Goal: Task Accomplishment & Management: Use online tool/utility

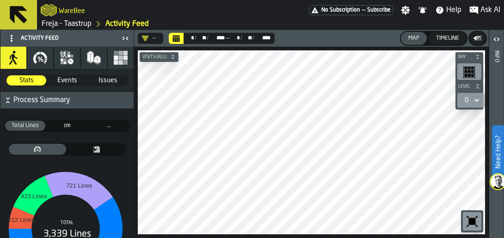
click at [62, 24] on link "Freja - Taastrup" at bounding box center [67, 23] width 50 height 11
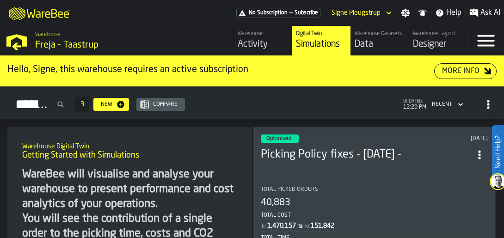
click at [369, 42] on div "Data" at bounding box center [380, 44] width 50 height 13
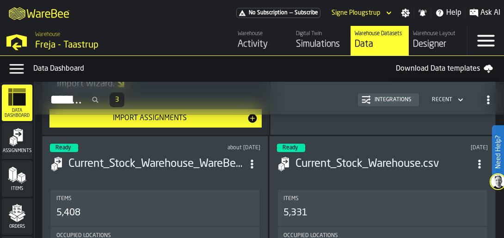
scroll to position [152, 0]
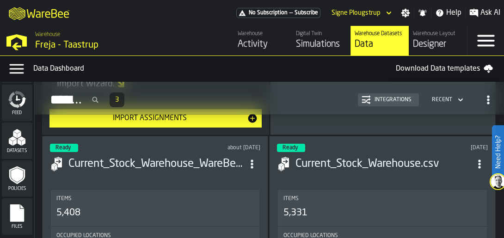
click at [19, 207] on icon "menu Files" at bounding box center [17, 213] width 14 height 18
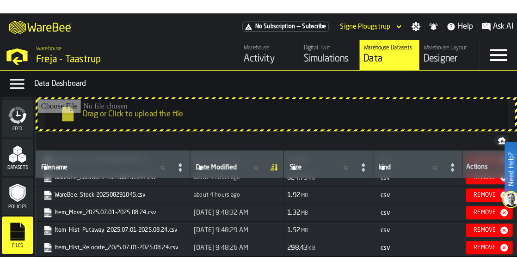
scroll to position [277, 0]
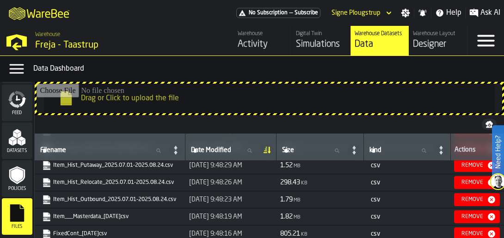
click at [46, 214] on icon "link-to-https://s3.eu-west-1.amazonaws.com/drive.app.warebee.com/36c4991f-68ef-…" at bounding box center [44, 213] width 6 height 7
drag, startPoint x: 98, startPoint y: 217, endPoint x: 87, endPoint y: 217, distance: 10.2
click at [87, 217] on link "Item___Masterdata_[DATE]csv" at bounding box center [109, 216] width 134 height 9
click at [113, 216] on link "Item___Masterdata_[DATE]csv" at bounding box center [109, 216] width 134 height 9
click at [276, 37] on div "Warehouse" at bounding box center [263, 34] width 50 height 6
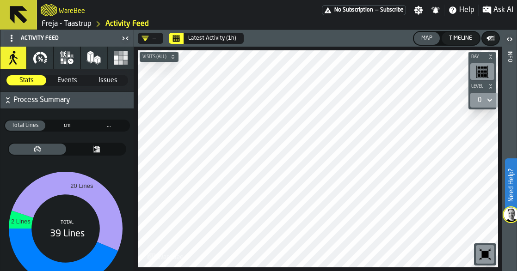
click at [157, 56] on span "Visits (All)" at bounding box center [155, 57] width 28 height 5
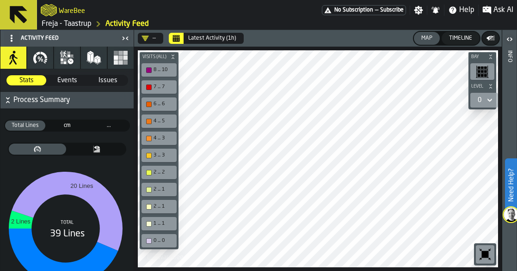
click at [161, 57] on span "Visits (All)" at bounding box center [155, 57] width 28 height 5
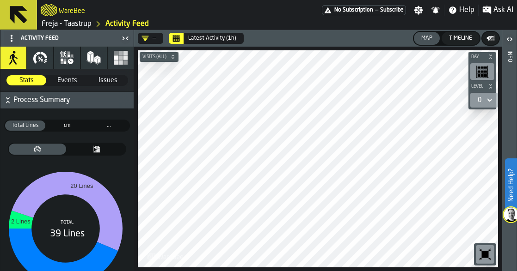
click at [39, 59] on icon "button" at bounding box center [40, 57] width 15 height 15
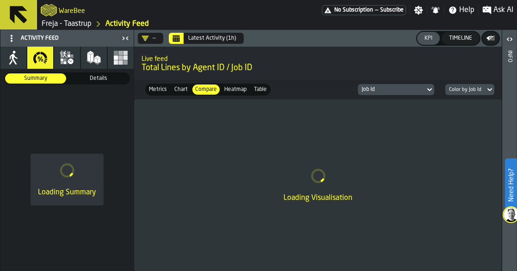
click at [66, 54] on icon "button" at bounding box center [65, 54] width 4 height 5
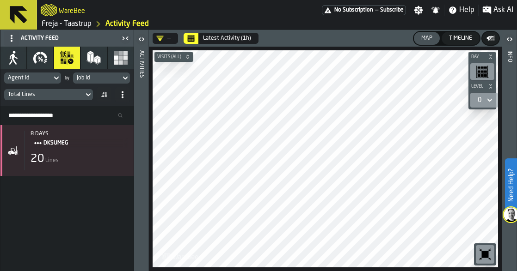
click at [183, 56] on span "Visits (All)" at bounding box center [169, 57] width 28 height 5
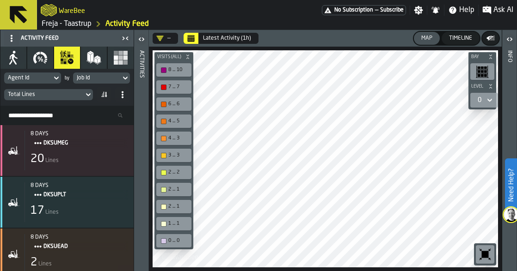
click at [183, 56] on span "button-" at bounding box center [187, 57] width 9 height 6
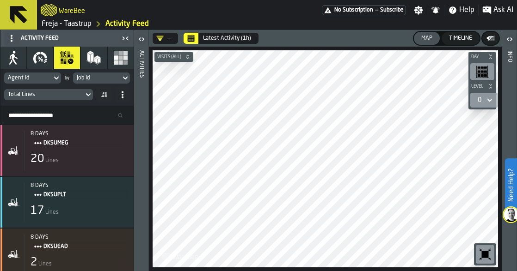
click at [16, 62] on icon "button" at bounding box center [13, 57] width 15 height 15
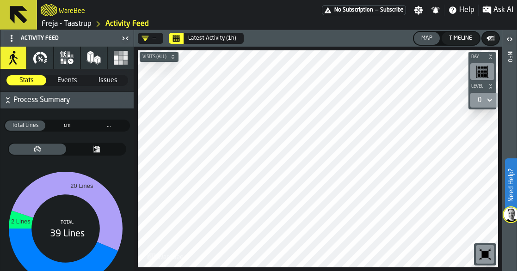
click at [45, 60] on icon "button" at bounding box center [46, 59] width 2 height 1
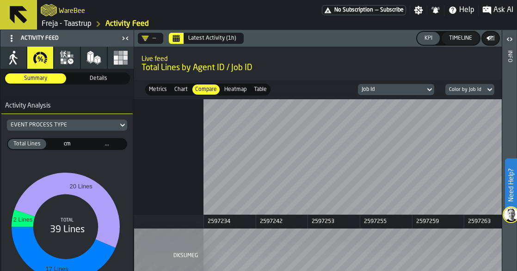
click at [64, 61] on icon "button" at bounding box center [65, 60] width 3 height 3
click at [97, 61] on polygon "button" at bounding box center [95, 61] width 3 height 6
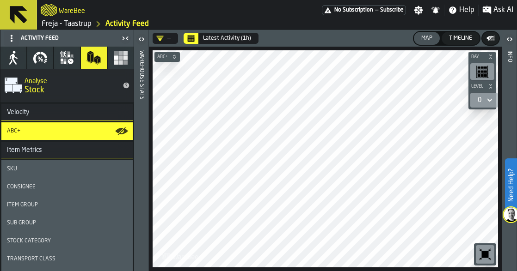
click at [168, 56] on span "ABC+" at bounding box center [162, 57] width 14 height 5
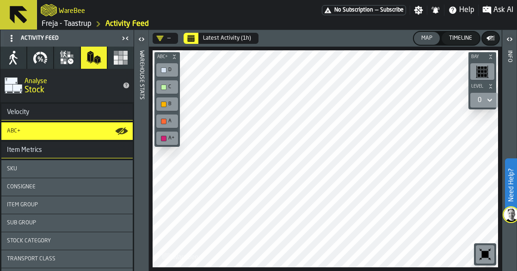
click at [168, 55] on span "ABC+" at bounding box center [162, 57] width 14 height 5
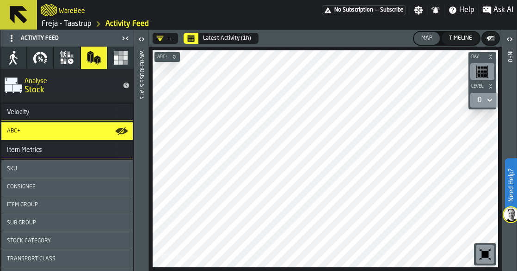
click at [163, 59] on span "ABC+" at bounding box center [162, 57] width 14 height 5
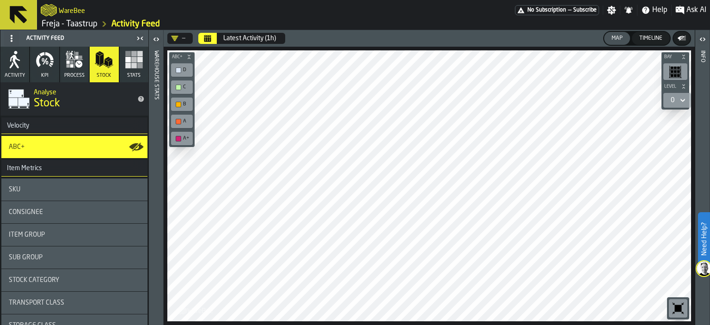
click at [205, 35] on icon "Calendar" at bounding box center [207, 38] width 7 height 7
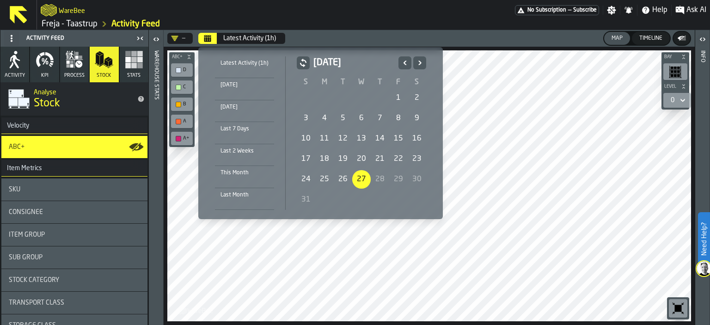
click at [400, 98] on div "1" at bounding box center [398, 98] width 18 height 18
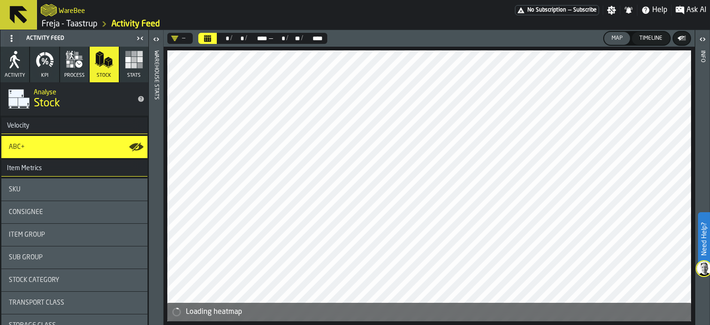
click at [282, 38] on div "** *" at bounding box center [280, 38] width 12 height 7
click at [209, 37] on icon "Calendar" at bounding box center [207, 39] width 7 height 5
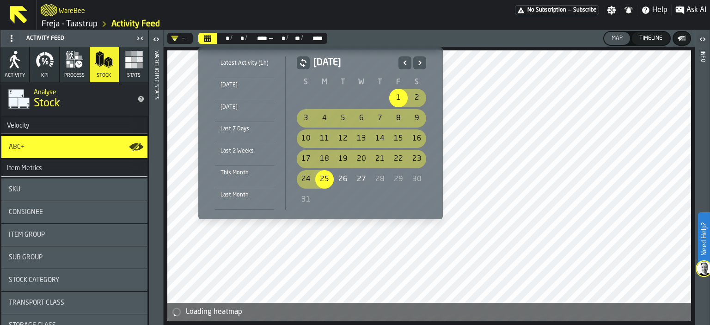
click at [320, 182] on div "25" at bounding box center [324, 179] width 18 height 18
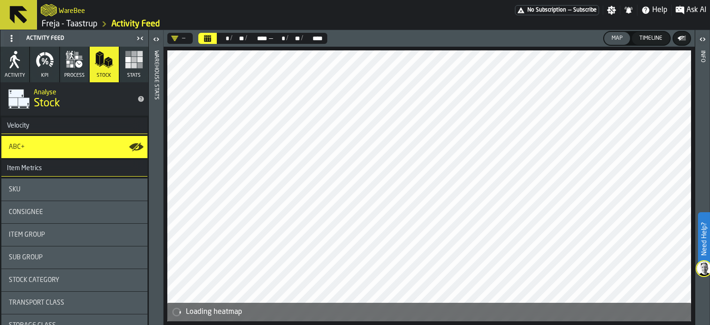
click at [209, 33] on button "Calendar" at bounding box center [207, 38] width 18 height 11
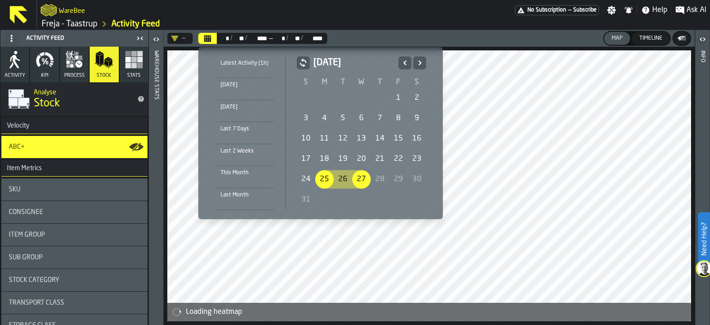
click at [322, 179] on div "25" at bounding box center [324, 179] width 18 height 18
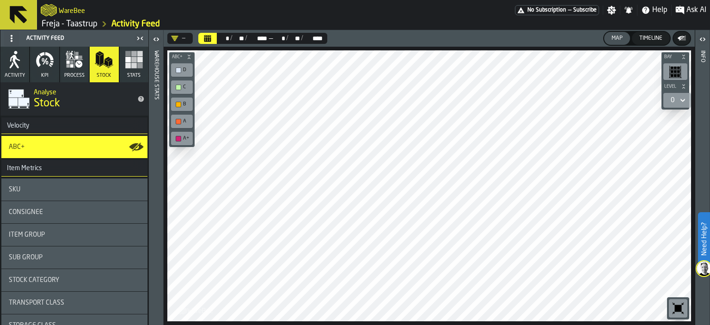
click at [77, 27] on link "Freja - Taastrup" at bounding box center [70, 24] width 56 height 10
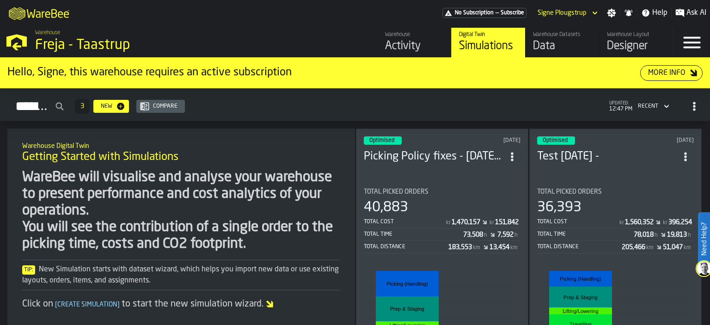
click at [446, 176] on div "Optimised 6 days ago Picking Policy fixes - 2025-08-15 - Total Picked Orders 40…" at bounding box center [442, 285] width 172 height 312
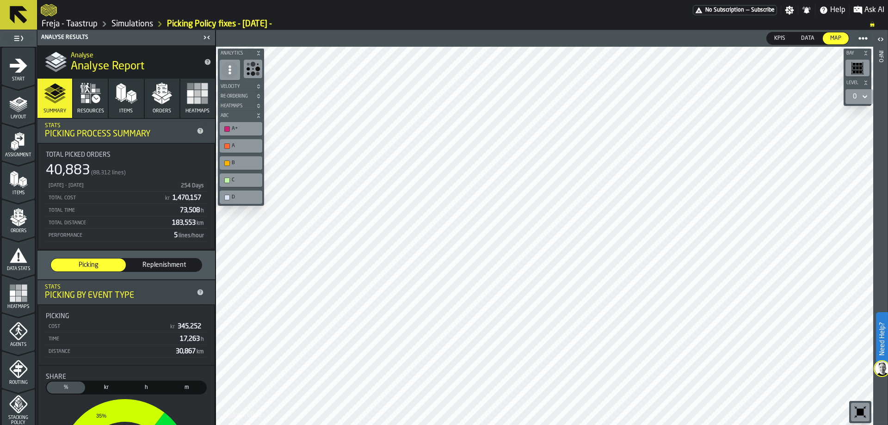
click at [80, 18] on ol "Freja - Taastrup Simulations Picking Policy fixes - 2025-08-15 -" at bounding box center [450, 23] width 819 height 11
click at [68, 18] on ol "Freja - Taastrup Simulations Picking Policy fixes - 2025-08-15 -" at bounding box center [450, 23] width 819 height 11
click at [74, 24] on link "Freja - Taastrup" at bounding box center [70, 24] width 56 height 10
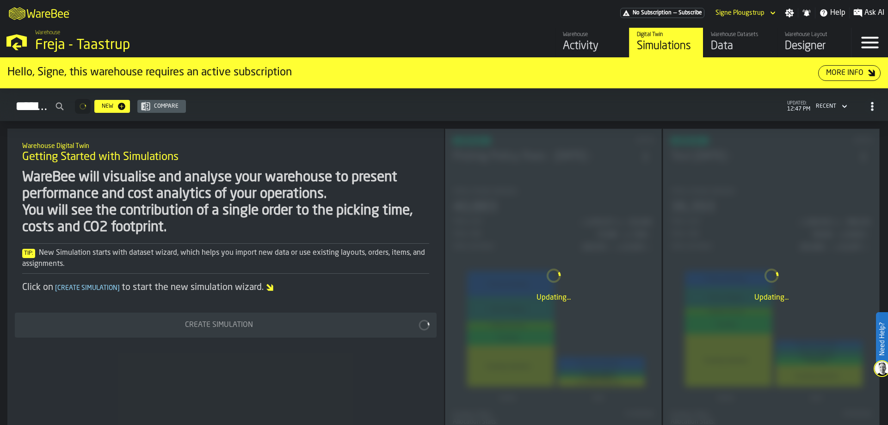
click at [579, 42] on div "Activity" at bounding box center [592, 46] width 59 height 15
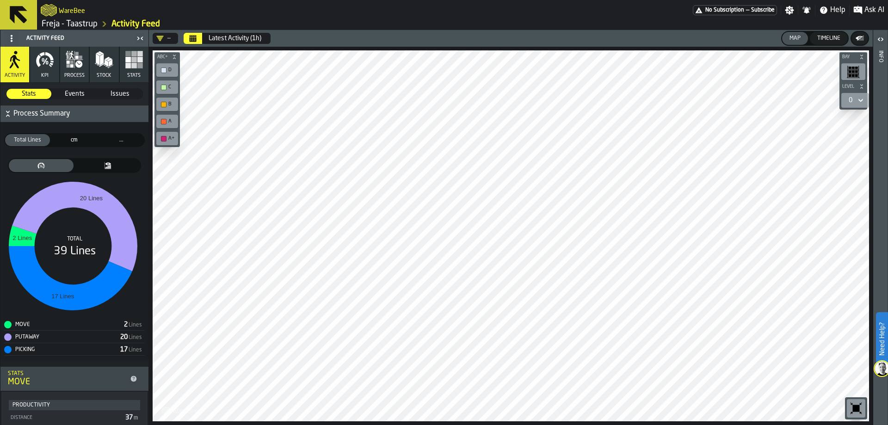
click at [196, 35] on icon "Calendar" at bounding box center [192, 38] width 7 height 7
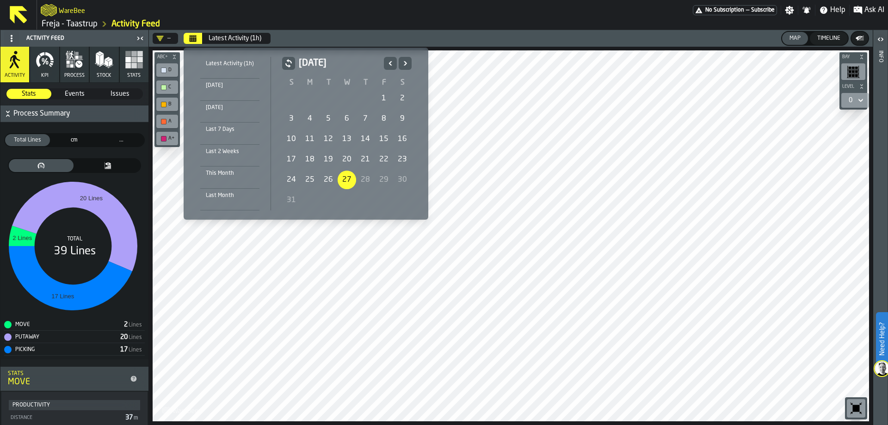
click at [307, 178] on div "25" at bounding box center [309, 180] width 18 height 18
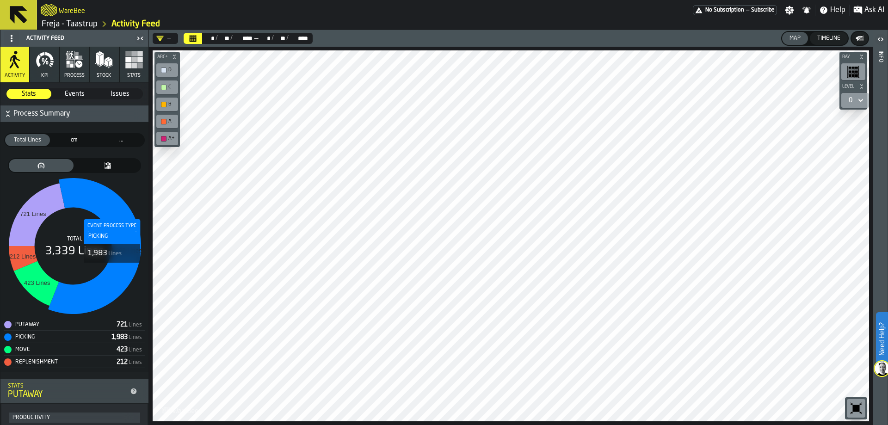
click at [111, 270] on icon at bounding box center [94, 246] width 93 height 136
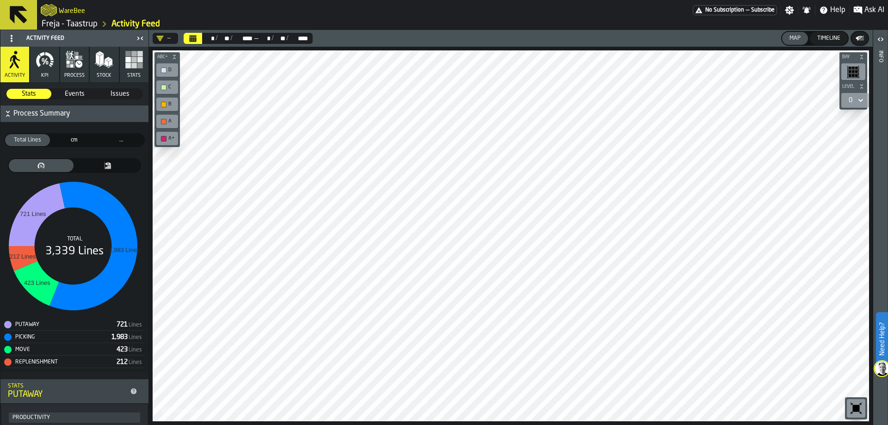
click at [89, 25] on link "Freja - Taastrup" at bounding box center [70, 24] width 56 height 10
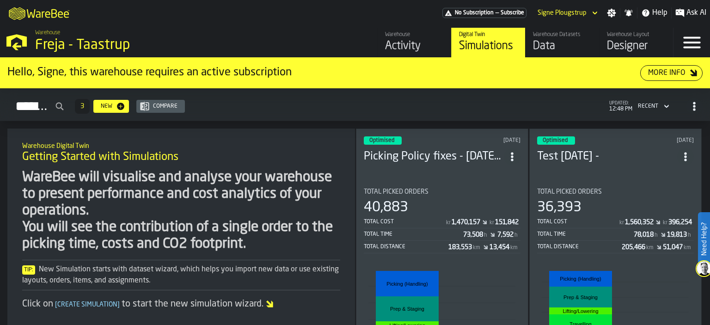
click at [421, 47] on div "Activity" at bounding box center [414, 46] width 59 height 15
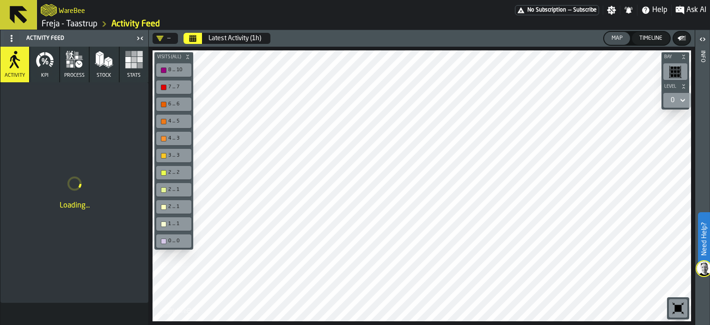
click at [200, 40] on button "Calendar" at bounding box center [193, 38] width 18 height 11
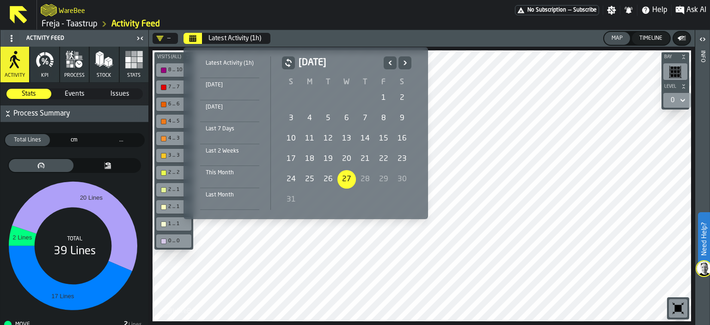
click at [311, 178] on div "25" at bounding box center [309, 179] width 18 height 18
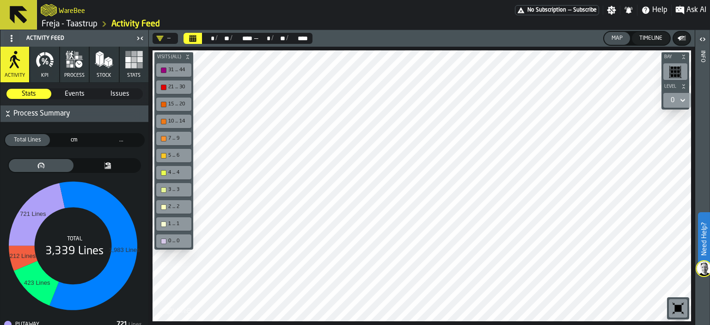
click at [196, 39] on icon "Calendar" at bounding box center [193, 39] width 7 height 5
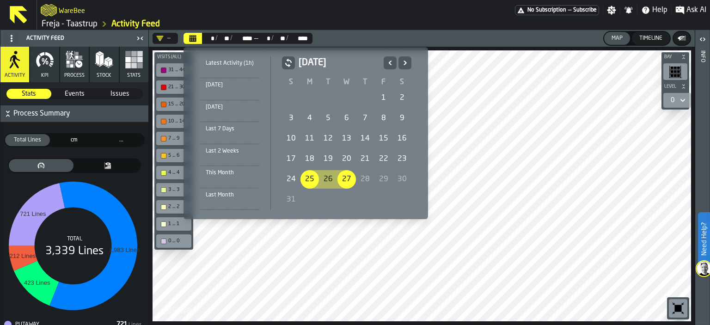
click at [380, 101] on div "1" at bounding box center [383, 98] width 18 height 18
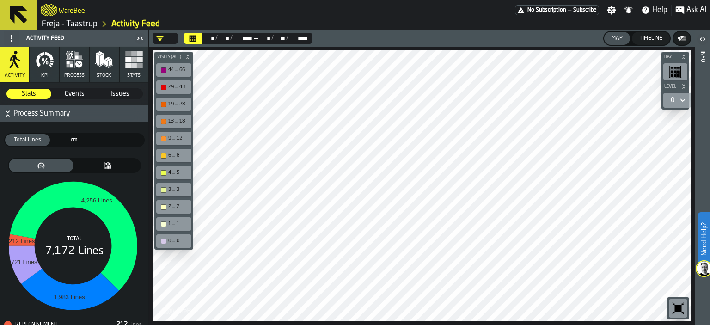
click at [191, 35] on icon "Calendar" at bounding box center [192, 38] width 7 height 7
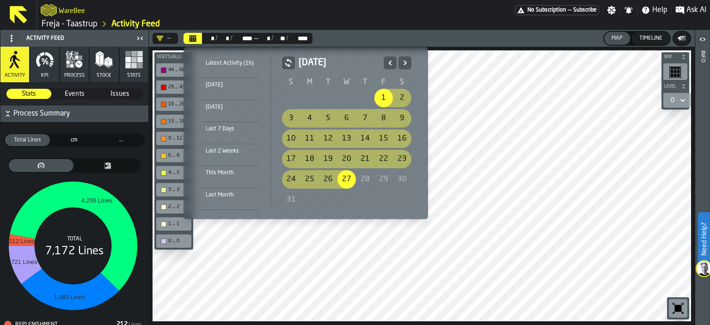
click at [227, 194] on div "Last Month" at bounding box center [229, 195] width 59 height 10
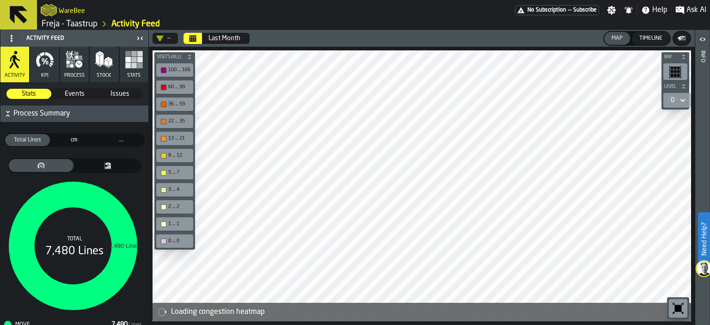
click at [197, 36] on button "Calendar" at bounding box center [193, 38] width 18 height 11
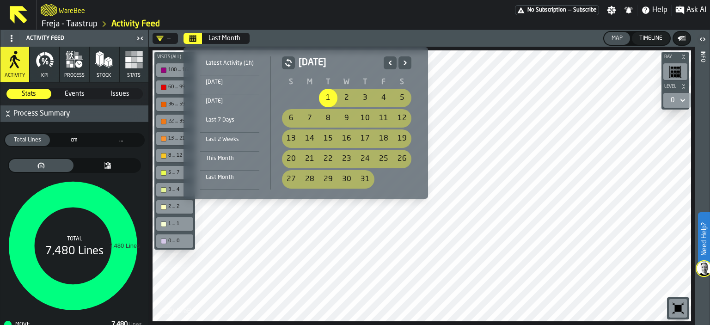
click at [389, 64] on icon "Previous" at bounding box center [390, 63] width 3 height 4
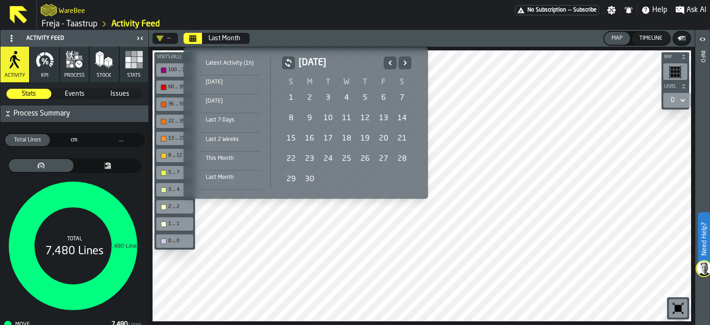
click at [389, 64] on icon "Previous" at bounding box center [390, 63] width 3 height 4
click at [365, 98] on div "1" at bounding box center [365, 98] width 18 height 18
click at [403, 67] on icon "Next" at bounding box center [404, 62] width 9 height 11
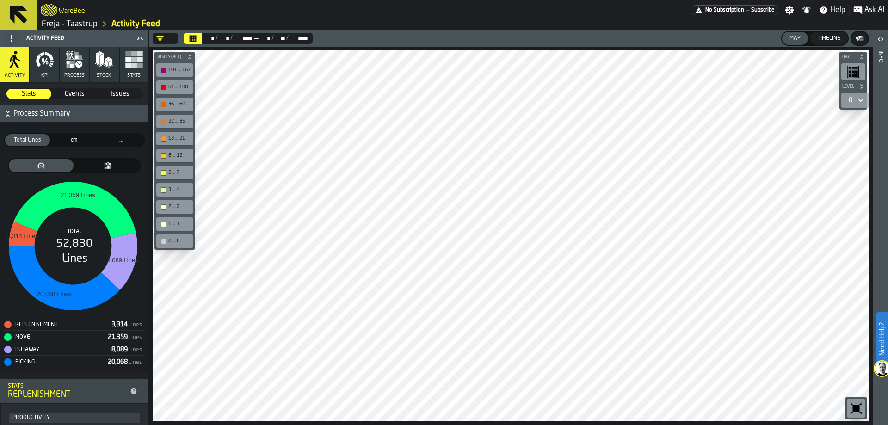
click at [74, 21] on link "Freja - Taastrup" at bounding box center [70, 24] width 56 height 10
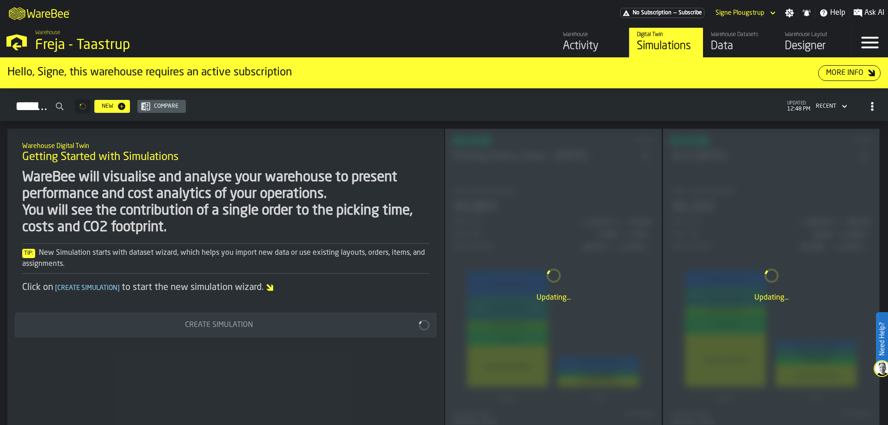
click at [710, 50] on div "Data" at bounding box center [740, 46] width 59 height 15
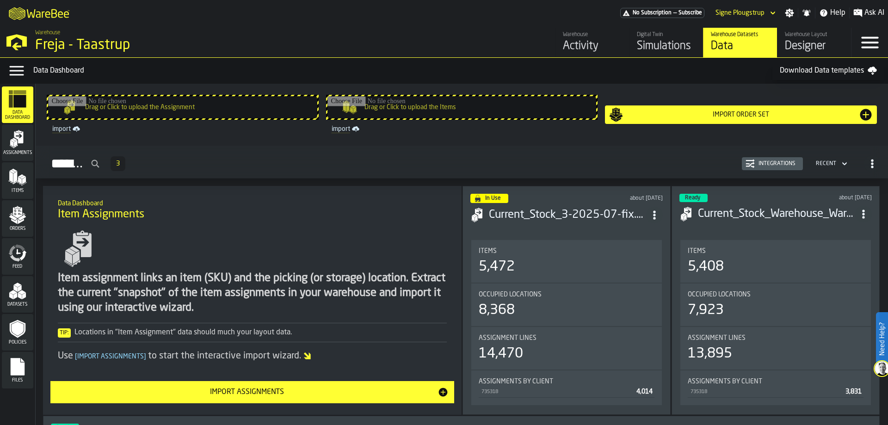
click at [4, 325] on div "Files" at bounding box center [17, 369] width 31 height 25
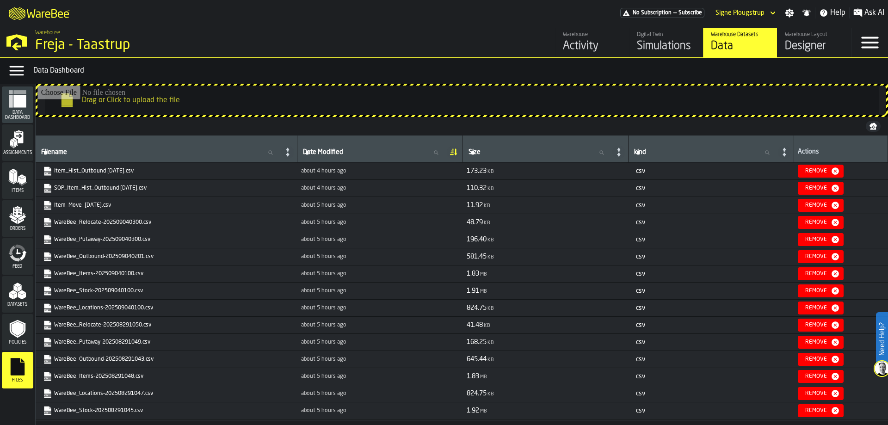
click at [710, 69] on div "Data Dashboard" at bounding box center [458, 70] width 851 height 11
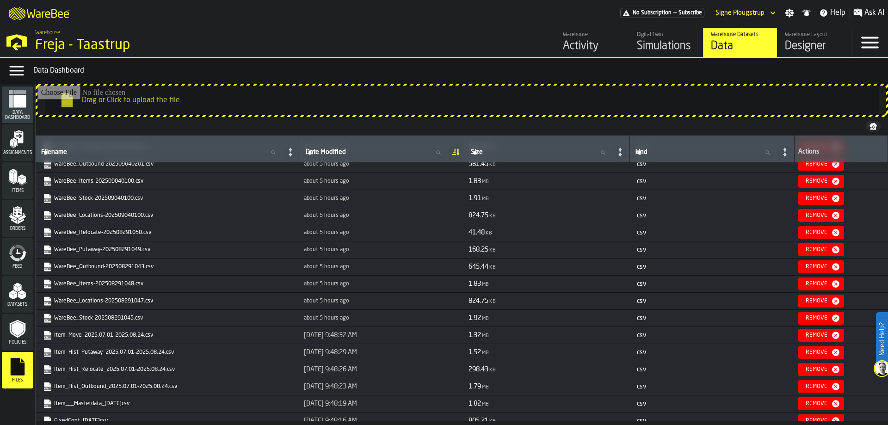
scroll to position [139, 0]
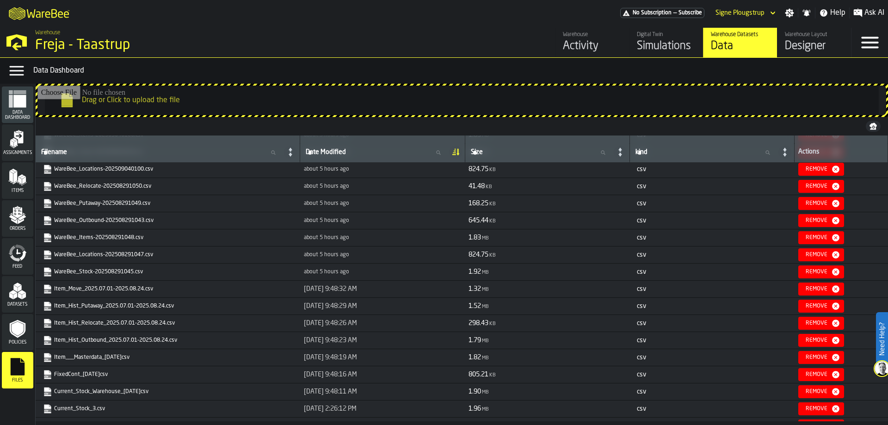
click at [118, 272] on link "WareBee_Stock-202508291045.csv" at bounding box center [167, 271] width 248 height 9
click at [506, 18] on div "M A K I N G W A R E H O U S E S M O R E EF F I C I E N T No Subscription — Subs…" at bounding box center [444, 13] width 888 height 26
click at [94, 218] on link "WareBee_Outbound-202508291043.csv" at bounding box center [167, 220] width 248 height 9
click at [589, 45] on div "Activity" at bounding box center [592, 46] width 59 height 15
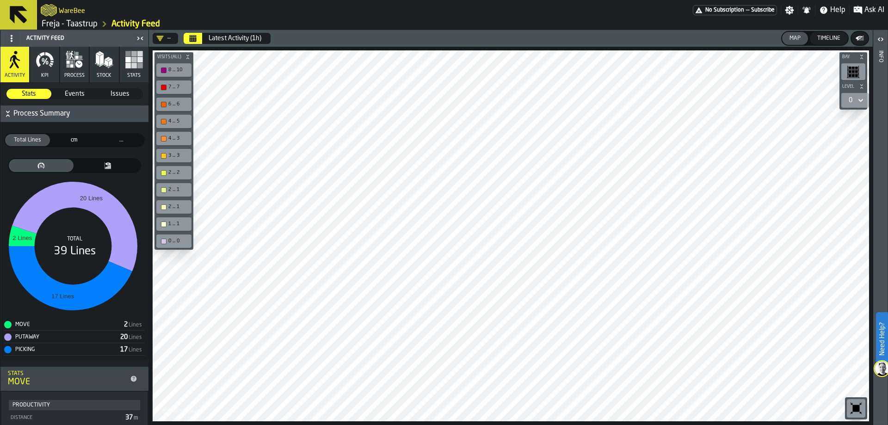
click at [192, 38] on icon "Calendar" at bounding box center [193, 39] width 7 height 5
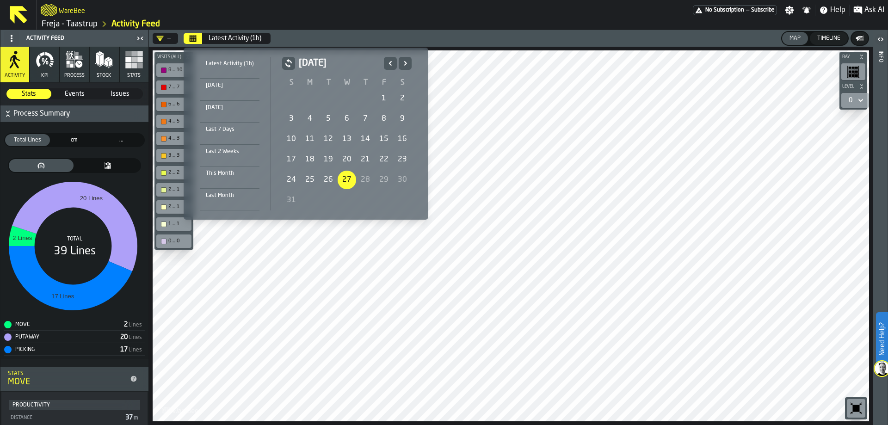
click at [308, 182] on div "25" at bounding box center [309, 180] width 18 height 18
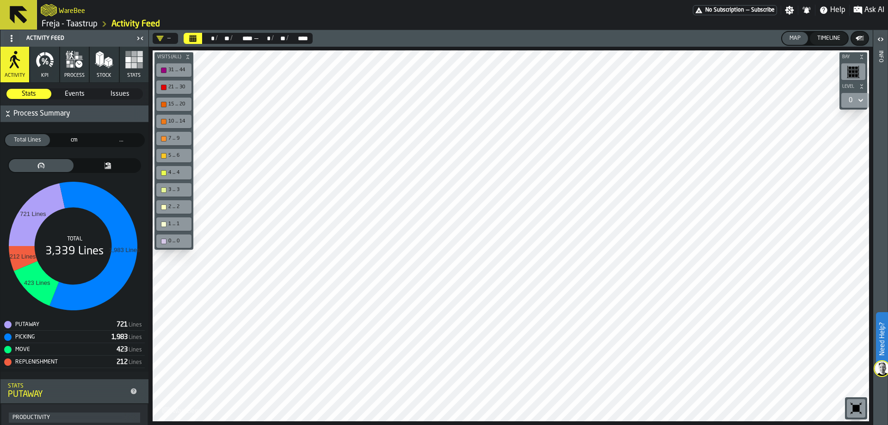
click at [117, 325] on div "1,983" at bounding box center [119, 336] width 16 height 7
click at [84, 25] on link "Freja - Taastrup" at bounding box center [70, 24] width 56 height 10
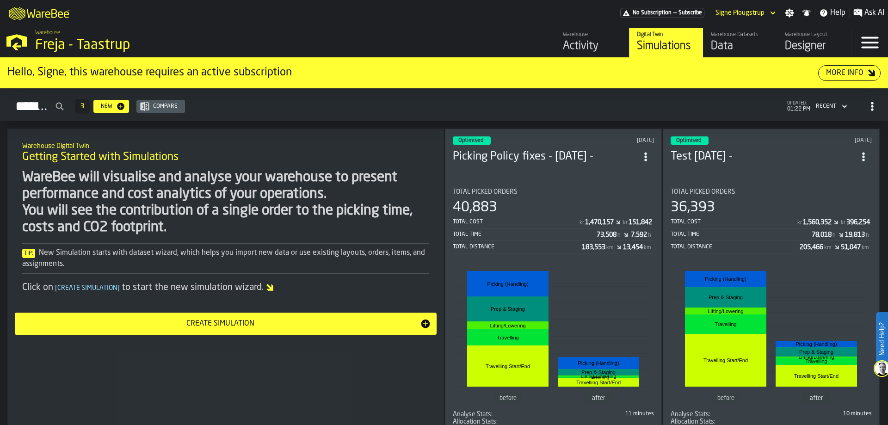
click at [566, 43] on div "Activity" at bounding box center [592, 46] width 59 height 15
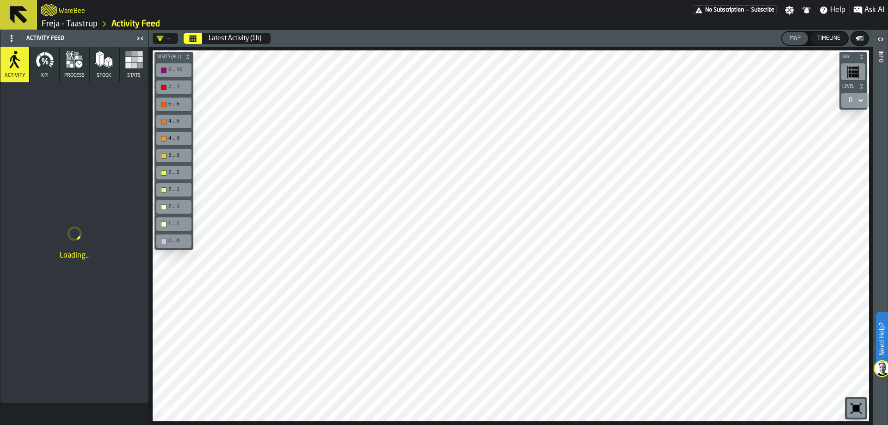
click at [186, 36] on button "Calendar" at bounding box center [193, 38] width 18 height 11
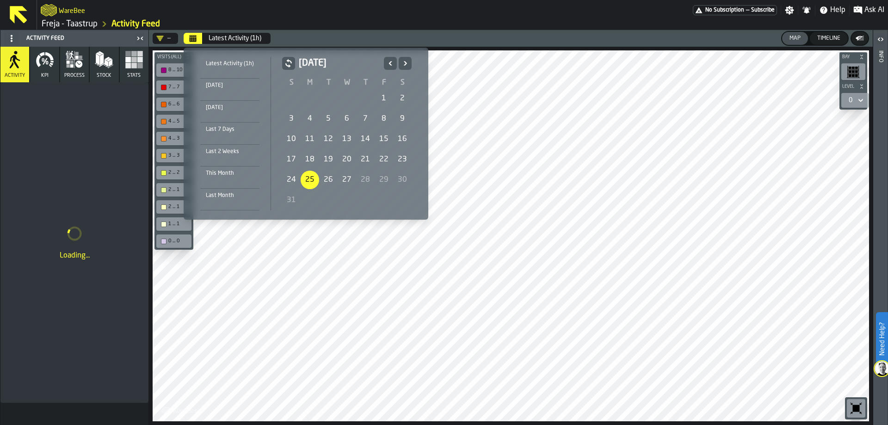
click at [313, 178] on div "25" at bounding box center [309, 180] width 18 height 18
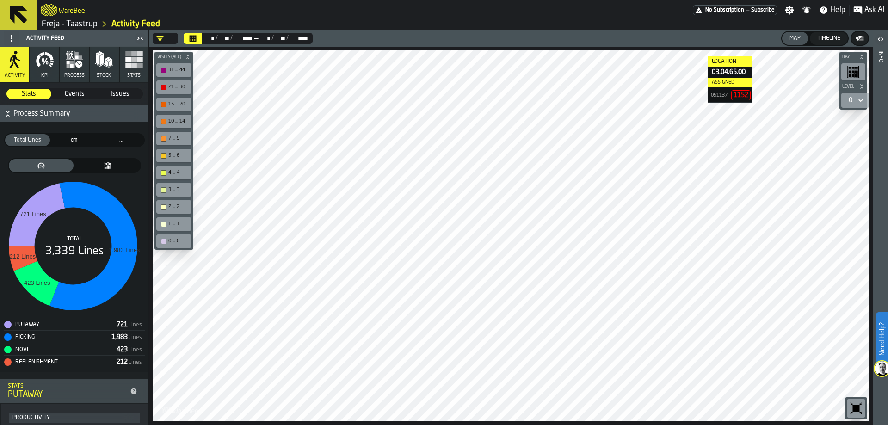
click at [91, 25] on link "Freja - Taastrup" at bounding box center [70, 24] width 56 height 10
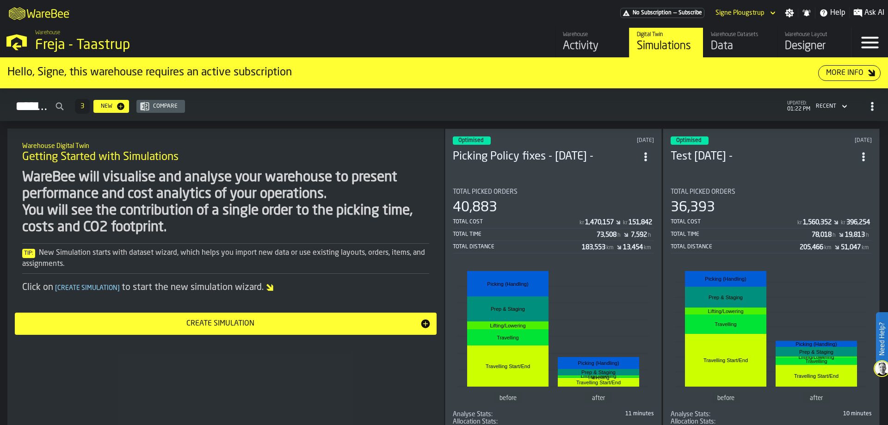
click at [710, 44] on div "Data" at bounding box center [740, 46] width 59 height 15
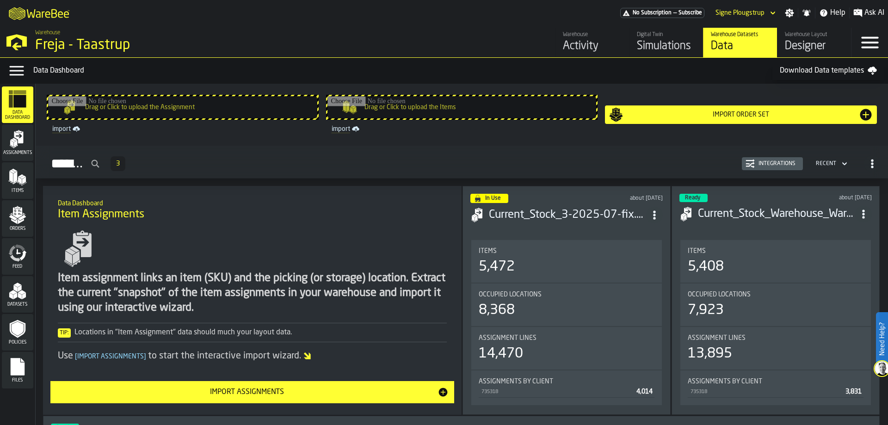
click at [17, 325] on icon "menu Files" at bounding box center [18, 367] width 14 height 18
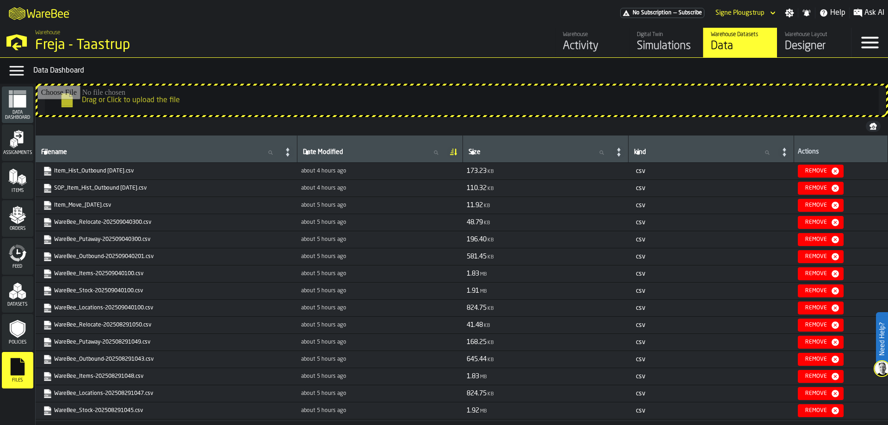
click at [112, 325] on link "WareBee_Outbound-202508291043.csv" at bounding box center [165, 359] width 245 height 9
click at [602, 40] on div "Activity" at bounding box center [592, 46] width 59 height 15
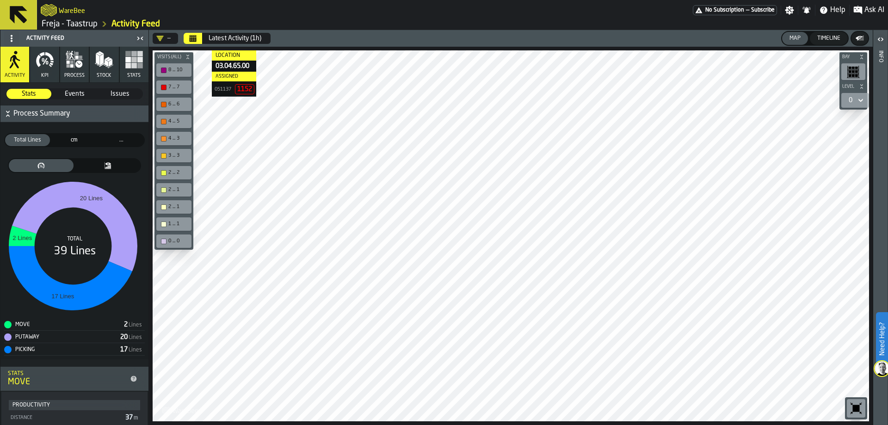
click at [201, 36] on button "Calendar" at bounding box center [193, 38] width 18 height 11
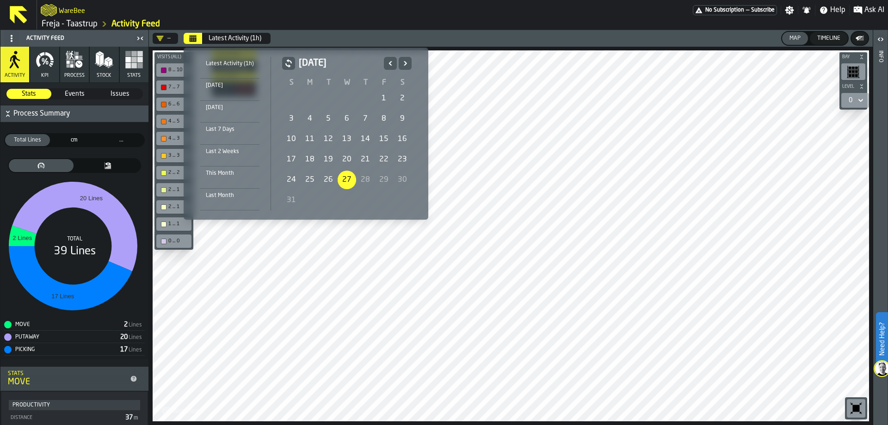
click at [308, 179] on div "25" at bounding box center [309, 180] width 18 height 18
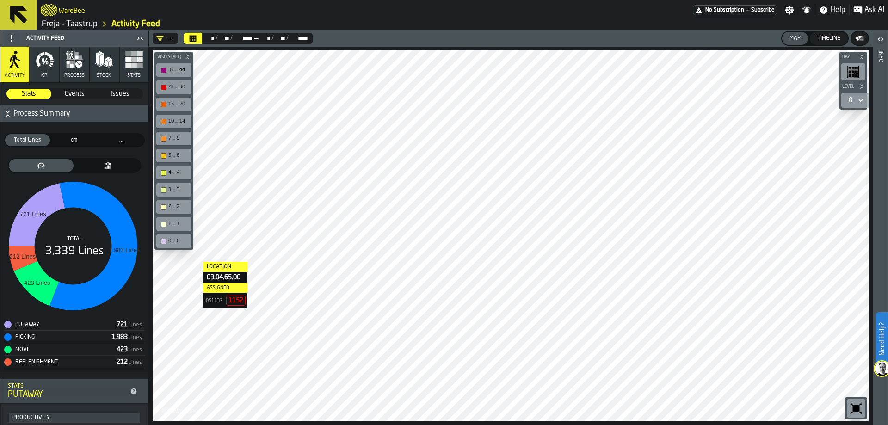
click at [85, 21] on link "Freja - Taastrup" at bounding box center [70, 24] width 56 height 10
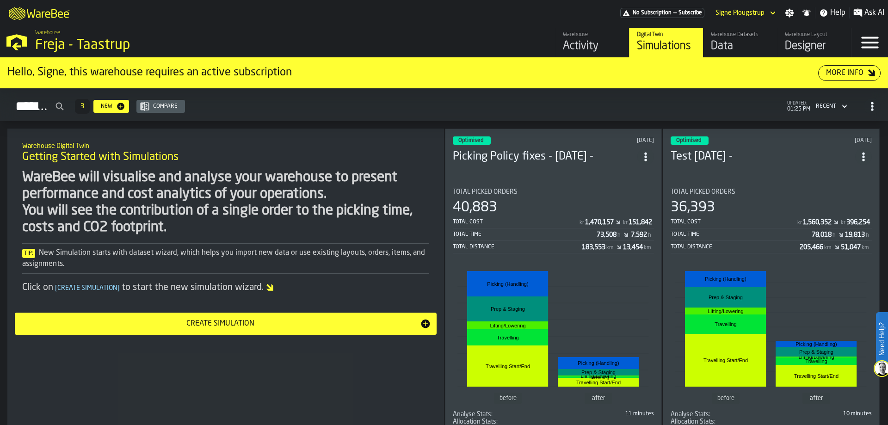
click at [710, 51] on div "Data" at bounding box center [740, 46] width 59 height 15
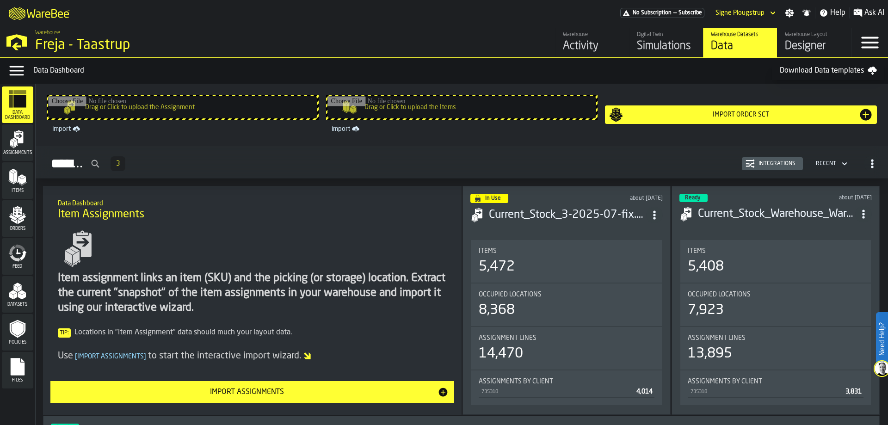
click at [23, 325] on rect "menu Files" at bounding box center [18, 370] width 14 height 6
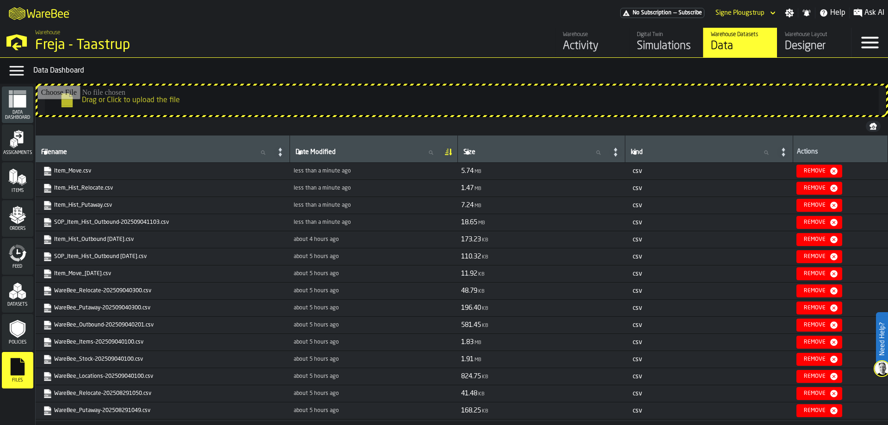
drag, startPoint x: 96, startPoint y: 174, endPoint x: 179, endPoint y: 122, distance: 98.0
click at [179, 121] on nav at bounding box center [462, 126] width 852 height 18
click at [710, 168] on span "csv" at bounding box center [709, 170] width 160 height 7
click at [587, 47] on div "Activity" at bounding box center [592, 46] width 59 height 15
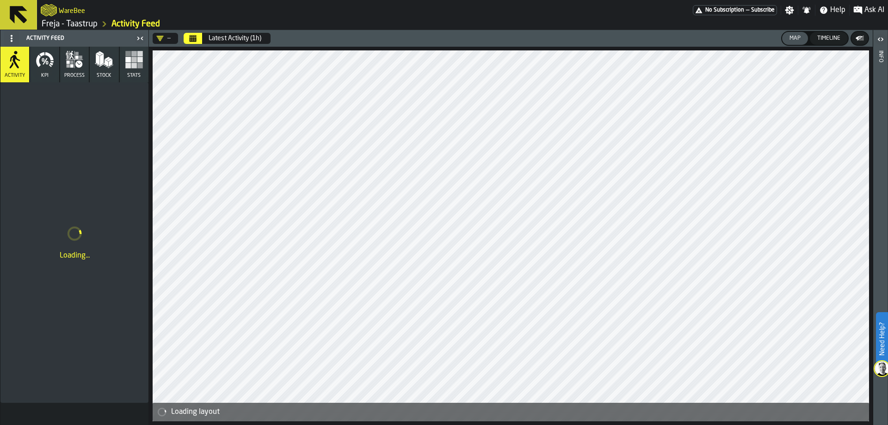
click at [710, 13] on span "Ask AI" at bounding box center [874, 10] width 20 height 11
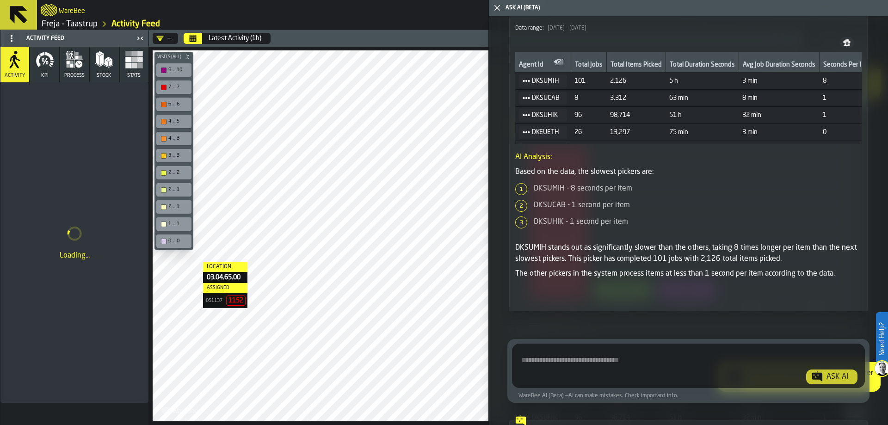
scroll to position [441, 0]
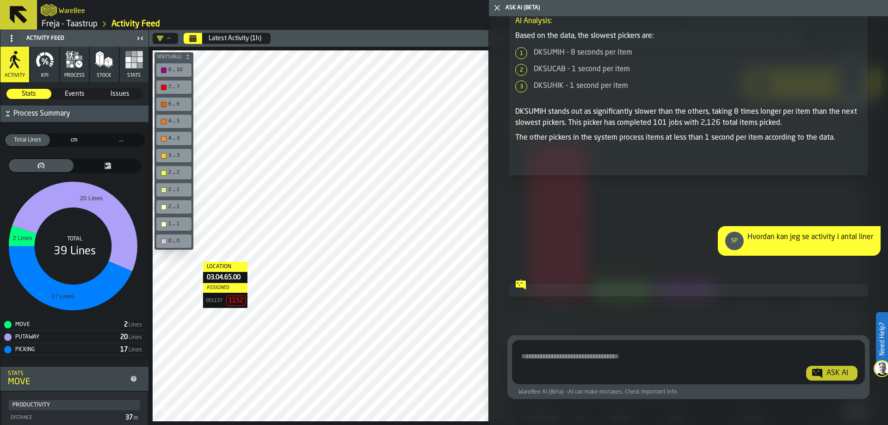
click at [659, 325] on textarea "Ask AI about the warehouse Activity" at bounding box center [687, 363] width 345 height 33
click at [522, 286] on icon at bounding box center [520, 284] width 10 height 10
click at [541, 325] on div "Ask AI" at bounding box center [687, 361] width 345 height 37
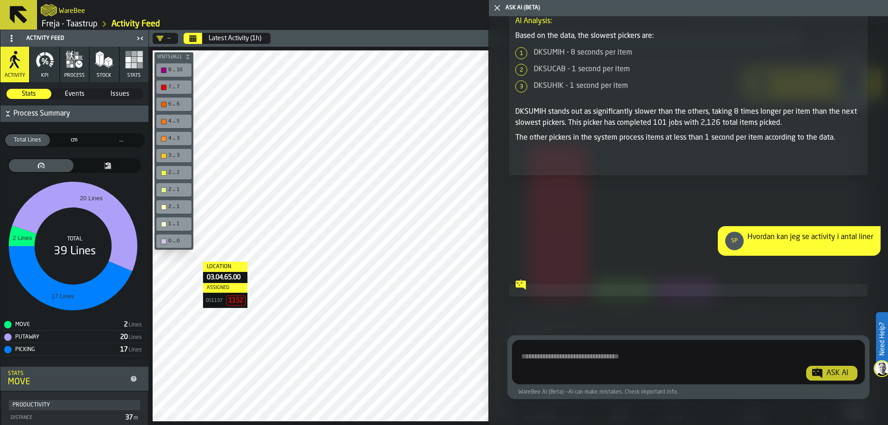
click at [541, 325] on textarea "Ask AI about the warehouse Activity" at bounding box center [687, 363] width 345 height 33
type textarea "**********"
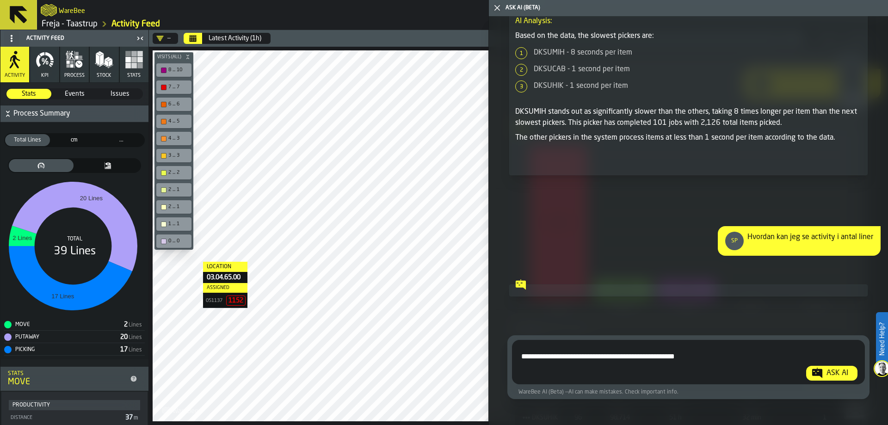
click at [710, 325] on div "Ask AI" at bounding box center [836, 373] width 29 height 11
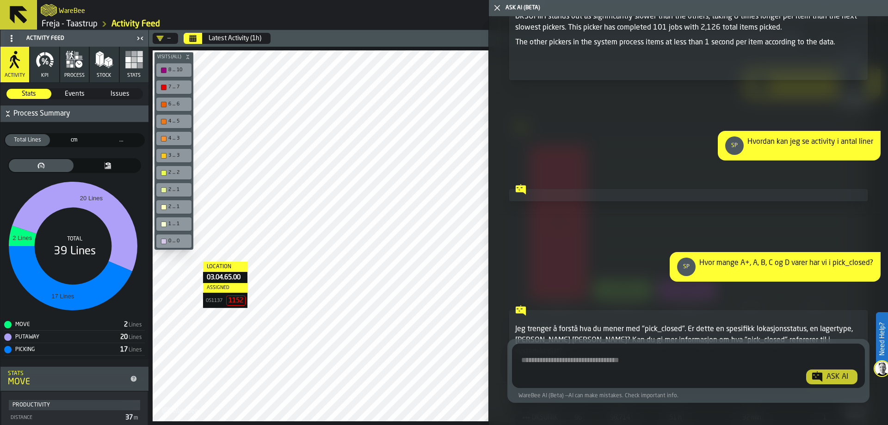
scroll to position [600, 0]
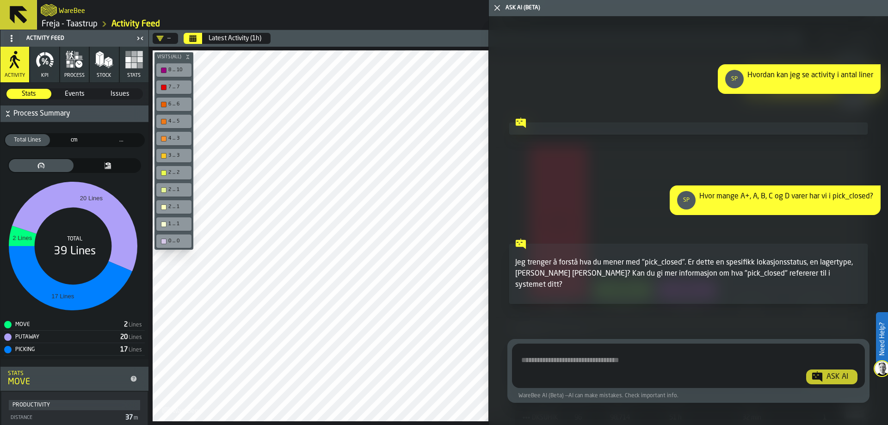
click at [96, 61] on polygon "button" at bounding box center [98, 60] width 4 height 12
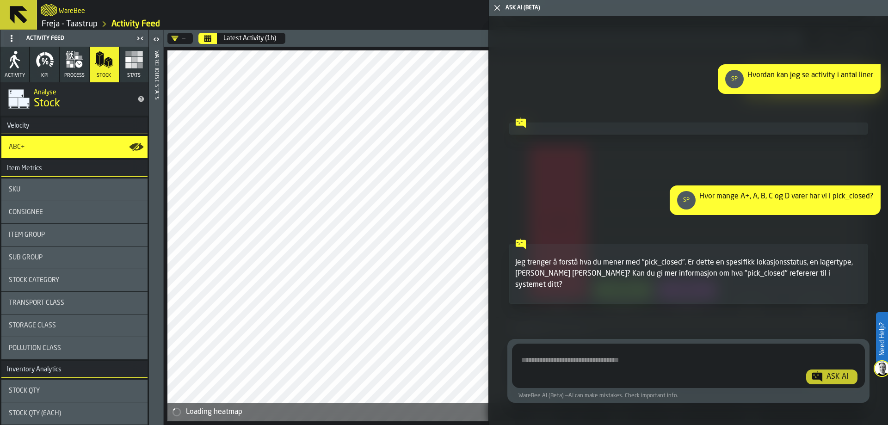
click at [496, 7] on polygon "button-toggle-Close me" at bounding box center [497, 8] width 6 height 6
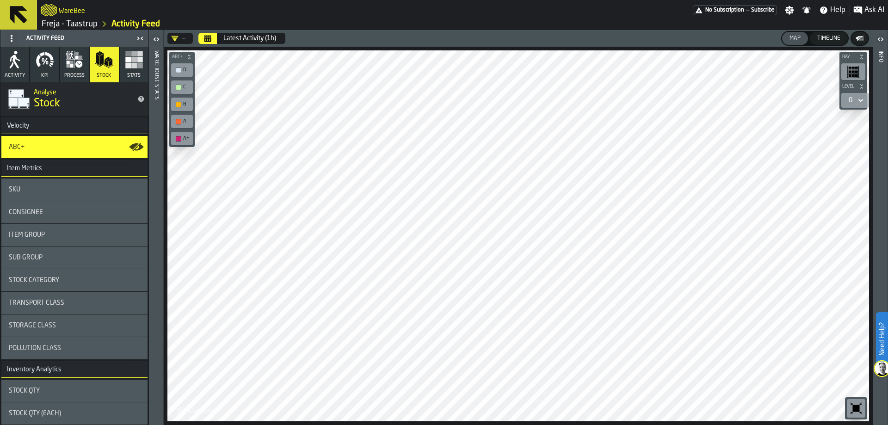
drag, startPoint x: 102, startPoint y: 147, endPoint x: 93, endPoint y: 151, distance: 8.9
click at [93, 151] on div "ABC+" at bounding box center [74, 147] width 146 height 22
click at [135, 147] on icon "button-toggle-Show on Map" at bounding box center [136, 147] width 15 height 15
click at [136, 149] on icon "button-toggle-Show on Map" at bounding box center [138, 147] width 12 height 8
click at [209, 40] on icon "Calendar" at bounding box center [207, 39] width 7 height 5
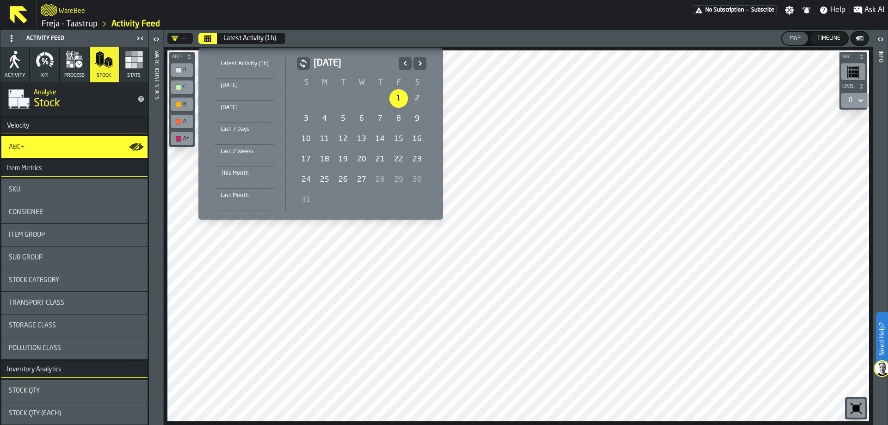
click at [403, 95] on div "1" at bounding box center [398, 98] width 18 height 18
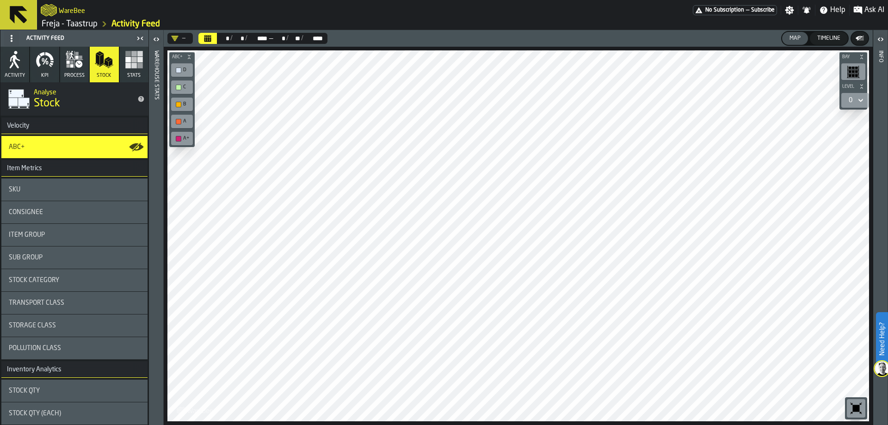
click at [72, 62] on icon "button" at bounding box center [71, 62] width 3 height 3
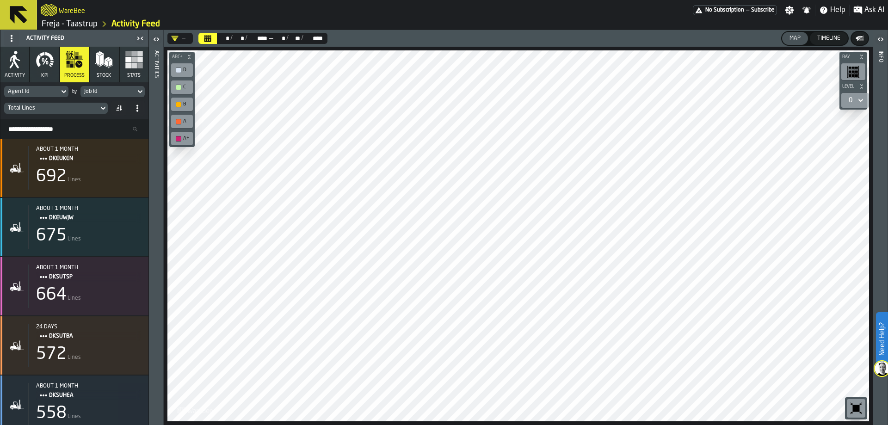
click at [138, 88] on icon at bounding box center [139, 91] width 9 height 11
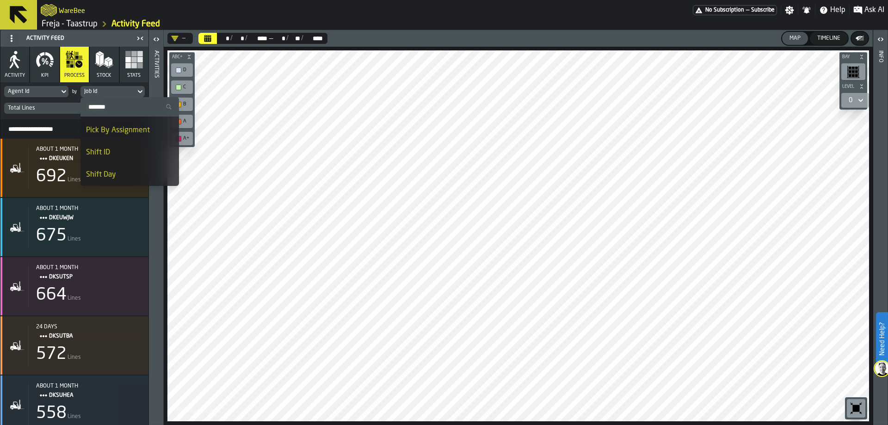
scroll to position [382, 0]
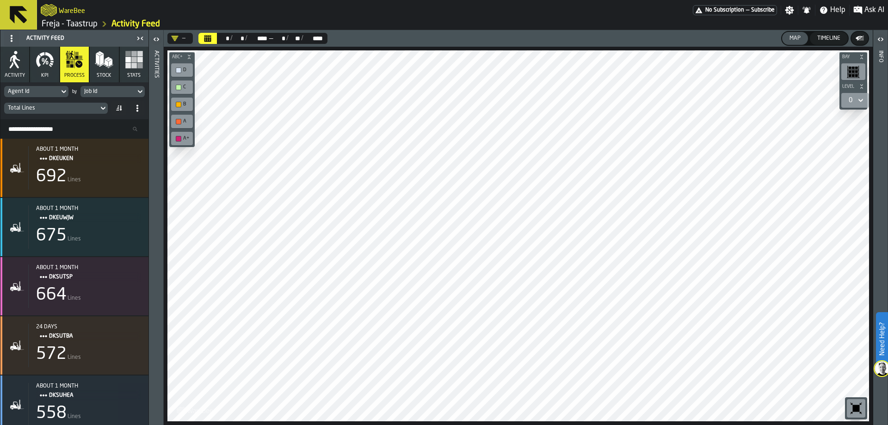
click at [156, 39] on icon "button-toggle-Open" at bounding box center [156, 39] width 11 height 11
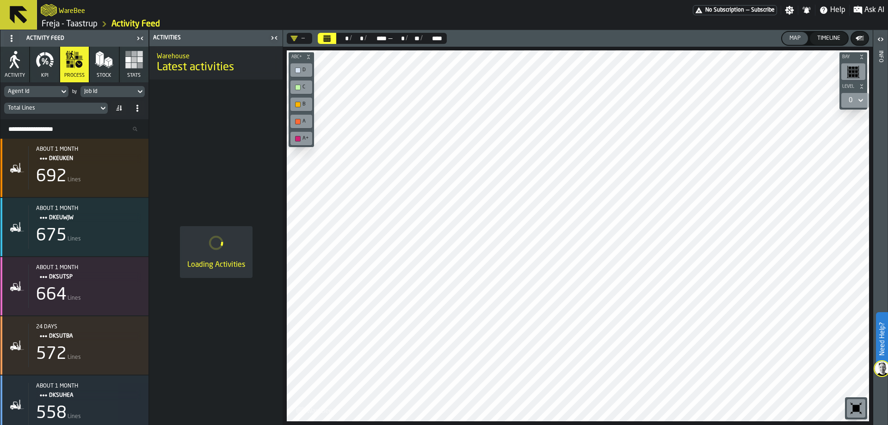
click at [278, 39] on icon "button-toggle-Close me" at bounding box center [274, 37] width 11 height 11
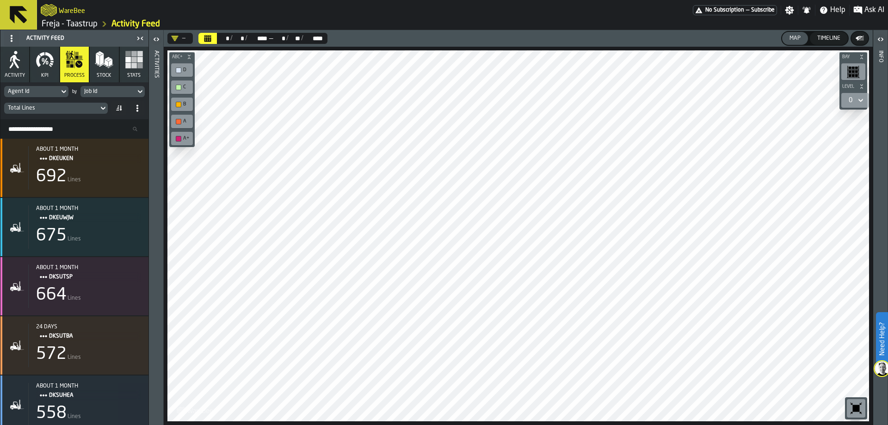
click at [139, 64] on rect "button" at bounding box center [140, 66] width 6 height 6
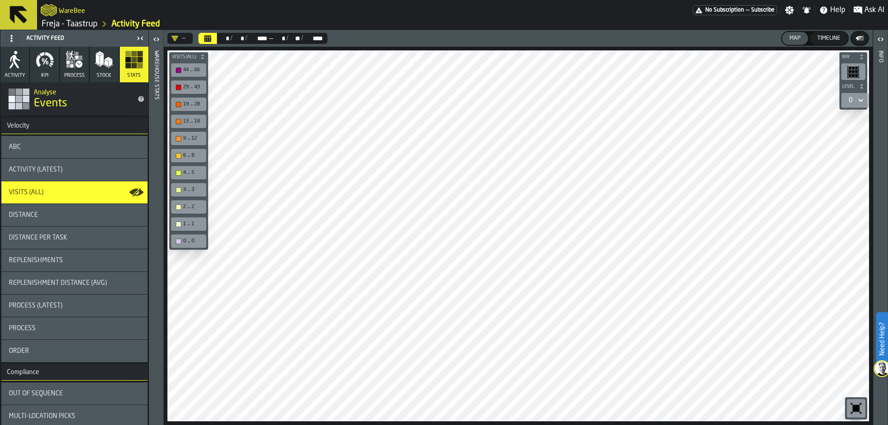
click at [107, 153] on div "ABC" at bounding box center [74, 147] width 146 height 22
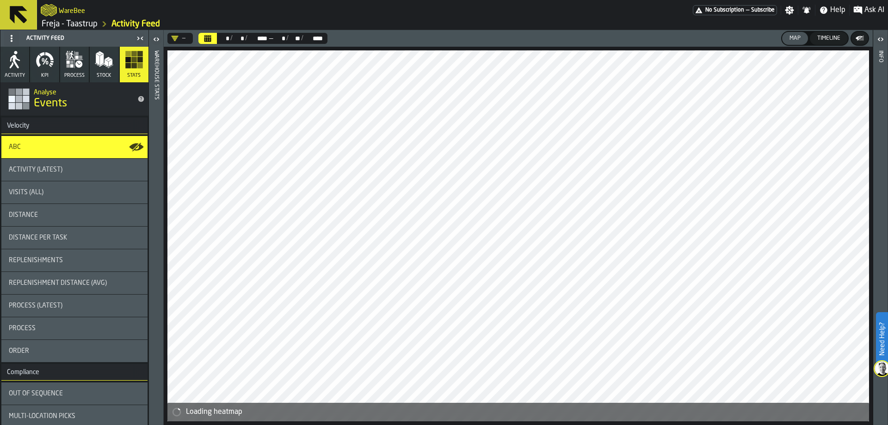
click at [129, 147] on icon "button-toggle-Show on Map" at bounding box center [133, 146] width 9 height 6
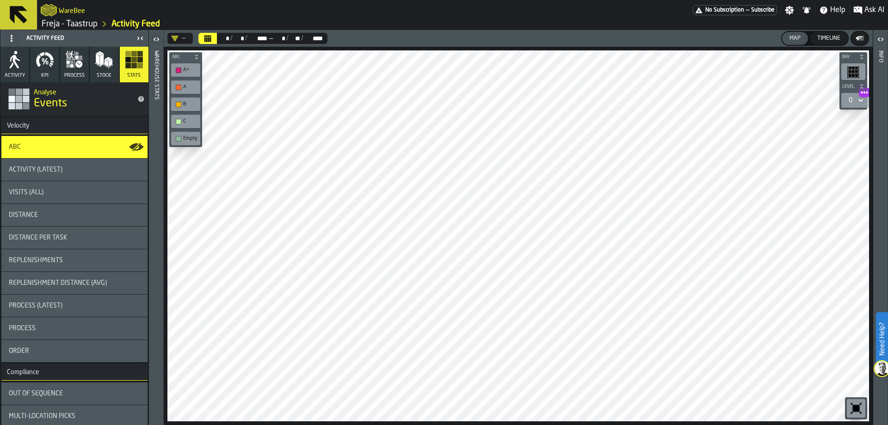
click at [129, 147] on icon "button-toggle-Show on Map" at bounding box center [133, 146] width 9 height 6
click at [133, 145] on icon "button-toggle-Show on Map" at bounding box center [133, 146] width 9 height 6
click at [129, 146] on icon "button-toggle-Show on Map" at bounding box center [133, 146] width 9 height 6
click at [133, 146] on icon "button-toggle-Show on Map" at bounding box center [133, 146] width 9 height 6
click at [74, 146] on div "ABC" at bounding box center [74, 146] width 131 height 7
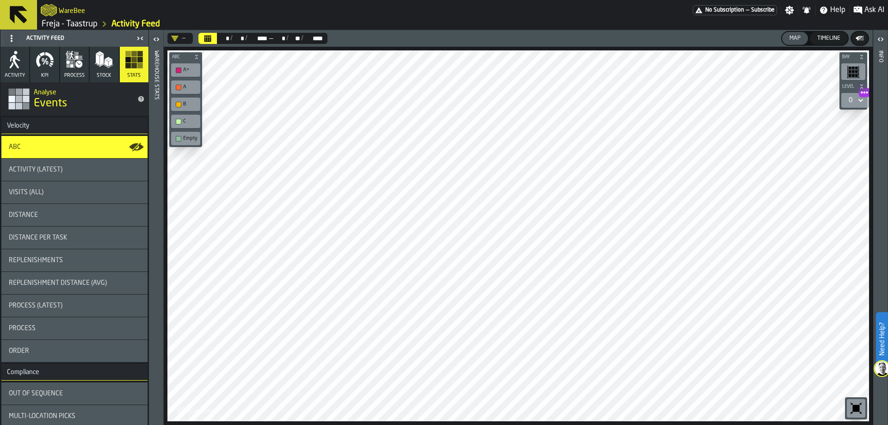
click at [134, 146] on icon "button-toggle-Show on Map" at bounding box center [136, 147] width 15 height 15
click at [153, 35] on icon "button-toggle-Open" at bounding box center [156, 39] width 11 height 11
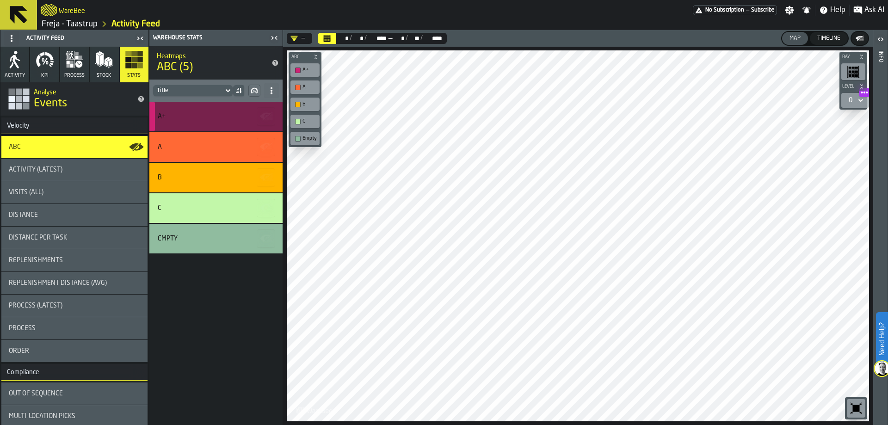
click at [264, 117] on icon "button-" at bounding box center [265, 115] width 11 height 6
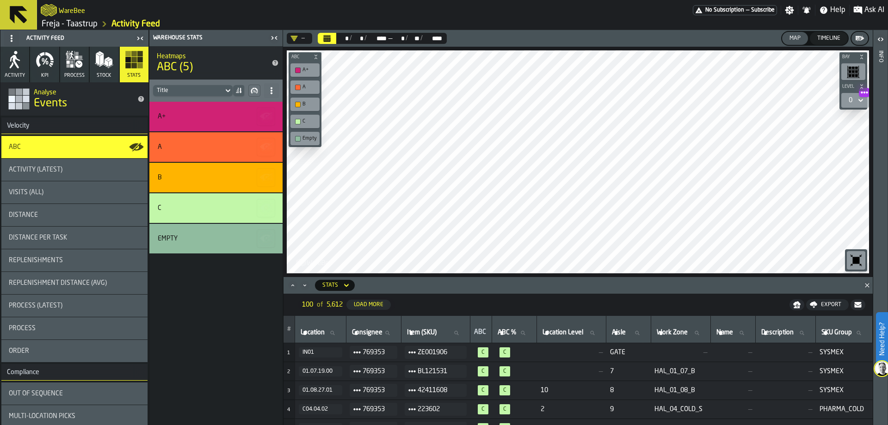
click at [344, 285] on icon at bounding box center [346, 285] width 4 height 3
click at [349, 286] on icon at bounding box center [346, 285] width 9 height 11
click at [331, 36] on icon "Calendar" at bounding box center [326, 38] width 7 height 7
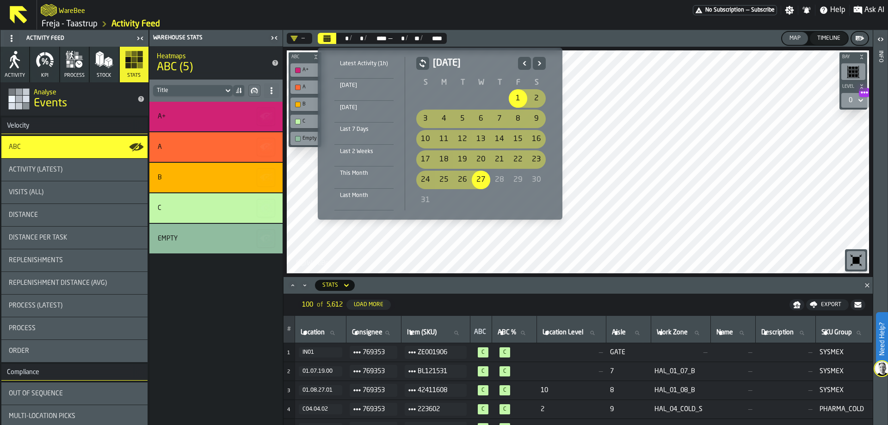
click at [527, 64] on icon "Previous" at bounding box center [524, 63] width 9 height 11
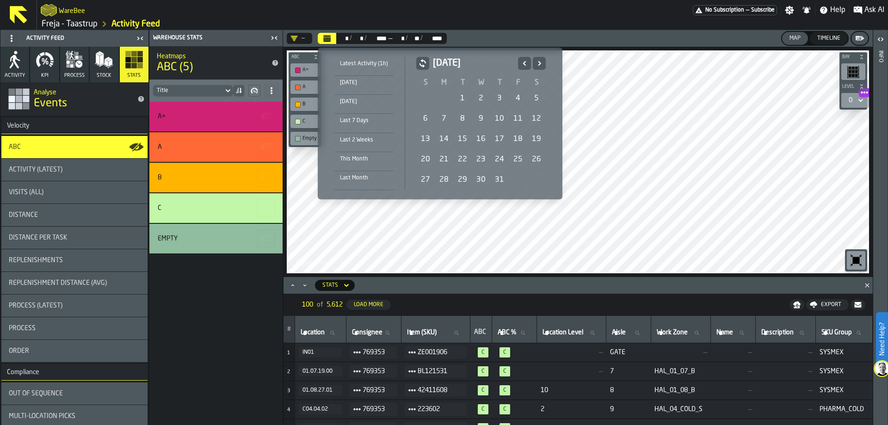
click at [527, 64] on icon "Previous" at bounding box center [524, 63] width 9 height 11
click at [456, 98] on div "1" at bounding box center [462, 98] width 18 height 18
click at [540, 64] on icon "Next" at bounding box center [538, 63] width 9 height 11
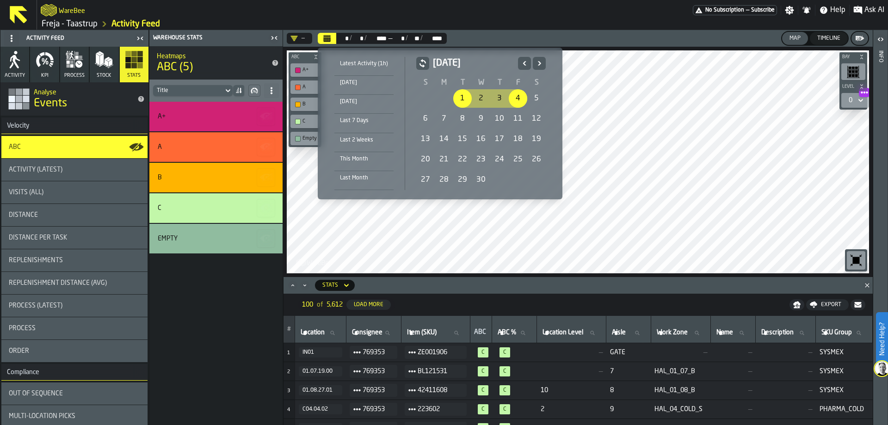
click at [540, 64] on icon "Next" at bounding box center [538, 63] width 9 height 11
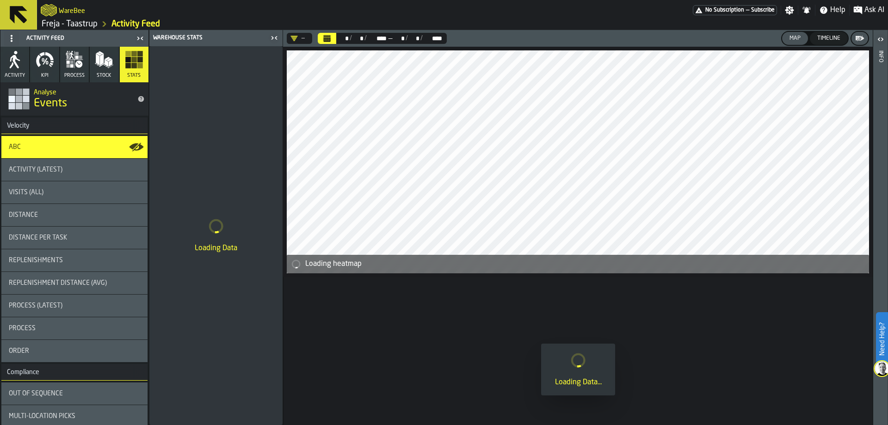
click at [334, 38] on button "Calendar" at bounding box center [327, 38] width 18 height 11
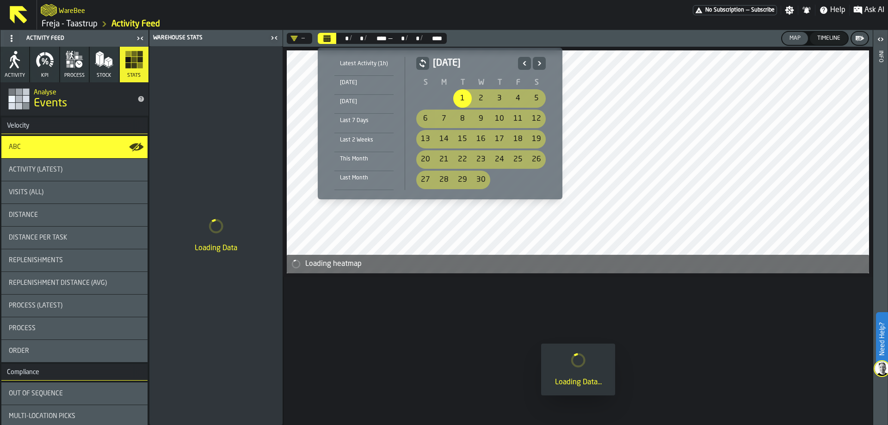
click at [533, 61] on button "Next" at bounding box center [539, 63] width 13 height 13
click at [534, 61] on icon "Next" at bounding box center [538, 63] width 9 height 11
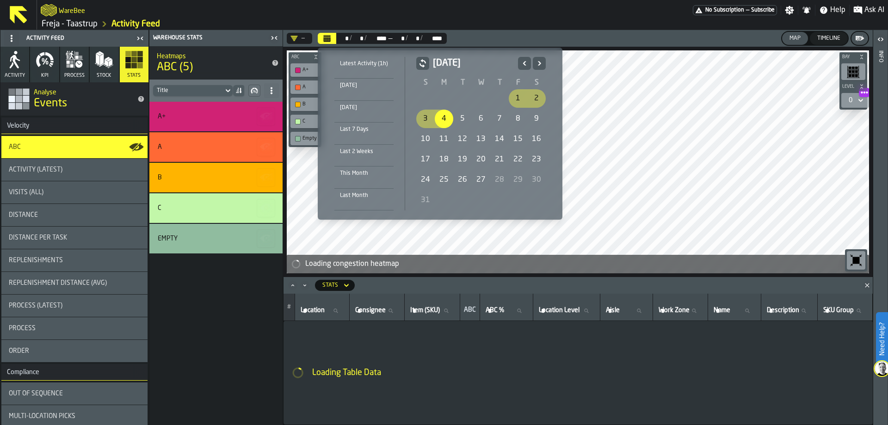
click at [482, 178] on div "27" at bounding box center [481, 180] width 18 height 18
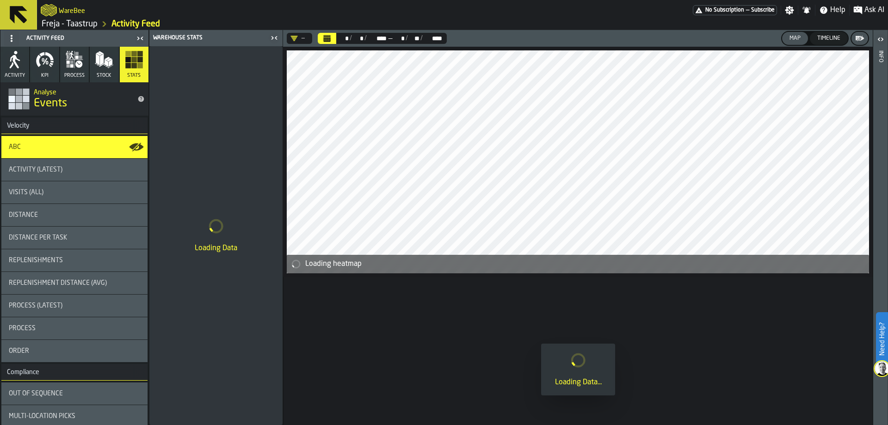
click at [322, 40] on button "Calendar" at bounding box center [327, 38] width 18 height 11
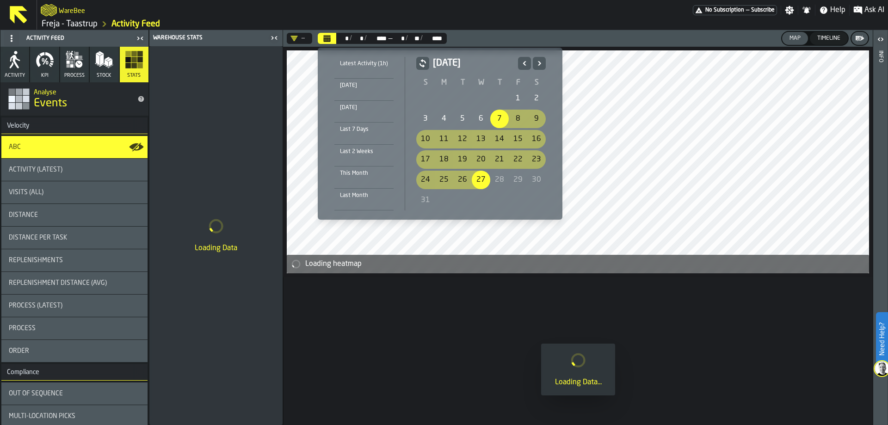
click at [524, 64] on icon "Previous" at bounding box center [524, 63] width 3 height 4
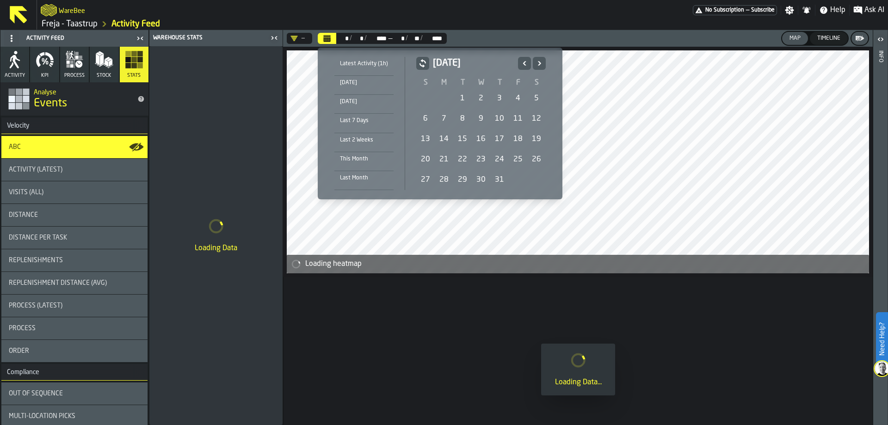
click at [534, 61] on icon "Next" at bounding box center [538, 63] width 9 height 11
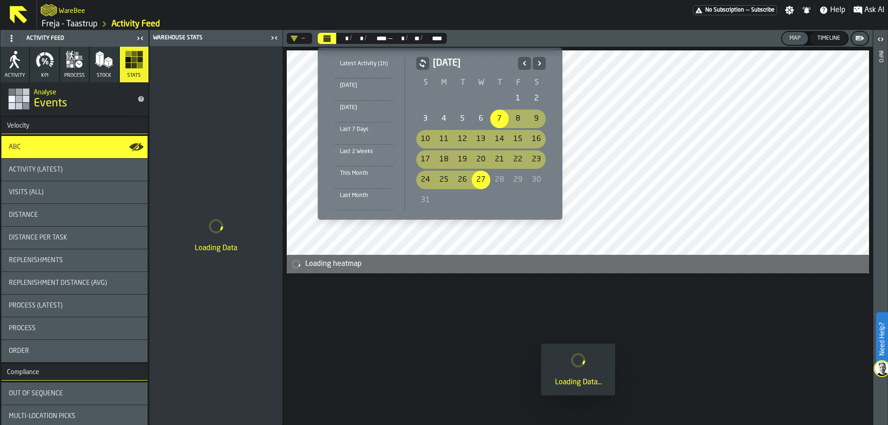
click at [529, 61] on button "Previous" at bounding box center [524, 63] width 13 height 13
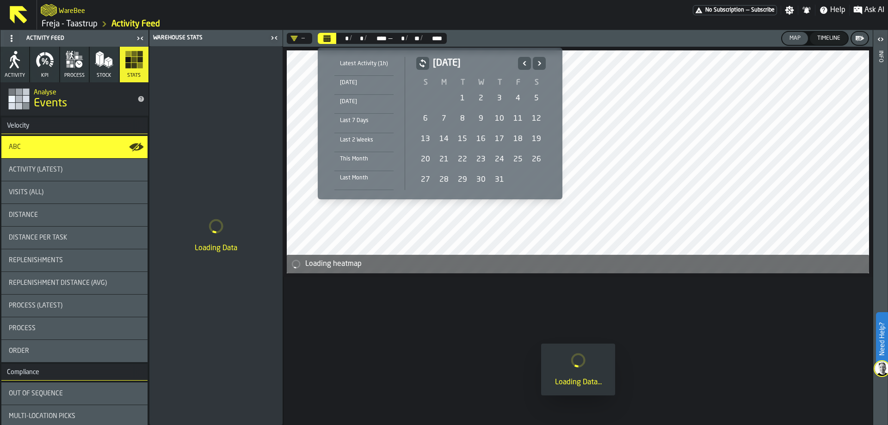
click at [529, 61] on button "Previous" at bounding box center [524, 63] width 13 height 13
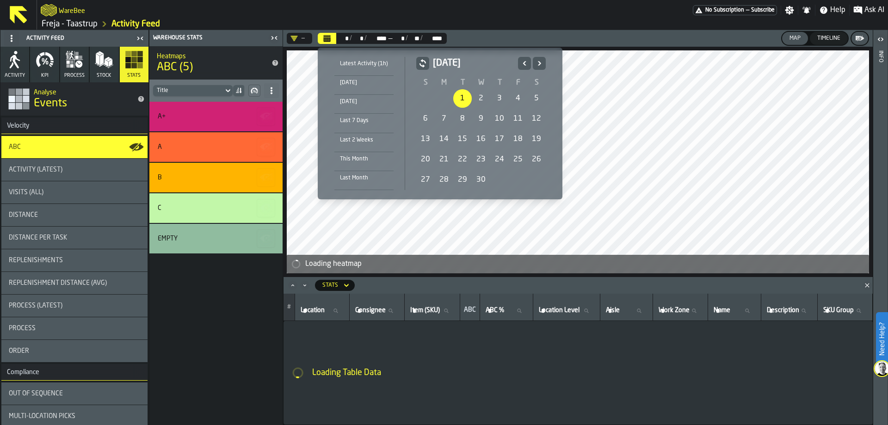
click at [459, 95] on div "1" at bounding box center [462, 98] width 18 height 18
click at [540, 62] on icon "Next" at bounding box center [538, 63] width 9 height 11
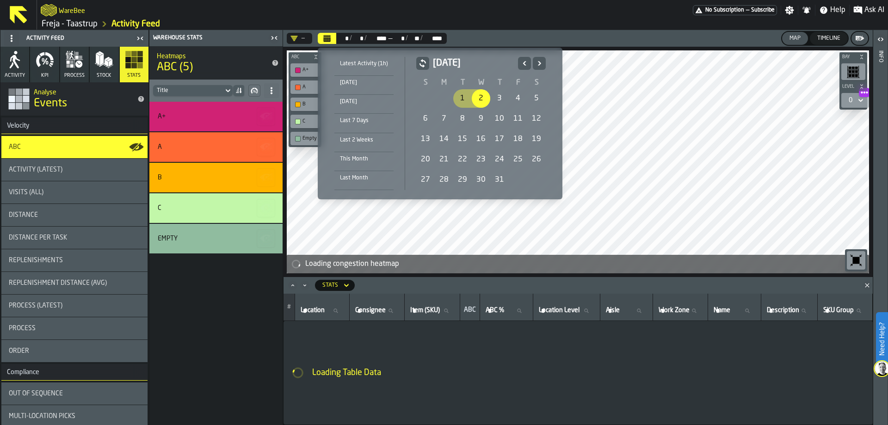
click at [540, 62] on icon "Next" at bounding box center [538, 63] width 9 height 11
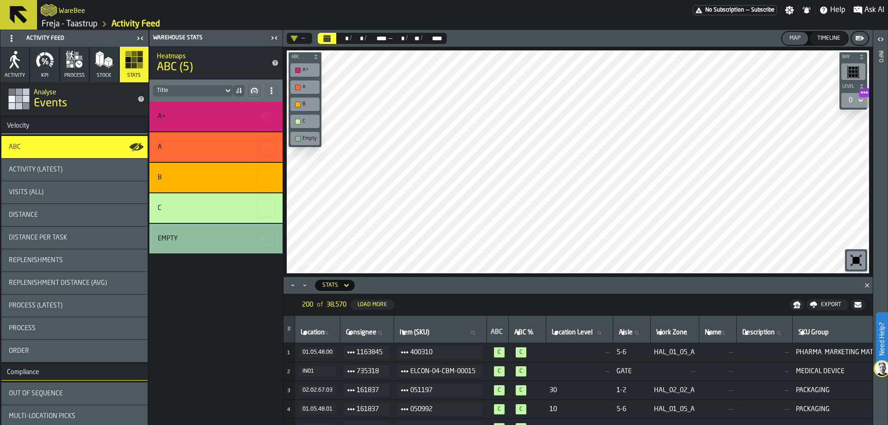
click at [710, 35] on icon "button-" at bounding box center [859, 38] width 9 height 9
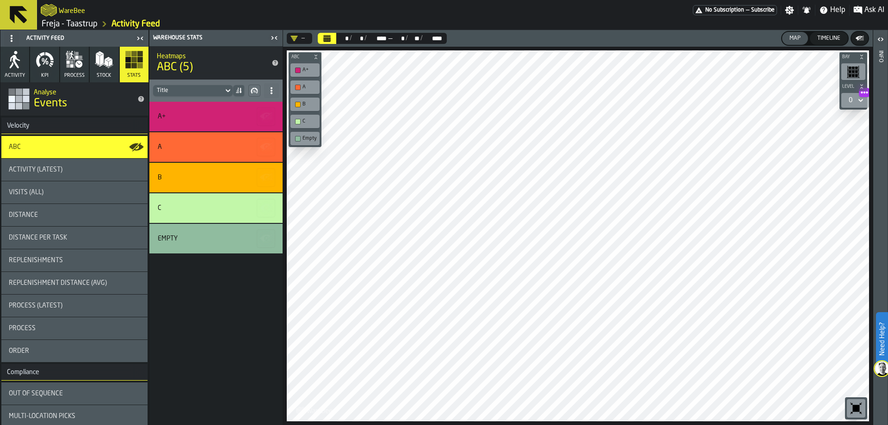
click at [710, 35] on icon "button-" at bounding box center [859, 38] width 9 height 9
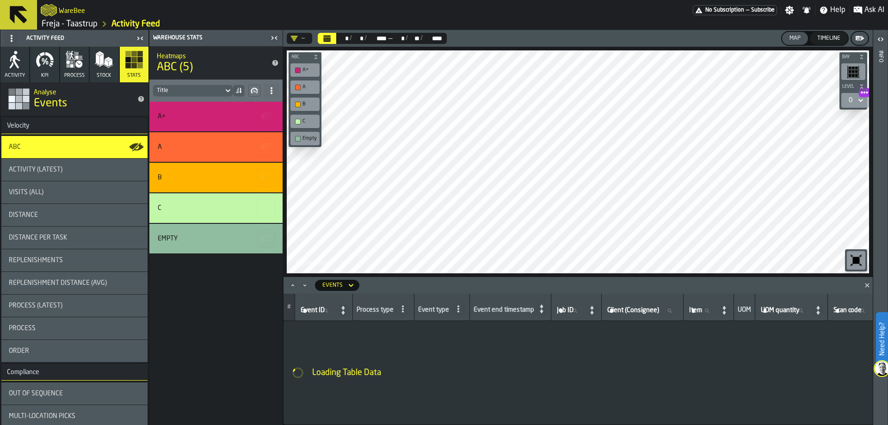
click at [710, 37] on div "Timeline" at bounding box center [828, 38] width 31 height 6
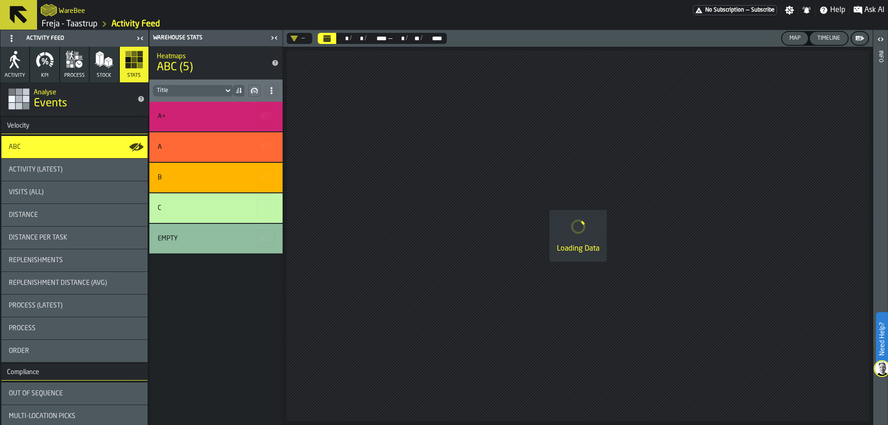
click at [710, 39] on div "Map" at bounding box center [794, 38] width 18 height 6
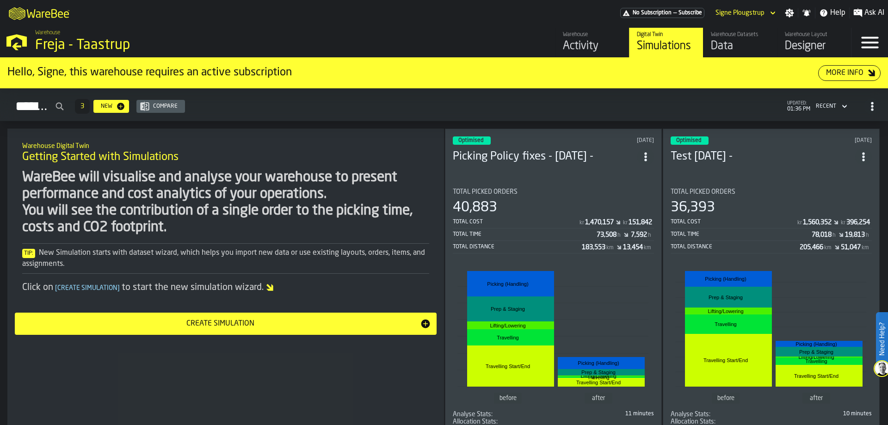
click at [579, 49] on div "Activity" at bounding box center [592, 46] width 59 height 15
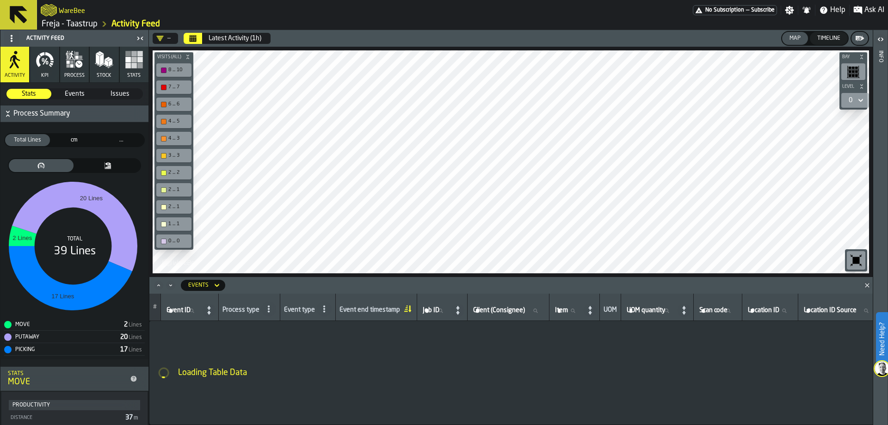
click at [125, 61] on icon "button" at bounding box center [134, 59] width 18 height 18
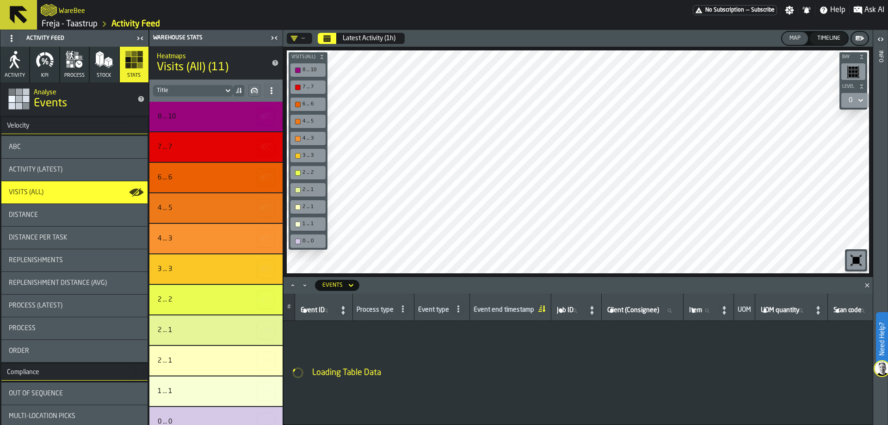
click at [121, 147] on div "ABC" at bounding box center [74, 146] width 131 height 7
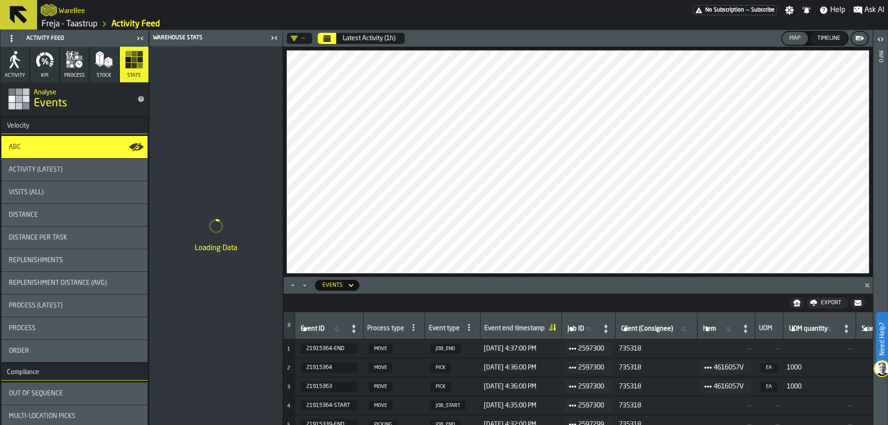
click at [307, 36] on div "—" at bounding box center [298, 38] width 22 height 11
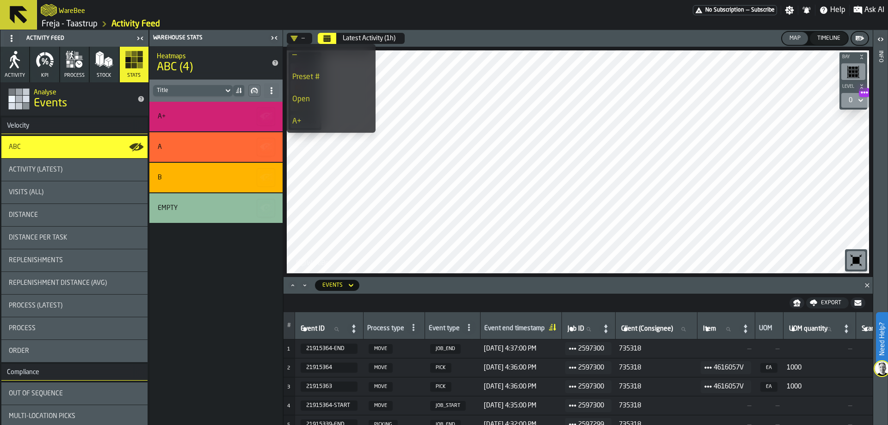
click at [13, 38] on icon at bounding box center [11, 38] width 7 height 7
click at [14, 37] on icon at bounding box center [11, 38] width 7 height 7
click at [66, 38] on div "Activity Feed" at bounding box center [67, 38] width 131 height 15
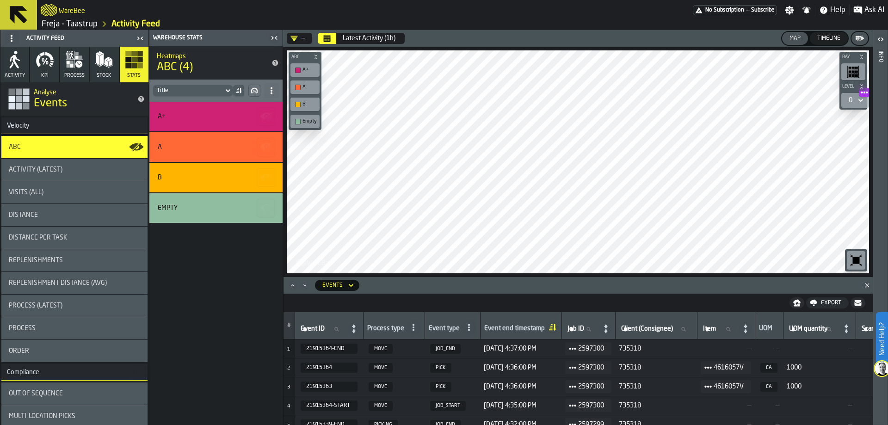
click at [6, 38] on span at bounding box center [11, 38] width 15 height 15
click at [14, 51] on div "Show Setup" at bounding box center [34, 56] width 48 height 11
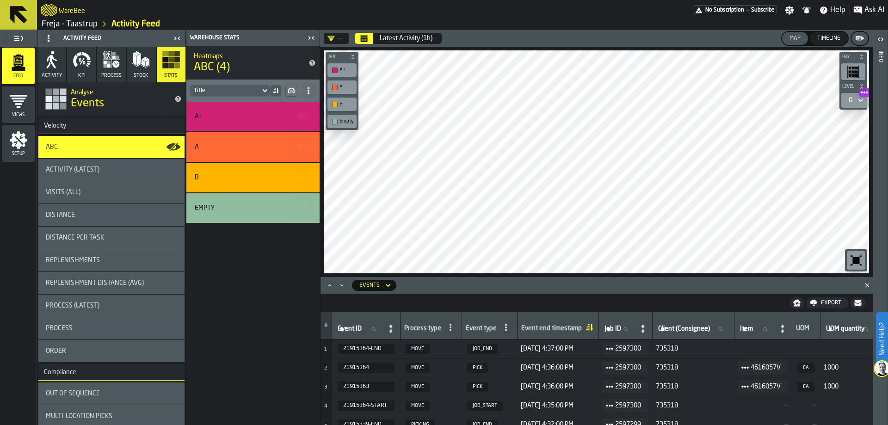
click at [25, 107] on icon "menu Views" at bounding box center [18, 101] width 18 height 18
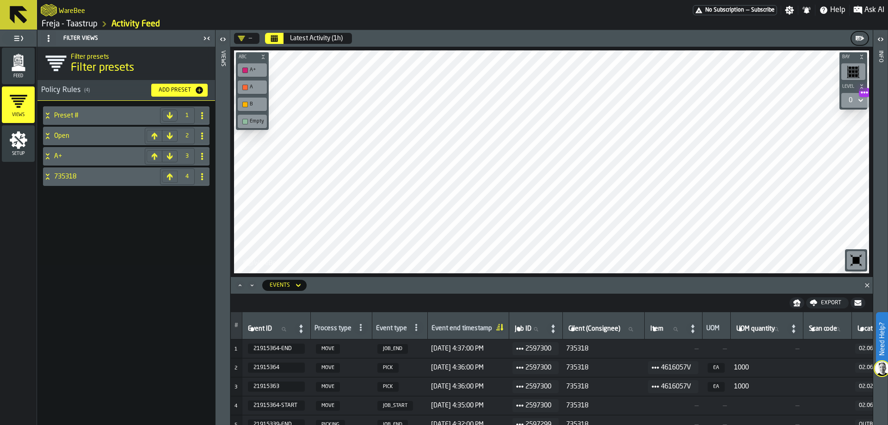
click at [194, 89] on div "Add Preset" at bounding box center [175, 90] width 40 height 6
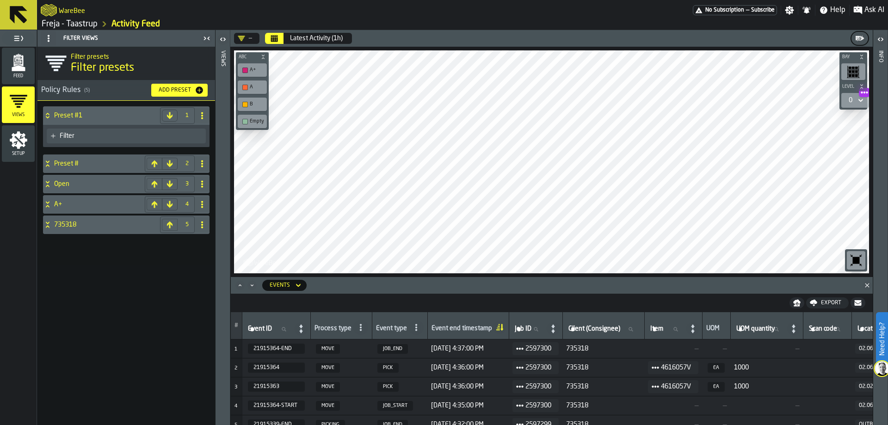
click at [120, 135] on div "Filter" at bounding box center [131, 135] width 142 height 7
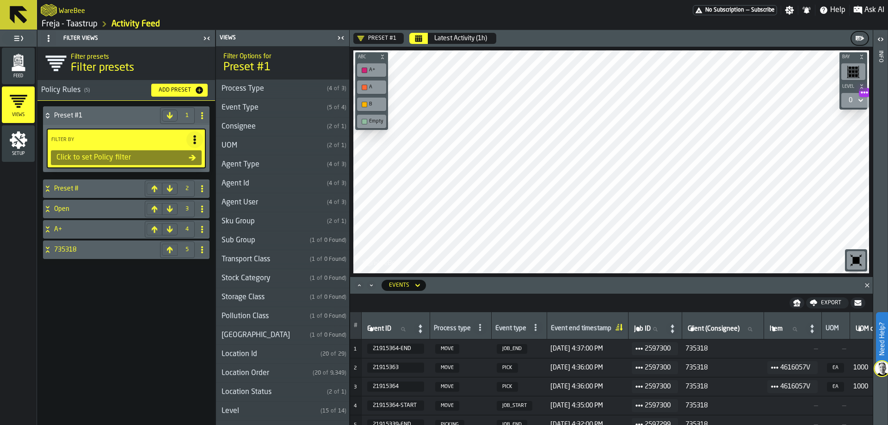
click at [198, 212] on icon at bounding box center [201, 208] width 7 height 7
click at [161, 305] on div "Preset #1 1 Filter By Click to set Policy filter Preset # 2 Open 3 A+ 4 735318 5" at bounding box center [126, 263] width 178 height 324
click at [270, 93] on div "Process Type" at bounding box center [269, 88] width 107 height 11
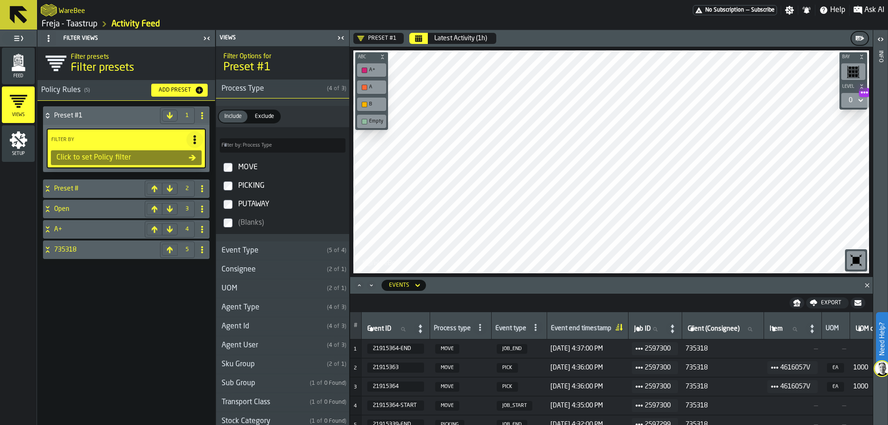
click at [274, 89] on div "Process Type" at bounding box center [269, 88] width 107 height 11
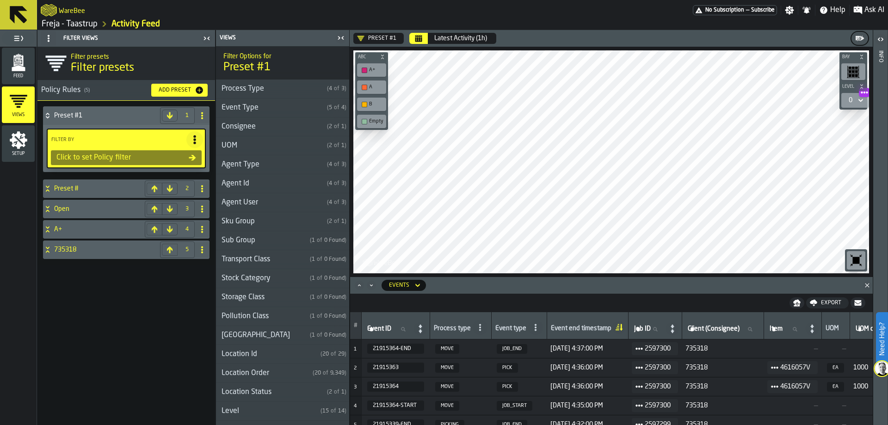
click at [272, 109] on div "Event Type" at bounding box center [269, 107] width 107 height 11
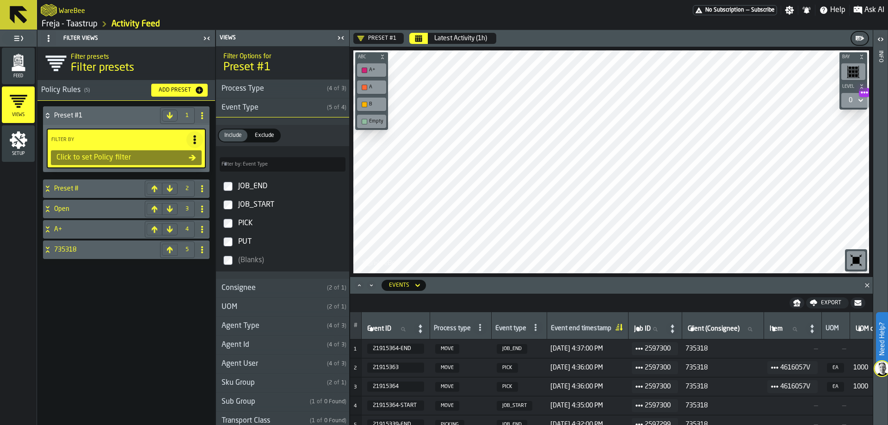
click at [278, 108] on div "Event Type" at bounding box center [269, 107] width 107 height 11
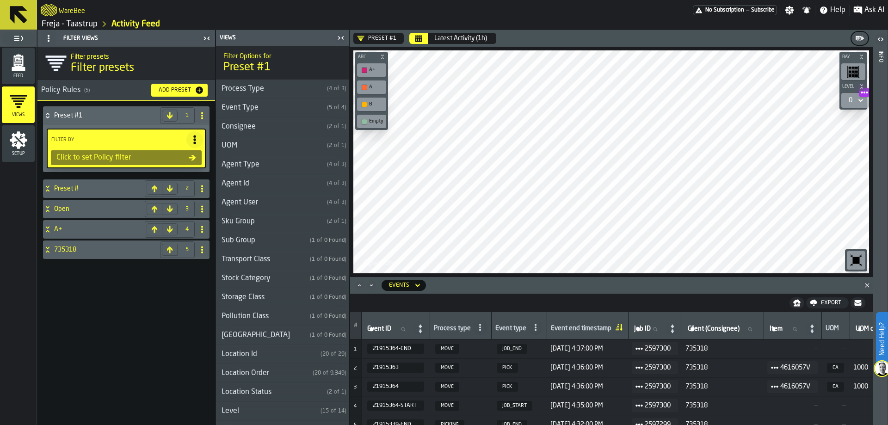
click at [278, 126] on div "Consignee" at bounding box center [269, 126] width 107 height 11
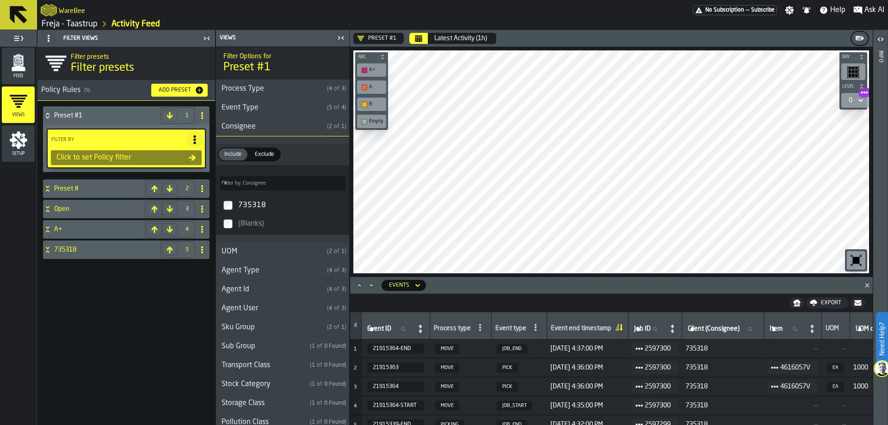
click at [278, 126] on div "Consignee" at bounding box center [269, 126] width 107 height 11
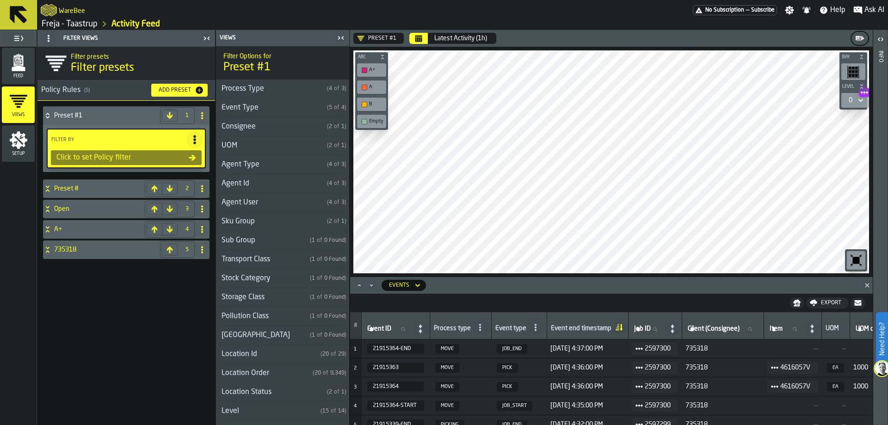
click at [275, 151] on h3 "UOM ( 2 of 1 )" at bounding box center [282, 145] width 133 height 19
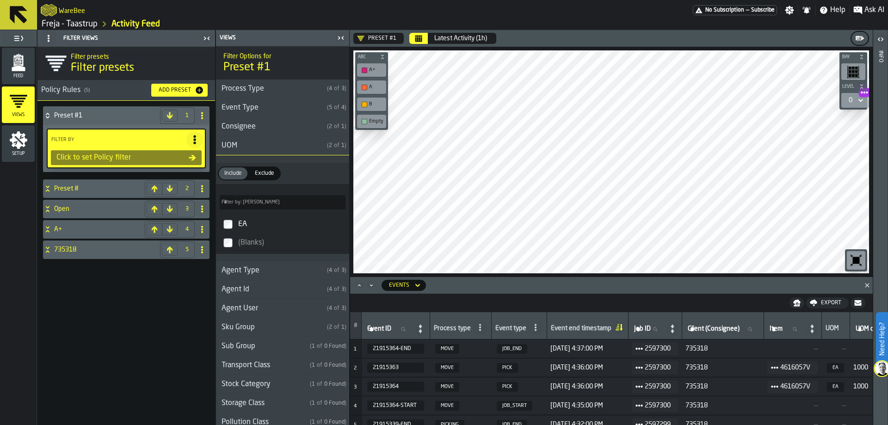
click at [275, 151] on h3 "UOM ( 2 of 1 )" at bounding box center [282, 145] width 133 height 19
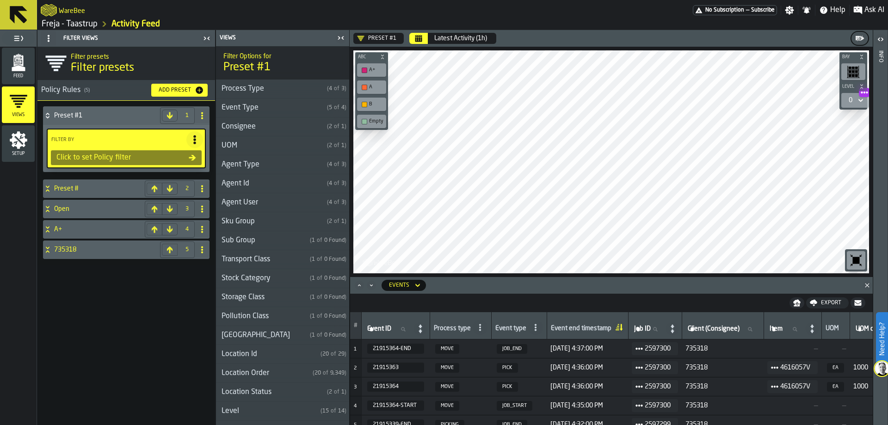
click at [272, 173] on h3 "Agent Type ( 4 of 3 )" at bounding box center [282, 164] width 133 height 19
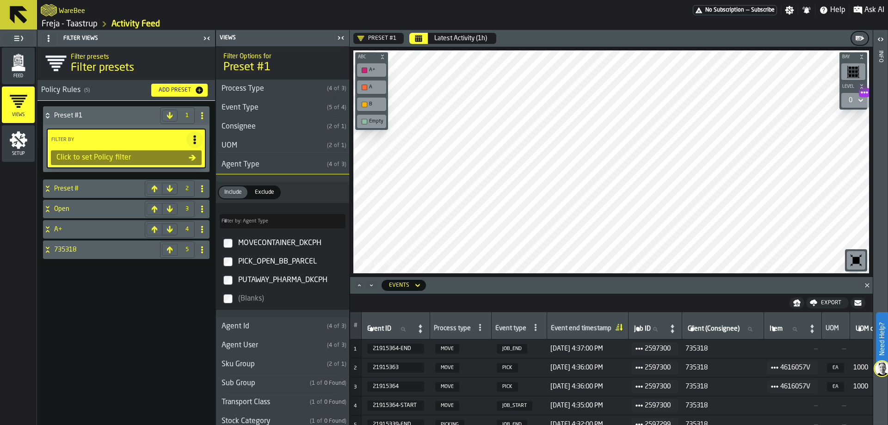
click at [295, 165] on div "Agent Type" at bounding box center [269, 164] width 107 height 11
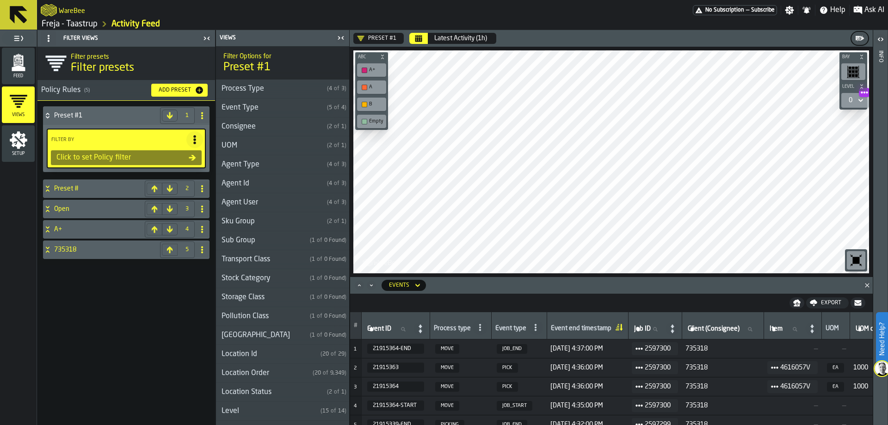
click at [292, 184] on div "Agent Id" at bounding box center [269, 183] width 107 height 11
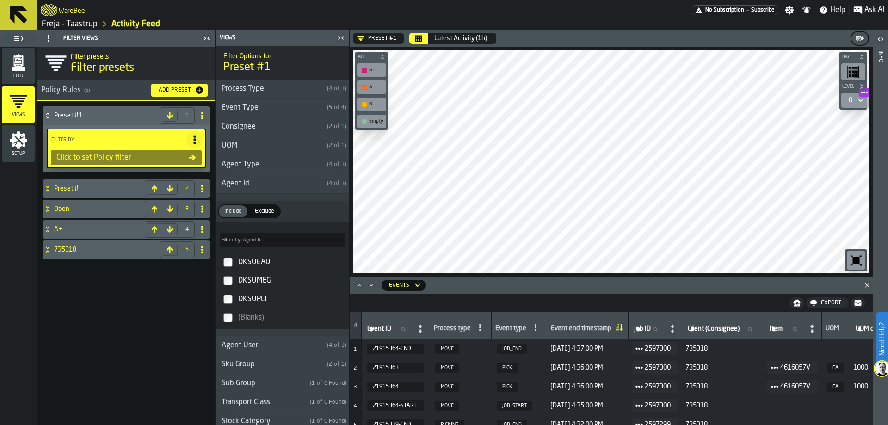
click at [292, 184] on div "Agent Id" at bounding box center [269, 183] width 107 height 11
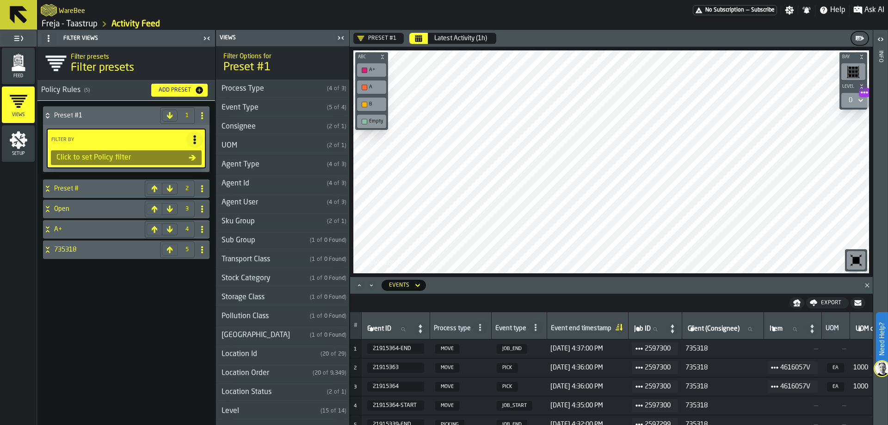
click at [283, 207] on div "Agent User" at bounding box center [269, 202] width 107 height 11
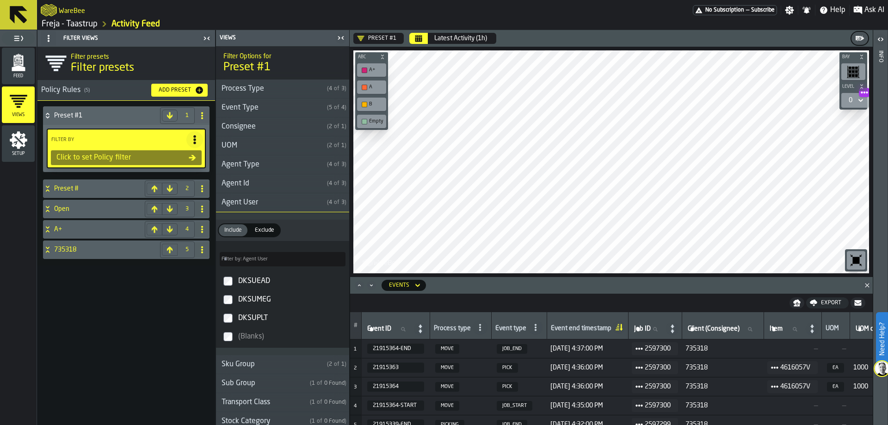
click at [283, 207] on div "Agent User" at bounding box center [269, 202] width 107 height 11
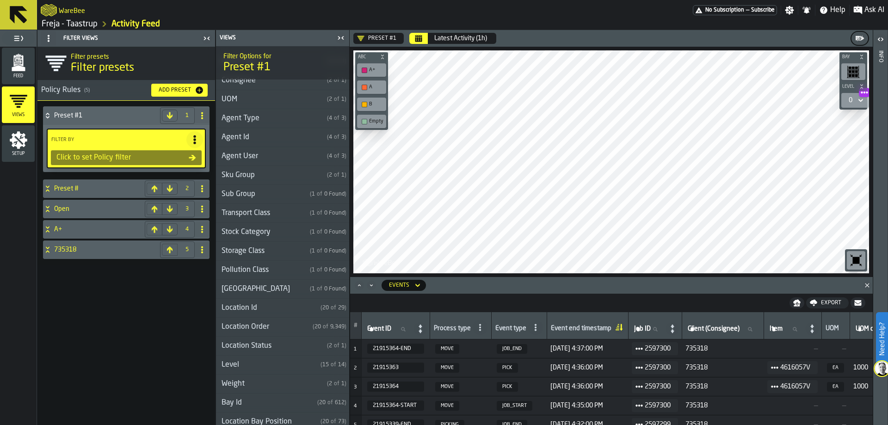
scroll to position [139, 0]
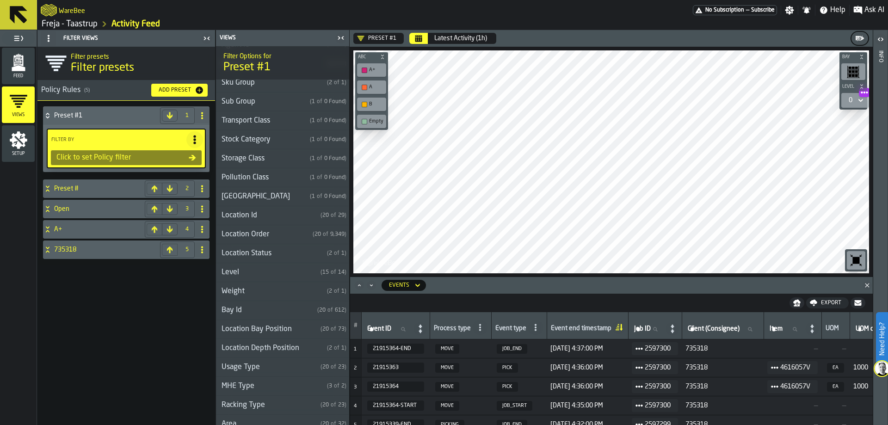
click at [280, 232] on div "Location Order" at bounding box center [262, 234] width 93 height 11
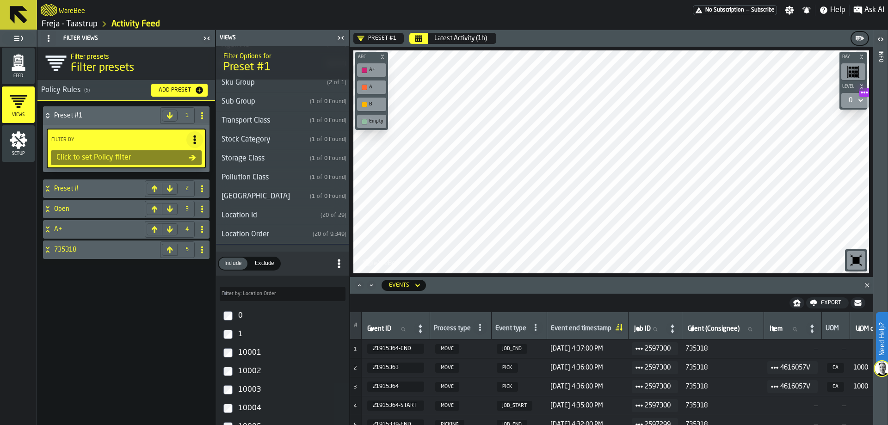
click at [280, 232] on div "Location Order" at bounding box center [262, 234] width 93 height 11
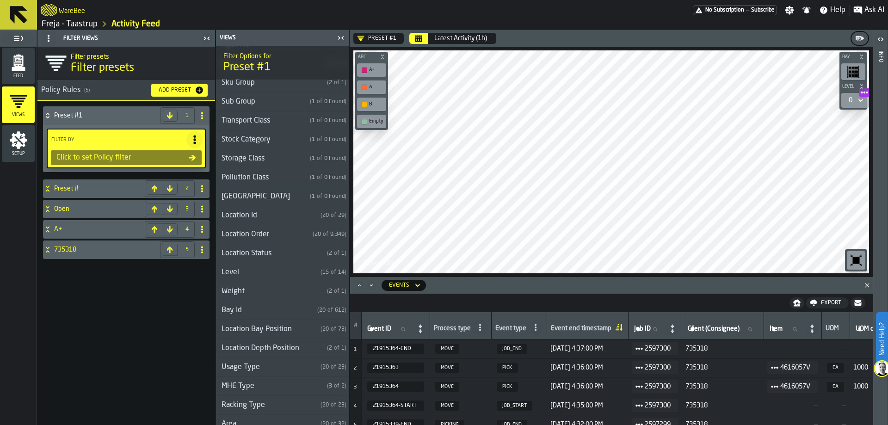
click at [279, 248] on div "Location Status" at bounding box center [269, 253] width 107 height 11
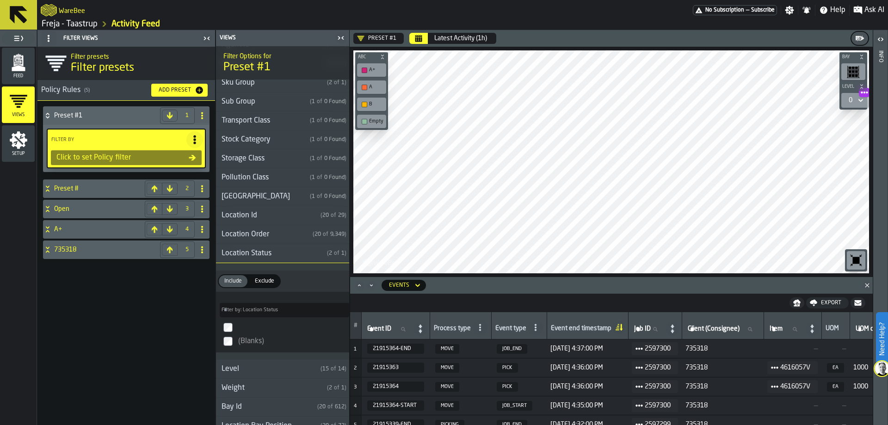
click at [279, 248] on div "Location Status" at bounding box center [269, 253] width 107 height 11
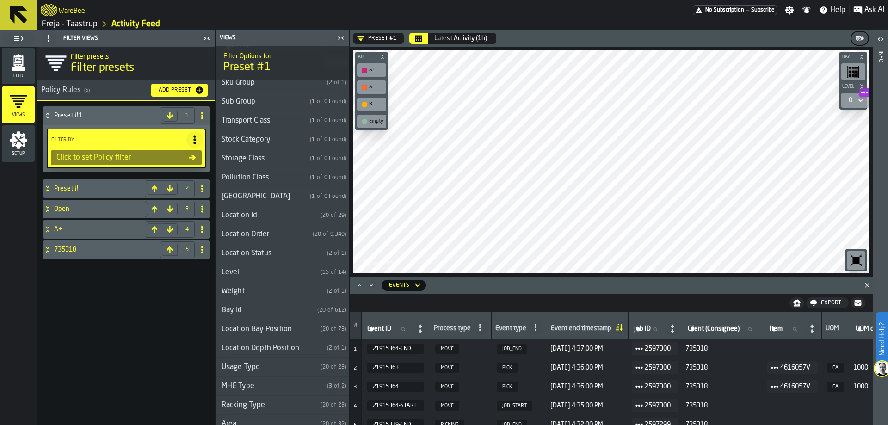
scroll to position [317, 0]
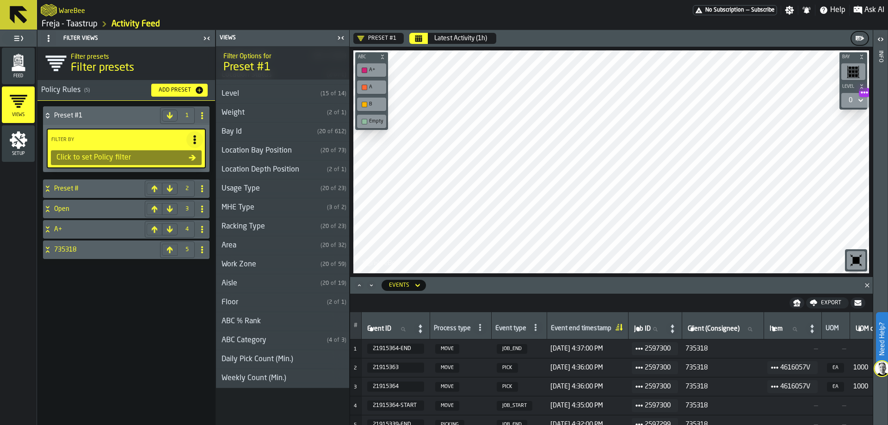
click at [271, 244] on div "Area" at bounding box center [266, 245] width 101 height 11
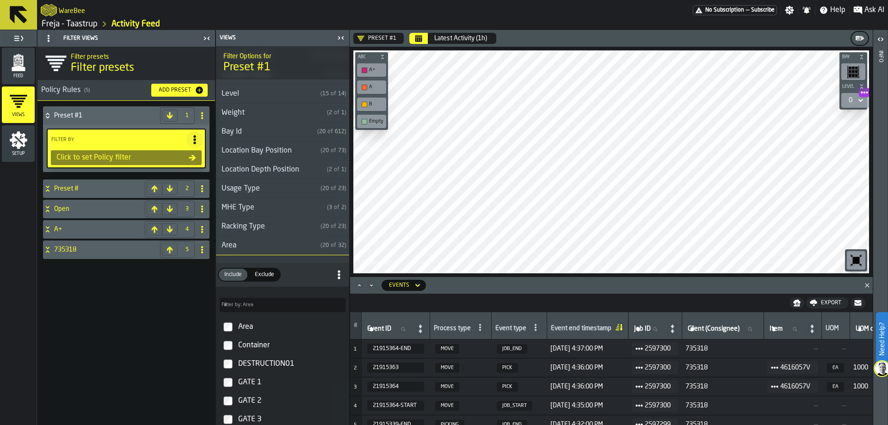
click at [271, 244] on div "Area" at bounding box center [266, 245] width 101 height 11
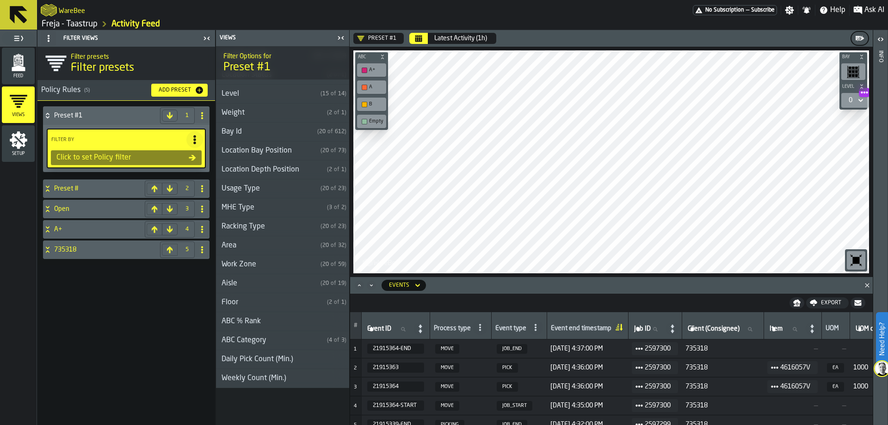
click at [274, 227] on div "Racking Type" at bounding box center [266, 226] width 101 height 11
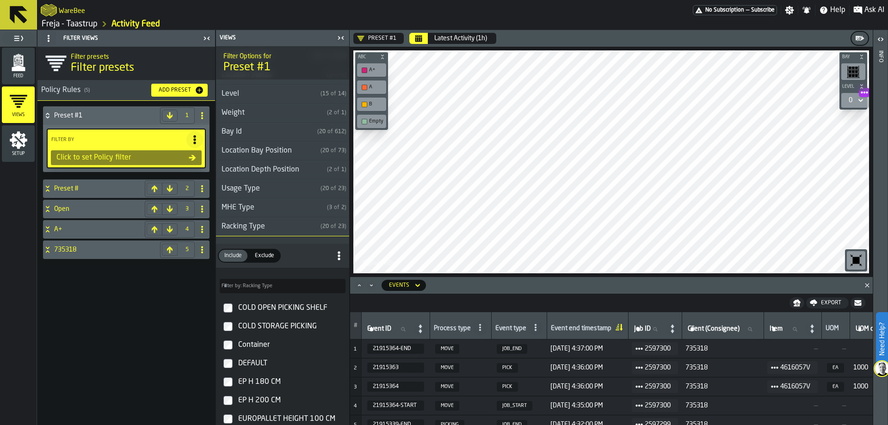
click at [274, 227] on div "Racking Type" at bounding box center [266, 226] width 101 height 11
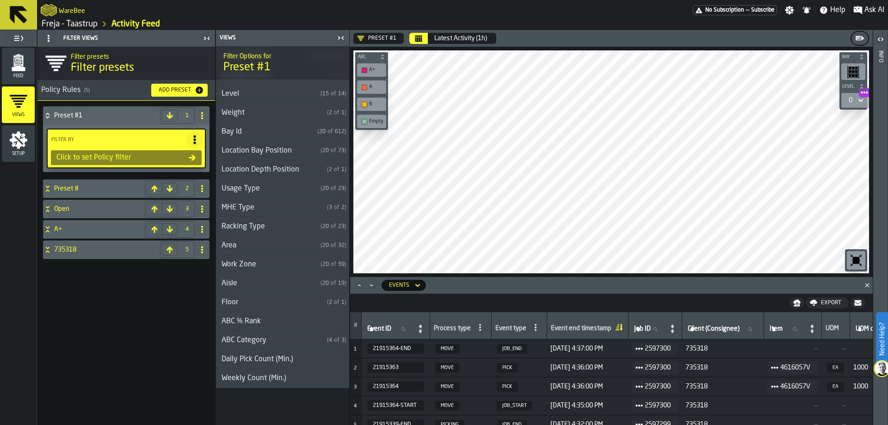
click at [277, 207] on div "MHE Type" at bounding box center [269, 207] width 107 height 11
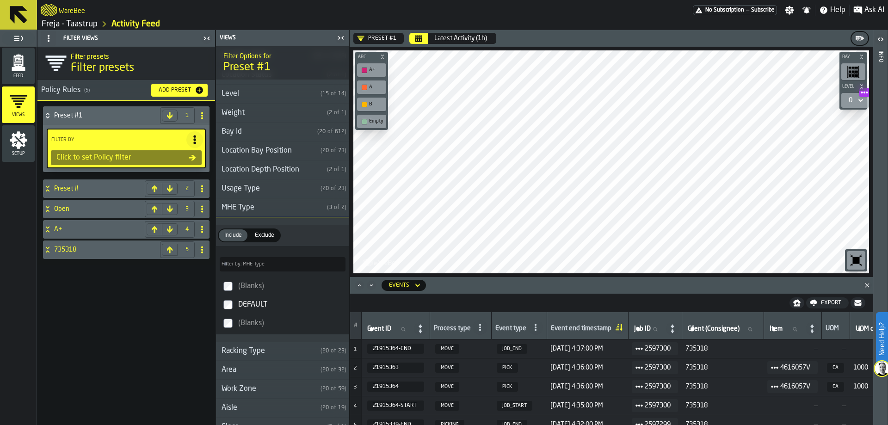
click at [277, 207] on div "MHE Type" at bounding box center [269, 207] width 107 height 11
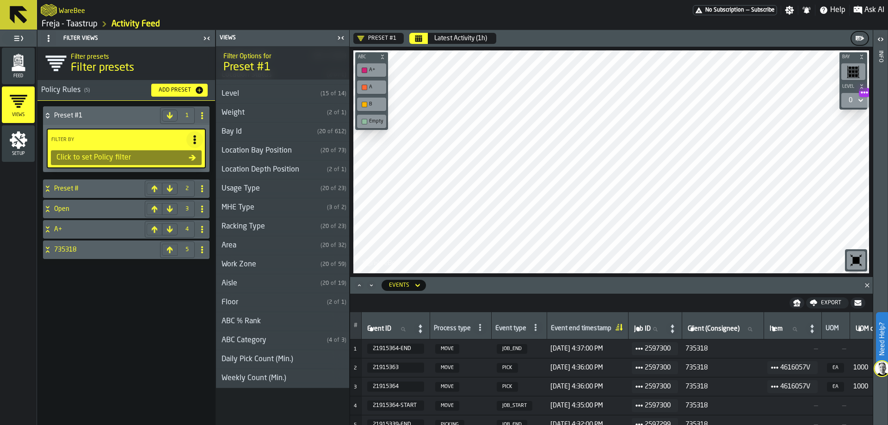
click at [278, 190] on div "Usage Type" at bounding box center [266, 188] width 101 height 11
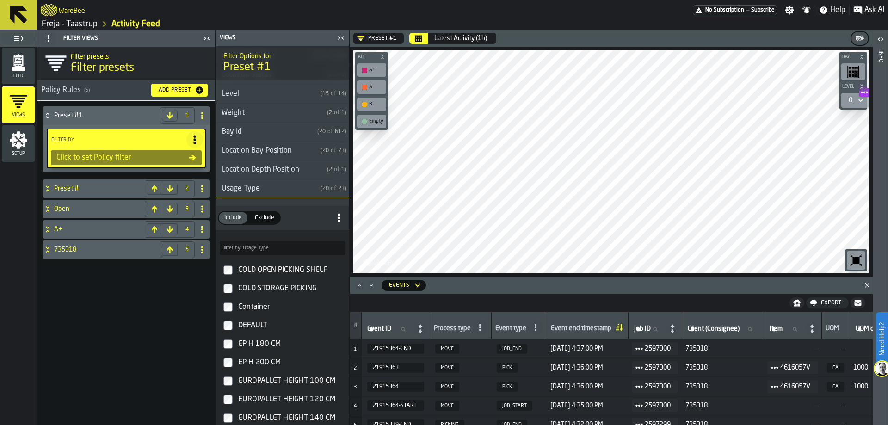
scroll to position [271, 0]
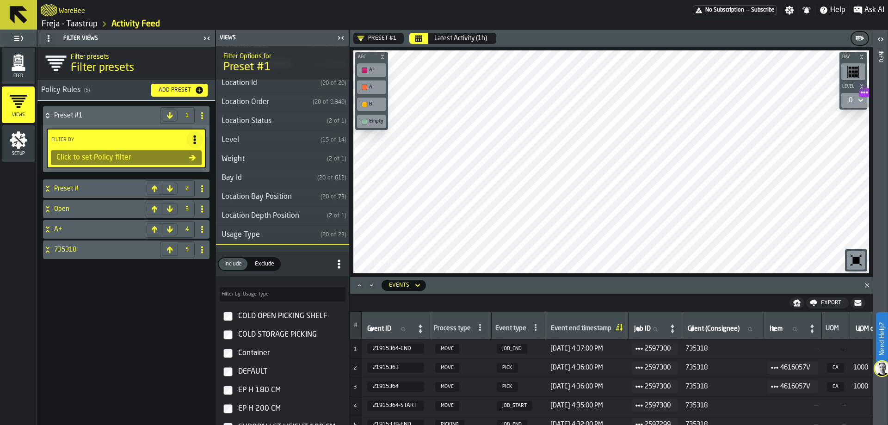
click at [286, 233] on div "Usage Type" at bounding box center [266, 234] width 101 height 11
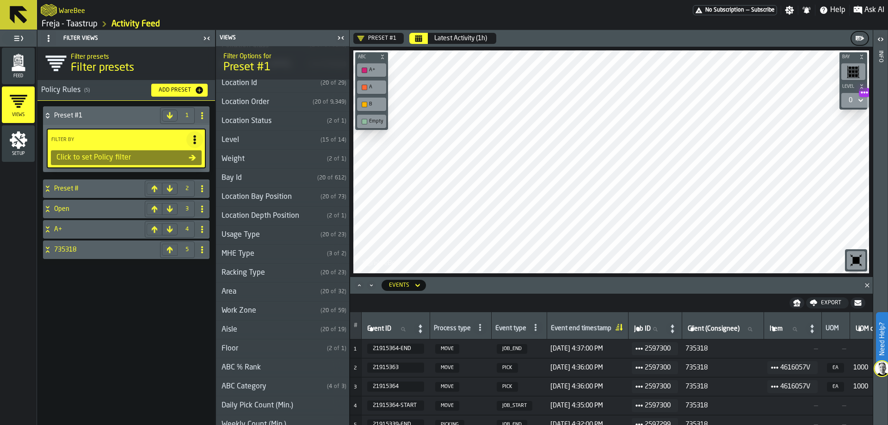
click at [289, 215] on div "Location Depth Position" at bounding box center [269, 215] width 107 height 11
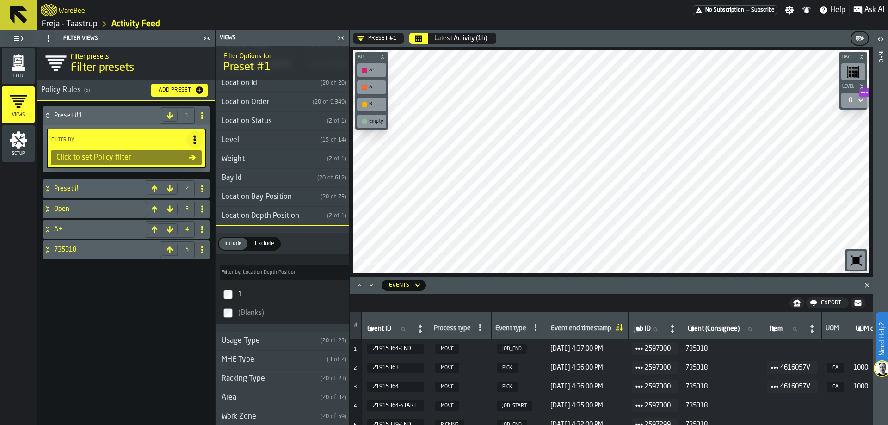
click at [289, 215] on div "Location Depth Position" at bounding box center [269, 215] width 107 height 11
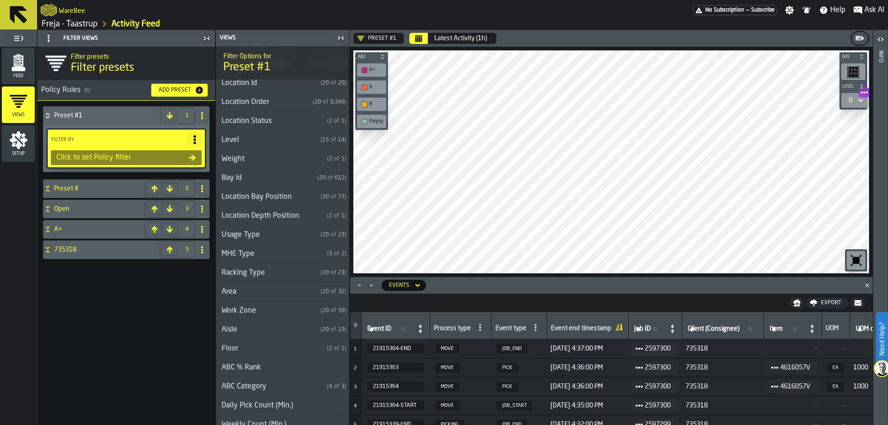
click at [289, 199] on div "Location Bay Position" at bounding box center [266, 196] width 101 height 11
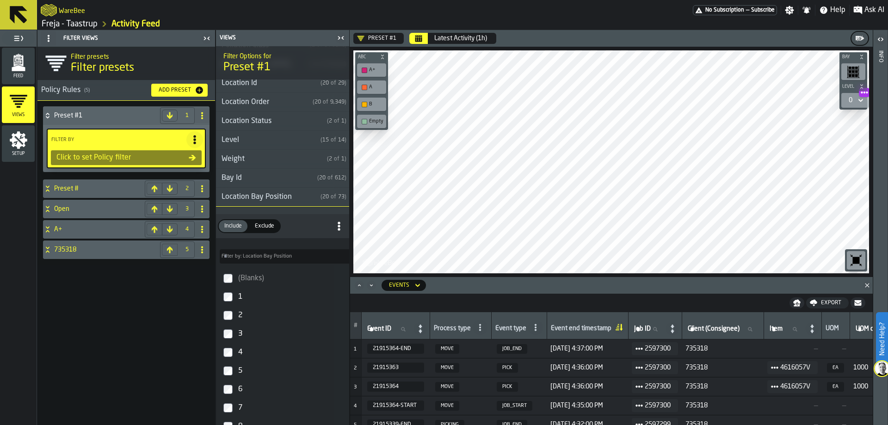
click at [291, 198] on div "Location Bay Position" at bounding box center [266, 196] width 101 height 11
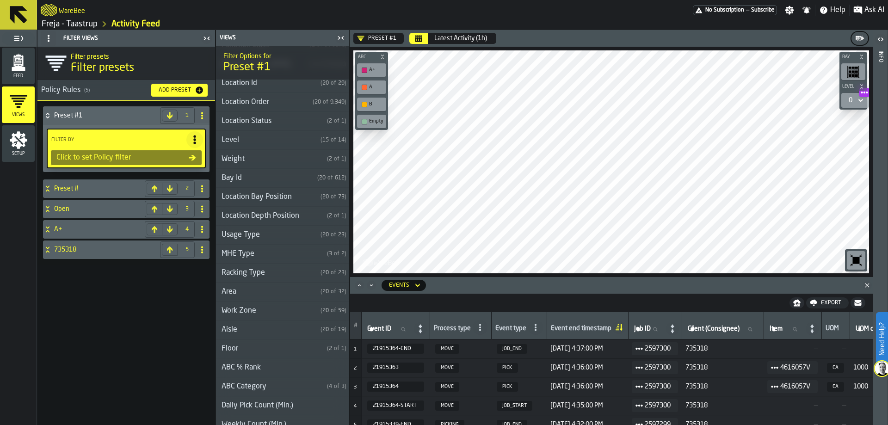
click at [283, 184] on h3 "Bay Id ( 20 of 612 )" at bounding box center [282, 178] width 133 height 19
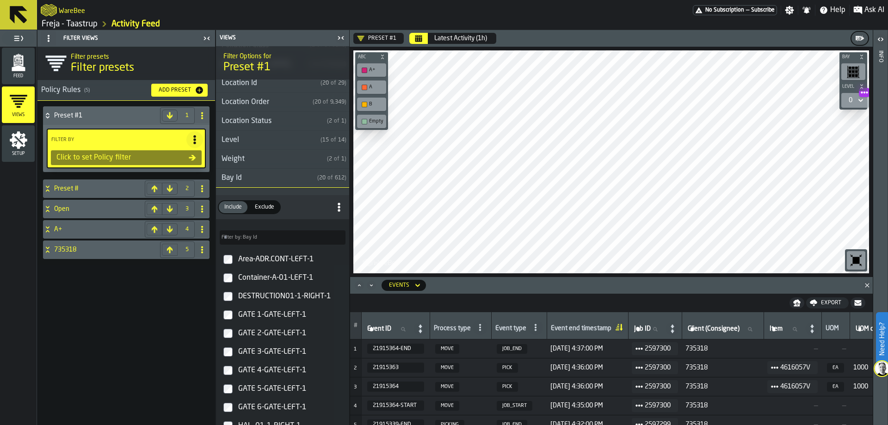
click at [283, 181] on div "Bay Id" at bounding box center [265, 177] width 98 height 11
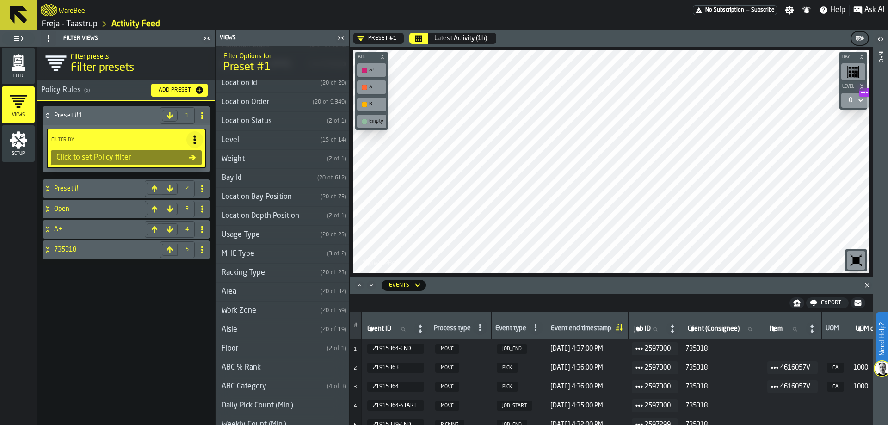
click at [277, 159] on div "Weight" at bounding box center [269, 158] width 107 height 11
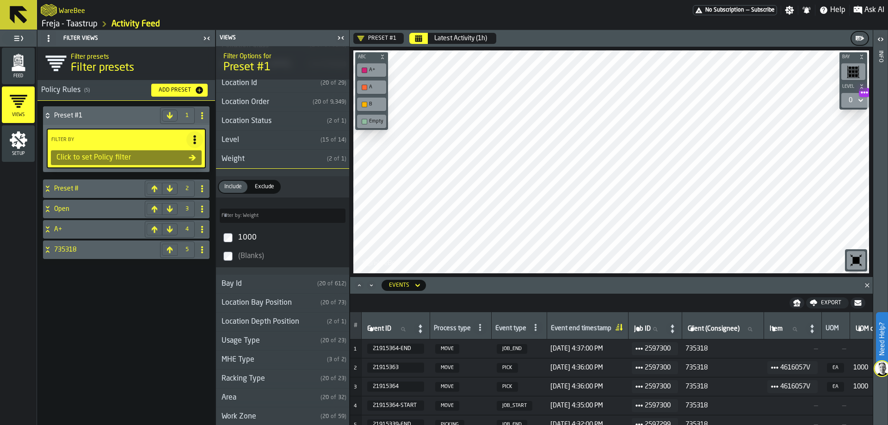
click at [277, 159] on div "Weight" at bounding box center [269, 158] width 107 height 11
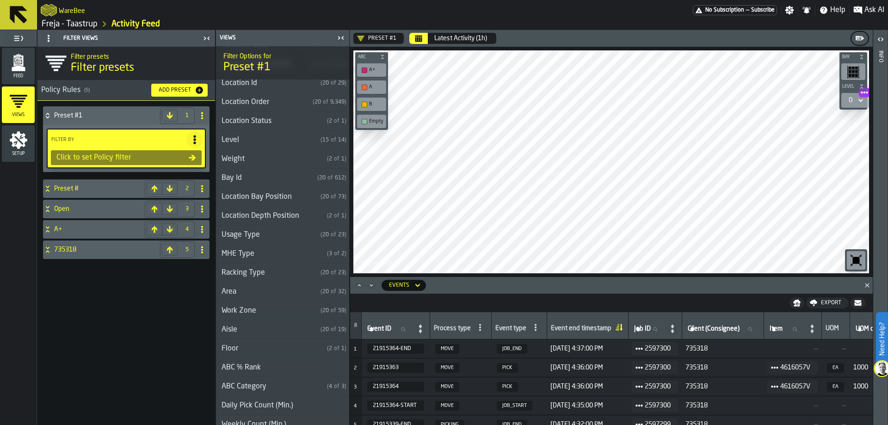
click at [277, 139] on div "Level" at bounding box center [266, 140] width 101 height 11
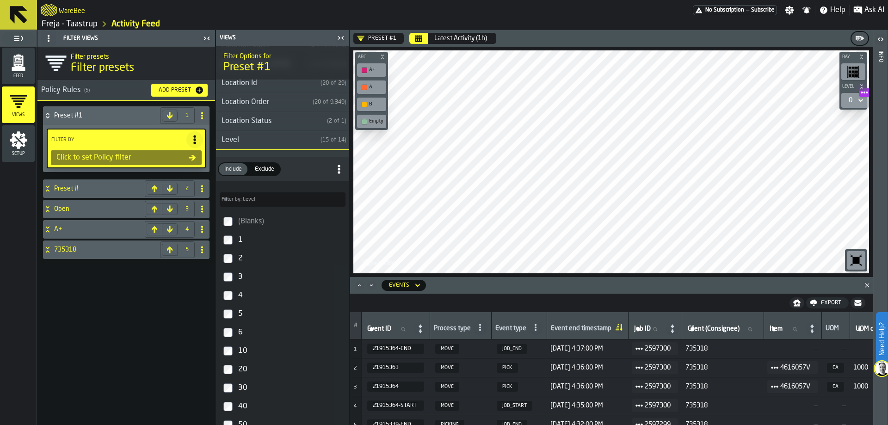
click at [278, 139] on div "Level" at bounding box center [266, 140] width 101 height 11
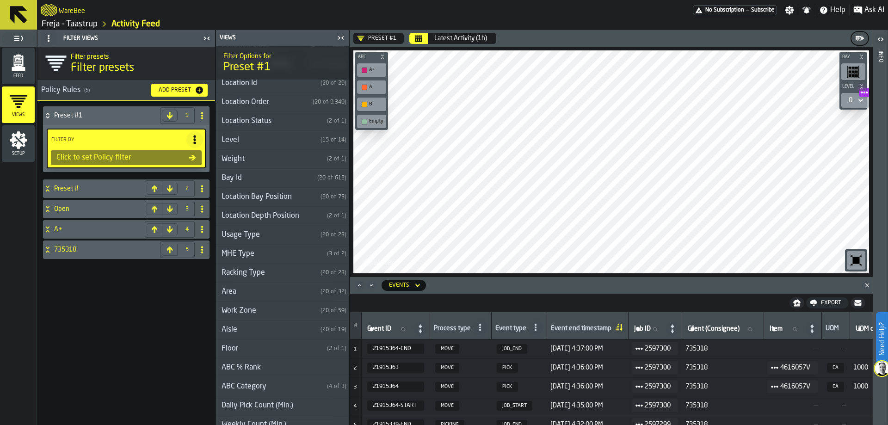
scroll to position [132, 0]
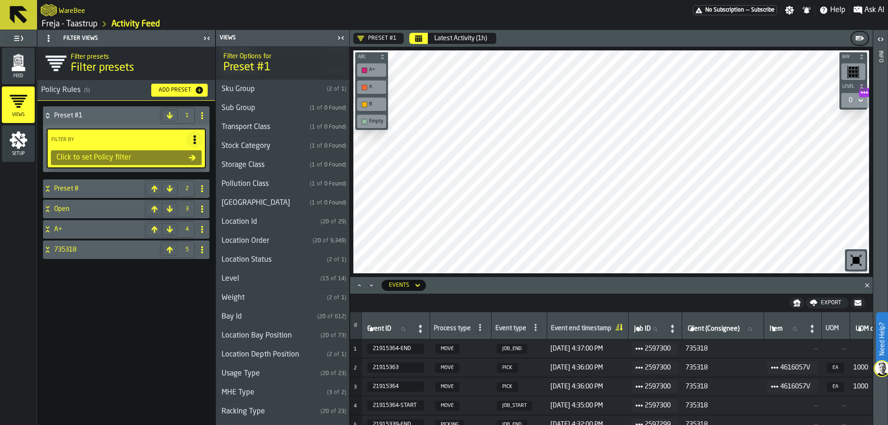
click at [283, 262] on div "Location Status" at bounding box center [269, 259] width 107 height 11
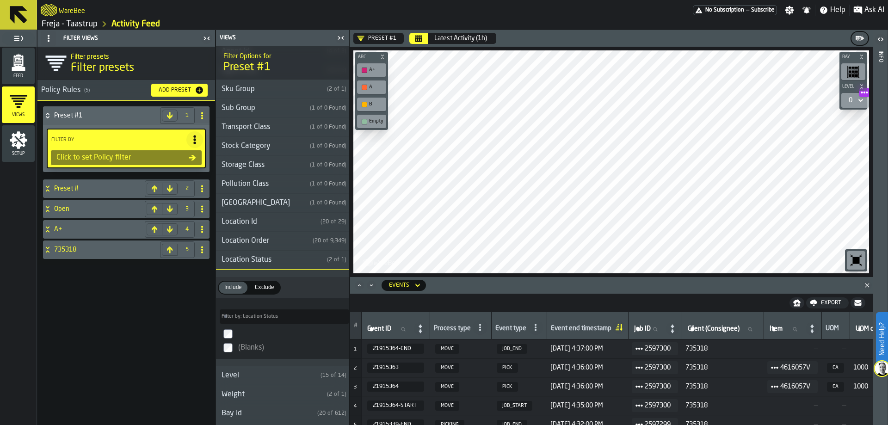
click at [283, 262] on div "Location Status" at bounding box center [269, 259] width 107 height 11
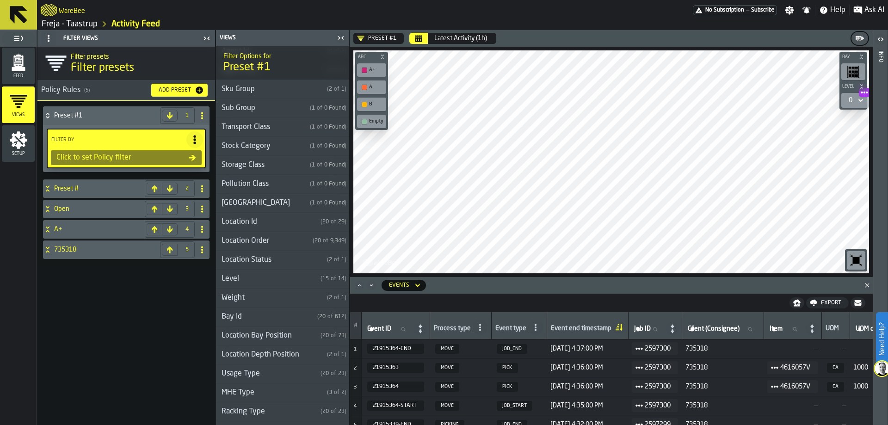
click at [286, 242] on div "Location Order" at bounding box center [262, 240] width 93 height 11
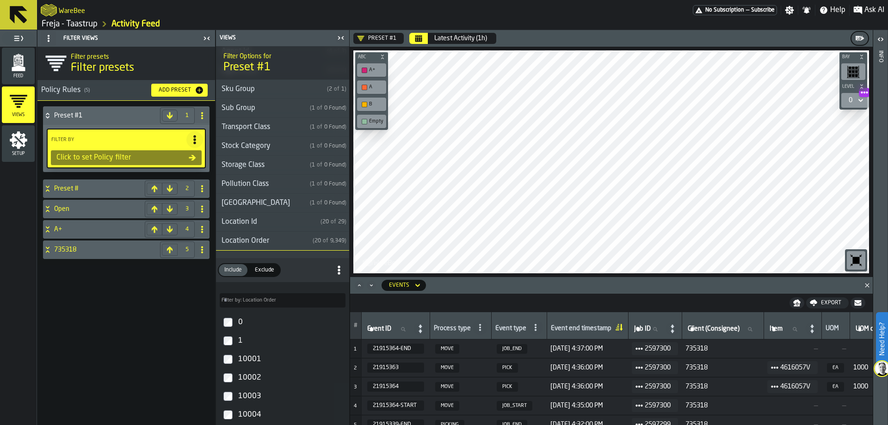
click at [286, 242] on div "Location Order" at bounding box center [262, 240] width 93 height 11
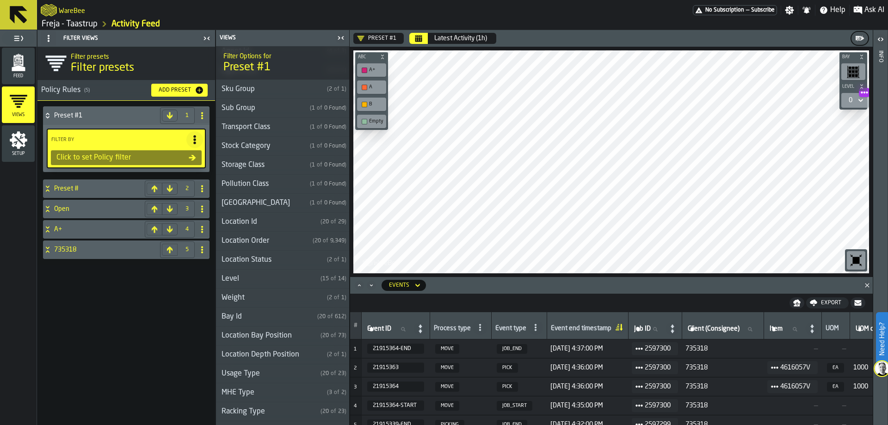
click at [287, 217] on div "Location Id" at bounding box center [266, 221] width 101 height 11
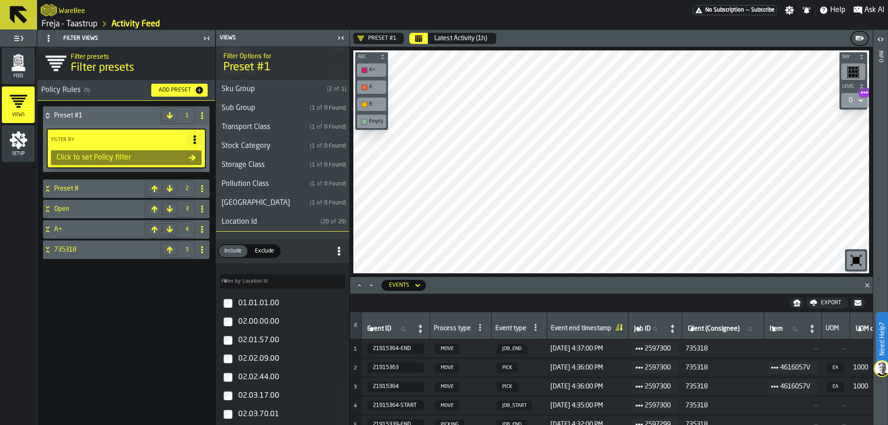
click at [287, 217] on div "Location Id" at bounding box center [266, 221] width 101 height 11
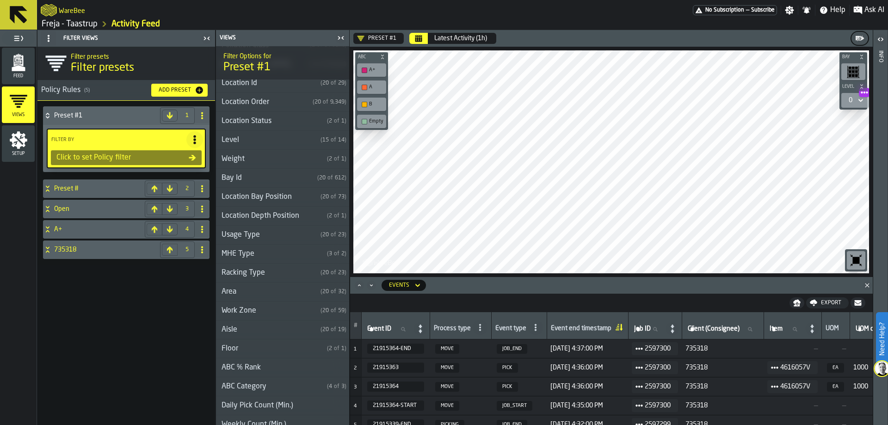
scroll to position [317, 0]
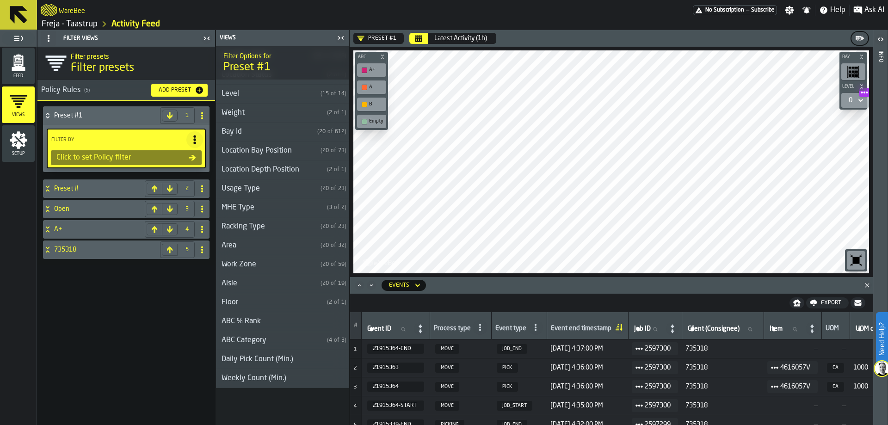
click at [288, 376] on div "Weekly Count (Min.)" at bounding box center [254, 378] width 76 height 11
click at [288, 356] on div "Daily Pick Count (Min.)" at bounding box center [257, 359] width 83 height 11
click at [288, 339] on div "ABC Category" at bounding box center [269, 340] width 107 height 11
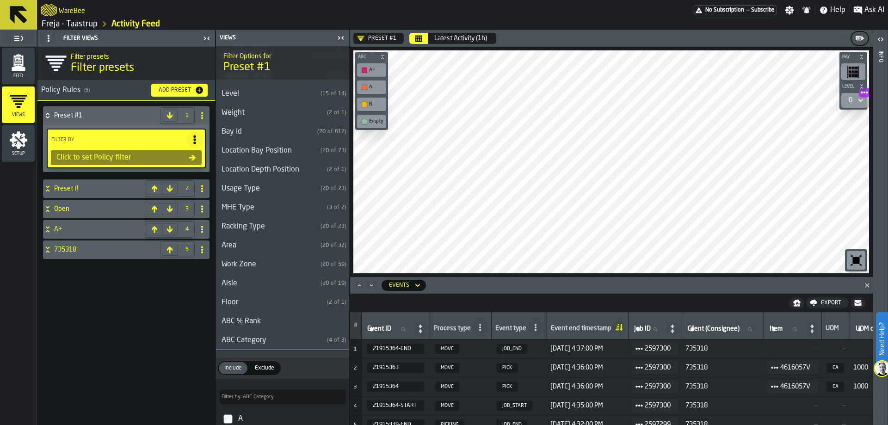
scroll to position [461, 0]
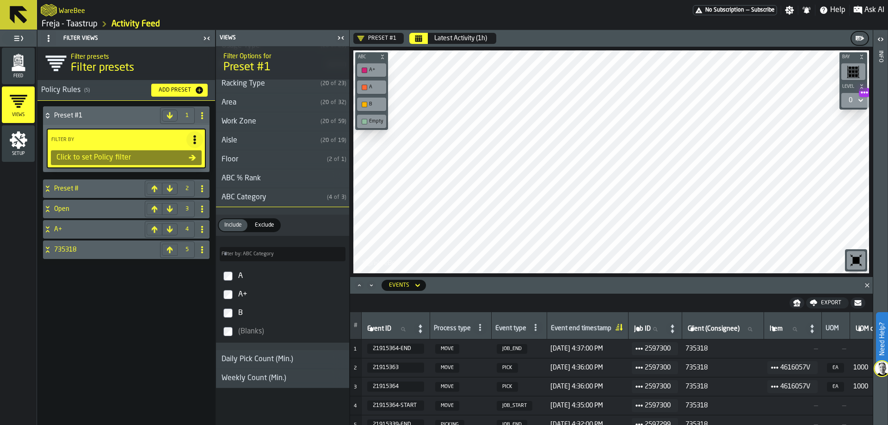
click at [274, 195] on div "ABC Category" at bounding box center [269, 197] width 107 height 11
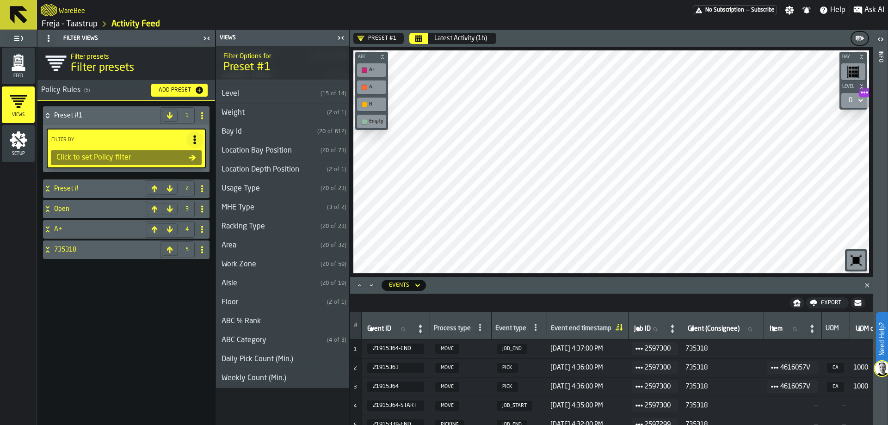
scroll to position [317, 0]
click at [255, 298] on div "Floor" at bounding box center [269, 302] width 107 height 11
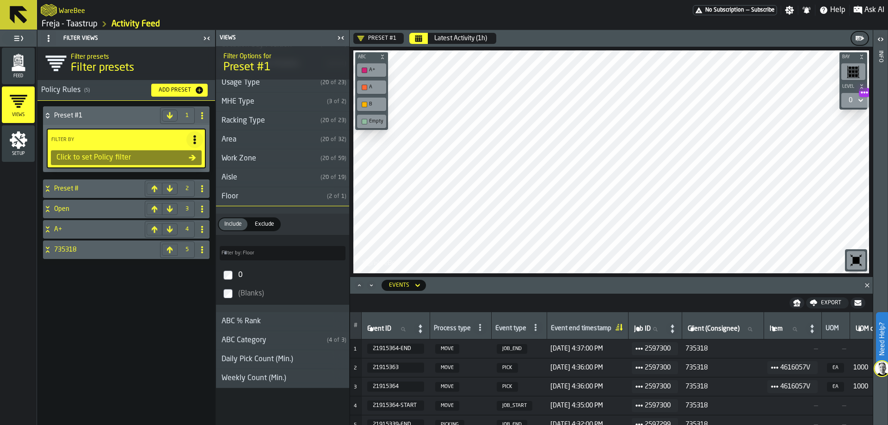
click at [274, 192] on div "Floor" at bounding box center [269, 196] width 107 height 11
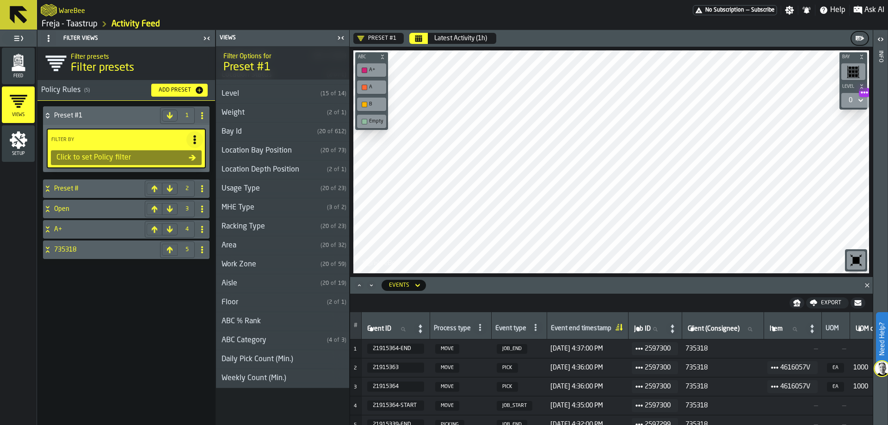
scroll to position [317, 0]
click at [267, 284] on div "Aisle" at bounding box center [266, 283] width 101 height 11
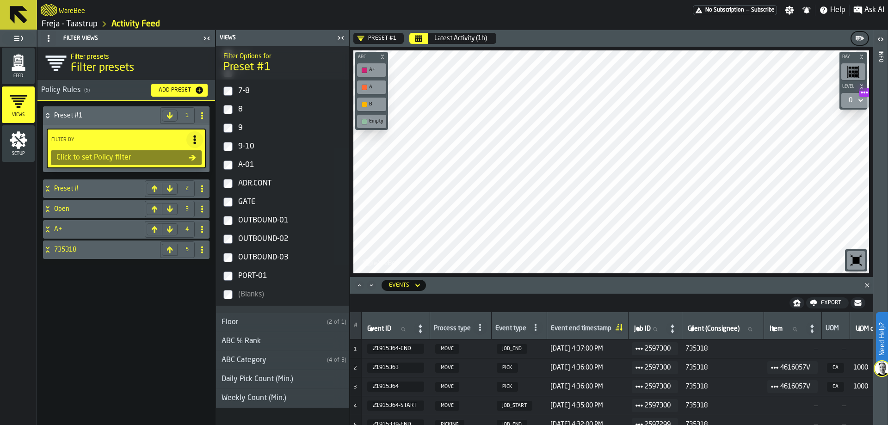
scroll to position [461, 0]
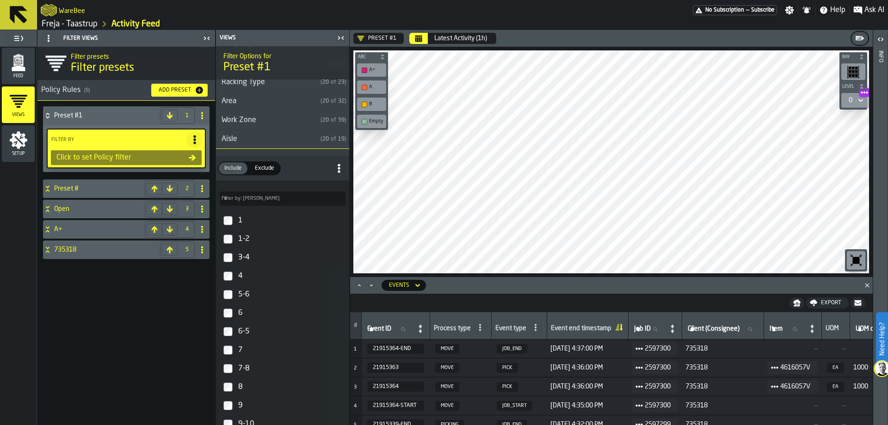
click at [279, 135] on div "Aisle" at bounding box center [266, 139] width 101 height 11
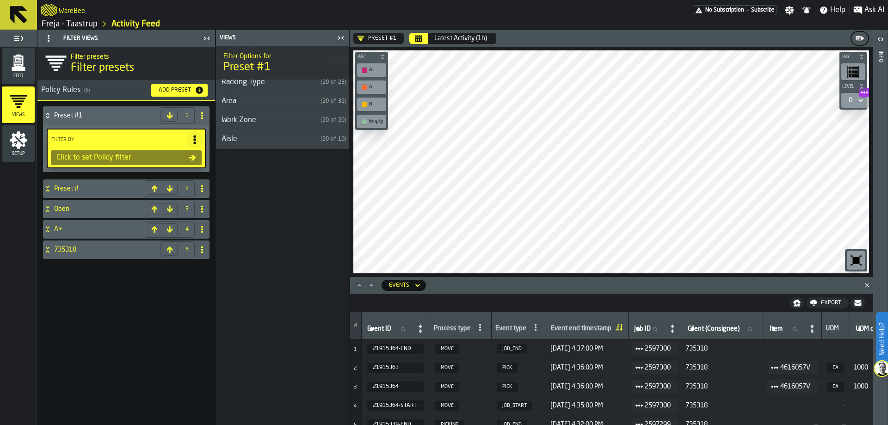
scroll to position [317, 0]
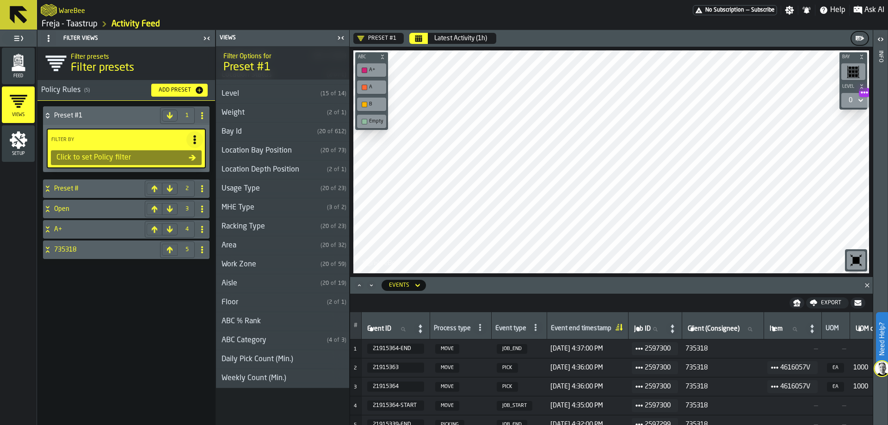
click at [260, 228] on div "Racking Type" at bounding box center [266, 226] width 101 height 11
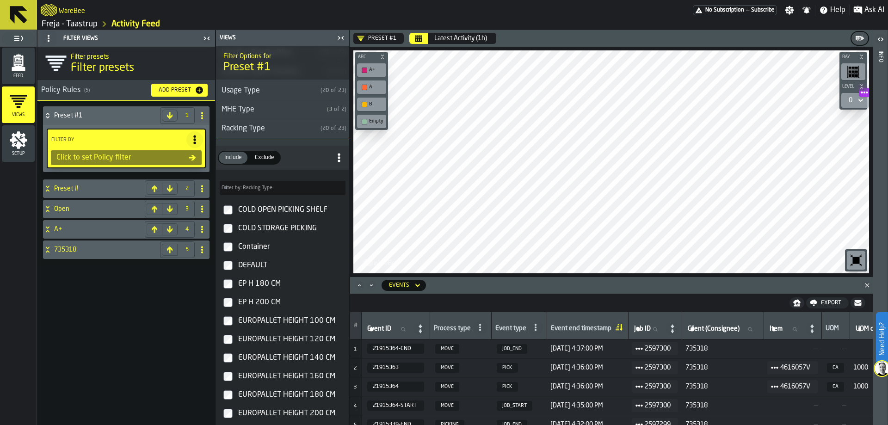
scroll to position [184, 0]
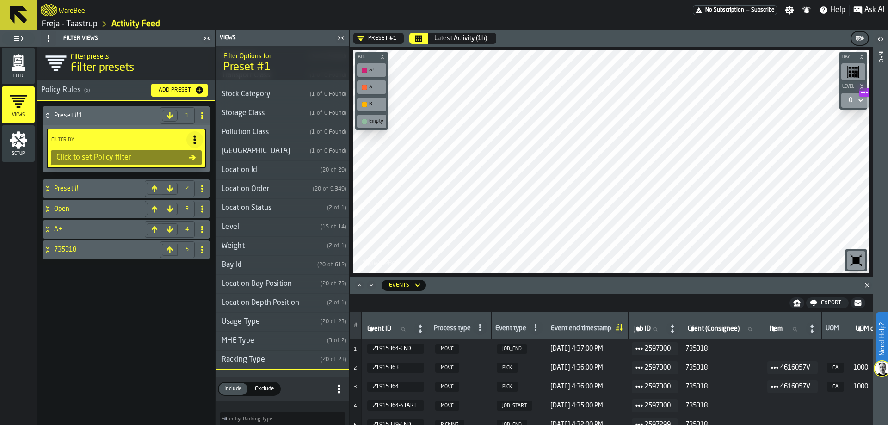
click at [279, 357] on div "Racking Type" at bounding box center [266, 359] width 101 height 11
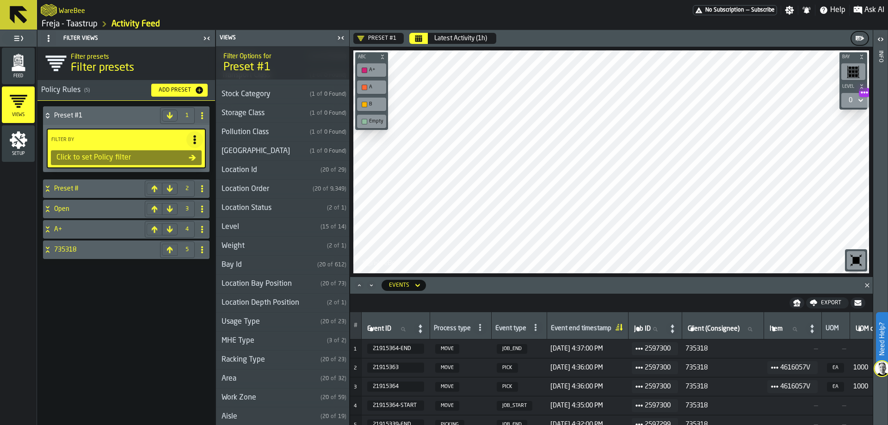
scroll to position [0, 0]
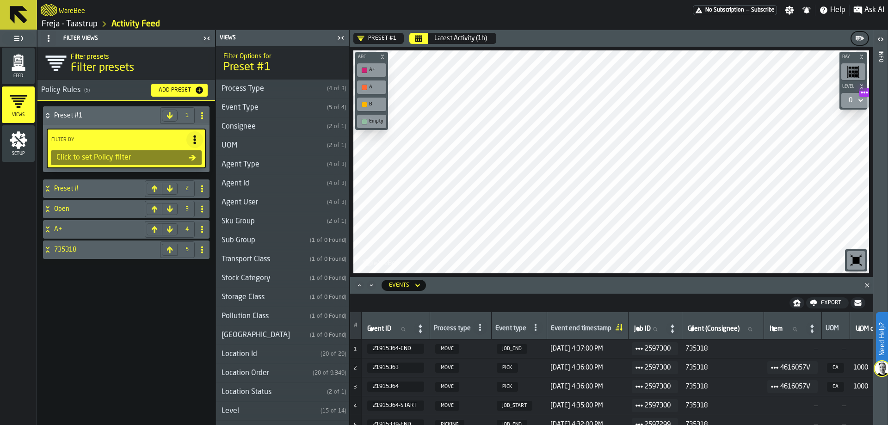
click at [269, 89] on div "Process Type" at bounding box center [269, 88] width 107 height 11
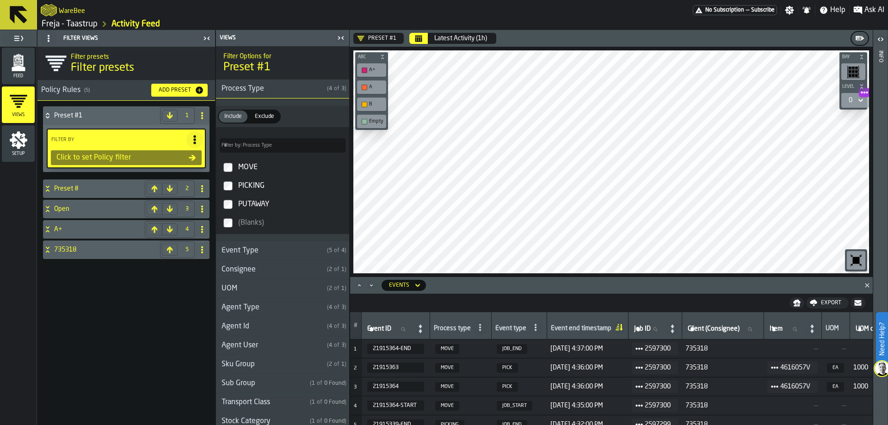
click at [280, 92] on div "Process Type" at bounding box center [269, 88] width 107 height 11
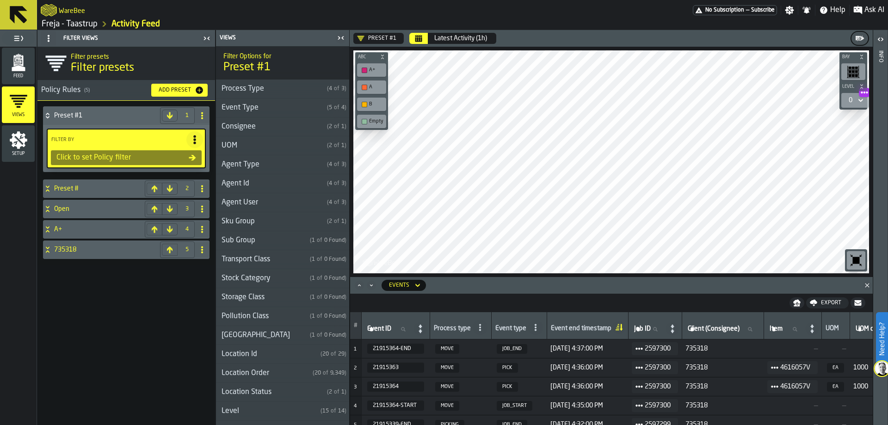
click at [196, 136] on icon at bounding box center [194, 139] width 9 height 9
click at [178, 135] on label "Filter By" at bounding box center [117, 140] width 137 height 10
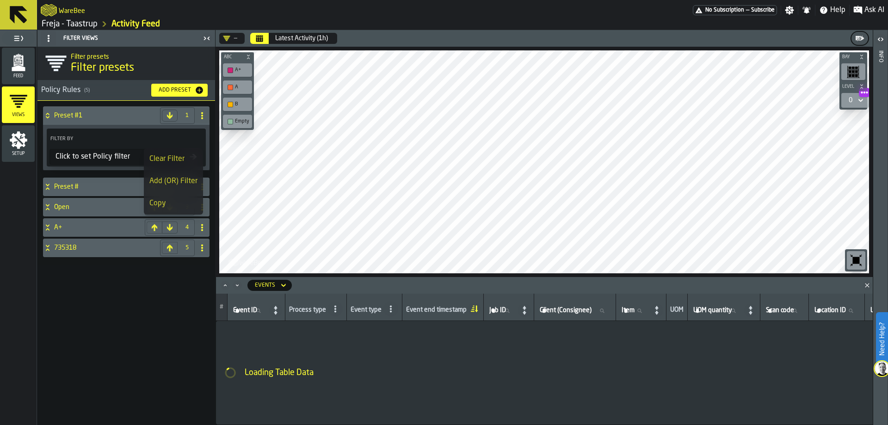
click at [144, 113] on h4 "Preset #1" at bounding box center [105, 115] width 102 height 7
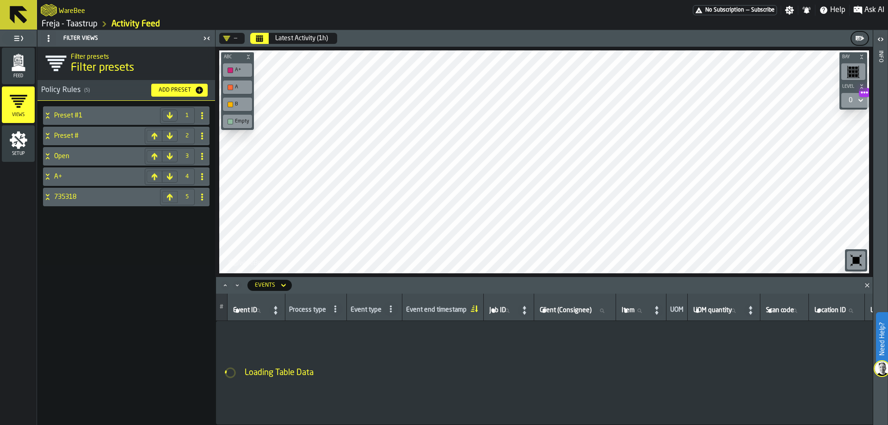
click at [262, 38] on icon "Calendar" at bounding box center [259, 38] width 7 height 7
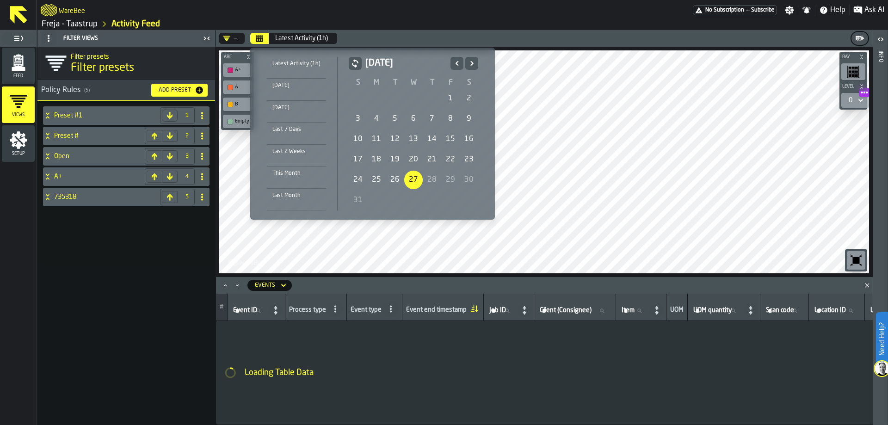
click at [453, 63] on icon "Previous" at bounding box center [456, 63] width 9 height 11
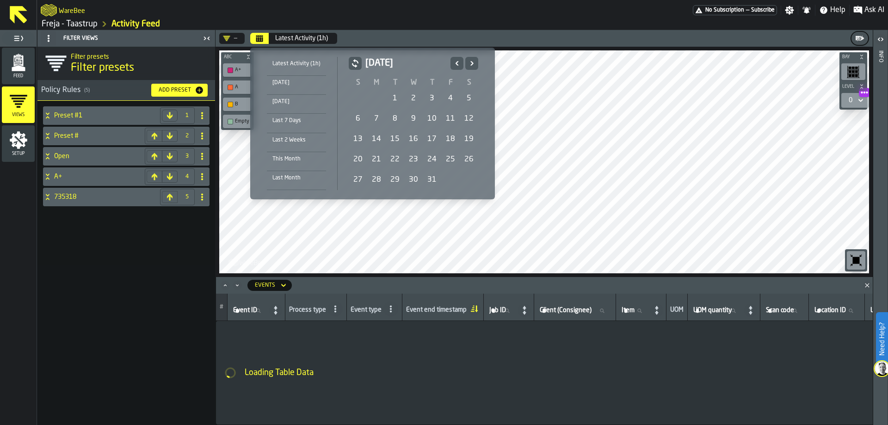
click at [453, 63] on icon "Previous" at bounding box center [456, 63] width 9 height 11
click at [395, 96] on div "1" at bounding box center [395, 98] width 18 height 18
click at [471, 67] on icon "Next" at bounding box center [471, 63] width 9 height 11
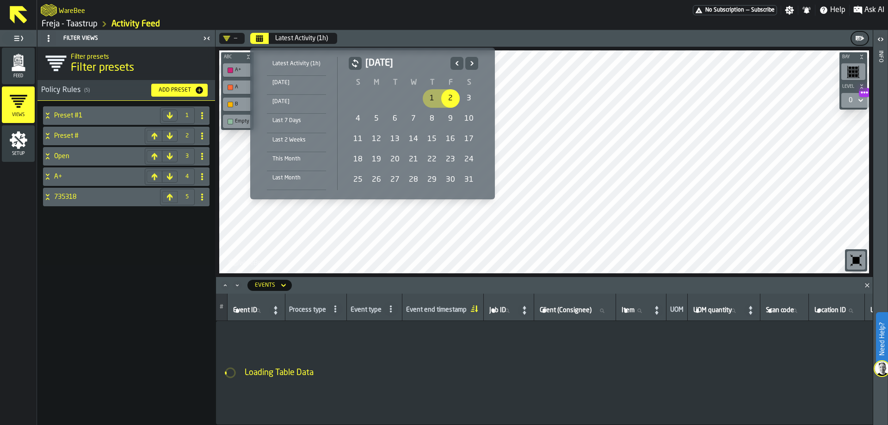
click at [471, 67] on icon "Next" at bounding box center [471, 63] width 9 height 11
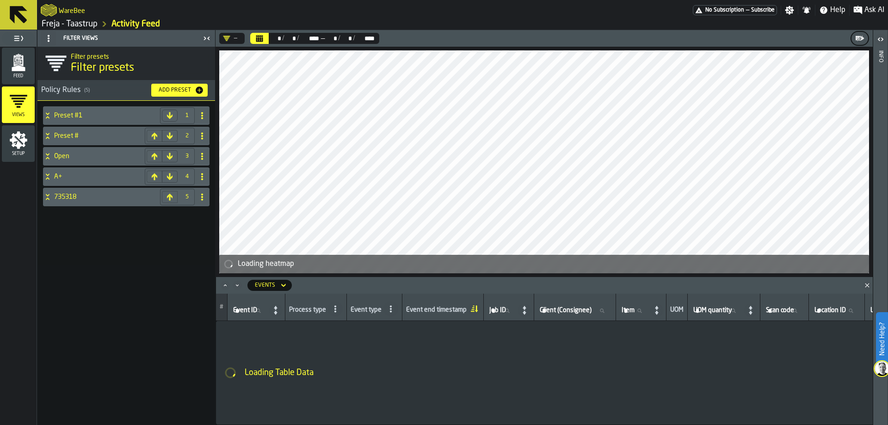
click at [256, 42] on icon "Calendar" at bounding box center [259, 38] width 7 height 7
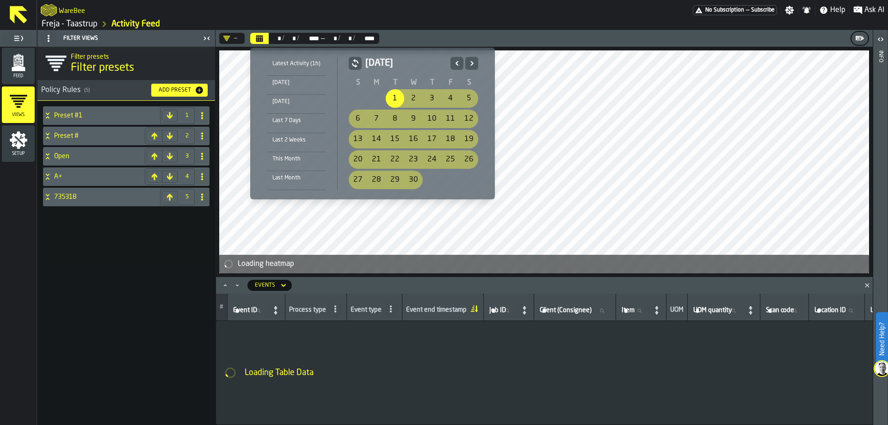
click at [470, 62] on icon "Next" at bounding box center [471, 63] width 9 height 11
click at [458, 62] on icon "Previous" at bounding box center [456, 63] width 9 height 11
click at [457, 62] on icon "Previous" at bounding box center [456, 63] width 9 height 11
click at [392, 101] on div "1" at bounding box center [395, 98] width 18 height 18
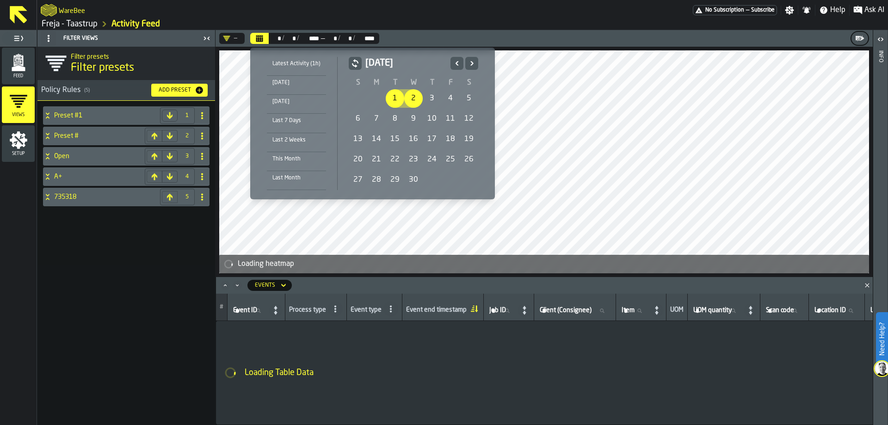
click at [474, 61] on icon "Next" at bounding box center [471, 63] width 9 height 11
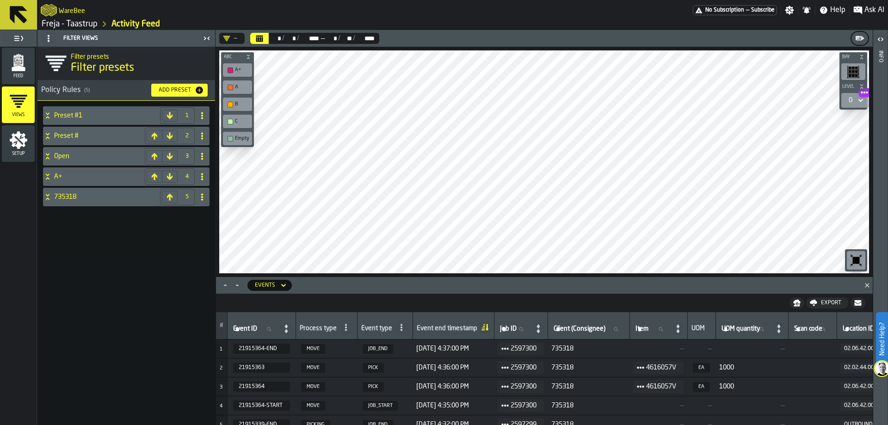
click at [236, 68] on div "A+" at bounding box center [242, 70] width 14 height 6
click at [241, 74] on div "A+" at bounding box center [237, 70] width 25 height 10
click at [239, 88] on div "A" at bounding box center [242, 87] width 14 height 6
click at [236, 102] on div "B" at bounding box center [242, 104] width 14 height 6
click at [233, 123] on div "C" at bounding box center [237, 122] width 25 height 10
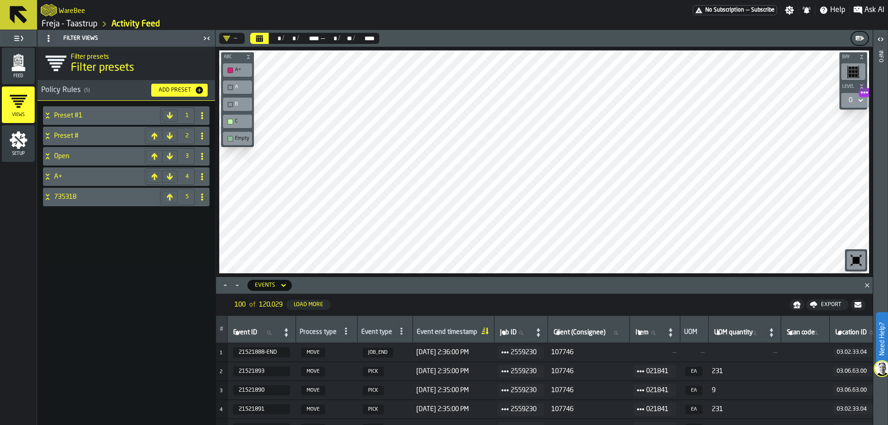
click at [233, 140] on div "button-toolbar-undefined" at bounding box center [230, 139] width 6 height 6
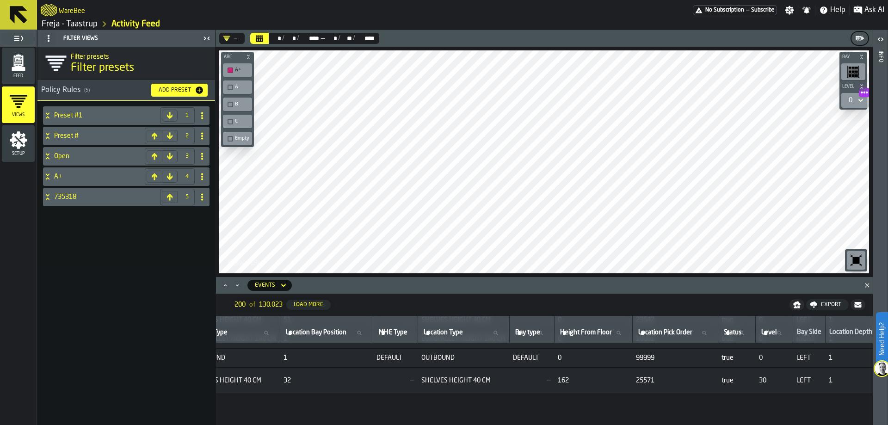
scroll to position [280, 2803]
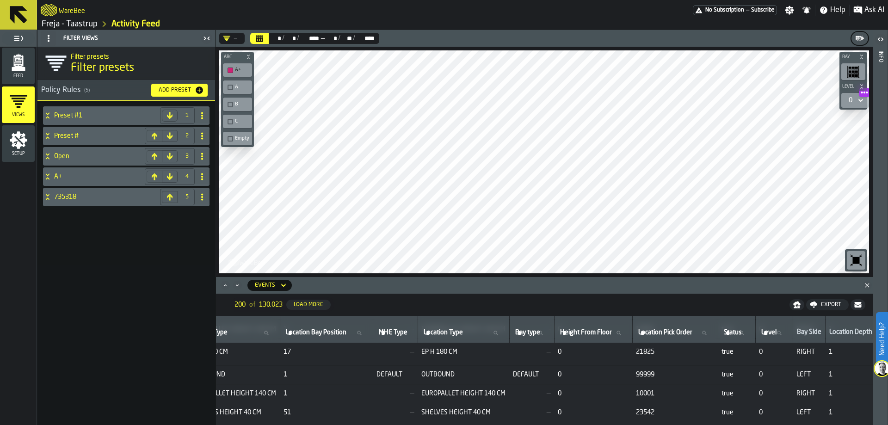
drag, startPoint x: 693, startPoint y: 422, endPoint x: 715, endPoint y: 422, distance: 21.7
click at [632, 422] on td "0" at bounding box center [593, 431] width 78 height 19
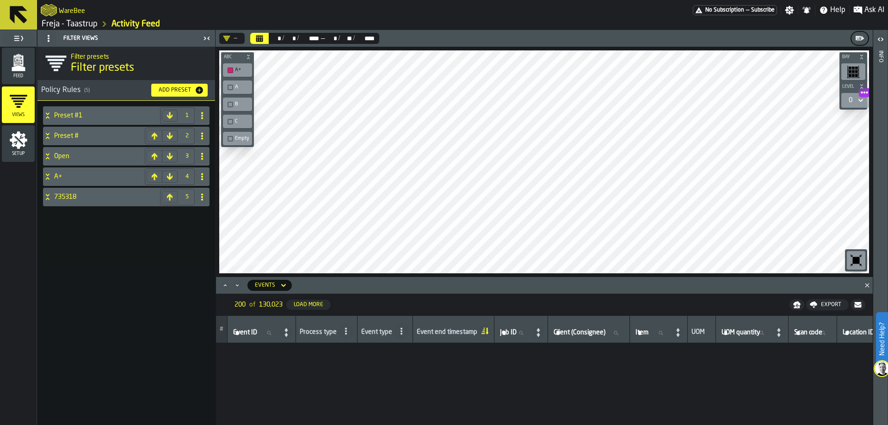
scroll to position [0, 0]
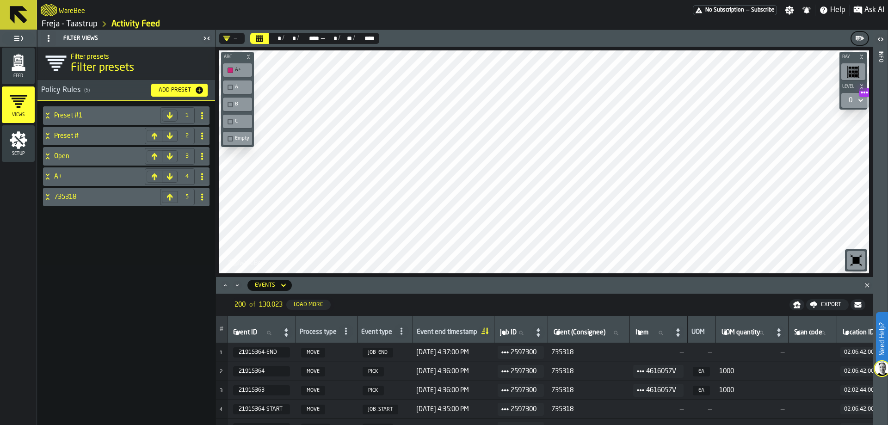
click at [281, 281] on icon at bounding box center [283, 285] width 9 height 11
click at [287, 326] on div "Items" at bounding box center [277, 324] width 48 height 11
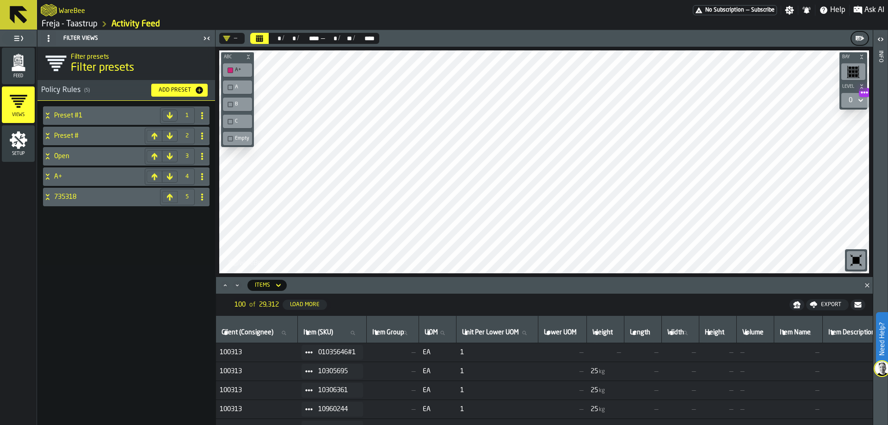
scroll to position [102, 0]
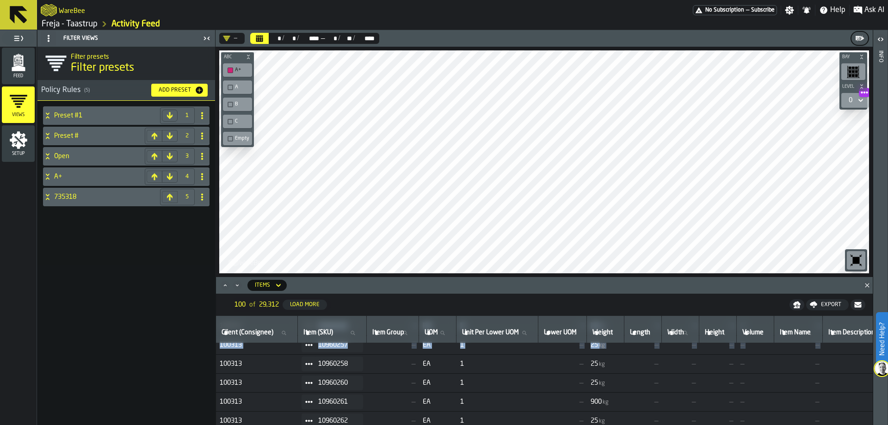
click at [298, 392] on td "100313" at bounding box center [257, 401] width 82 height 19
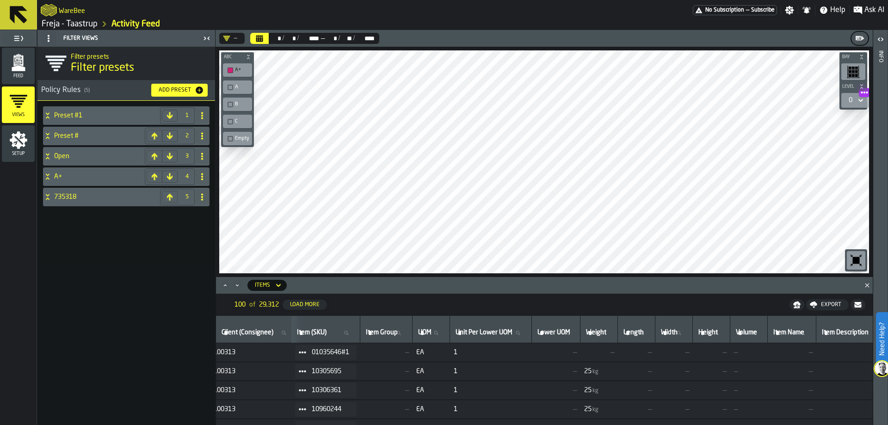
scroll to position [0, 0]
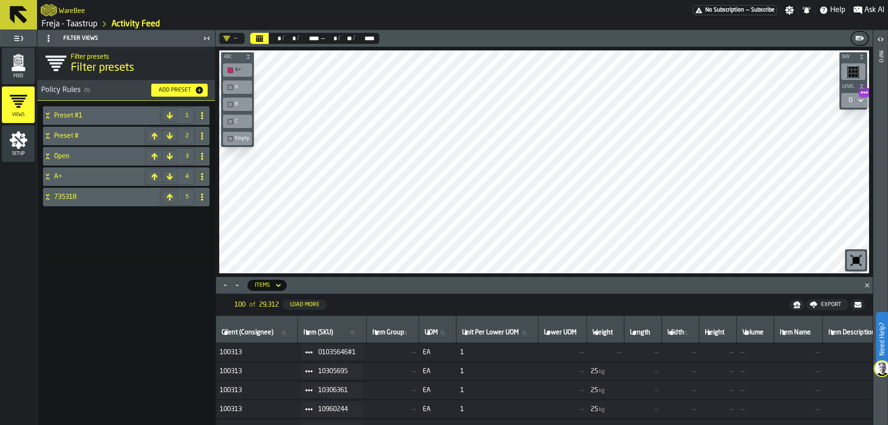
click at [271, 305] on span "29,312" at bounding box center [269, 304] width 20 height 7
click at [294, 304] on div "Load More" at bounding box center [304, 304] width 37 height 6
click at [304, 279] on h6 "Items" at bounding box center [537, 285] width 634 height 17
click at [225, 286] on icon "Maximize" at bounding box center [225, 285] width 9 height 9
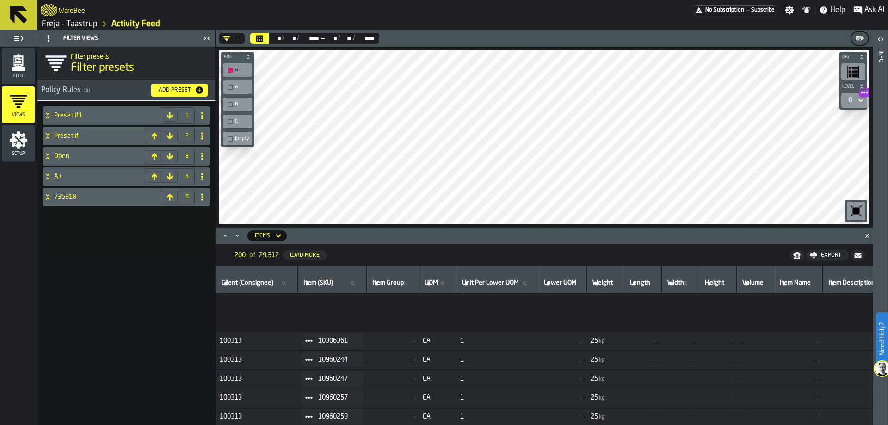
scroll to position [277, 0]
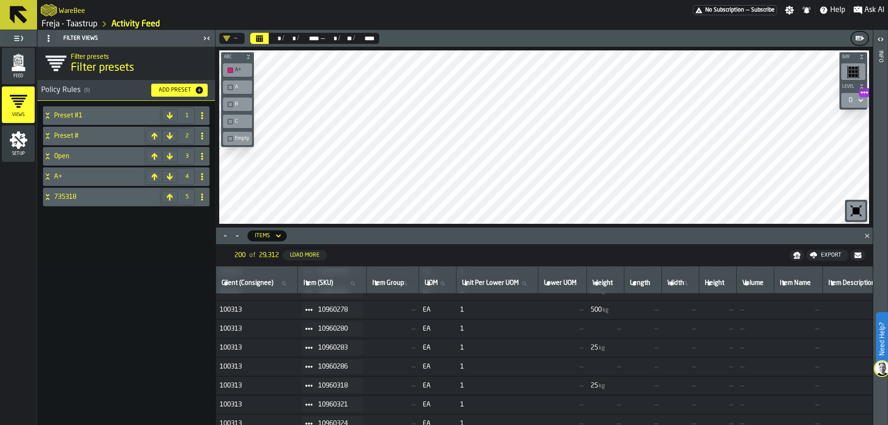
click at [227, 236] on icon "Maximize" at bounding box center [225, 235] width 9 height 9
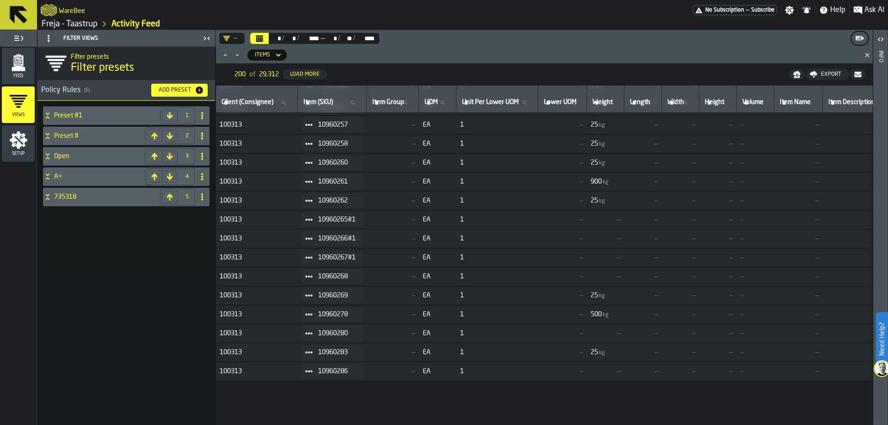
scroll to position [0, 0]
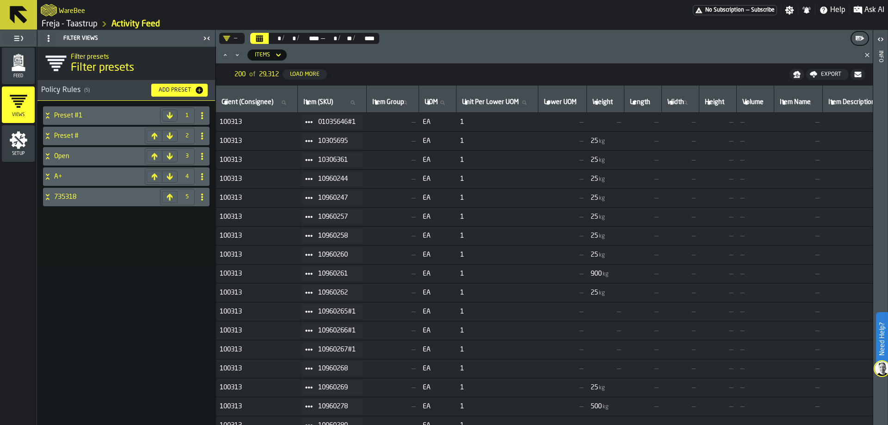
click at [732, 348] on span "—" at bounding box center [718, 349] width 30 height 7
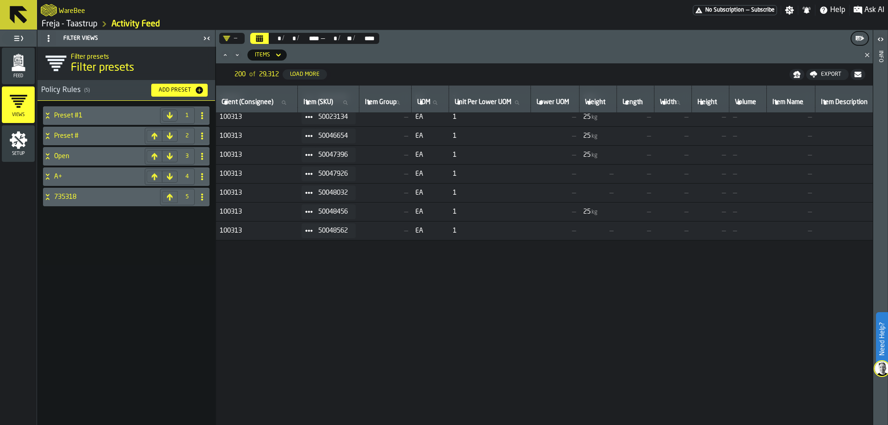
scroll to position [324, 0]
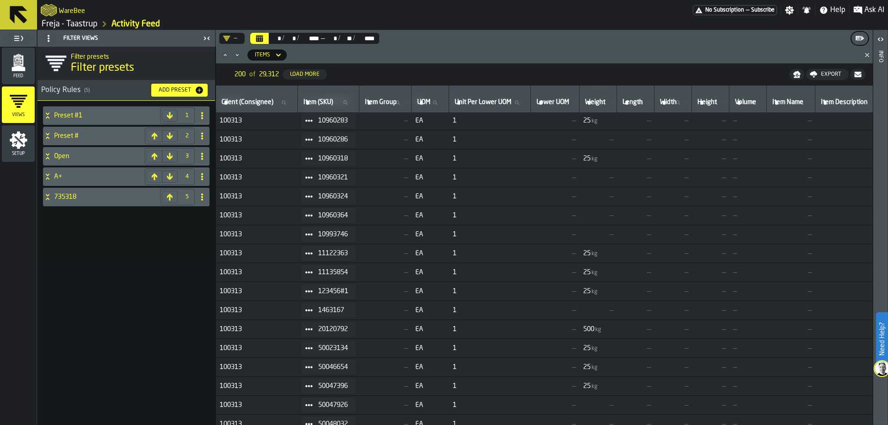
click at [85, 22] on link "Freja - Taastrup" at bounding box center [70, 24] width 56 height 10
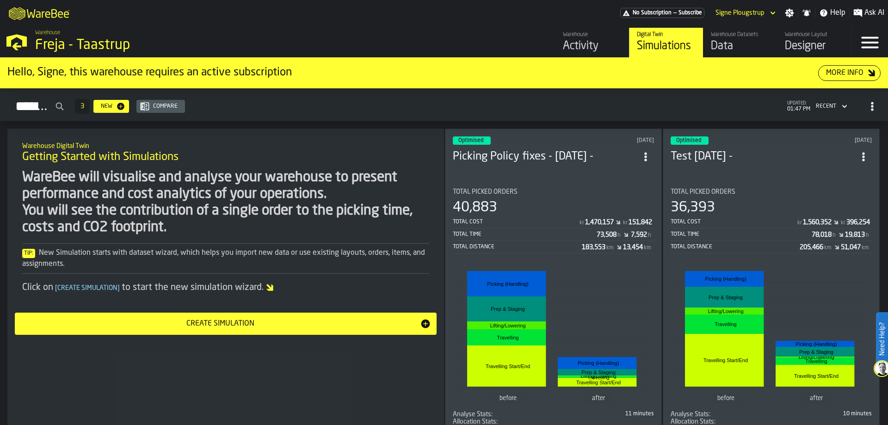
click at [717, 43] on div "Data" at bounding box center [740, 46] width 59 height 15
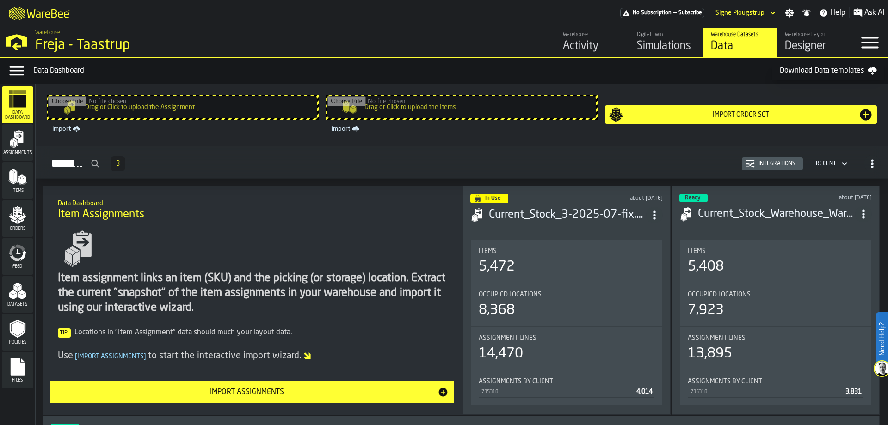
click at [534, 225] on header "In Use about 1 month ago Current_Stock_3-2025-07-fix.csv" at bounding box center [566, 212] width 192 height 37
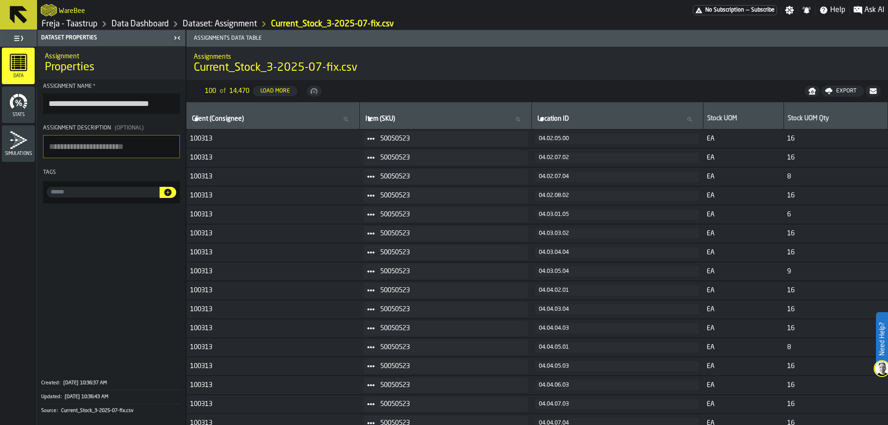
click at [13, 9] on icon at bounding box center [19, 15] width 18 height 18
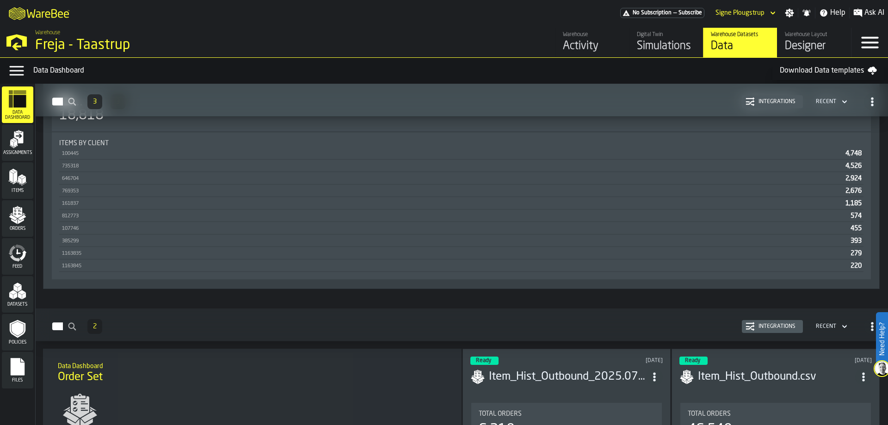
scroll to position [1110, 0]
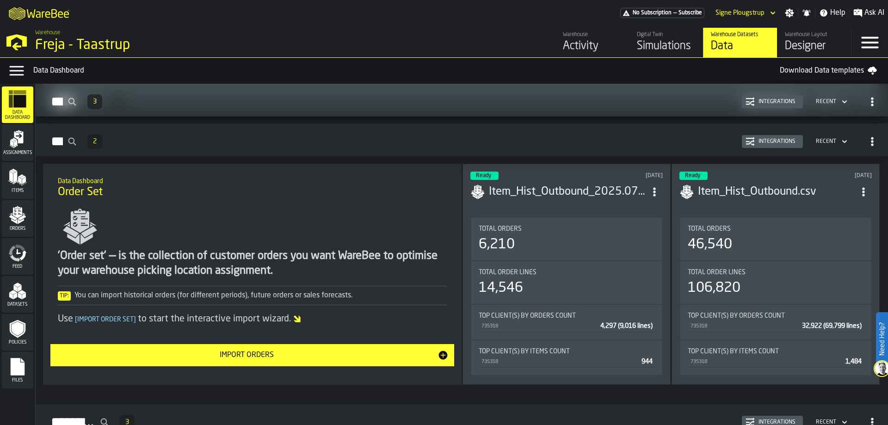
click at [510, 205] on header "Ready 6 days ago Item_Hist_Outbound_2025.07.01-2025.08.24.csv" at bounding box center [566, 190] width 192 height 37
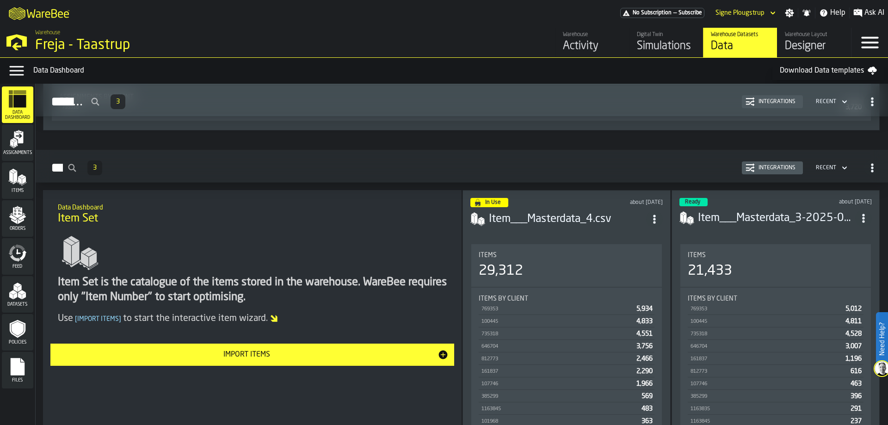
scroll to position [237, 0]
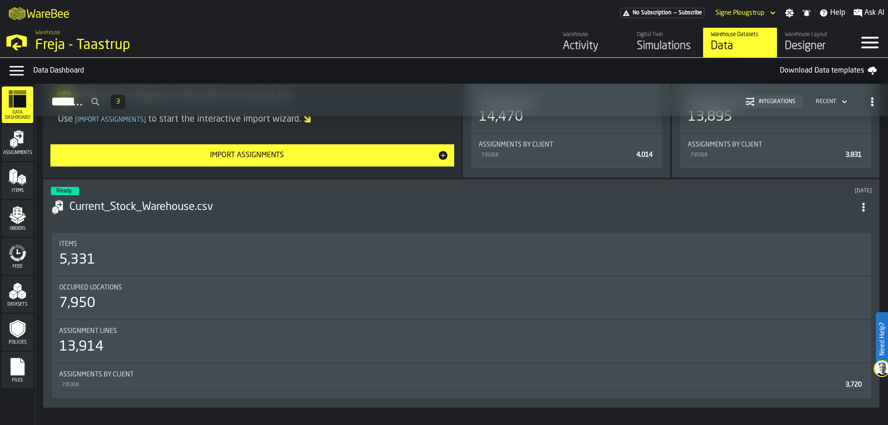
click at [21, 363] on icon "menu Files" at bounding box center [18, 367] width 14 height 18
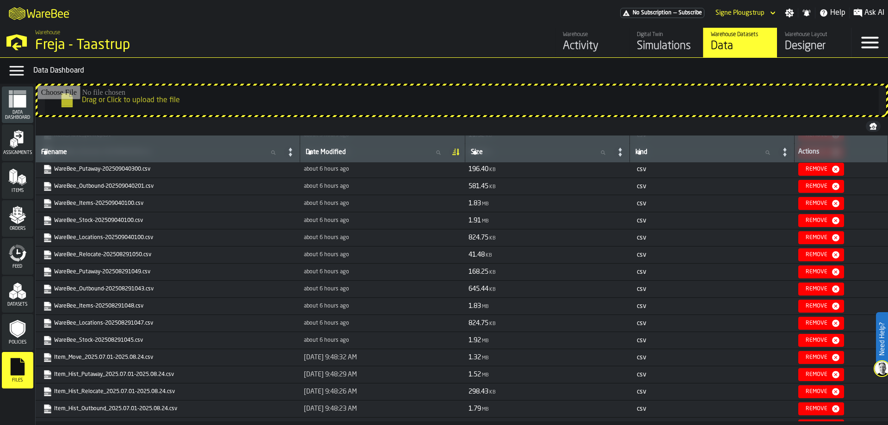
scroll to position [185, 0]
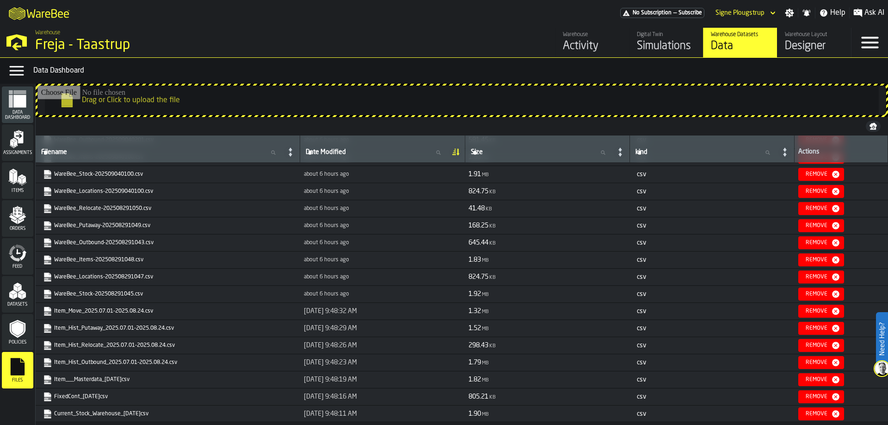
click at [123, 276] on link "WareBee_Locations-202508291047.csv" at bounding box center [167, 276] width 248 height 9
click at [861, 17] on icon "button-toggle-Ask AI" at bounding box center [857, 12] width 9 height 9
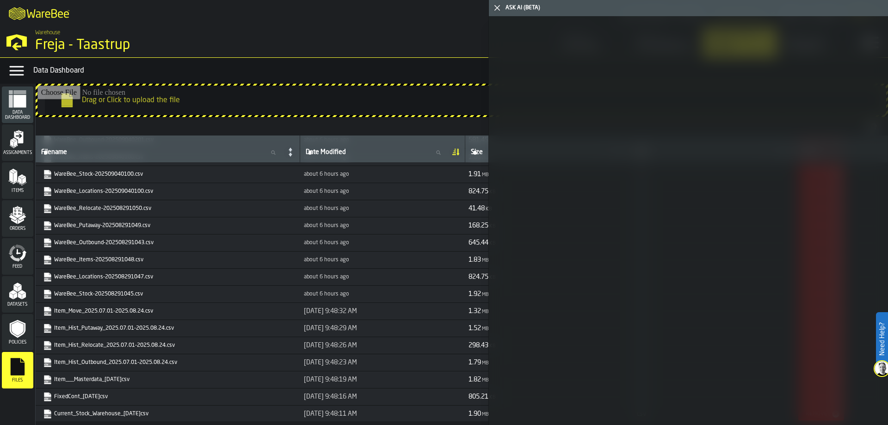
click at [495, 6] on polygon "button-toggle-Close me" at bounding box center [497, 8] width 6 height 6
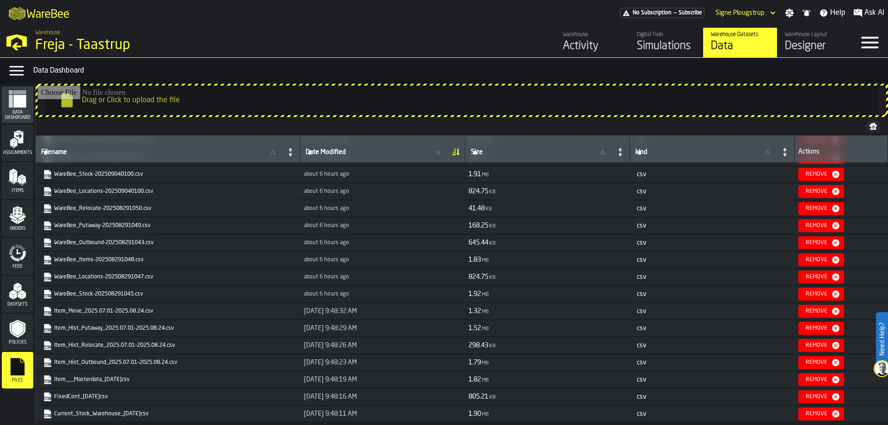
click at [585, 40] on div "Activity" at bounding box center [592, 46] width 59 height 15
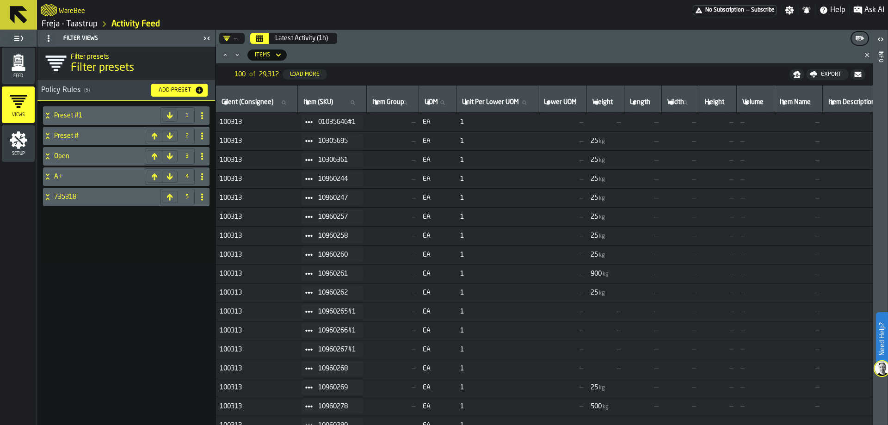
click at [876, 12] on span "Ask AI" at bounding box center [874, 10] width 20 height 11
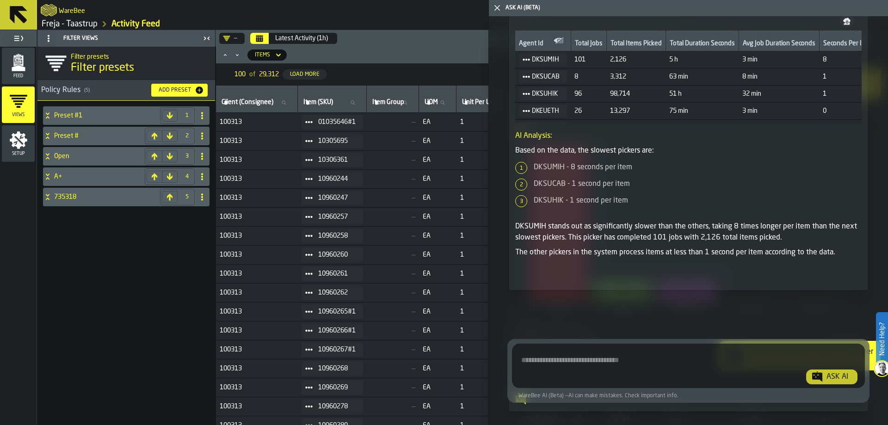
scroll to position [600, 0]
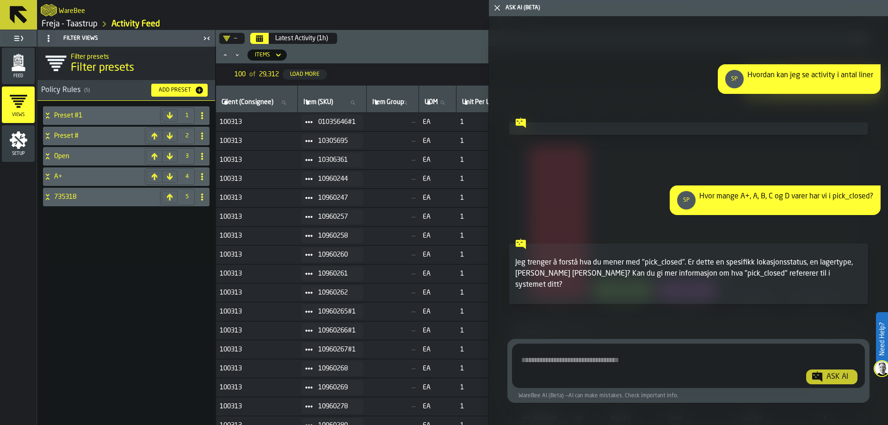
click at [624, 353] on textarea "Ask AI about the warehouse Activity" at bounding box center [687, 367] width 345 height 33
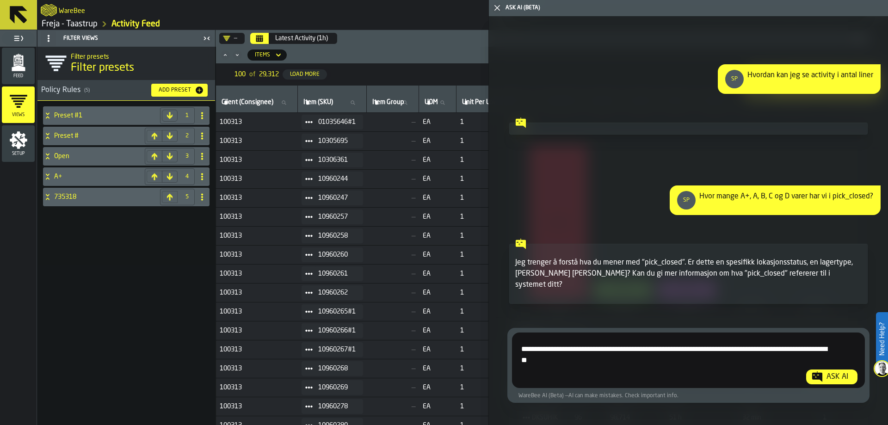
type textarea "**********"
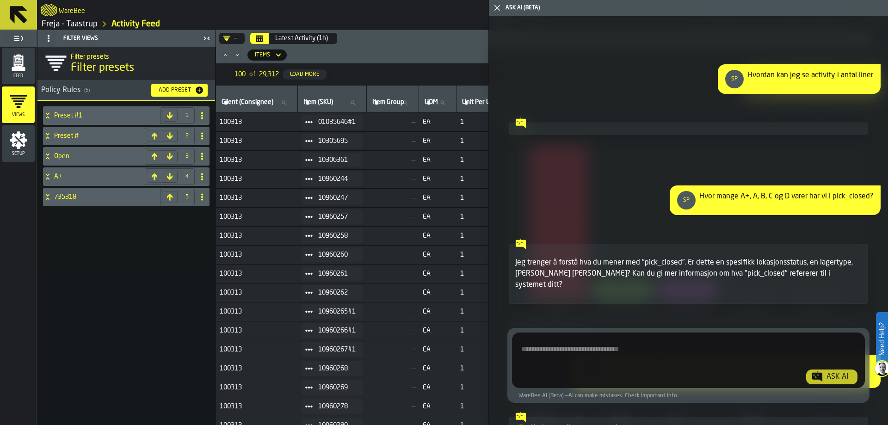
scroll to position [748, 0]
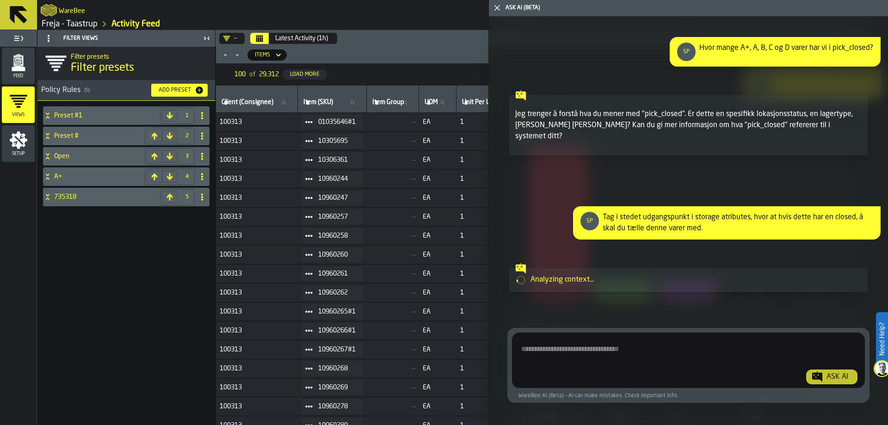
click at [233, 58] on icon "Minimize" at bounding box center [237, 54] width 9 height 9
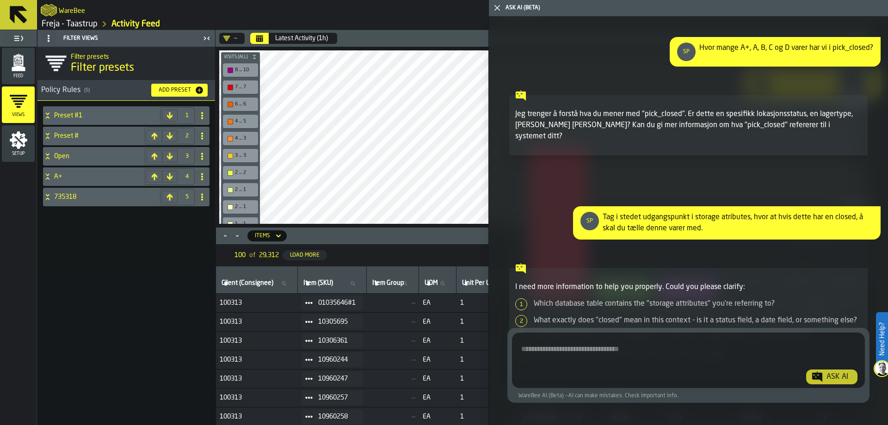
click at [235, 235] on icon "Minimize" at bounding box center [237, 235] width 9 height 9
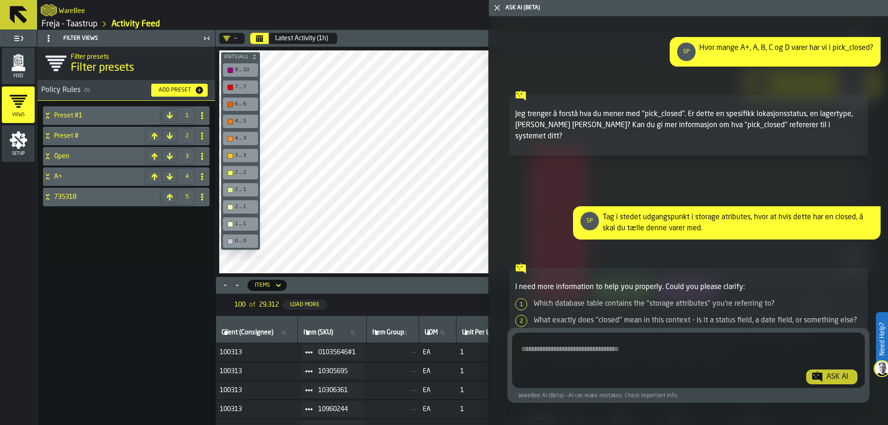
click at [198, 192] on main "Feed Views Shifts Employees Setup Filter Views Filter presets Filter presets Po…" at bounding box center [444, 227] width 888 height 395
click at [263, 33] on button "Calendar" at bounding box center [259, 38] width 18 height 11
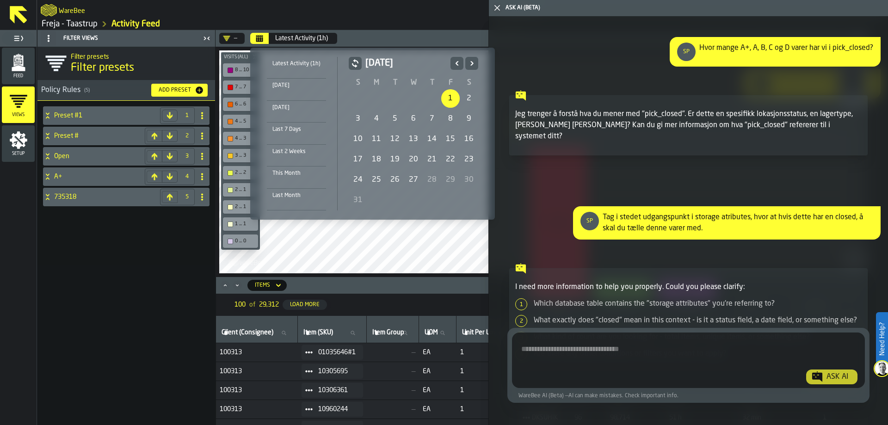
click at [445, 99] on div "1" at bounding box center [450, 98] width 18 height 18
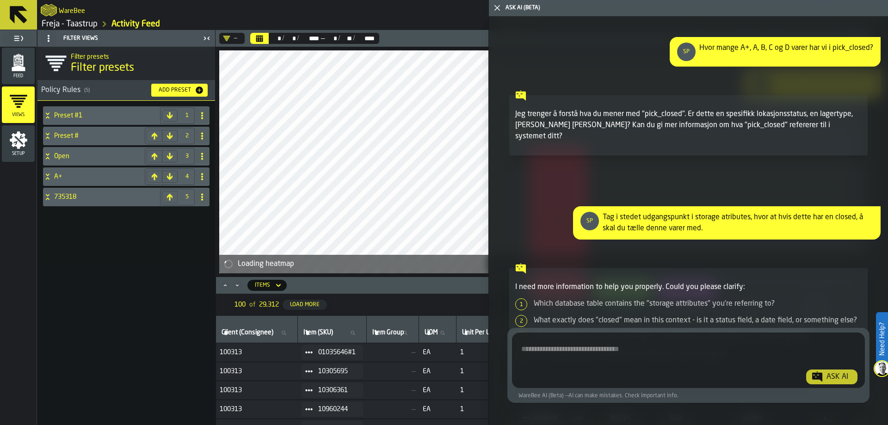
scroll to position [837, 0]
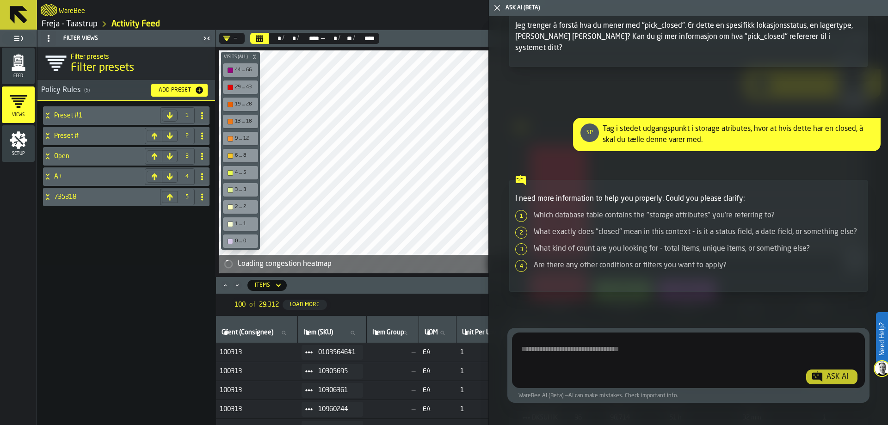
click at [564, 344] on textarea "Ask AI about the warehouse Activity" at bounding box center [686, 362] width 343 height 44
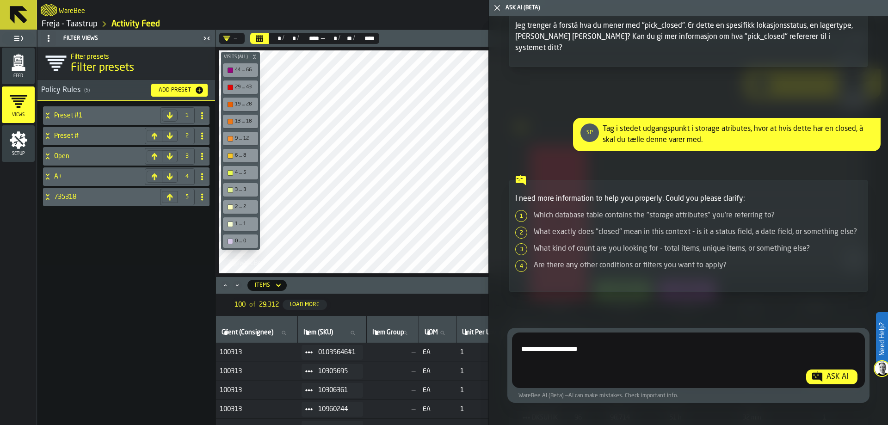
drag, startPoint x: 589, startPoint y: 349, endPoint x: 557, endPoint y: 351, distance: 31.6
click at [557, 351] on textarea "**********" at bounding box center [686, 362] width 343 height 44
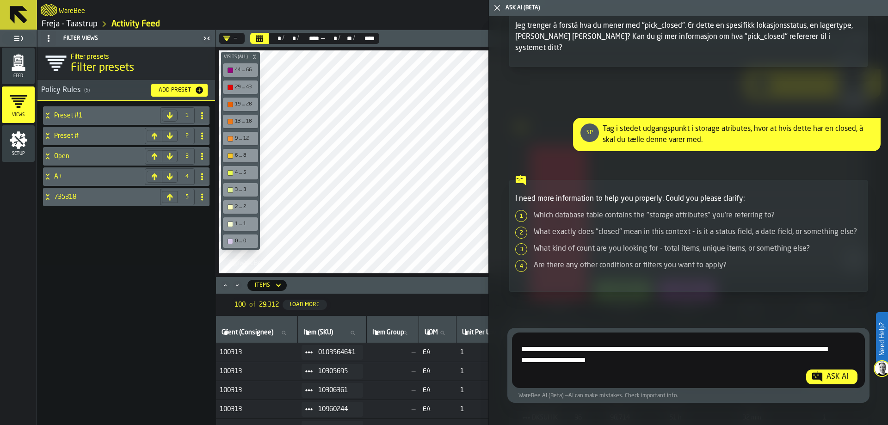
type textarea "**********"
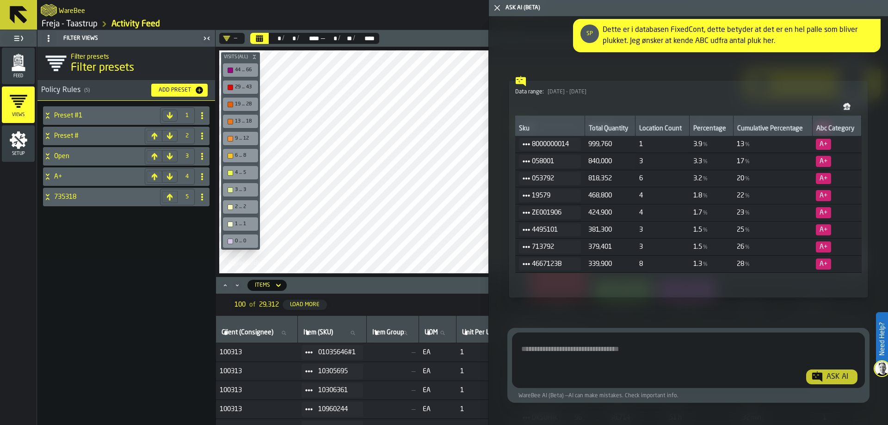
scroll to position [0, 0]
click at [564, 355] on textarea "Ask AI about the warehouse Activity" at bounding box center [686, 362] width 343 height 44
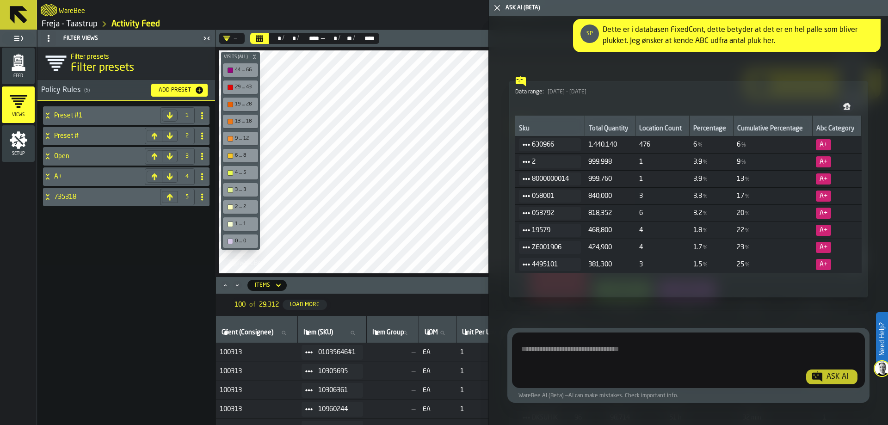
click at [558, 346] on textarea "Ask AI about the warehouse Activity" at bounding box center [686, 362] width 343 height 44
type textarea "**********"
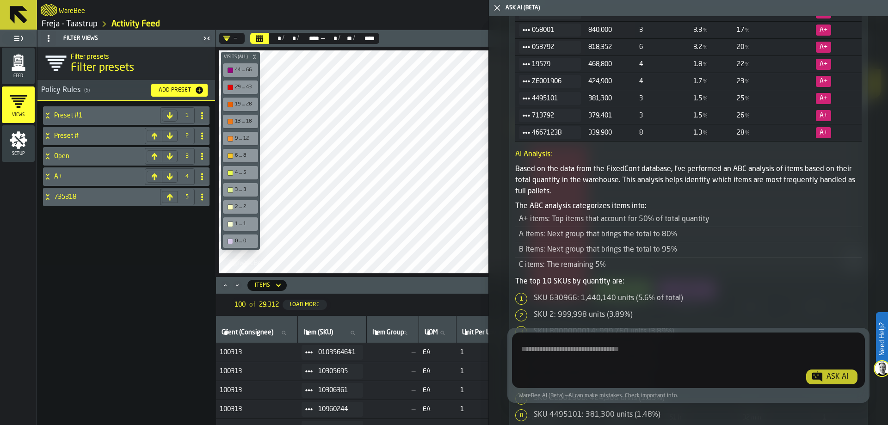
scroll to position [1530, 0]
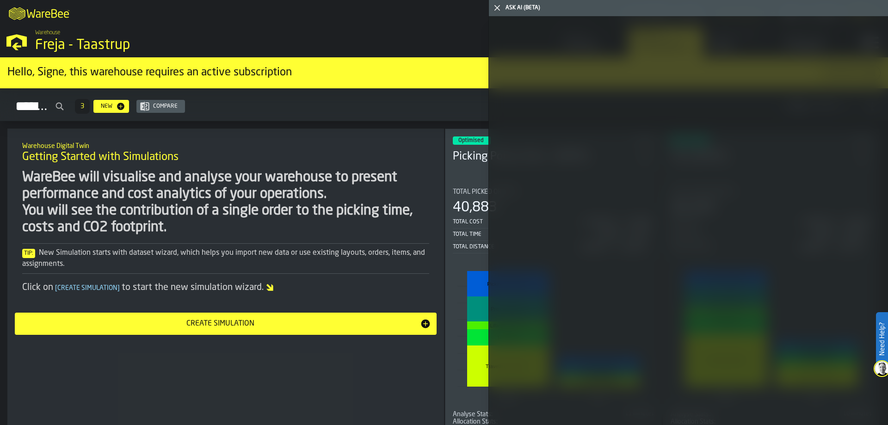
click at [497, 7] on polygon "button-toggle-Close me" at bounding box center [497, 8] width 6 height 6
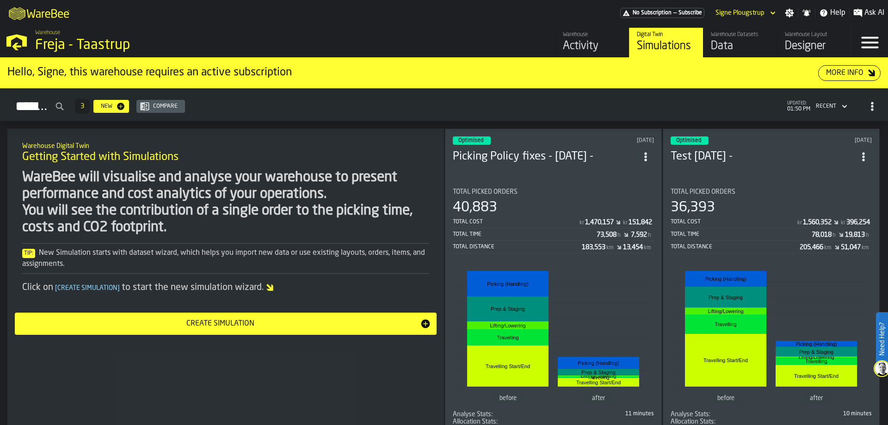
click at [730, 43] on div "Data" at bounding box center [740, 46] width 59 height 15
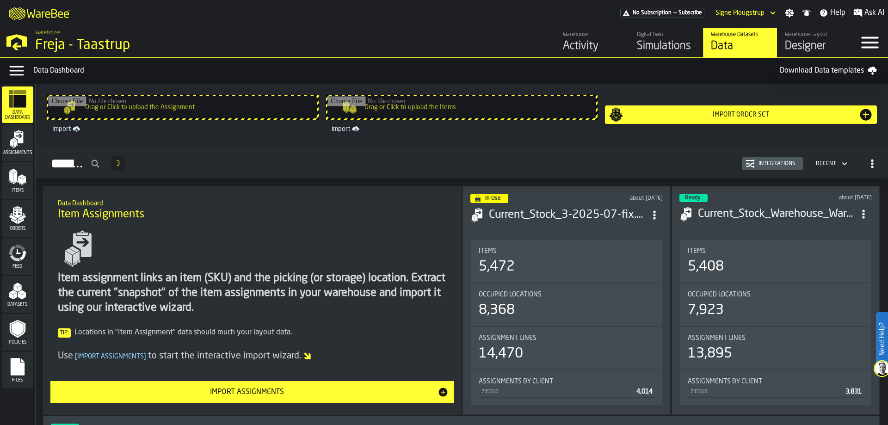
scroll to position [185, 0]
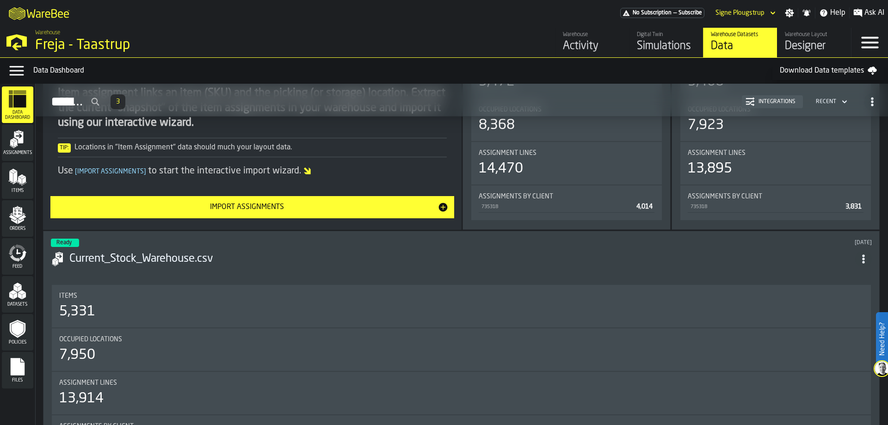
click at [13, 357] on div "Files" at bounding box center [17, 370] width 31 height 37
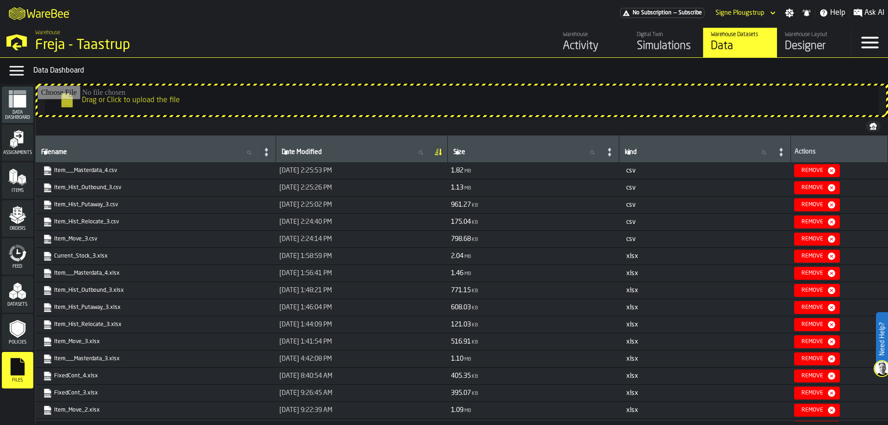
scroll to position [509, 0]
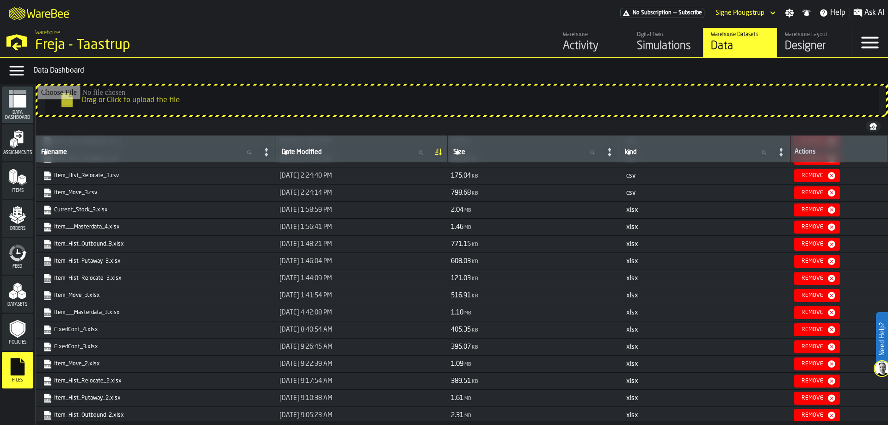
click at [74, 346] on link "FixedCont_3.xlsx" at bounding box center [154, 346] width 223 height 9
click at [583, 44] on div "Activity" at bounding box center [592, 46] width 59 height 15
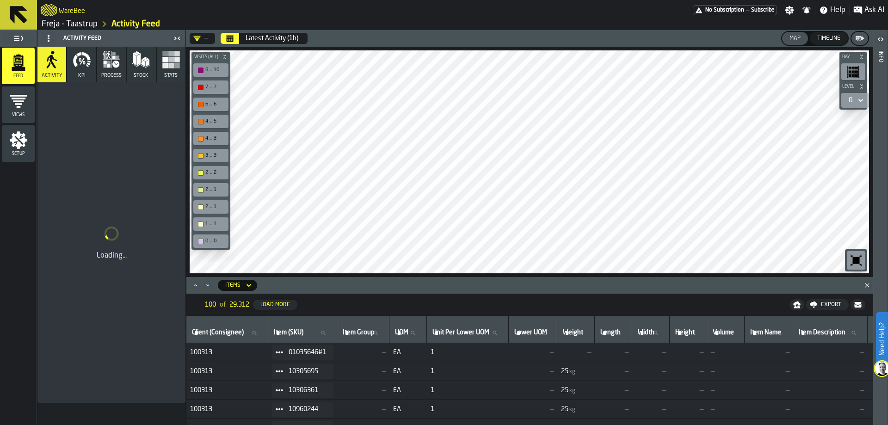
click at [16, 92] on div "Views" at bounding box center [18, 104] width 33 height 37
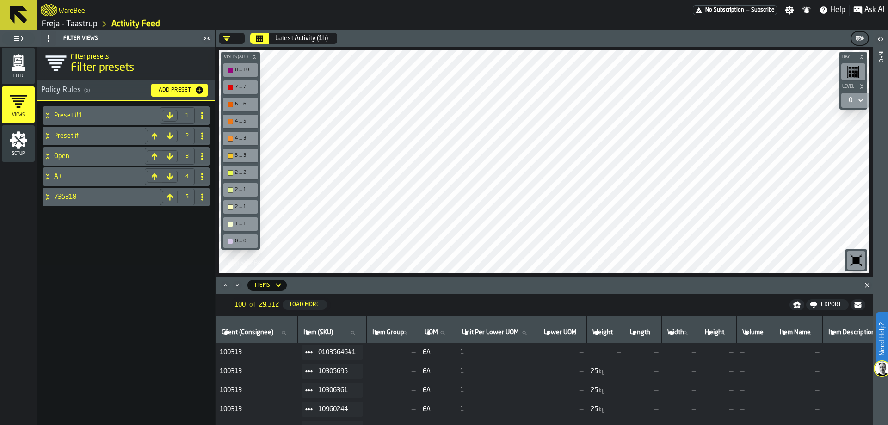
click at [192, 93] on div "Add Preset" at bounding box center [175, 90] width 40 height 6
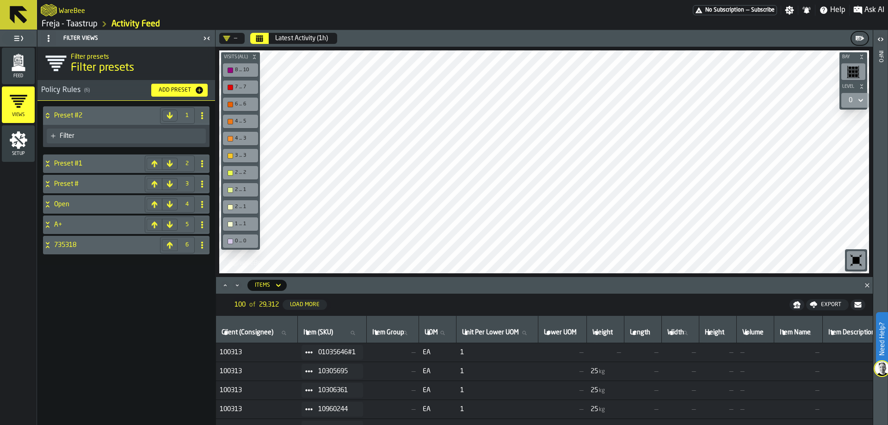
click at [138, 134] on div "Filter" at bounding box center [131, 135] width 142 height 7
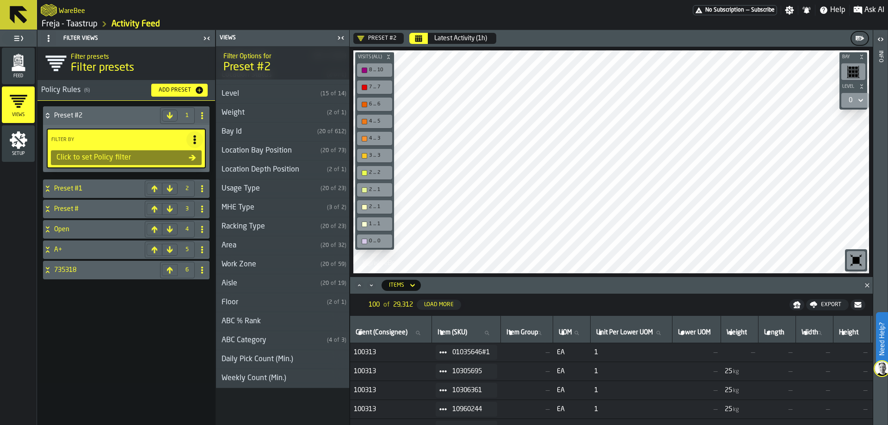
scroll to position [86, 0]
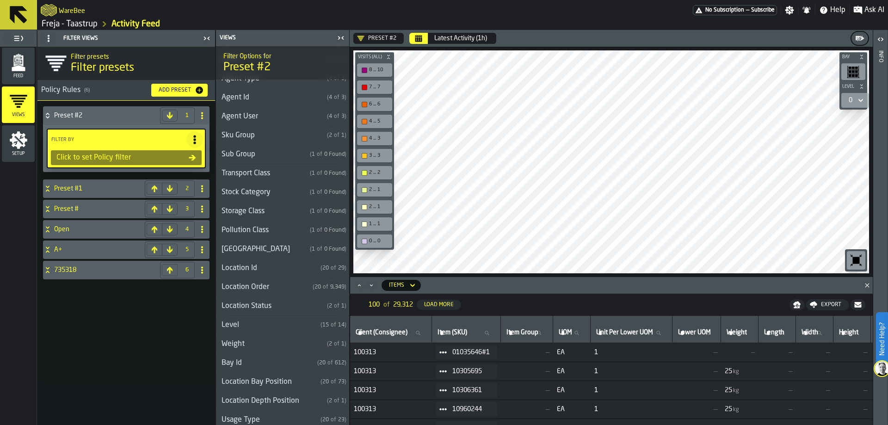
click at [276, 270] on div "Location Id" at bounding box center [266, 268] width 101 height 11
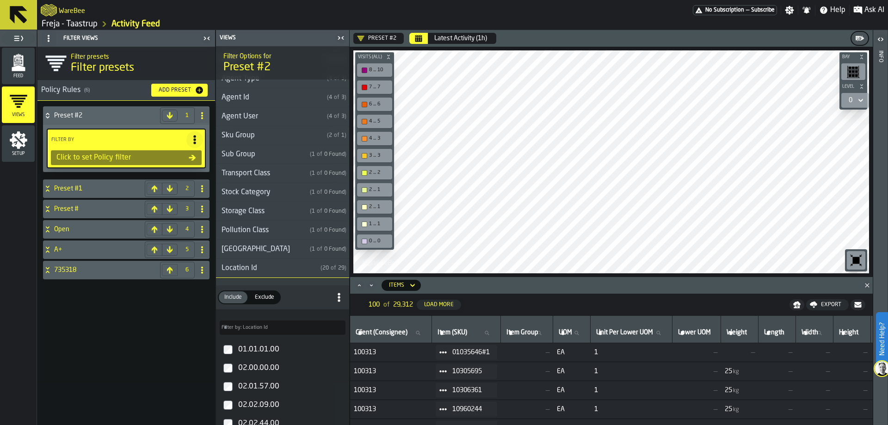
click at [276, 270] on div "Location Id" at bounding box center [266, 268] width 101 height 11
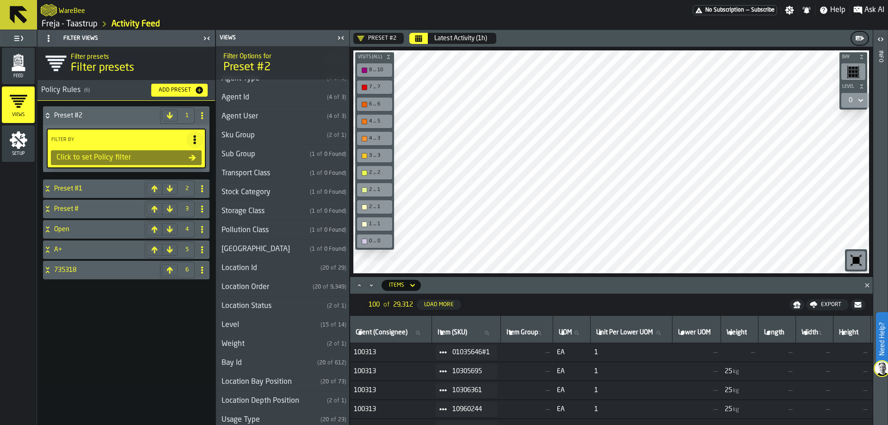
click at [275, 284] on div "Location Order" at bounding box center [262, 287] width 93 height 11
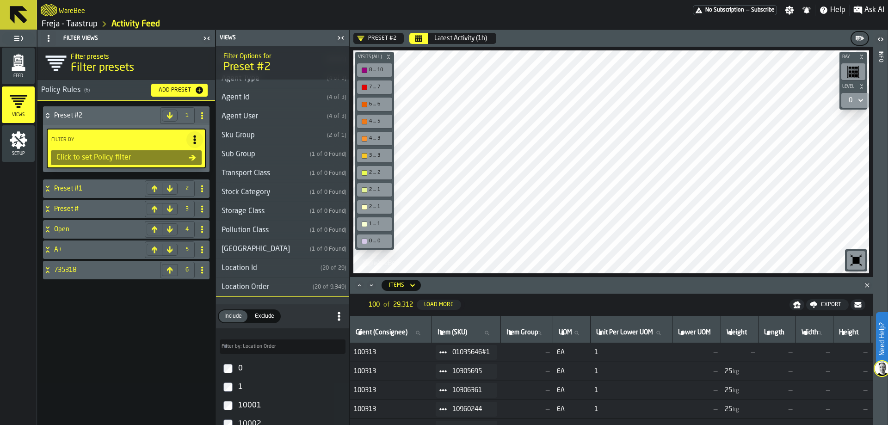
scroll to position [132, 0]
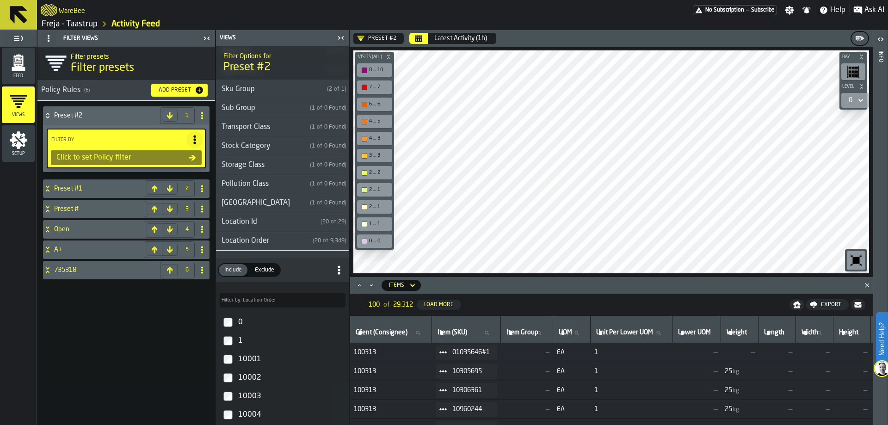
click at [275, 240] on div "Location Order" at bounding box center [262, 240] width 93 height 11
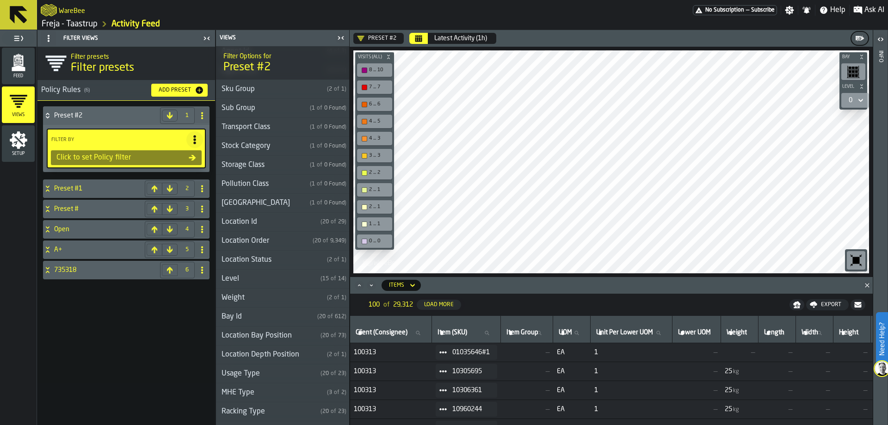
click at [276, 256] on div "Location Status" at bounding box center [269, 259] width 107 height 11
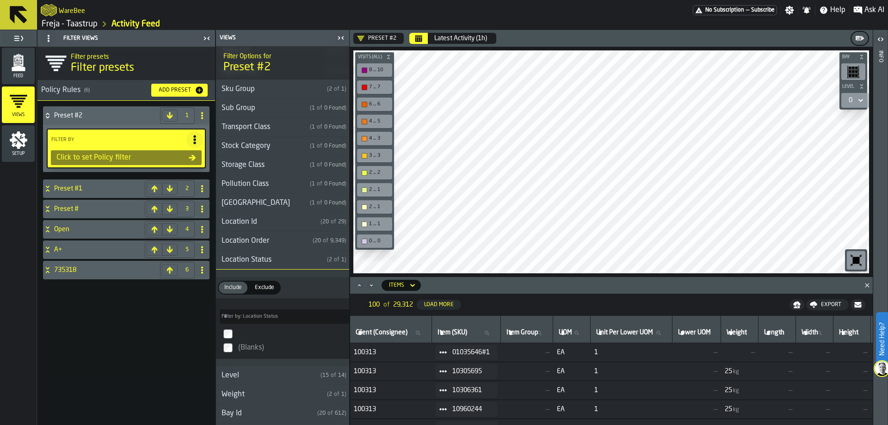
click at [268, 289] on span "Exclude" at bounding box center [264, 287] width 27 height 8
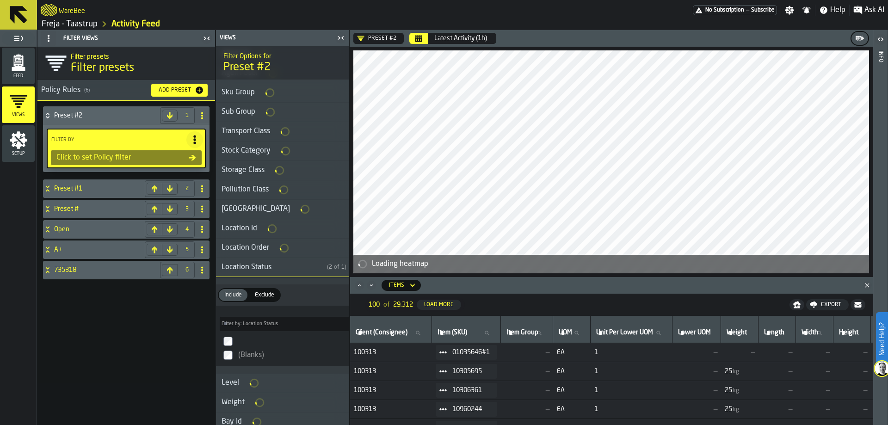
scroll to position [135, 0]
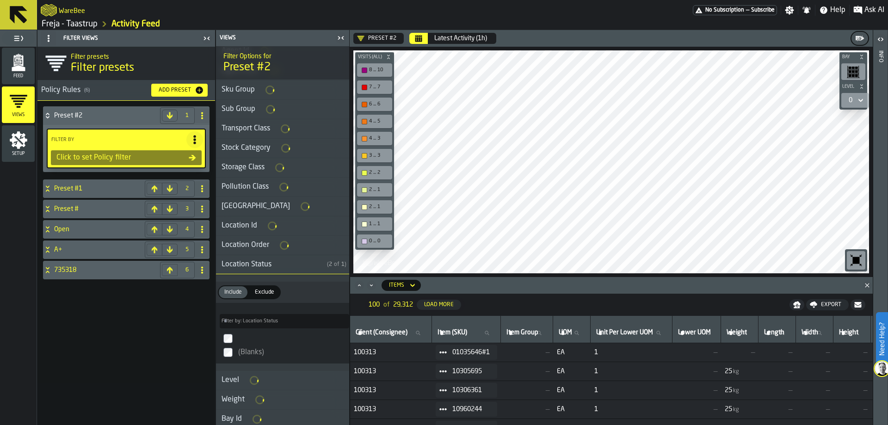
click at [238, 294] on span "Include" at bounding box center [233, 292] width 25 height 8
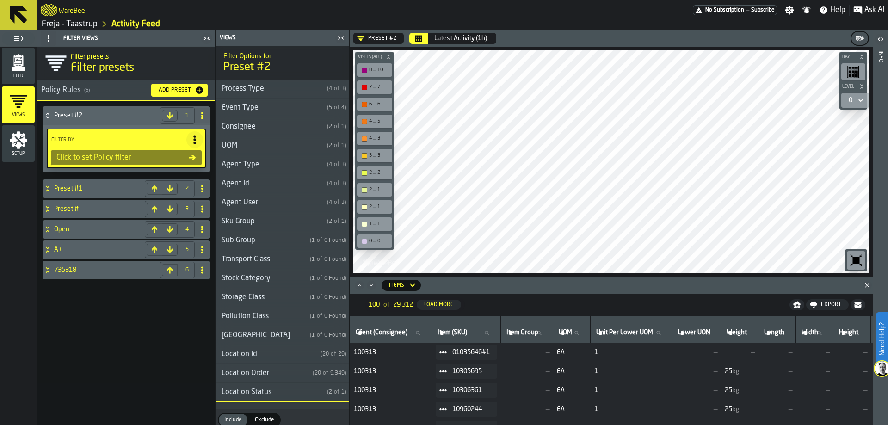
click at [289, 89] on div "Process Type" at bounding box center [269, 88] width 107 height 11
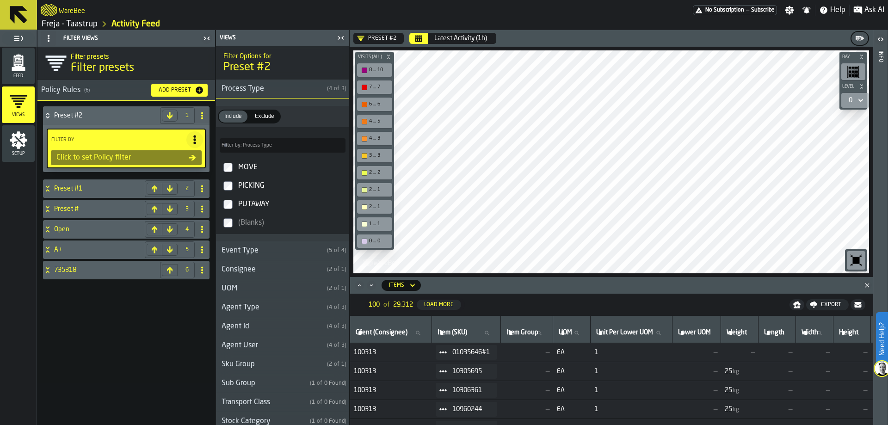
click at [282, 90] on div "Process Type" at bounding box center [269, 88] width 107 height 11
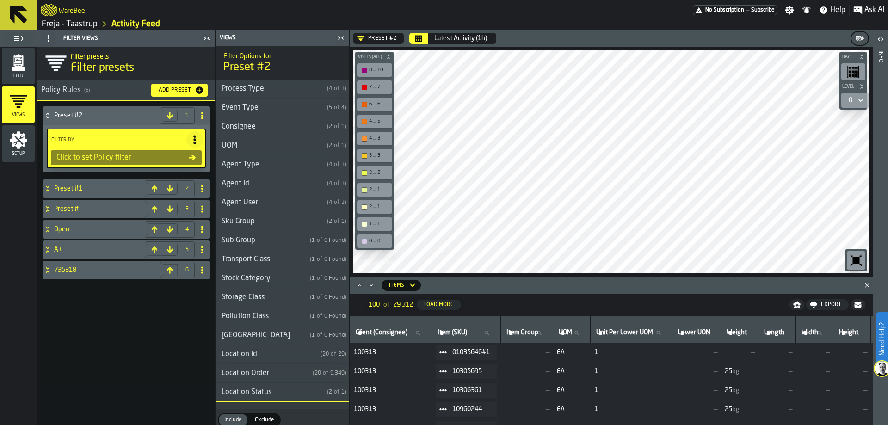
click at [281, 107] on div "Event Type" at bounding box center [269, 107] width 107 height 11
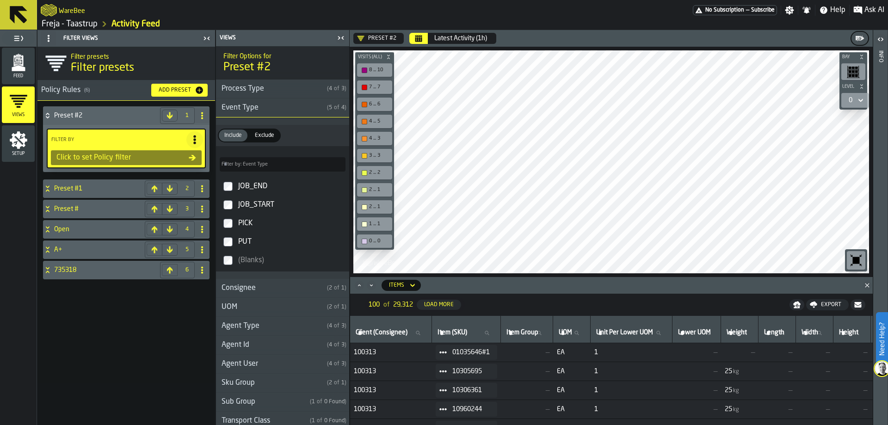
click at [283, 107] on div "Event Type" at bounding box center [269, 107] width 107 height 11
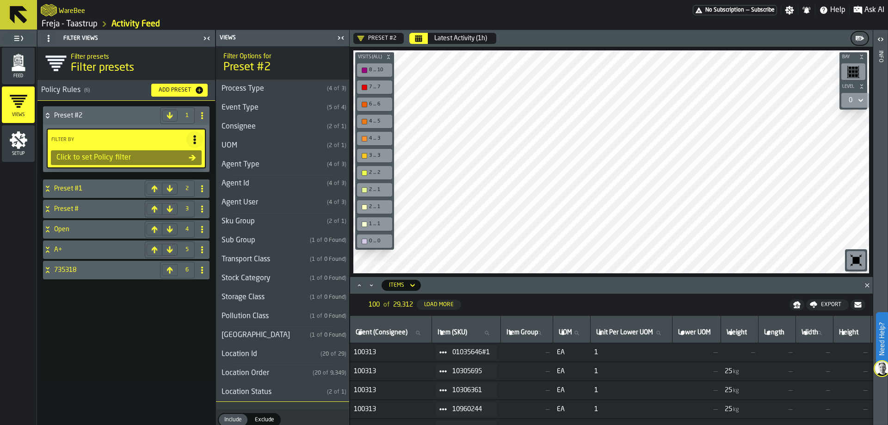
click at [272, 129] on div "Consignee" at bounding box center [269, 126] width 107 height 11
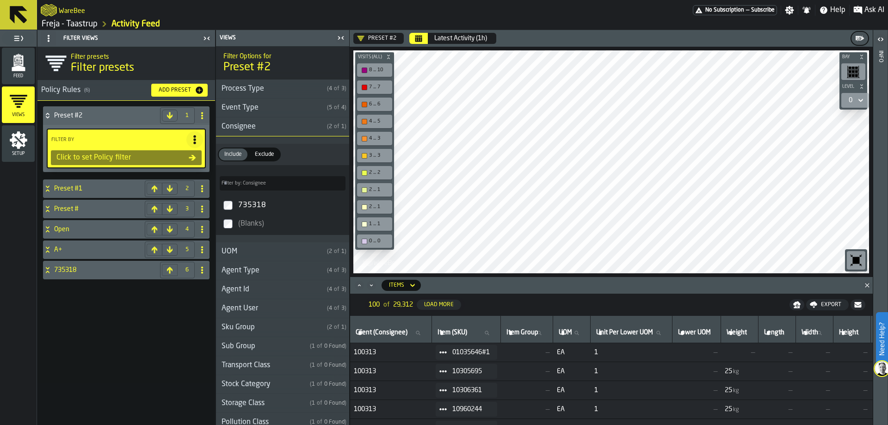
click at [272, 129] on div "Consignee" at bounding box center [269, 126] width 107 height 11
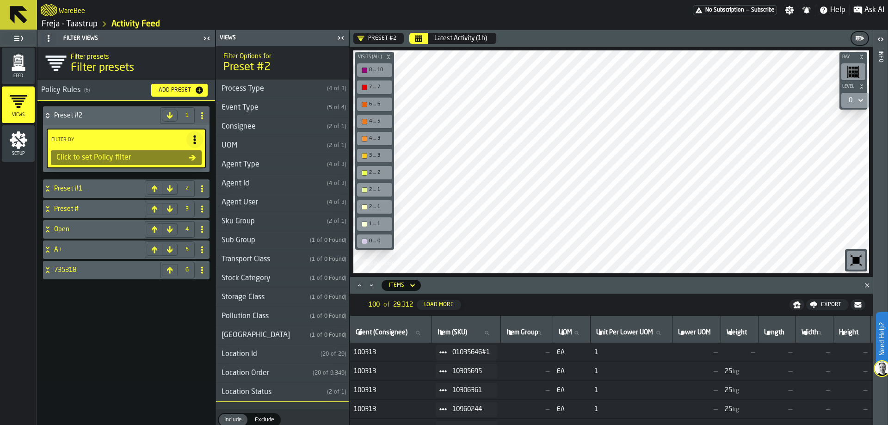
click at [270, 148] on div "UOM" at bounding box center [269, 145] width 107 height 11
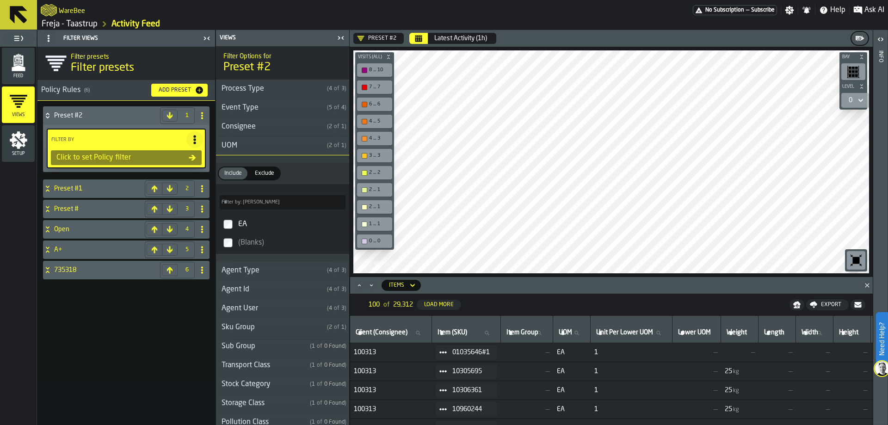
click at [270, 148] on div "UOM" at bounding box center [269, 145] width 107 height 11
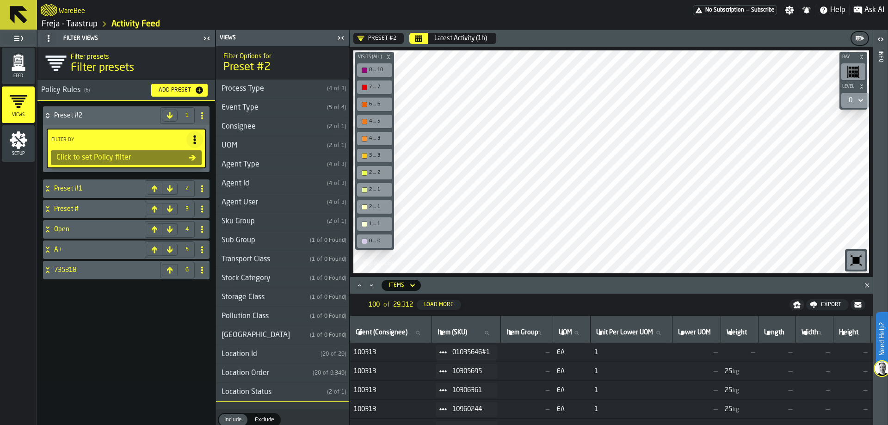
click at [265, 160] on div "Agent Type" at bounding box center [269, 164] width 107 height 11
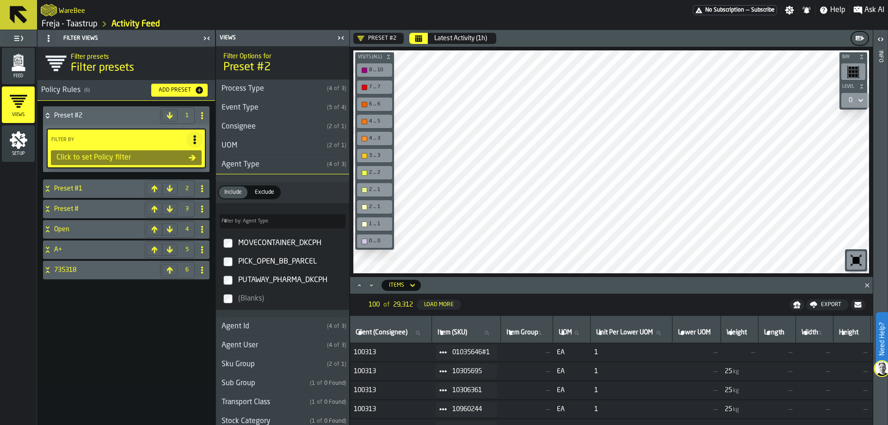
click at [288, 165] on div "Agent Type" at bounding box center [269, 164] width 107 height 11
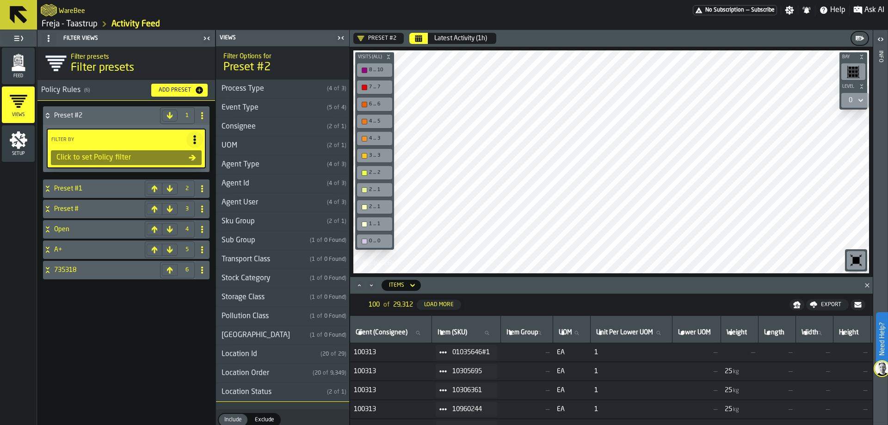
click at [277, 181] on div "Agent Id" at bounding box center [269, 183] width 107 height 11
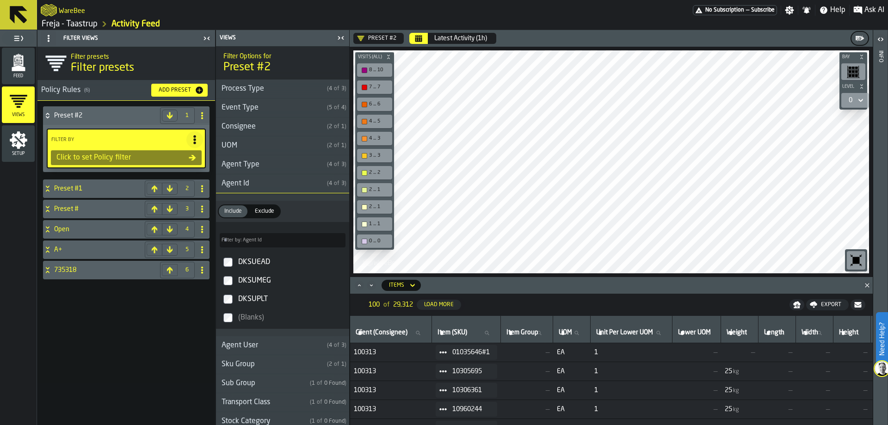
click at [277, 181] on div "Agent Id" at bounding box center [269, 183] width 107 height 11
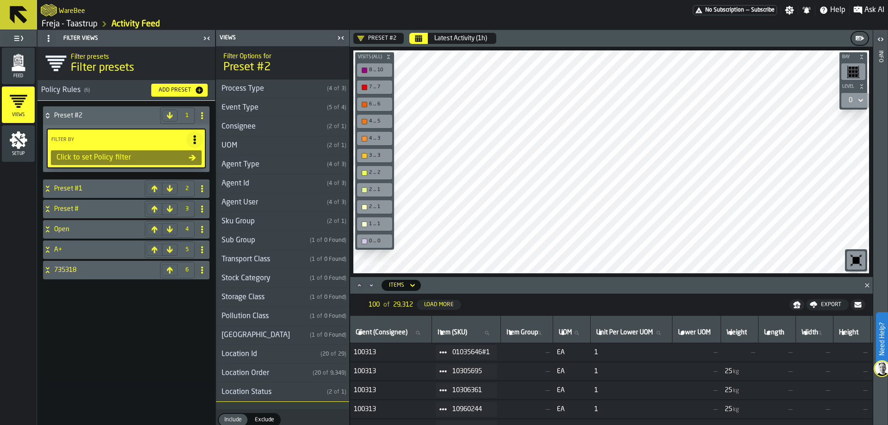
click at [266, 202] on div "Agent User" at bounding box center [269, 202] width 107 height 11
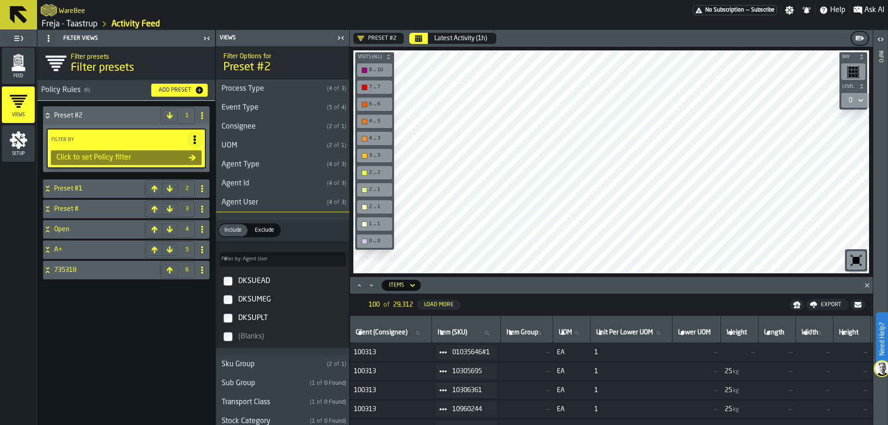
click at [266, 202] on div "Agent User" at bounding box center [269, 202] width 107 height 11
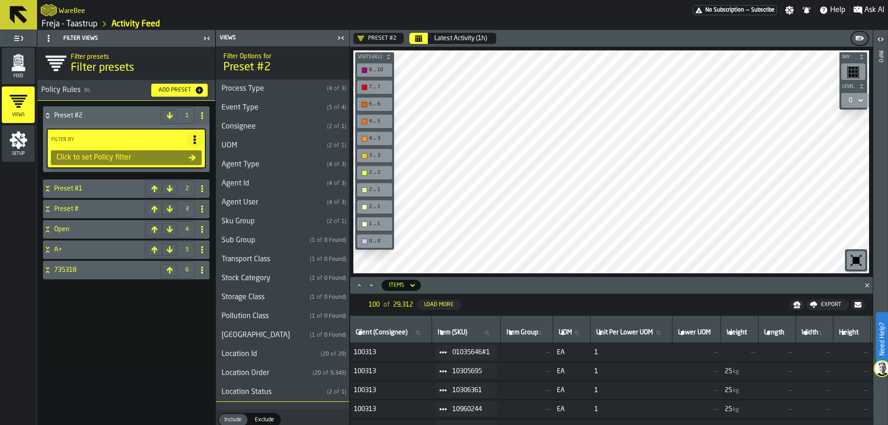
click at [268, 198] on div "Agent User" at bounding box center [269, 202] width 107 height 11
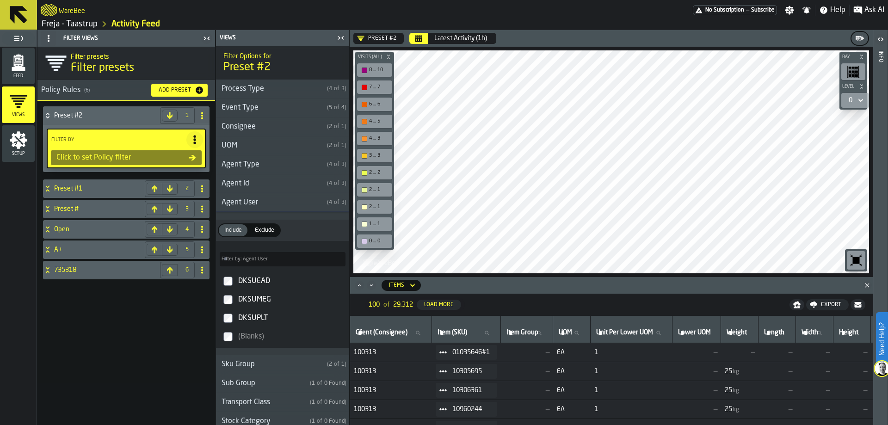
click at [268, 198] on div "Agent User" at bounding box center [269, 202] width 107 height 11
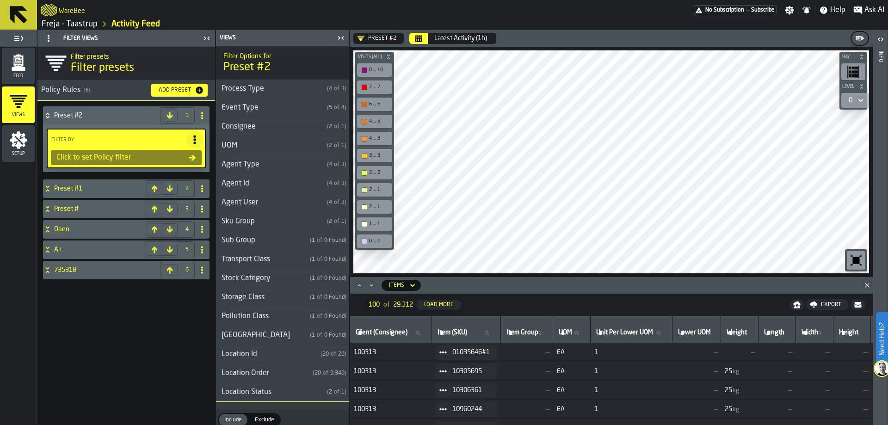
click at [265, 219] on div "Sku Group" at bounding box center [269, 221] width 107 height 11
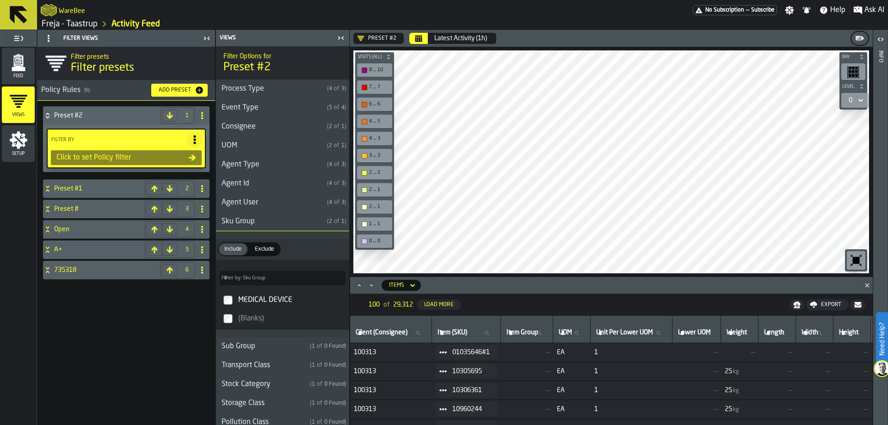
click at [265, 219] on div "Sku Group" at bounding box center [269, 221] width 107 height 11
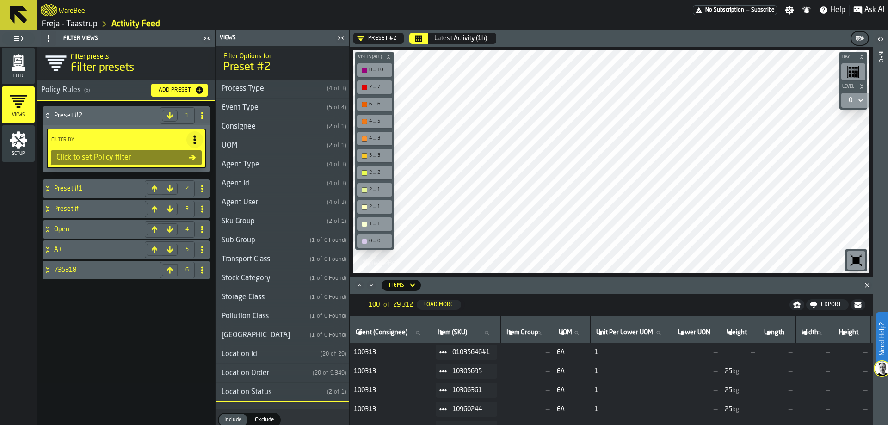
click at [263, 235] on div "Sub Group" at bounding box center [261, 240] width 90 height 11
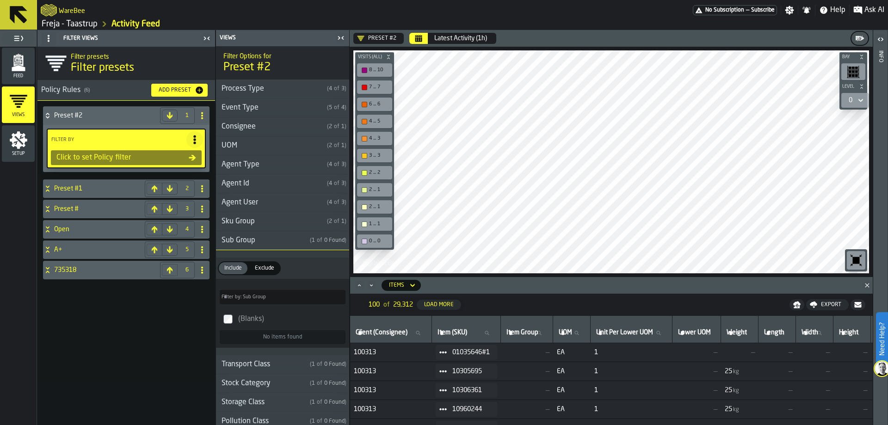
click at [263, 235] on div "Sub Group" at bounding box center [261, 240] width 90 height 11
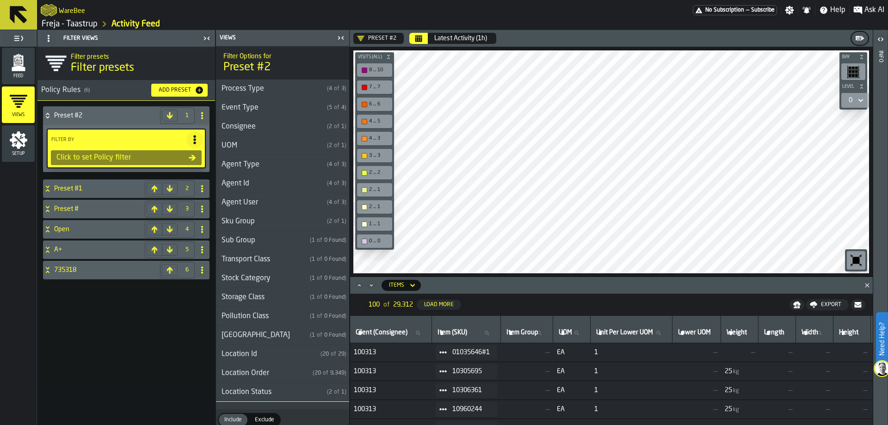
click at [259, 254] on div "Transport Class" at bounding box center [261, 259] width 90 height 11
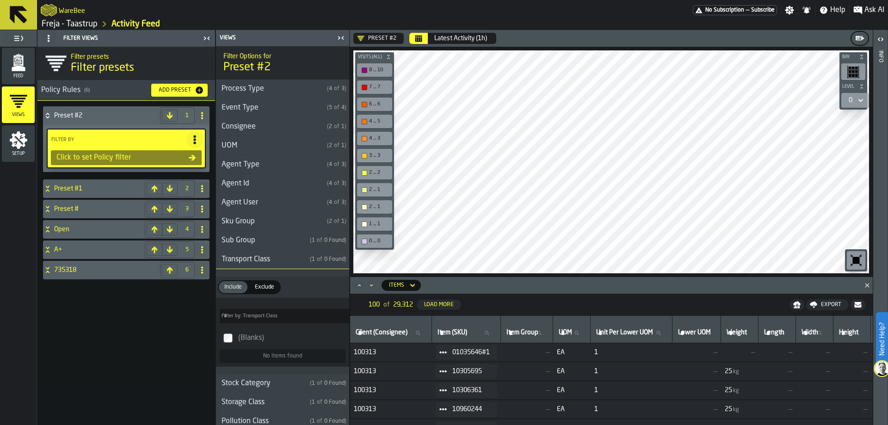
click at [261, 253] on h3 "Transport Class ( 1 of 0 Found )" at bounding box center [282, 259] width 133 height 19
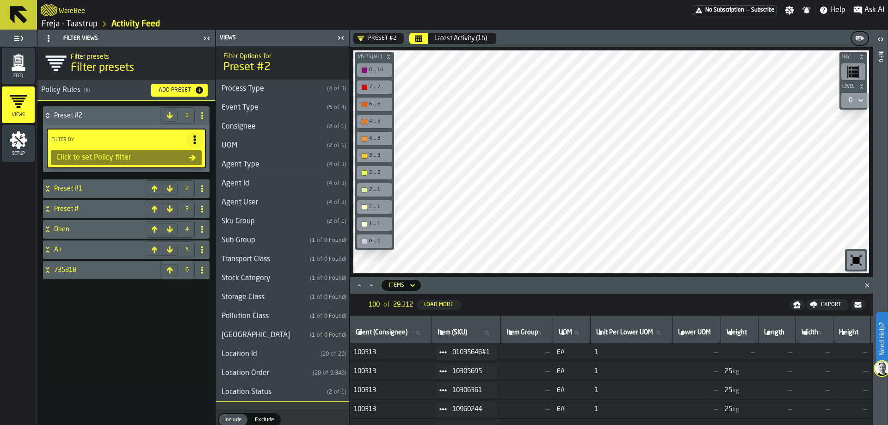
click at [263, 275] on div "Stock Category" at bounding box center [261, 278] width 90 height 11
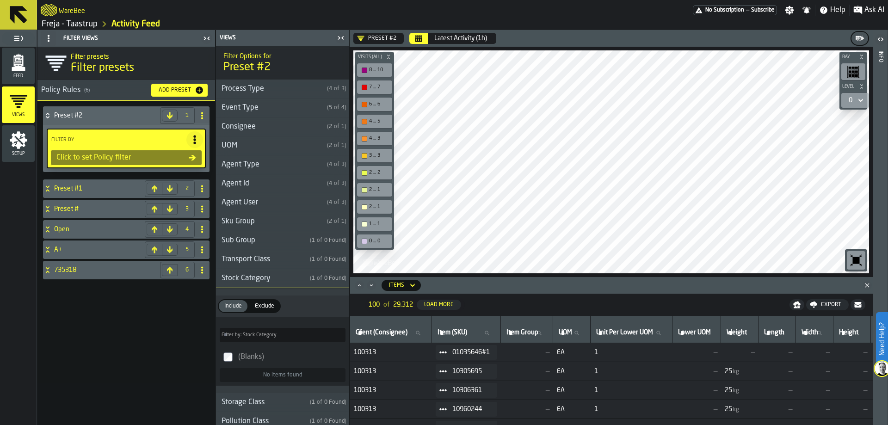
click at [258, 277] on div "Stock Category" at bounding box center [261, 278] width 90 height 11
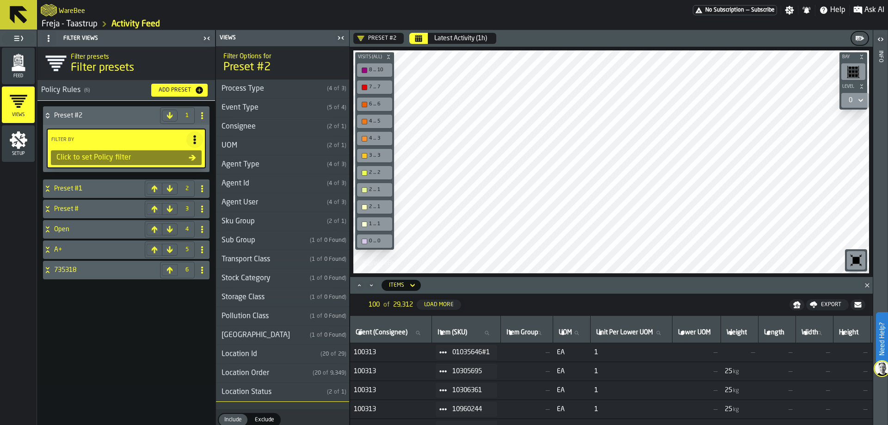
click at [253, 292] on div "Storage Class" at bounding box center [261, 297] width 90 height 11
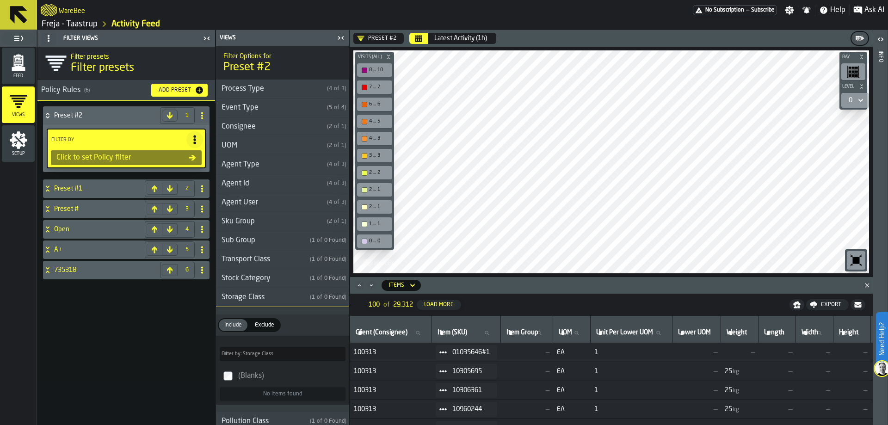
click at [253, 292] on div "Storage Class" at bounding box center [261, 297] width 90 height 11
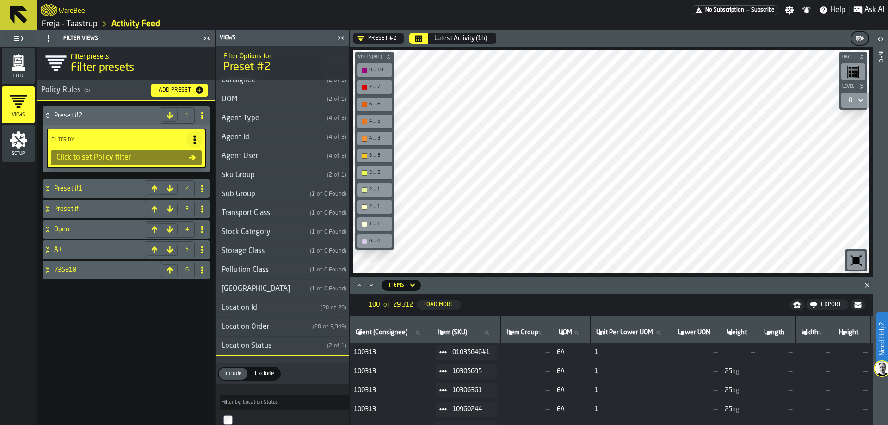
scroll to position [92, 0]
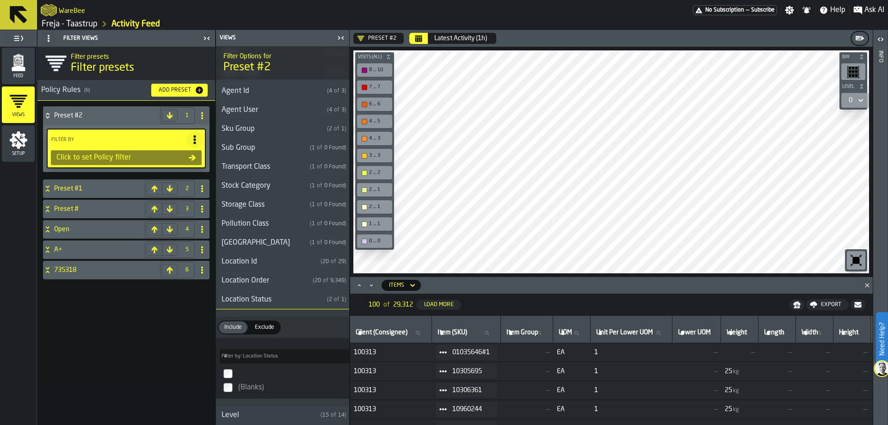
click at [289, 223] on div "Pollution Class" at bounding box center [261, 223] width 90 height 11
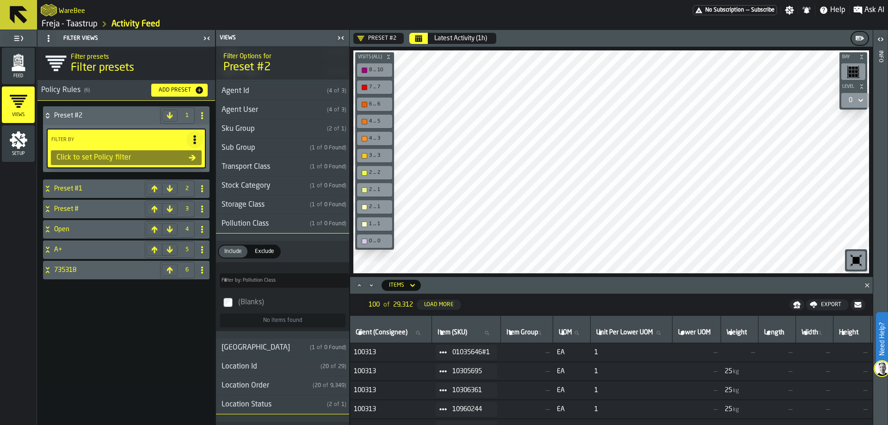
click at [289, 223] on div "Pollution Class" at bounding box center [261, 223] width 90 height 11
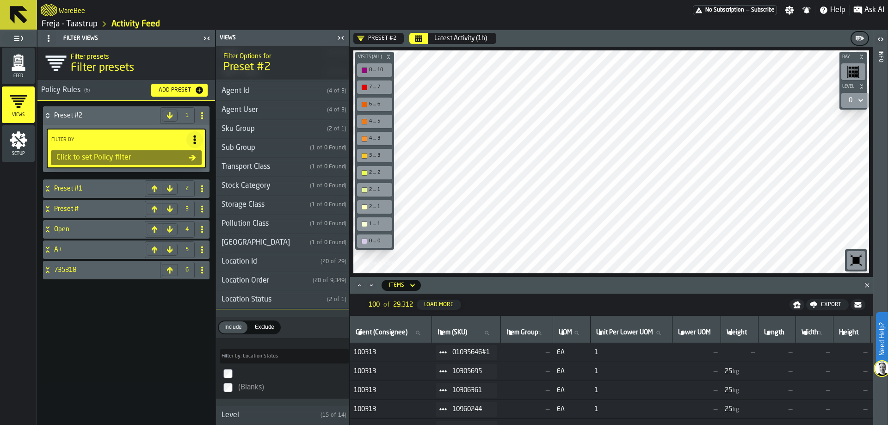
click at [289, 241] on div "[GEOGRAPHIC_DATA]" at bounding box center [261, 242] width 90 height 11
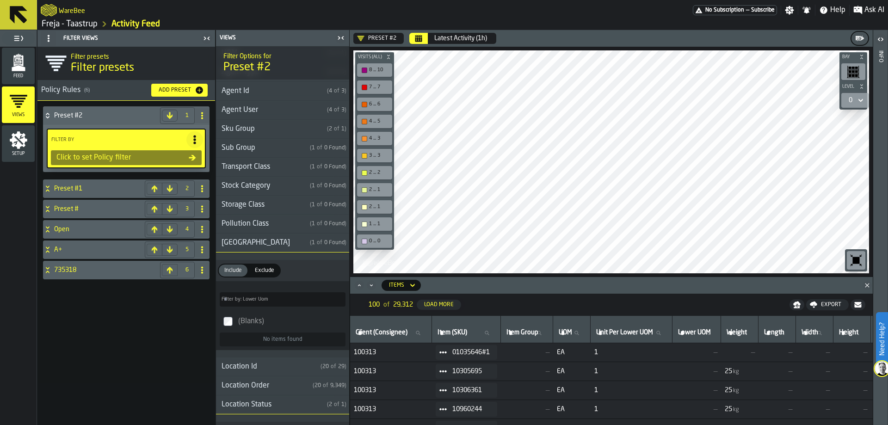
click at [289, 241] on div "[GEOGRAPHIC_DATA]" at bounding box center [261, 242] width 90 height 11
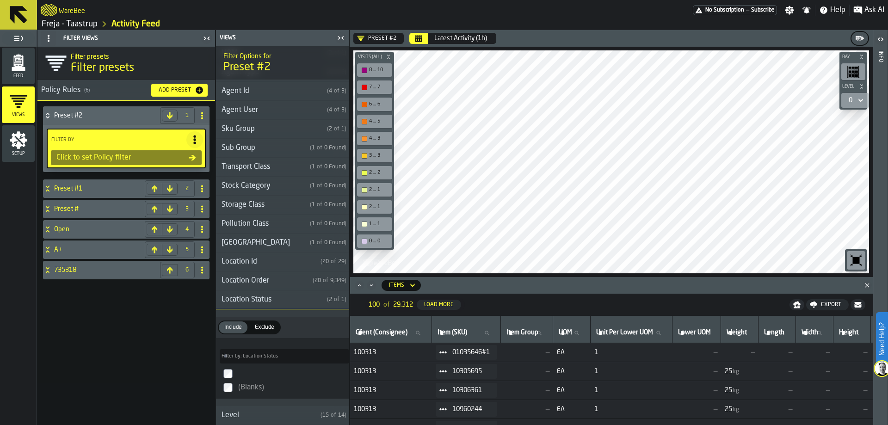
click at [283, 266] on div "Location Id" at bounding box center [266, 261] width 101 height 11
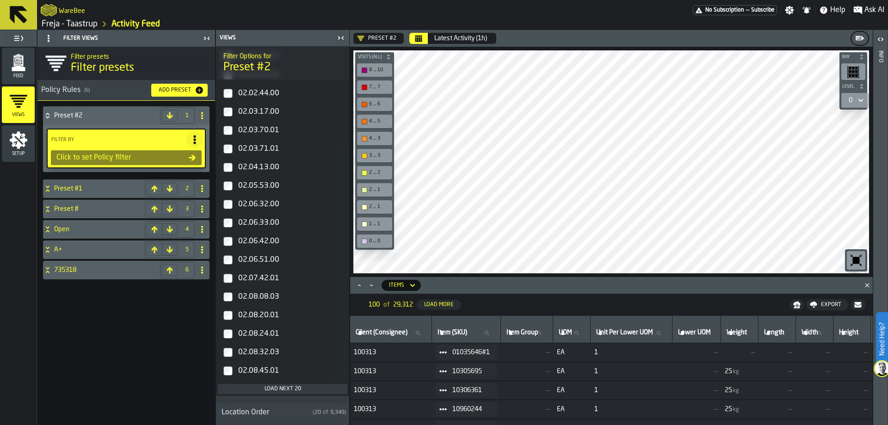
scroll to position [185, 0]
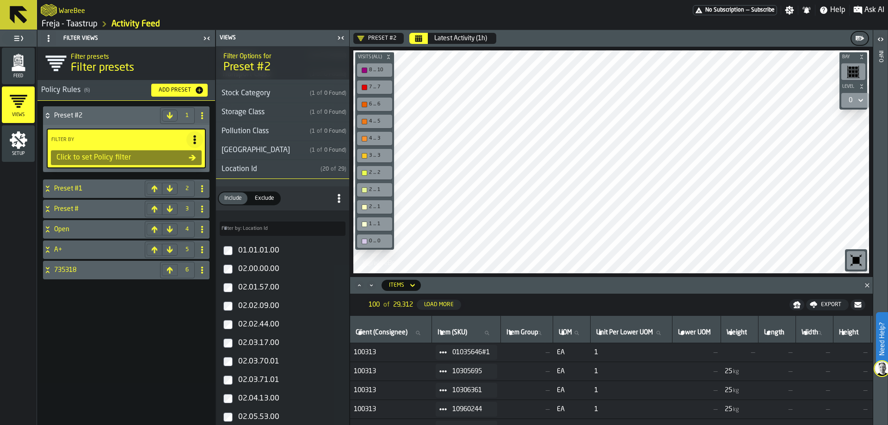
click at [306, 168] on div "Location Id" at bounding box center [266, 169] width 101 height 11
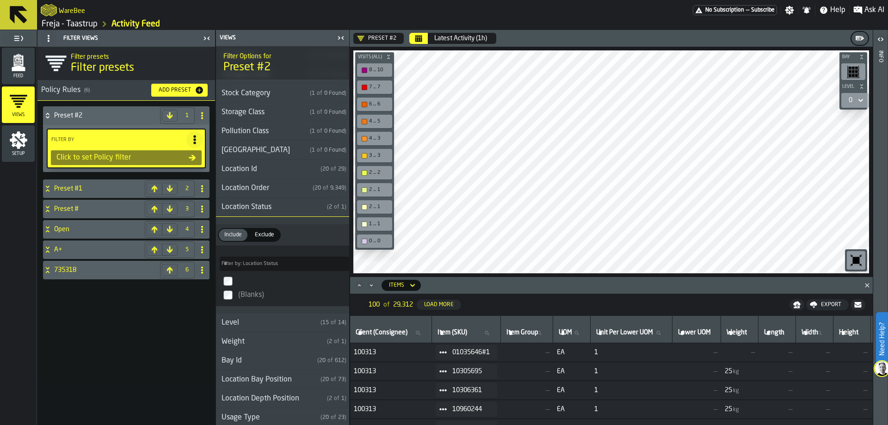
click at [309, 185] on span "( 20 of 9,349 )" at bounding box center [329, 188] width 40 height 6
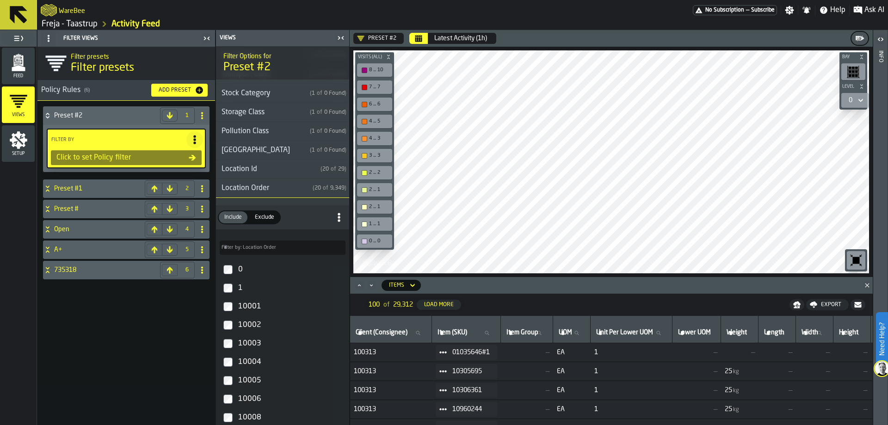
click at [301, 190] on div "Location Order" at bounding box center [262, 188] width 93 height 11
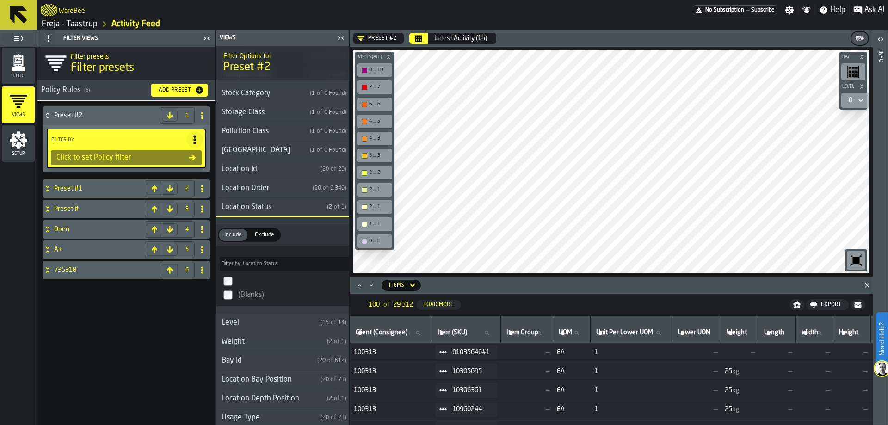
click at [294, 206] on div "Location Status" at bounding box center [269, 207] width 107 height 11
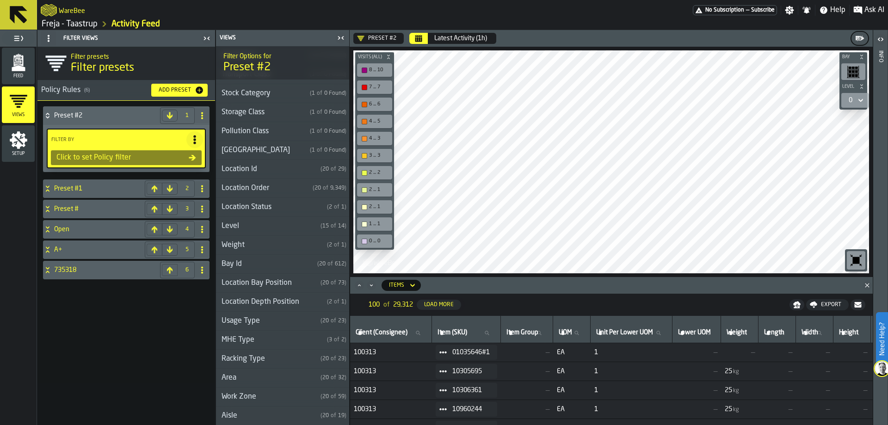
click at [294, 206] on div "Location Status" at bounding box center [269, 207] width 107 height 11
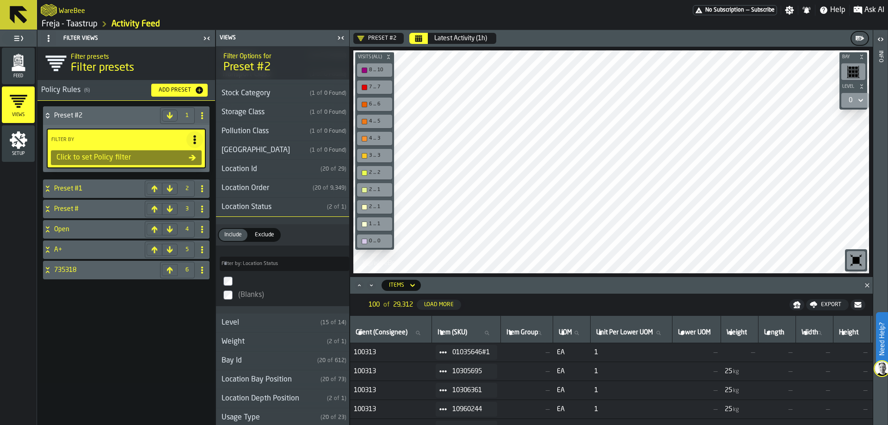
click at [294, 206] on div "Location Status" at bounding box center [269, 207] width 107 height 11
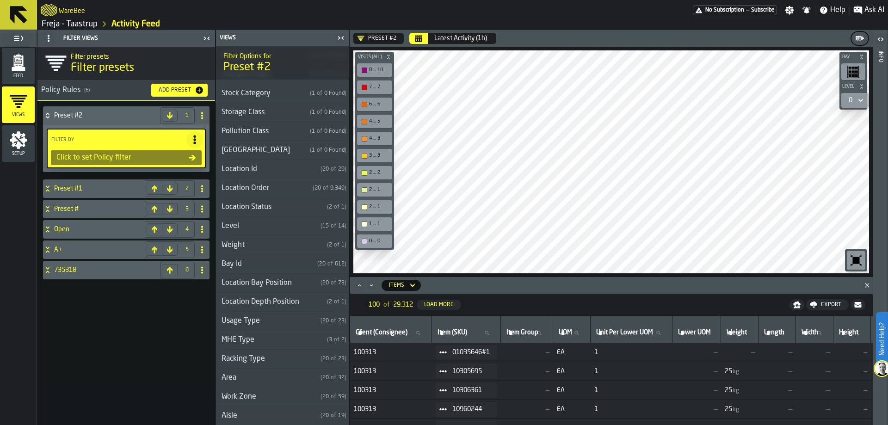
click at [287, 225] on div "Level" at bounding box center [266, 226] width 101 height 11
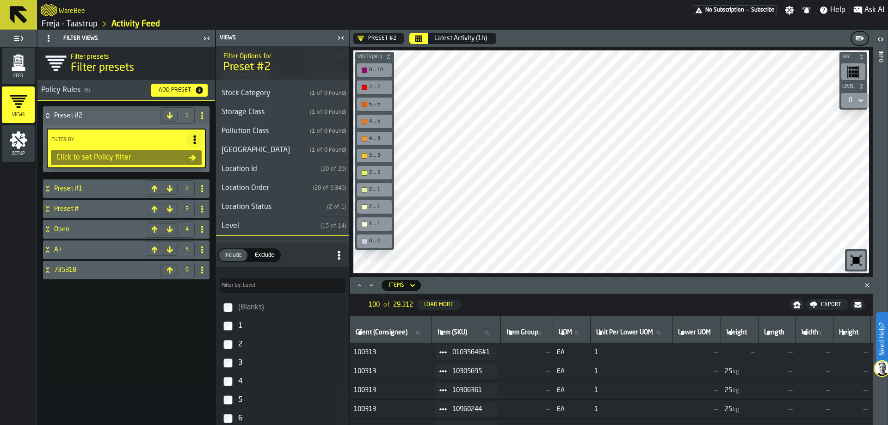
click at [287, 225] on div "Level" at bounding box center [266, 226] width 101 height 11
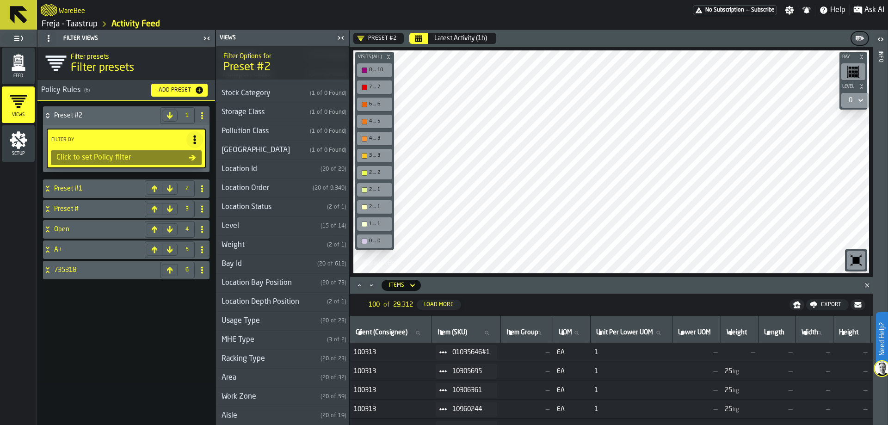
click at [282, 248] on div "Weight" at bounding box center [269, 244] width 107 height 11
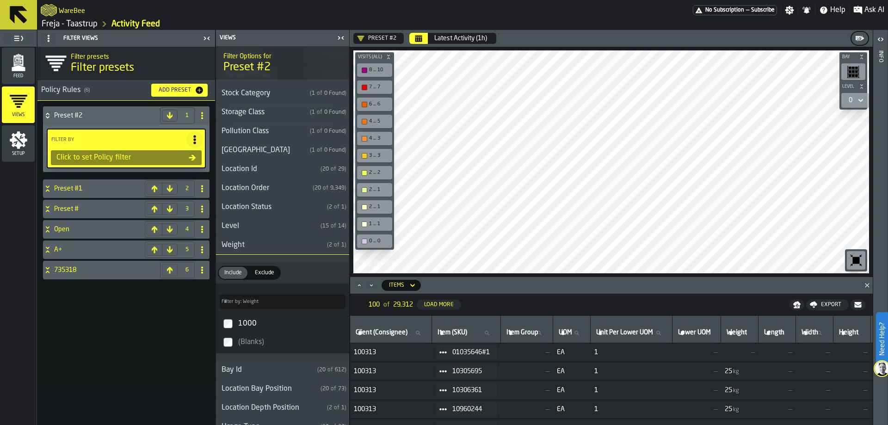
click at [282, 248] on div "Weight" at bounding box center [269, 244] width 107 height 11
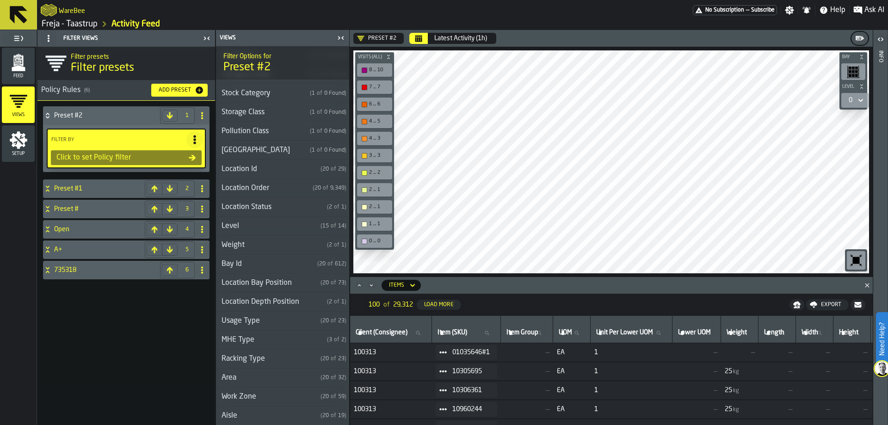
scroll to position [277, 0]
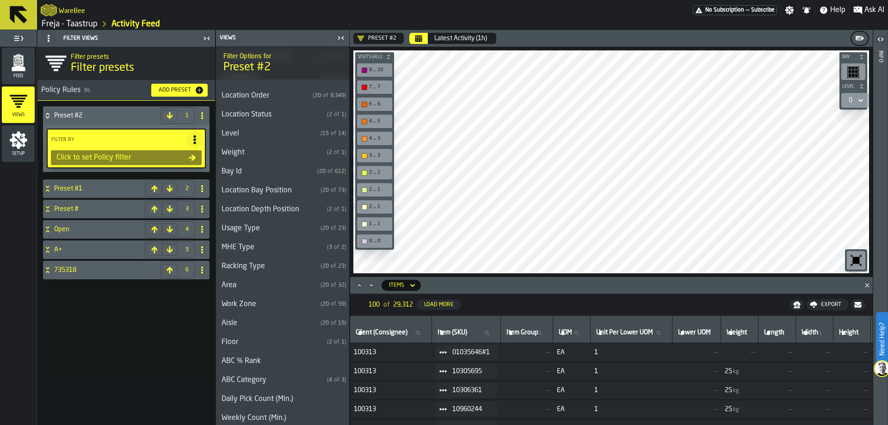
click at [288, 172] on div "Bay Id" at bounding box center [265, 171] width 98 height 11
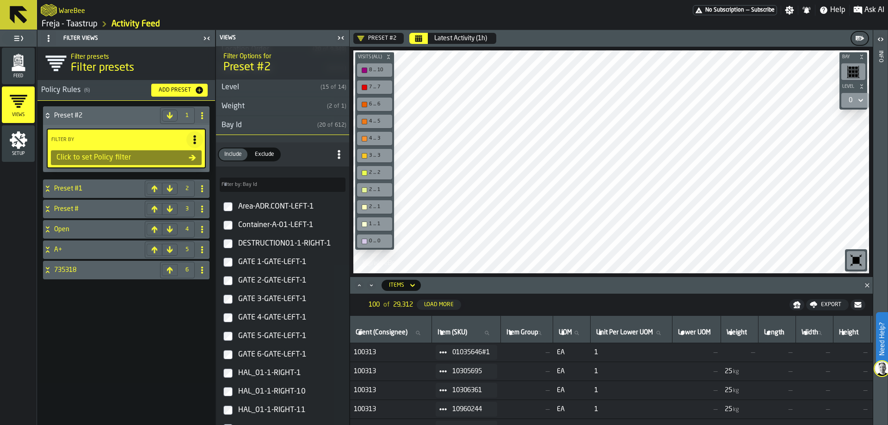
scroll to position [231, 0]
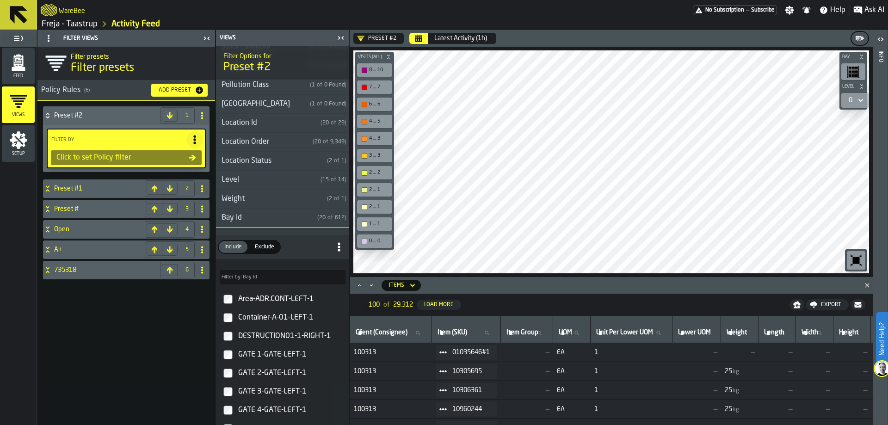
click at [279, 218] on div "Bay Id" at bounding box center [265, 217] width 98 height 11
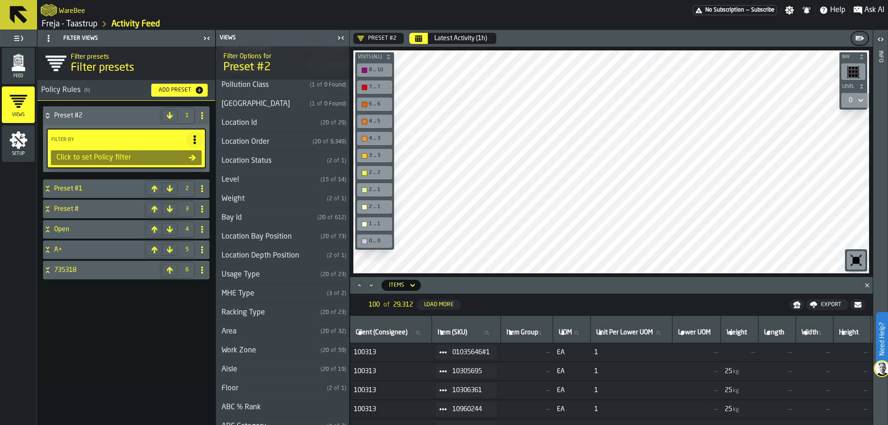
click at [277, 236] on div "Location Bay Position" at bounding box center [266, 236] width 101 height 11
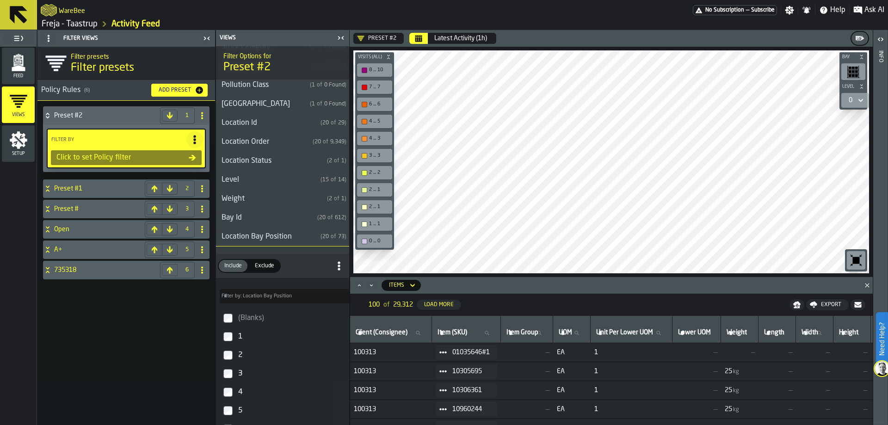
click at [277, 230] on h3 "Location Bay Position ( 20 of 73 )" at bounding box center [282, 236] width 133 height 19
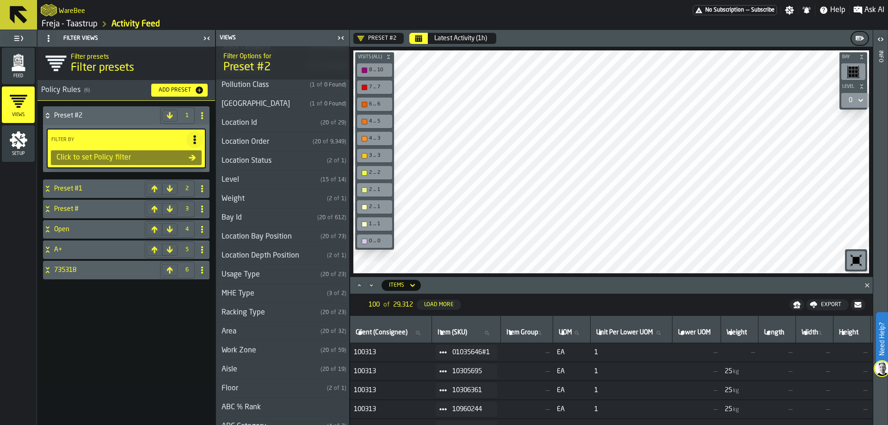
scroll to position [317, 0]
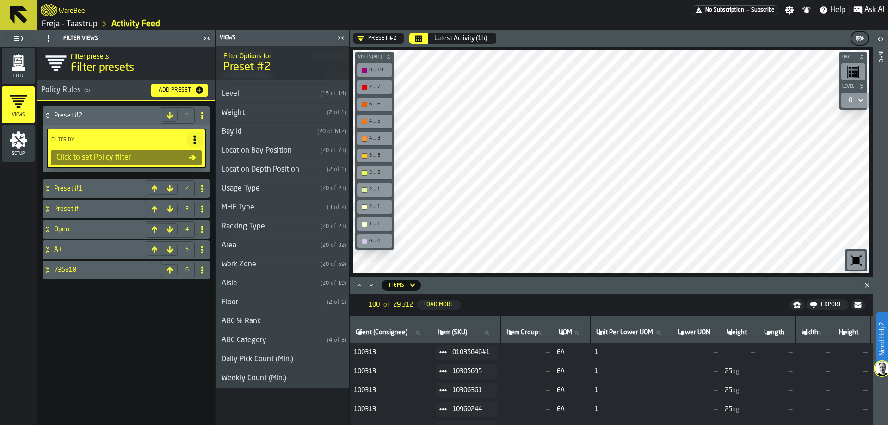
click at [288, 172] on div "Location Depth Position" at bounding box center [269, 169] width 107 height 11
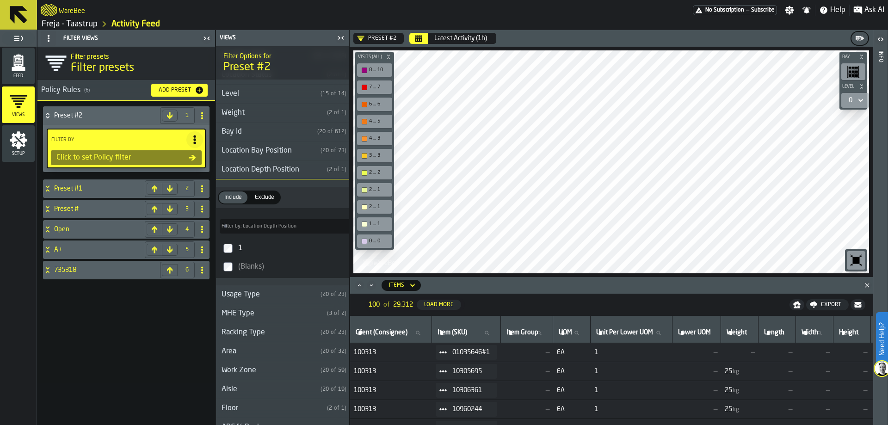
click at [288, 172] on div "Location Depth Position" at bounding box center [269, 169] width 107 height 11
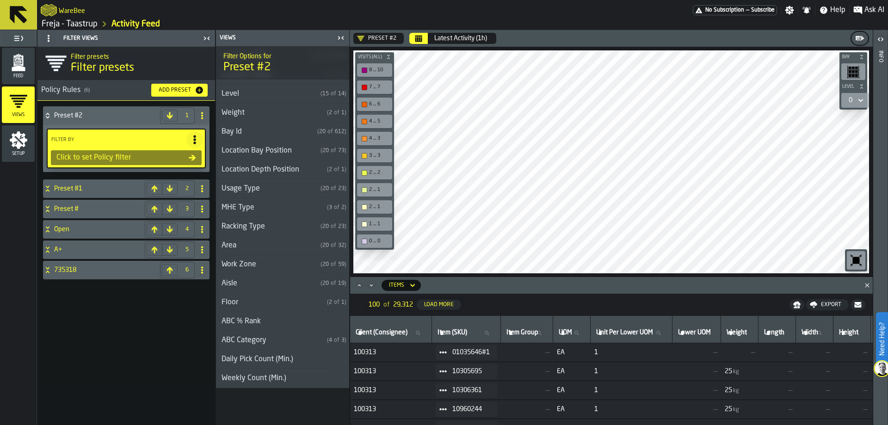
click at [288, 184] on div "Usage Type" at bounding box center [266, 188] width 101 height 11
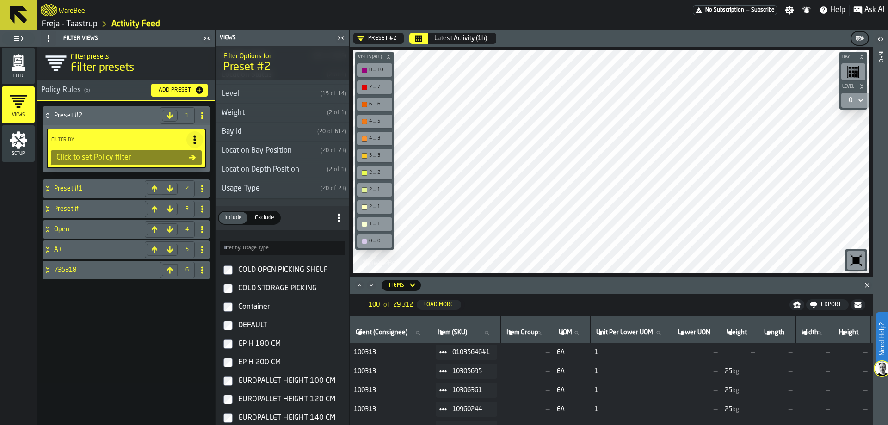
scroll to position [271, 0]
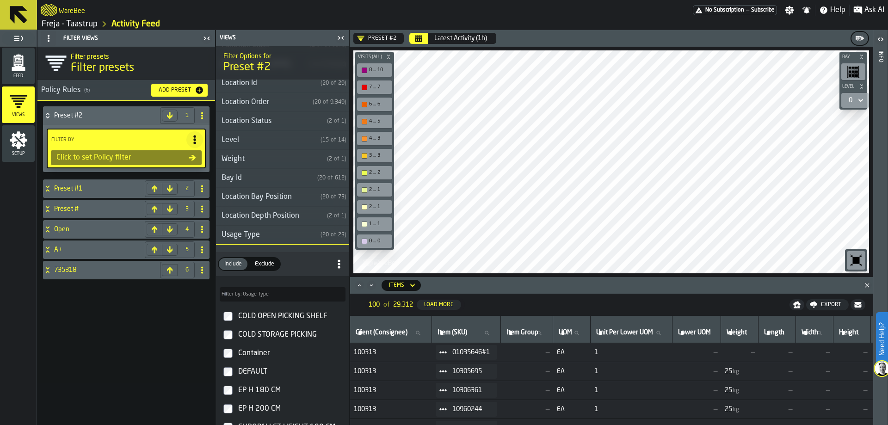
click at [274, 236] on div "Usage Type" at bounding box center [266, 234] width 101 height 11
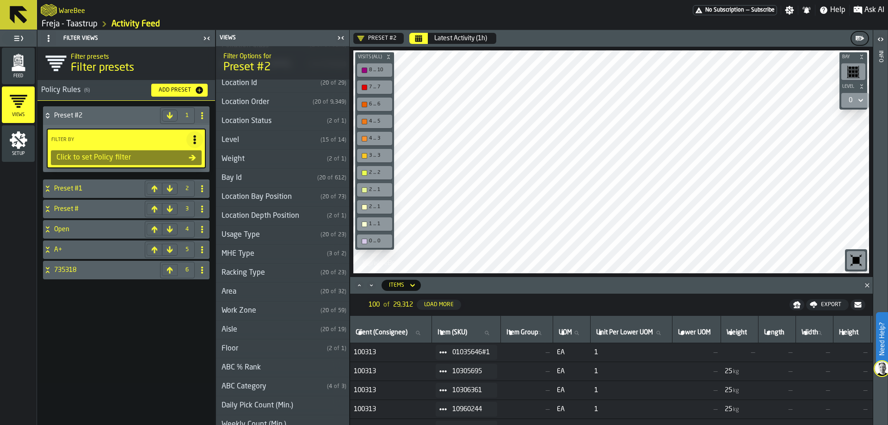
click at [271, 253] on div "MHE Type" at bounding box center [269, 253] width 107 height 11
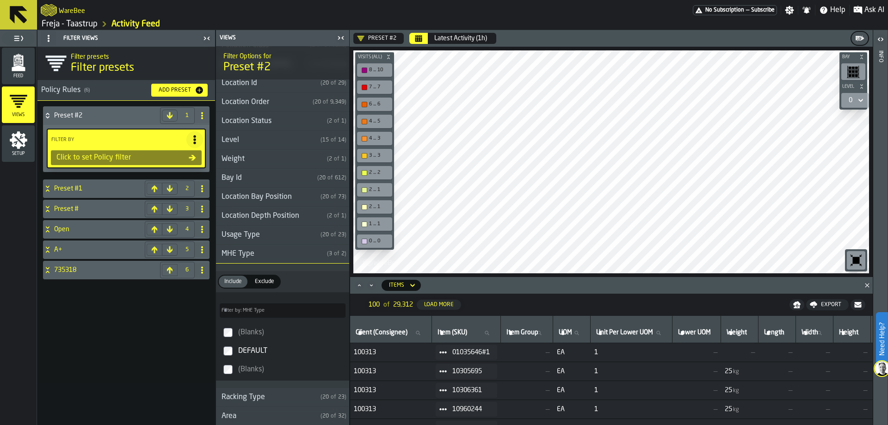
click at [271, 253] on div "MHE Type" at bounding box center [269, 253] width 107 height 11
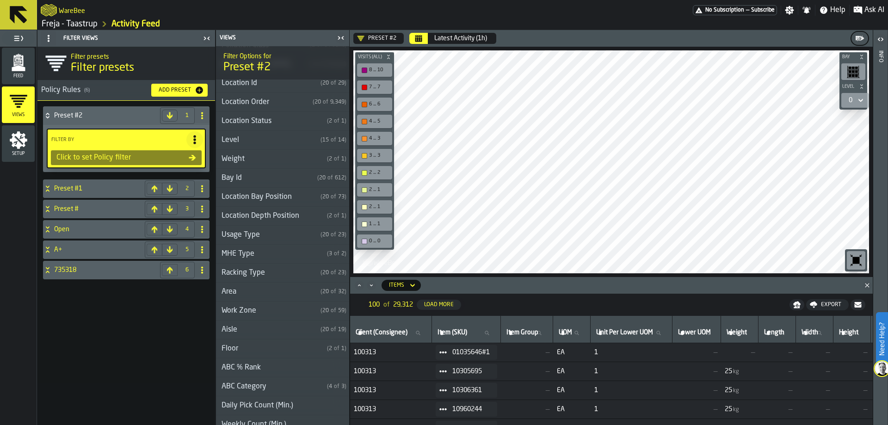
click at [267, 276] on div "Racking Type" at bounding box center [266, 272] width 101 height 11
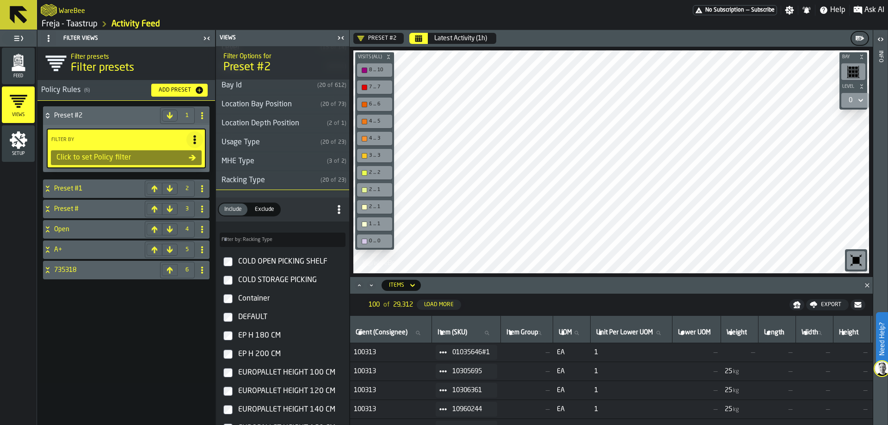
scroll to position [410, 0]
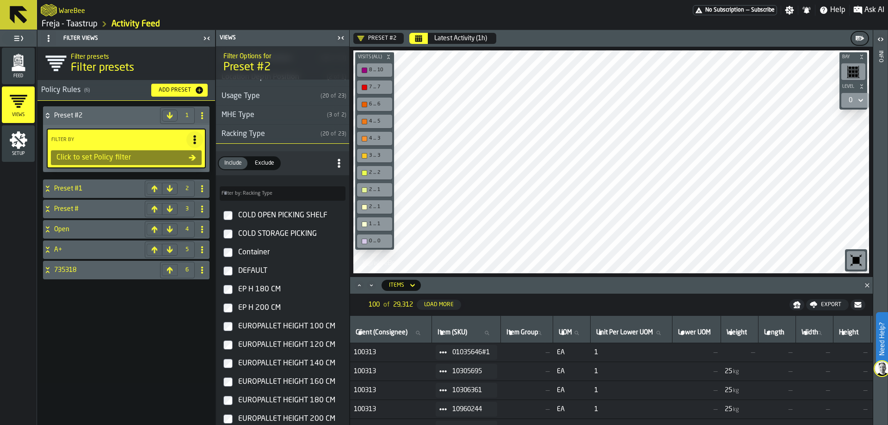
click at [285, 130] on div "Racking Type" at bounding box center [266, 134] width 101 height 11
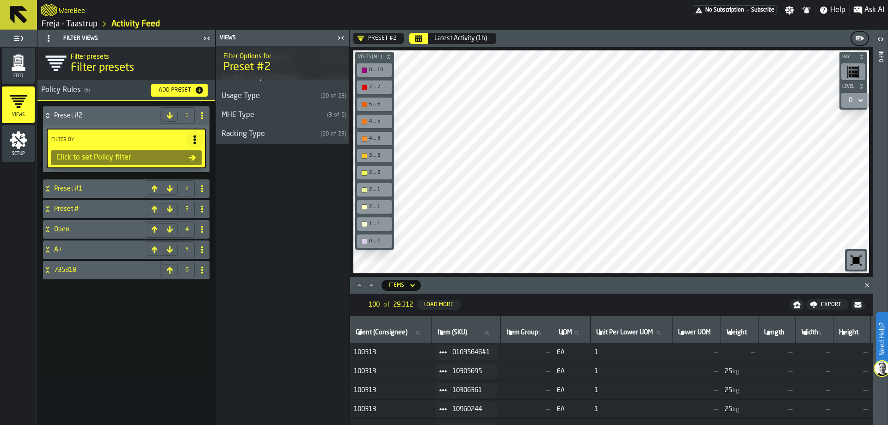
scroll to position [317, 0]
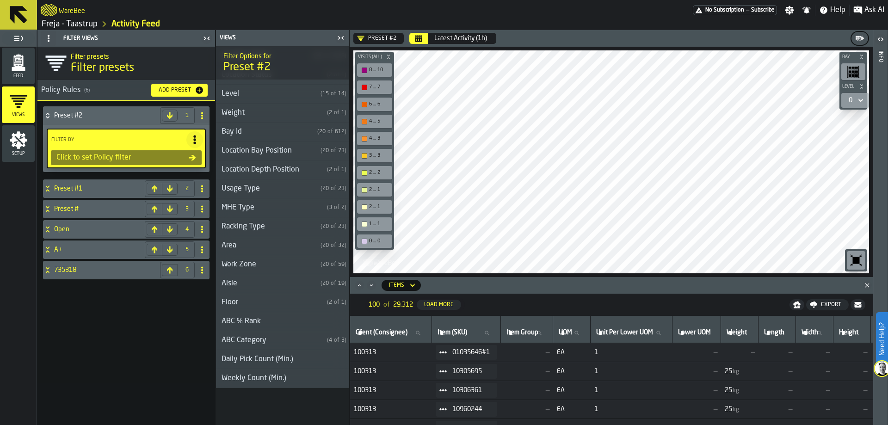
click at [261, 237] on h3 "Area ( 20 of 32 )" at bounding box center [282, 245] width 133 height 19
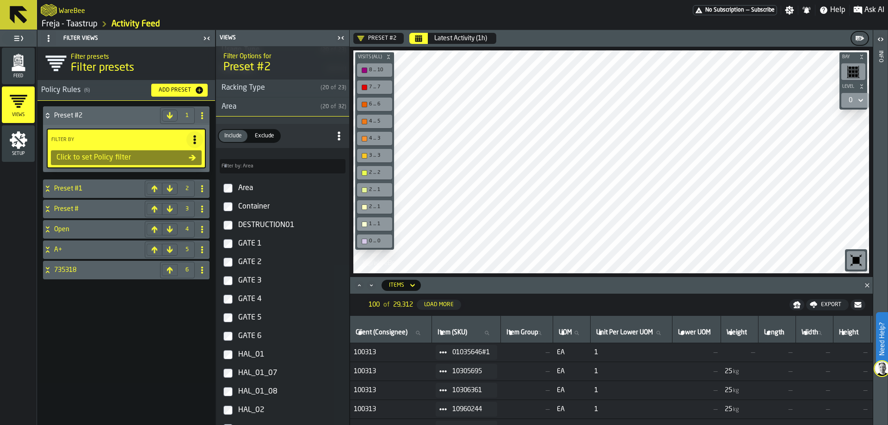
scroll to position [363, 0]
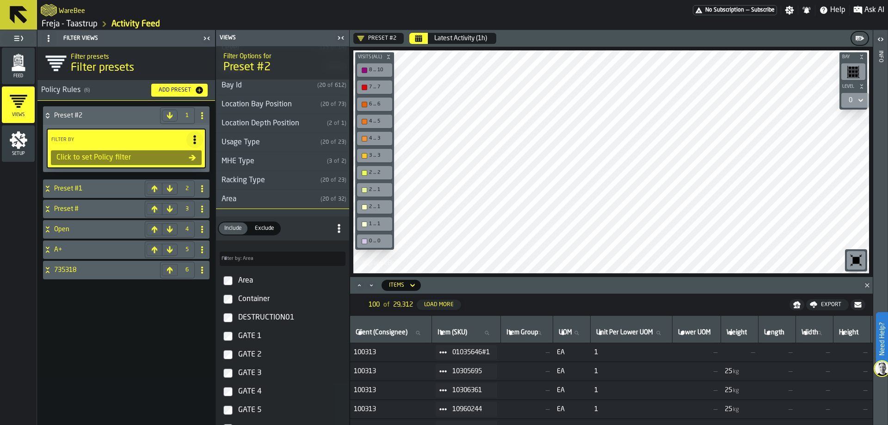
click at [272, 196] on div "Area" at bounding box center [266, 199] width 101 height 11
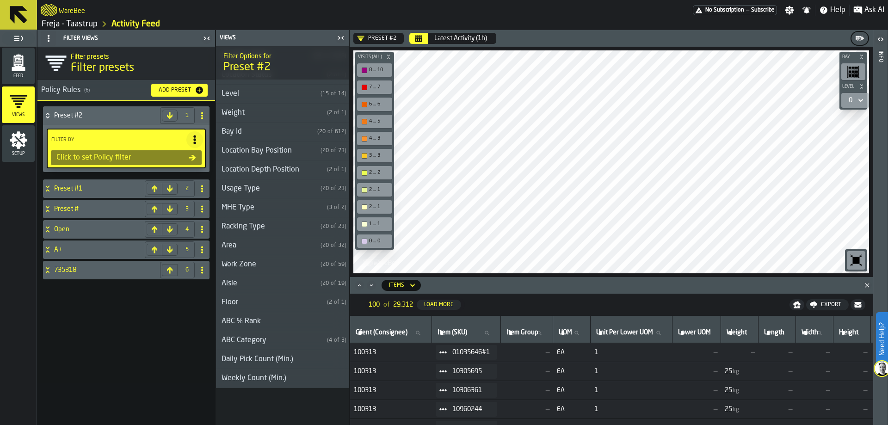
click at [253, 259] on div "Work Zone" at bounding box center [266, 264] width 101 height 11
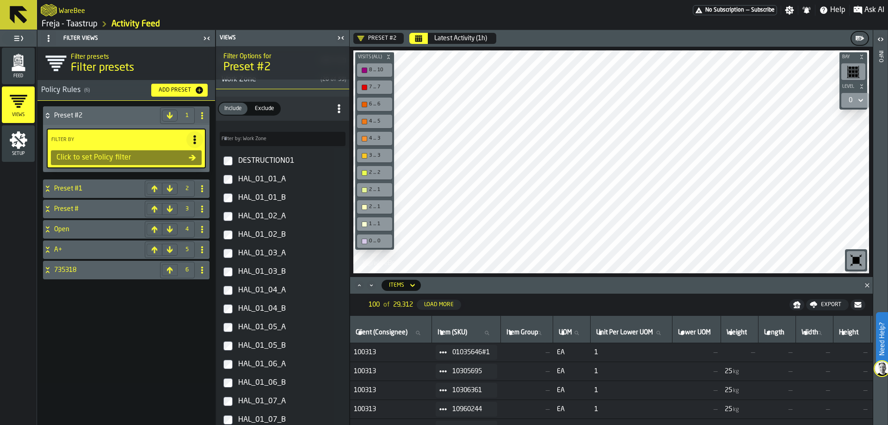
scroll to position [687, 0]
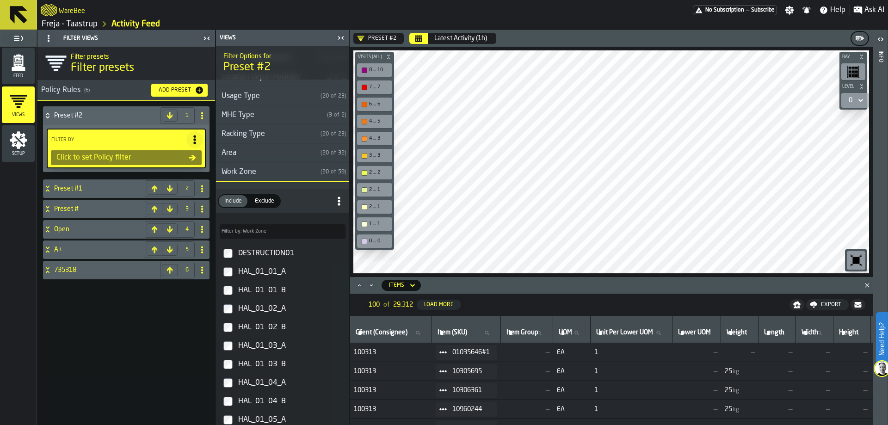
click at [268, 178] on h3 "Work Zone ( 20 of 59 )" at bounding box center [282, 172] width 133 height 19
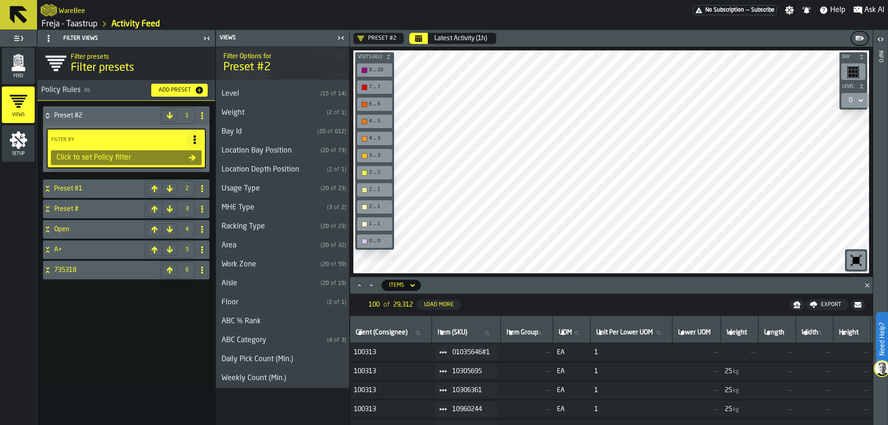
click at [250, 288] on div "Aisle" at bounding box center [266, 283] width 101 height 11
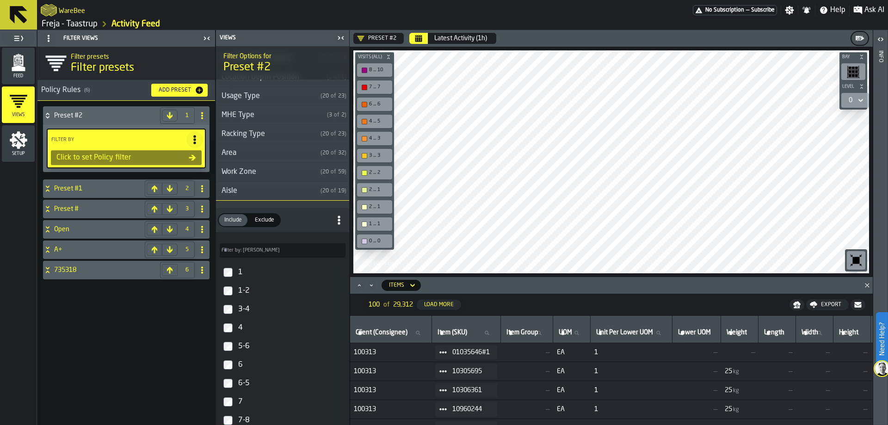
scroll to position [271, 0]
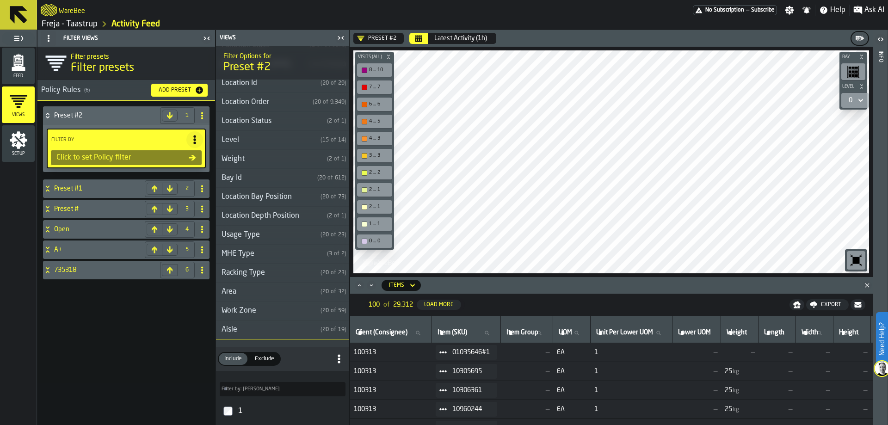
click at [239, 325] on div "Aisle" at bounding box center [266, 329] width 101 height 11
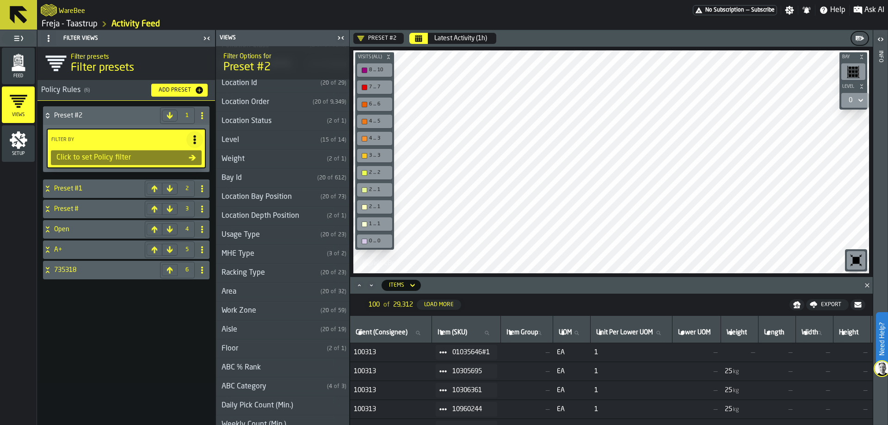
scroll to position [317, 0]
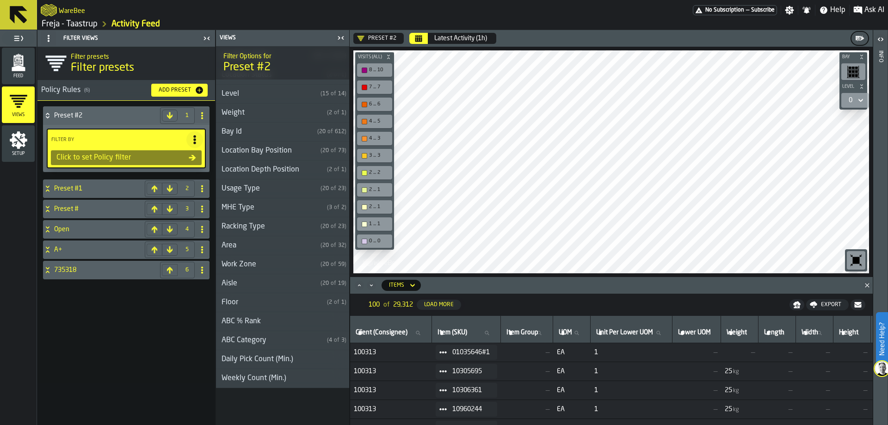
click at [249, 299] on div "Floor" at bounding box center [269, 302] width 107 height 11
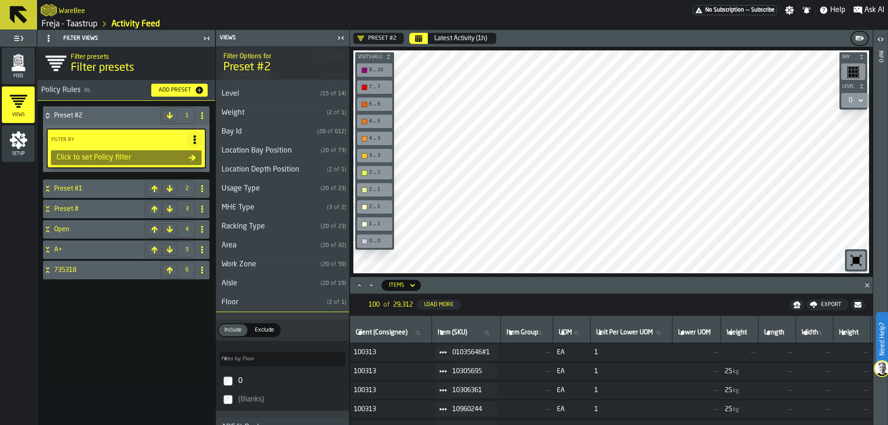
scroll to position [424, 0]
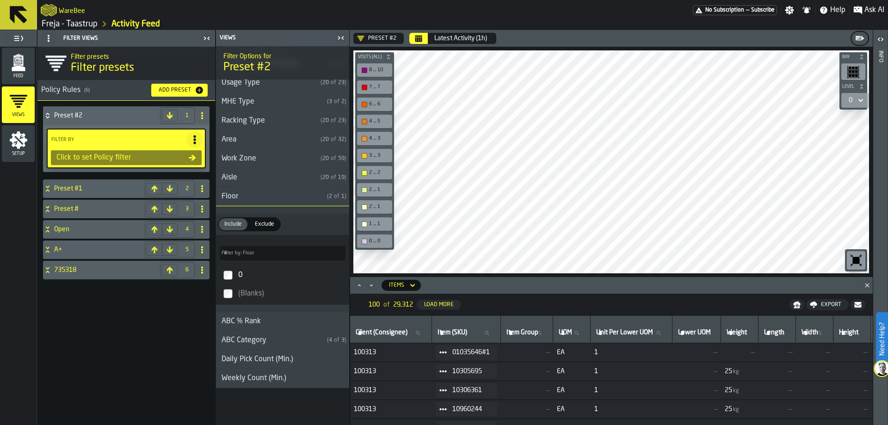
click at [267, 197] on div "Floor" at bounding box center [269, 196] width 107 height 11
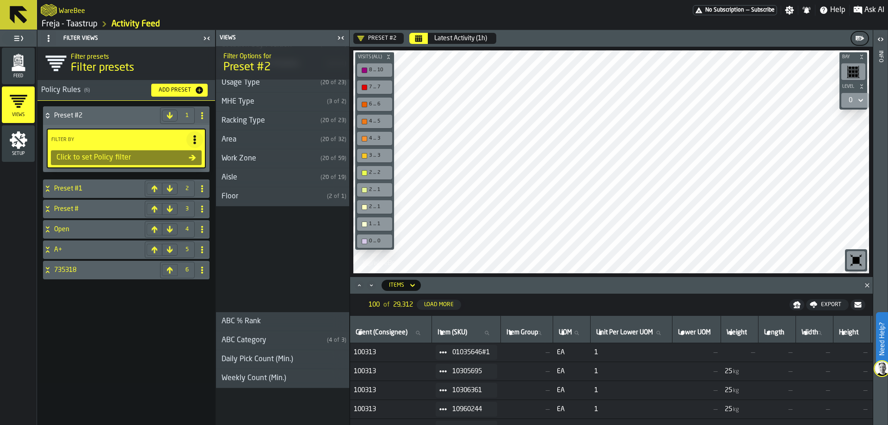
scroll to position [317, 0]
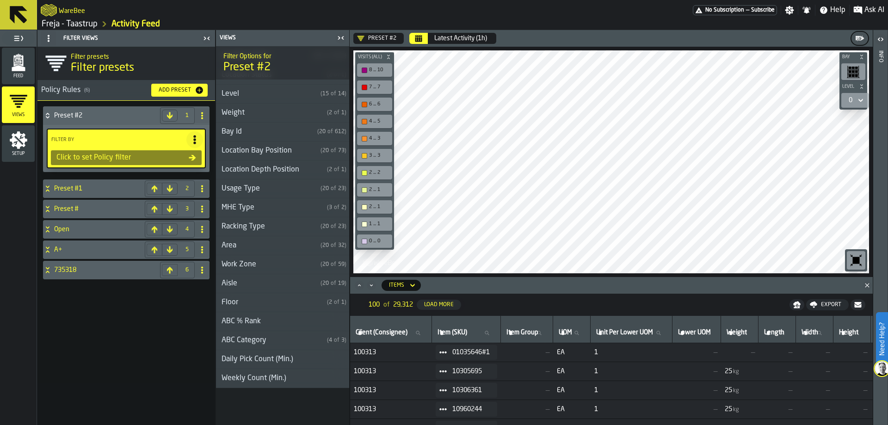
click at [243, 318] on div "ABC % Rank" at bounding box center [241, 321] width 50 height 11
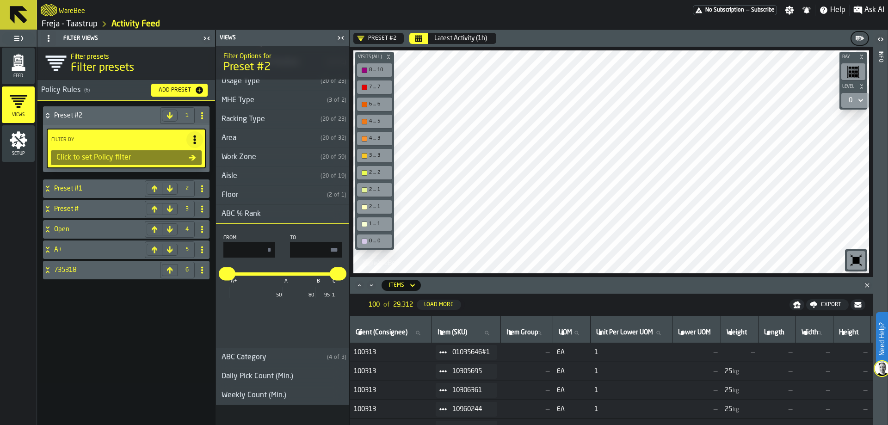
scroll to position [441, 0]
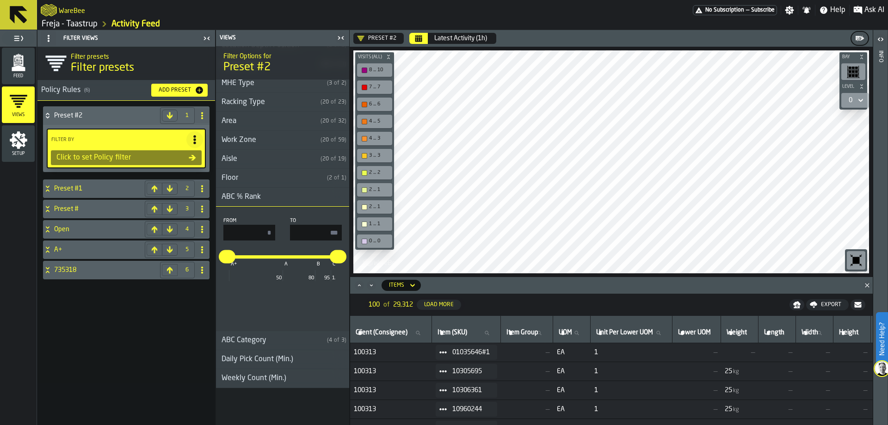
click at [274, 202] on h3 "ABC % Rank" at bounding box center [282, 197] width 133 height 19
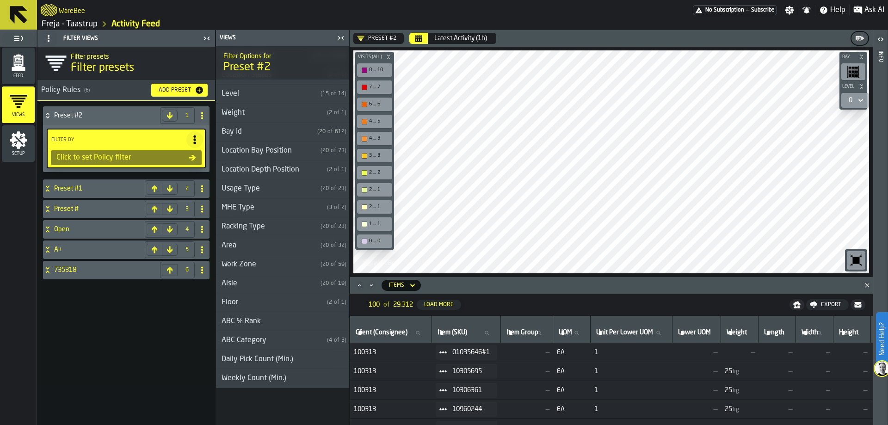
click at [242, 304] on div "Floor" at bounding box center [269, 302] width 107 height 11
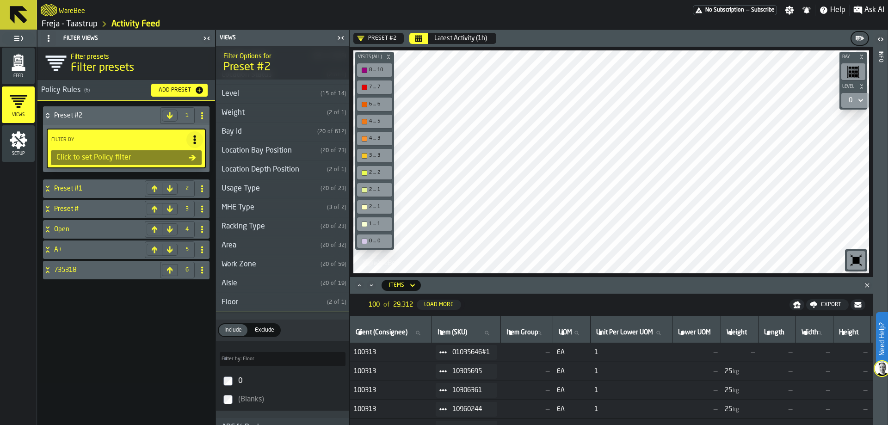
scroll to position [424, 0]
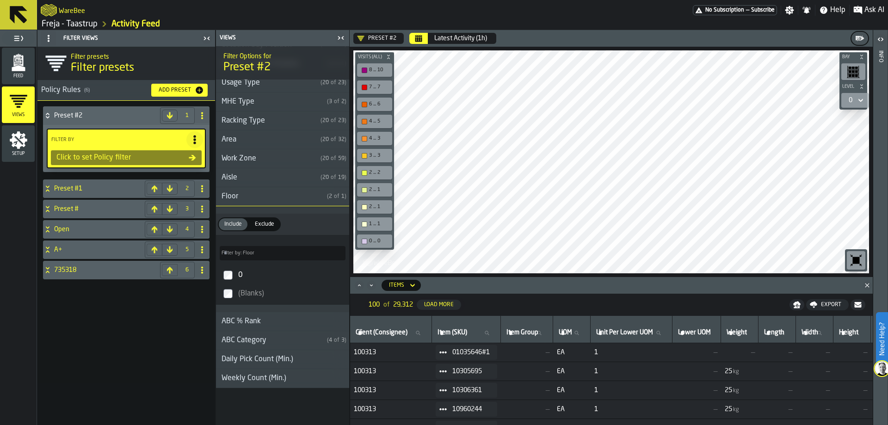
click at [242, 304] on div "0 (Blanks)" at bounding box center [282, 284] width 133 height 41
click at [266, 198] on div "Floor" at bounding box center [269, 196] width 107 height 11
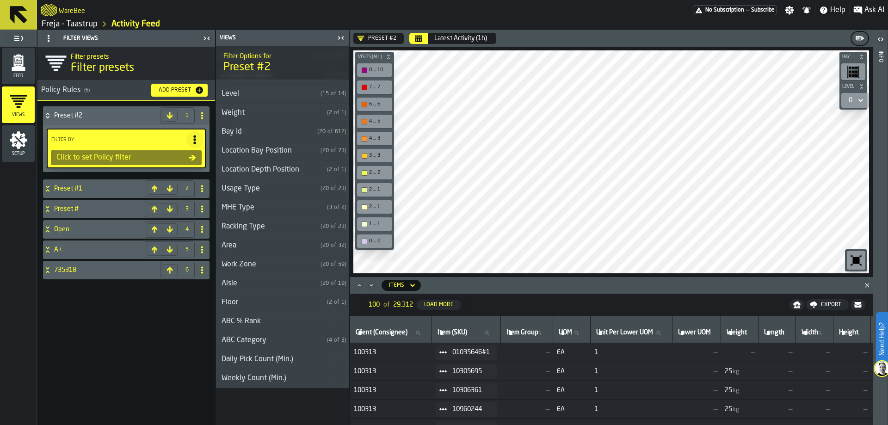
click at [251, 314] on h3 "ABC % Rank" at bounding box center [282, 321] width 133 height 19
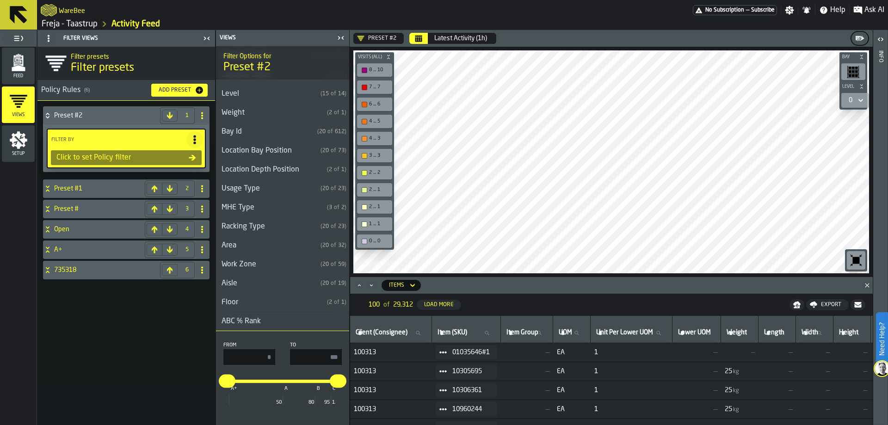
scroll to position [441, 0]
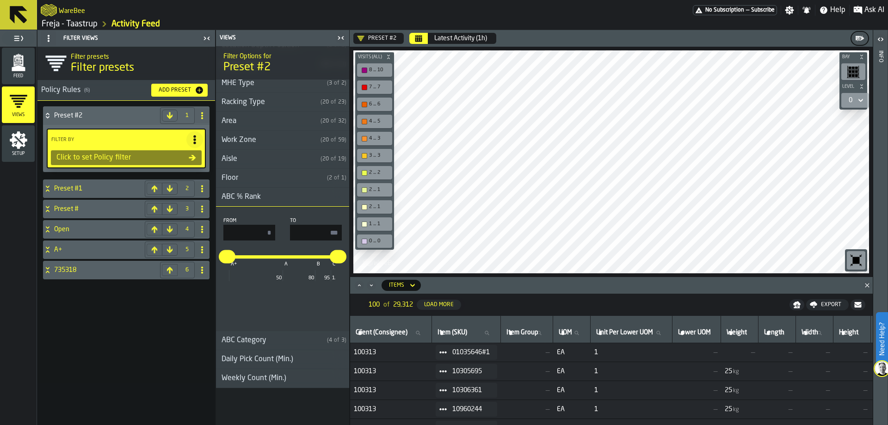
click at [264, 200] on div "ABC % Rank" at bounding box center [241, 196] width 50 height 11
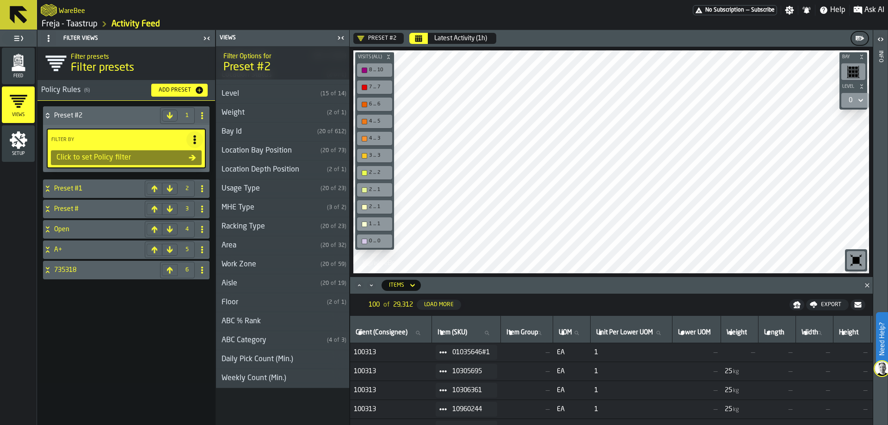
click at [235, 337] on div "ABC Category" at bounding box center [269, 340] width 107 height 11
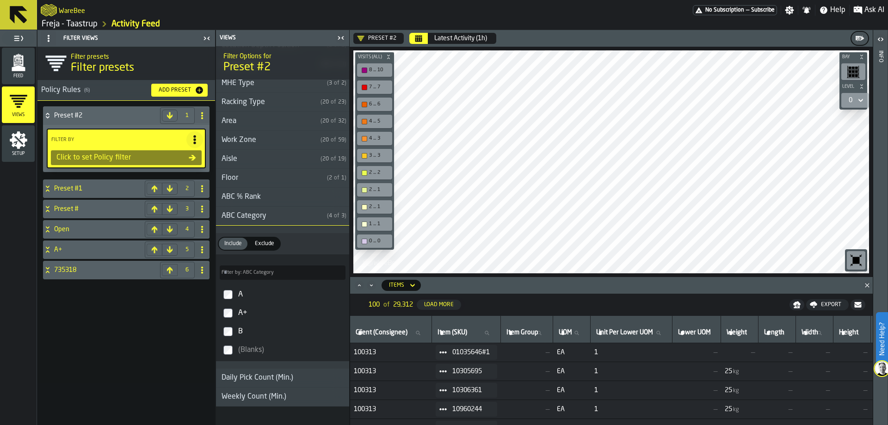
click at [264, 215] on div "ABC Category" at bounding box center [269, 215] width 107 height 11
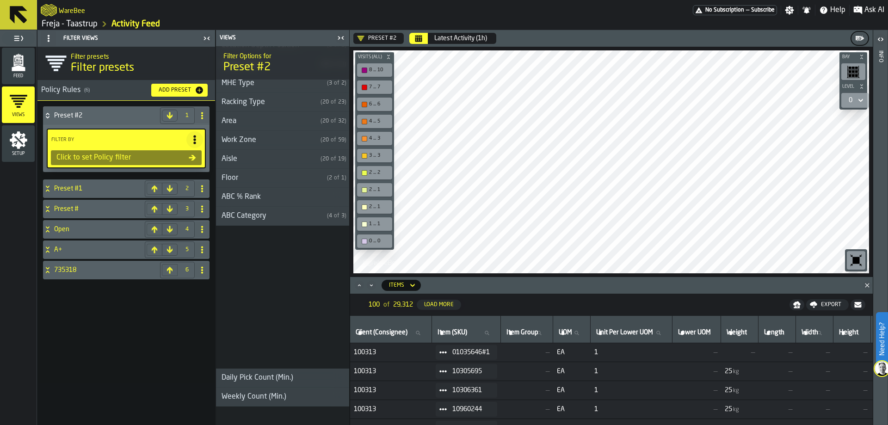
scroll to position [317, 0]
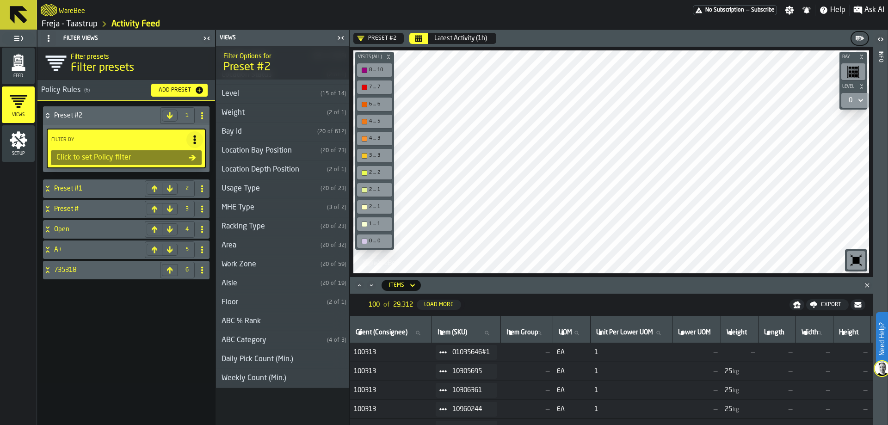
click at [251, 345] on div "ABC Category" at bounding box center [269, 340] width 107 height 11
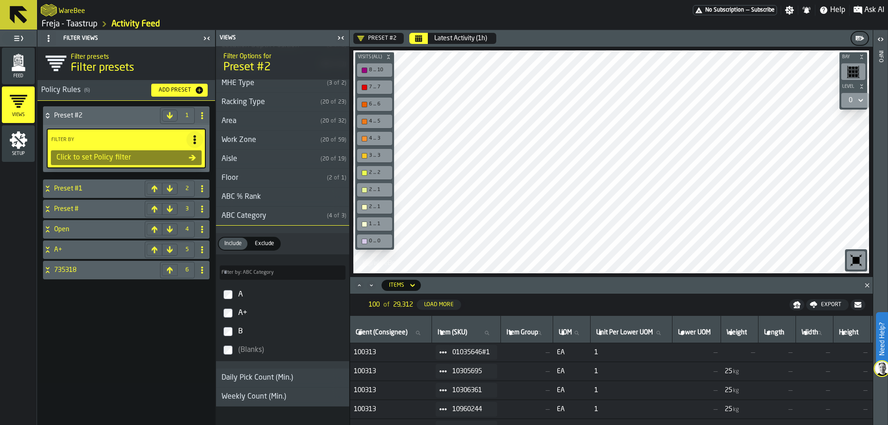
click at [286, 219] on div "ABC Category" at bounding box center [269, 215] width 107 height 11
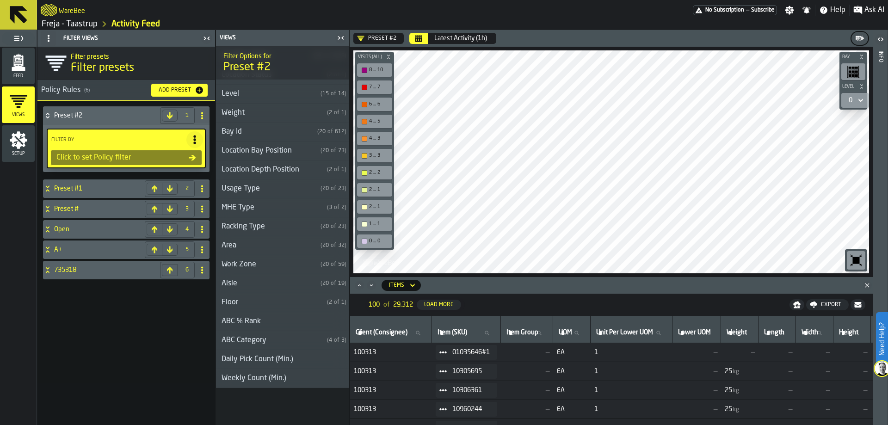
click at [253, 353] on h3 "Daily Pick Count (Min.)" at bounding box center [282, 359] width 133 height 19
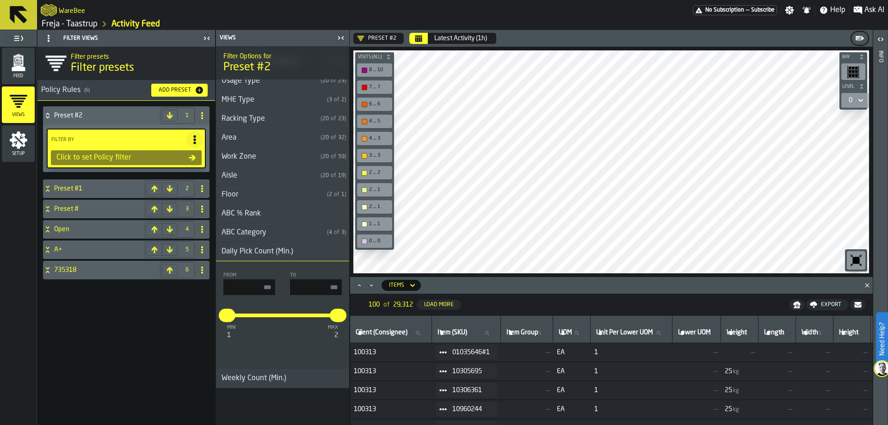
click at [275, 251] on div "Daily Pick Count (Min.)" at bounding box center [257, 251] width 83 height 11
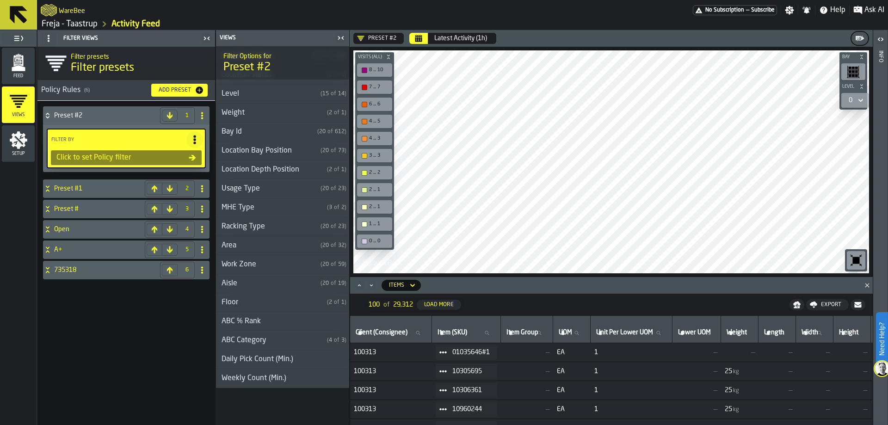
click at [260, 373] on div "Weekly Count (Min.)" at bounding box center [254, 378] width 76 height 11
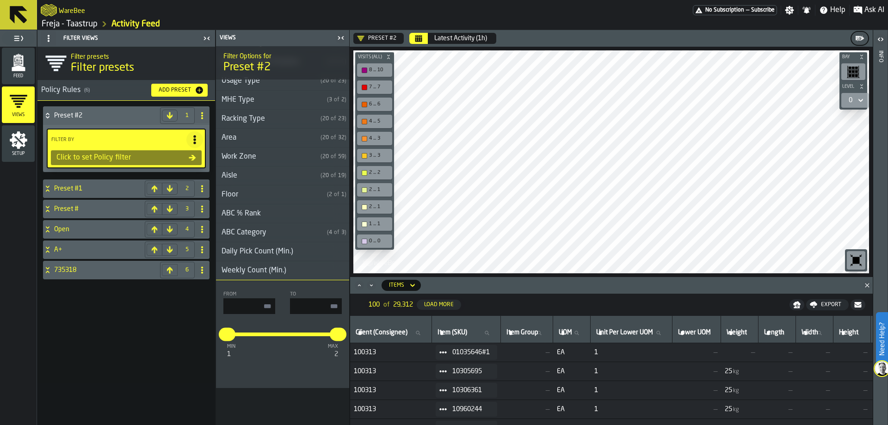
click at [273, 278] on h3 "Weekly Count (Min.)" at bounding box center [282, 270] width 133 height 19
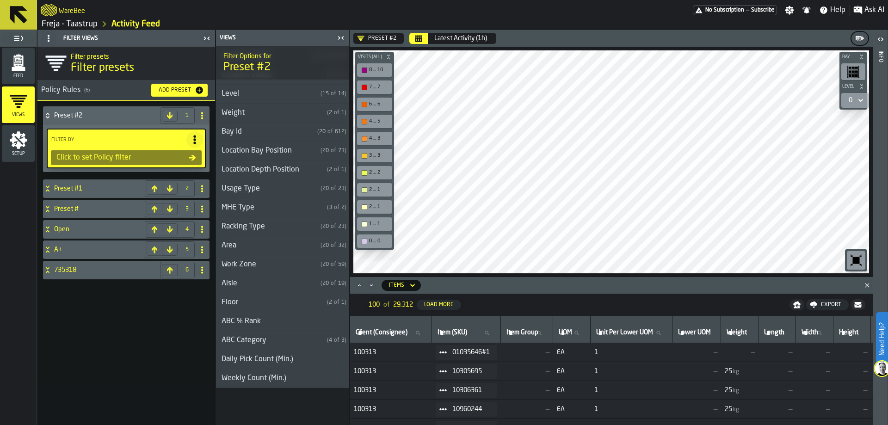
click at [32, 55] on div "Feed" at bounding box center [18, 65] width 33 height 25
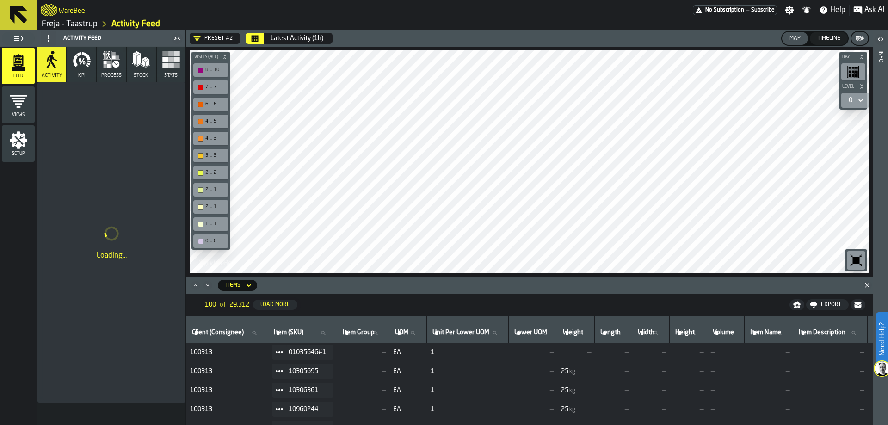
click at [168, 69] on button "Stats" at bounding box center [171, 65] width 29 height 36
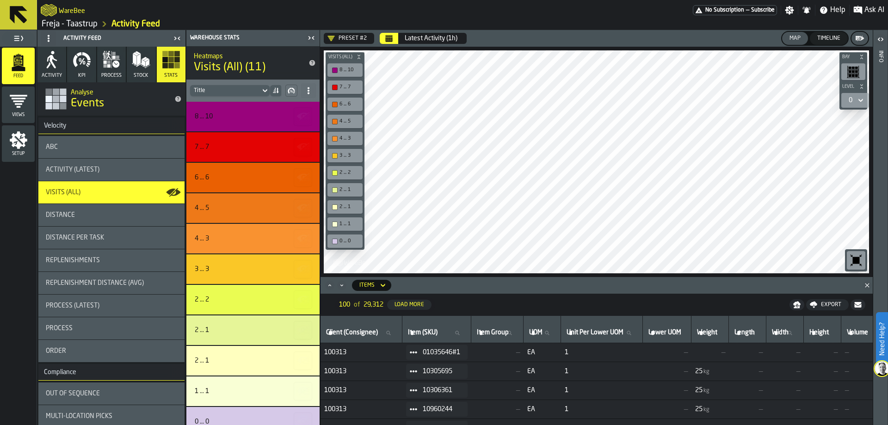
click at [263, 92] on icon at bounding box center [264, 90] width 9 height 11
click at [274, 92] on icon at bounding box center [275, 90] width 7 height 7
click at [276, 88] on icon at bounding box center [275, 90] width 7 height 7
click at [293, 91] on icon "button-" at bounding box center [291, 90] width 7 height 7
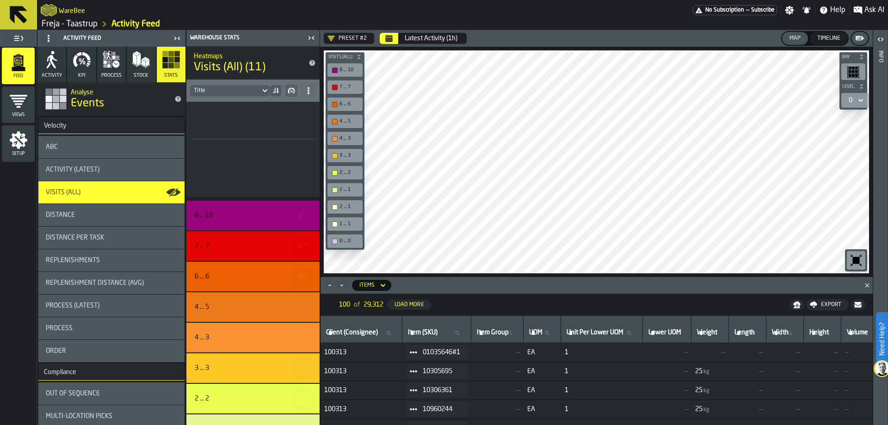
click at [293, 91] on icon "button-" at bounding box center [291, 90] width 7 height 7
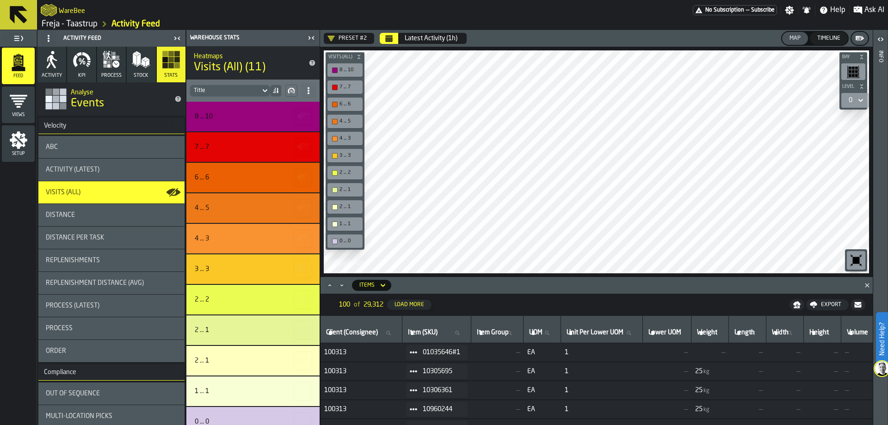
click at [307, 91] on icon at bounding box center [308, 90] width 7 height 7
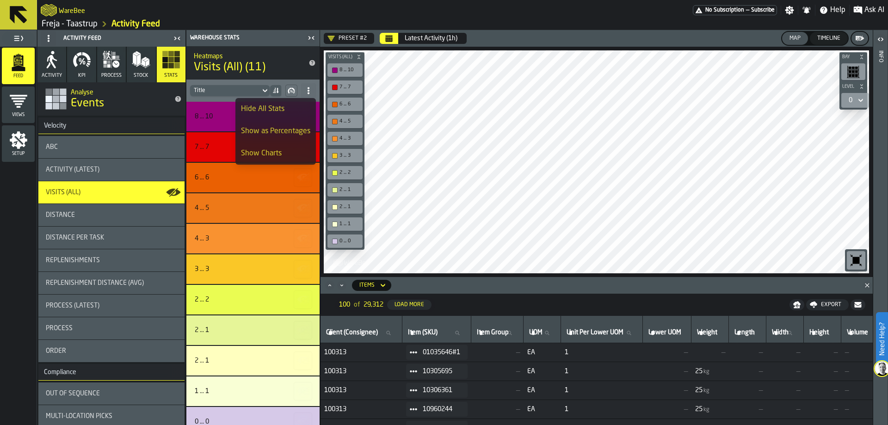
click at [278, 157] on div "Show Charts" at bounding box center [275, 153] width 69 height 11
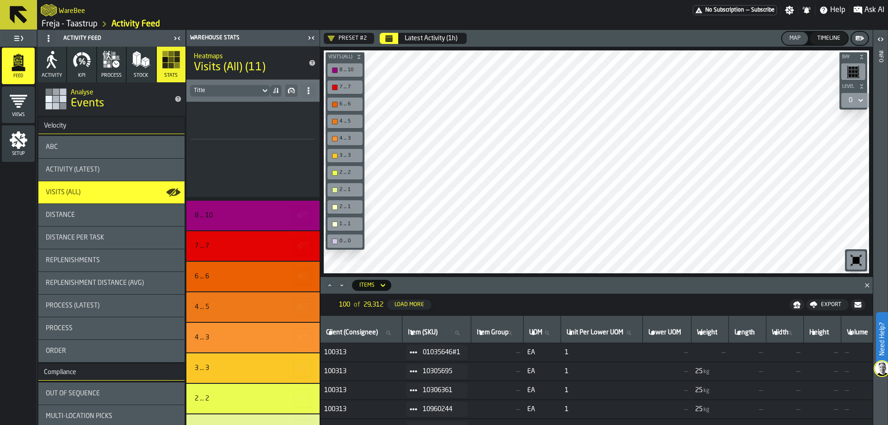
click at [305, 94] on span at bounding box center [308, 90] width 15 height 15
click at [297, 104] on div "Hide All Stats" at bounding box center [275, 109] width 69 height 11
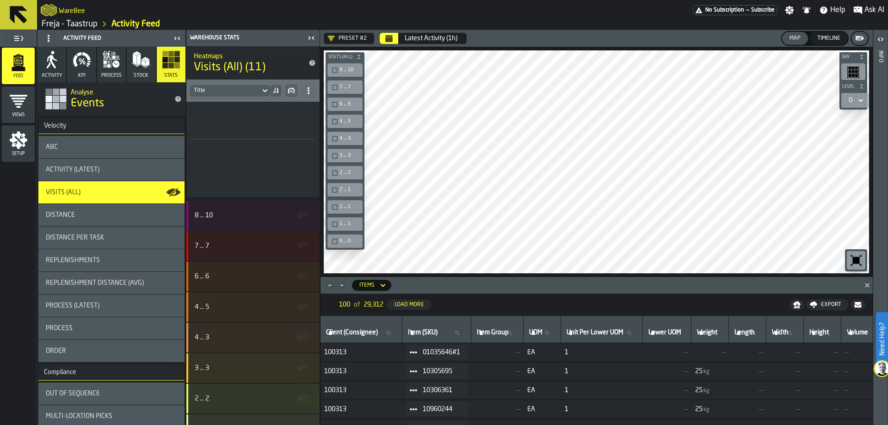
click at [307, 96] on span at bounding box center [308, 90] width 15 height 15
click at [294, 109] on div "Show All Stats" at bounding box center [275, 109] width 69 height 11
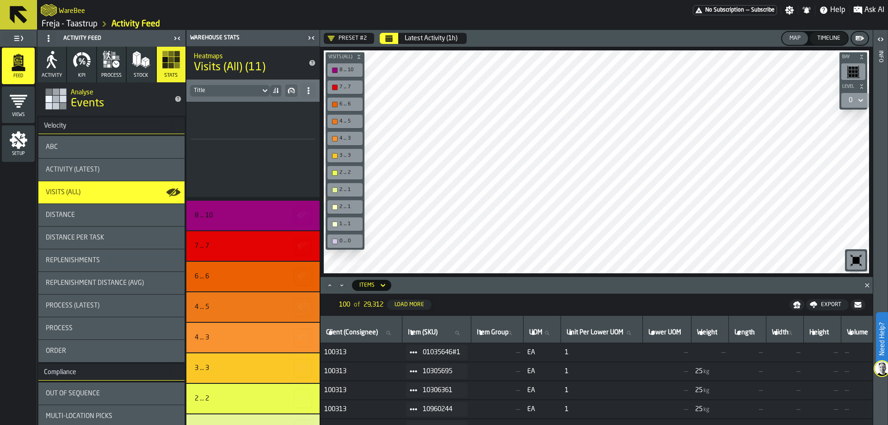
click at [309, 94] on span at bounding box center [308, 90] width 15 height 15
click at [286, 150] on div "Hide Charts" at bounding box center [275, 153] width 69 height 11
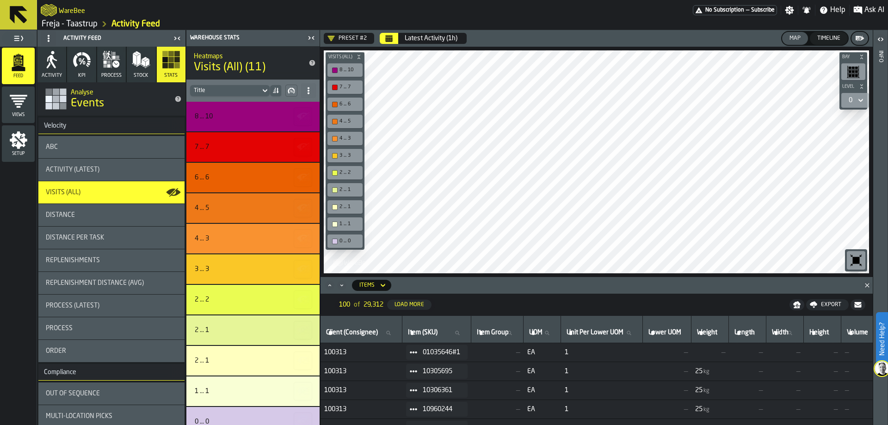
click at [337, 36] on div "Preset #2" at bounding box center [346, 38] width 39 height 7
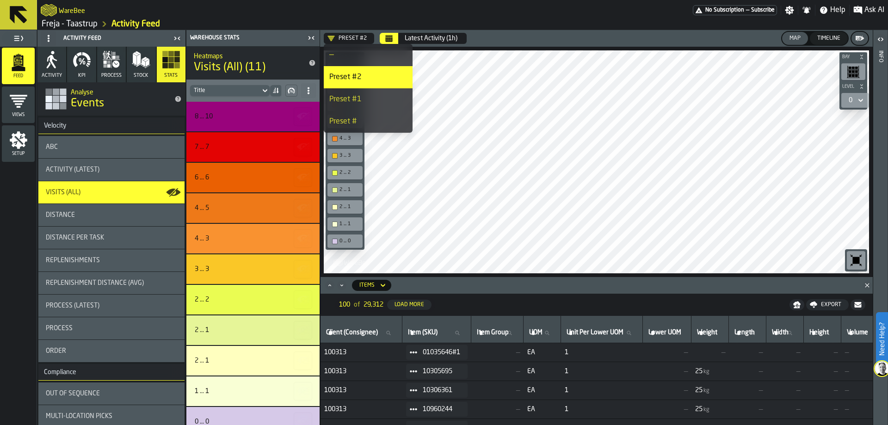
click at [352, 58] on div "—" at bounding box center [368, 54] width 78 height 11
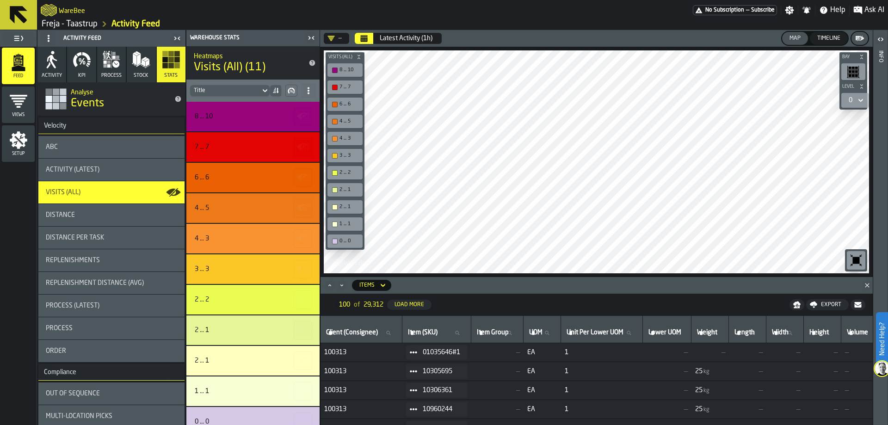
click at [377, 37] on button "Latest Activity (1h)" at bounding box center [406, 38] width 64 height 18
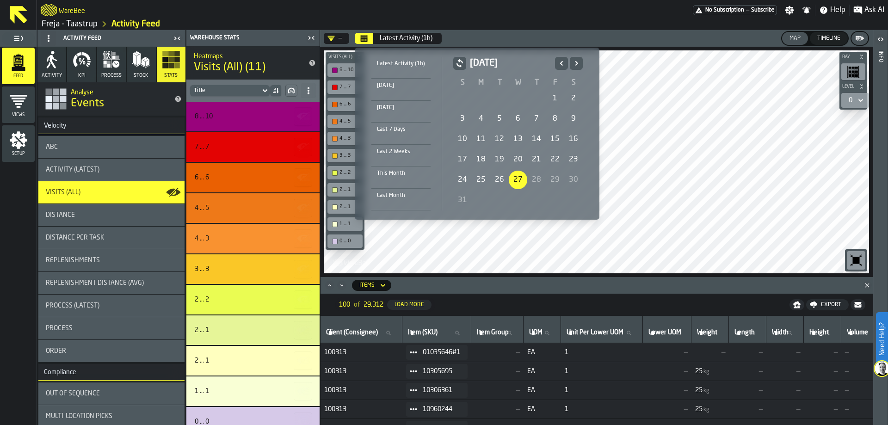
click at [552, 98] on div "1" at bounding box center [555, 98] width 18 height 18
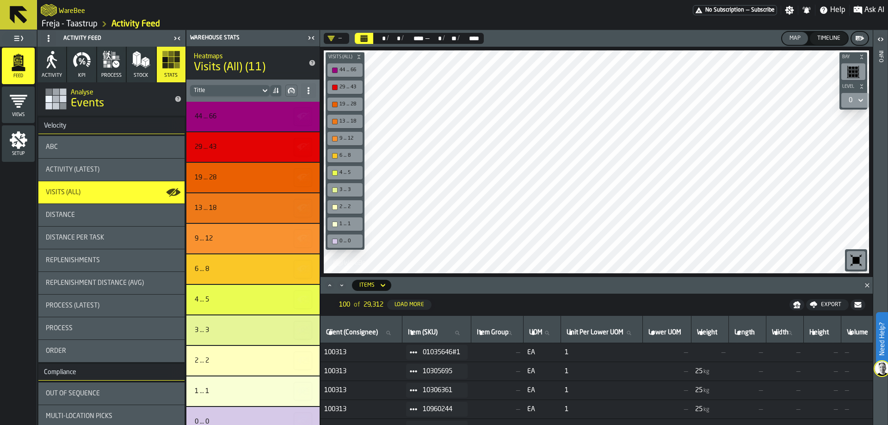
click at [344, 41] on div "—" at bounding box center [335, 38] width 22 height 11
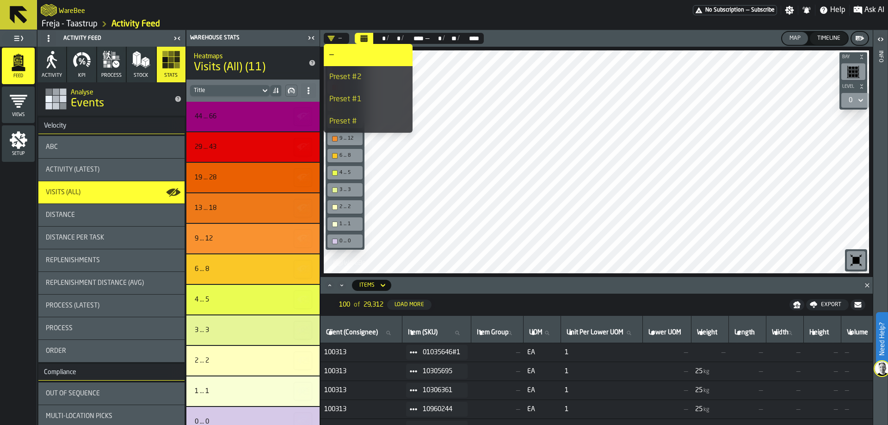
scroll to position [67, 0]
click at [344, 98] on div "A+" at bounding box center [368, 99] width 78 height 11
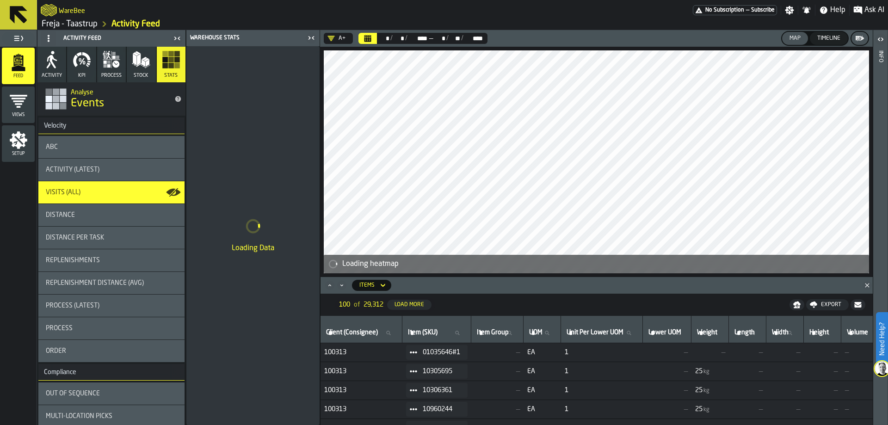
click at [336, 39] on div "A+" at bounding box center [336, 38] width 18 height 7
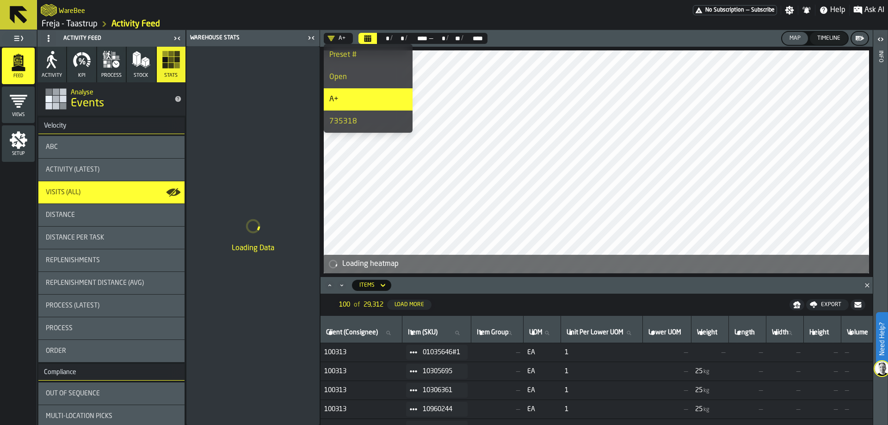
scroll to position [0, 0]
click at [329, 34] on div "A+" at bounding box center [336, 38] width 25 height 11
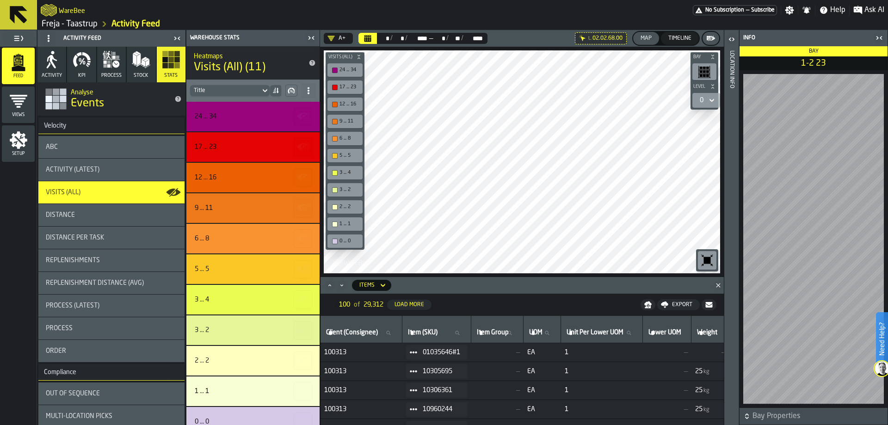
click at [375, 36] on button "Calendar" at bounding box center [367, 38] width 18 height 11
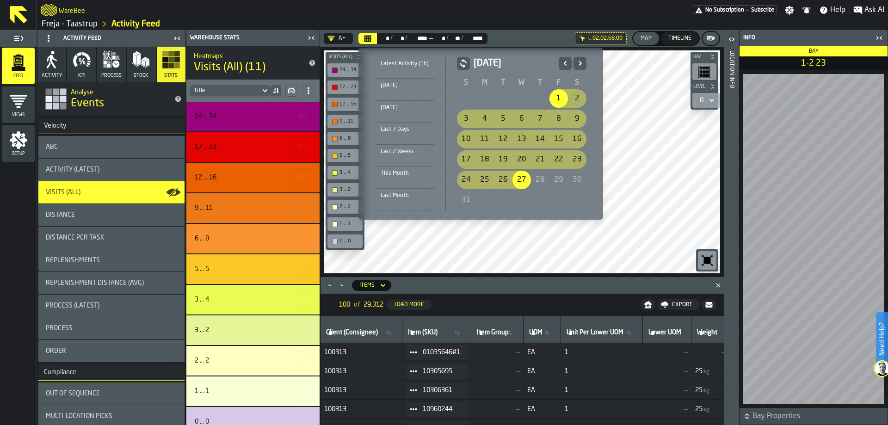
click at [555, 65] on div "[DATE]" at bounding box center [521, 67] width 129 height 20
click at [560, 62] on icon "Previous" at bounding box center [564, 63] width 9 height 11
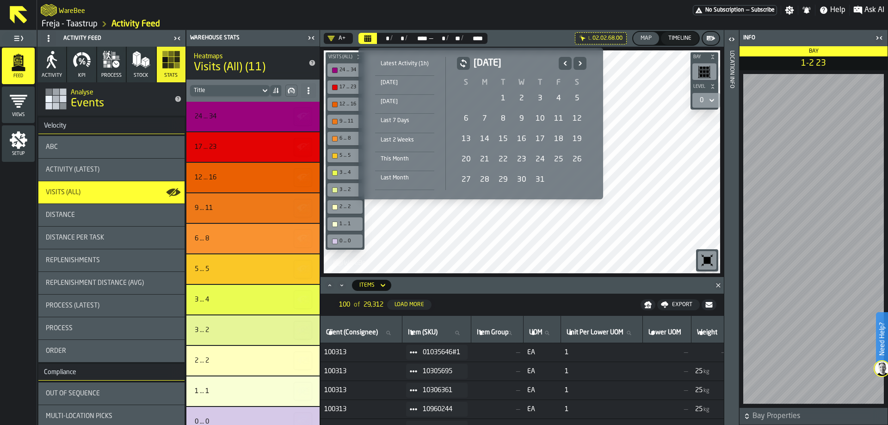
click at [560, 62] on icon "Previous" at bounding box center [564, 63] width 9 height 11
click at [501, 98] on div "1" at bounding box center [503, 98] width 18 height 18
click at [575, 66] on icon "Next" at bounding box center [579, 63] width 9 height 11
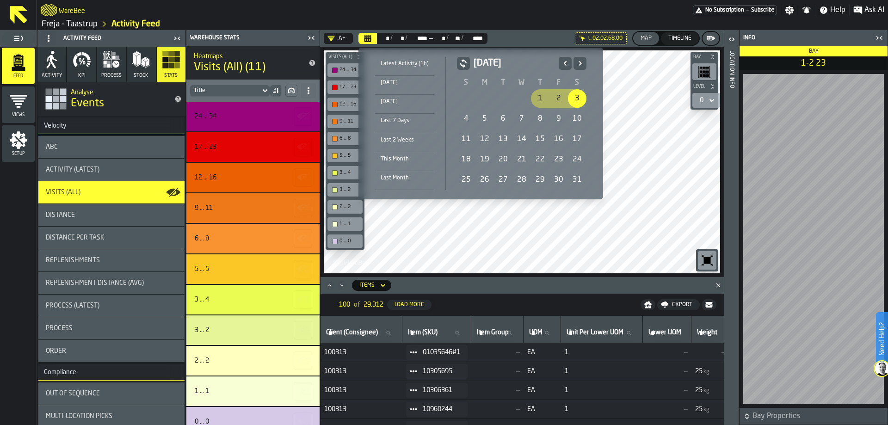
click at [575, 66] on icon "Next" at bounding box center [579, 63] width 9 height 11
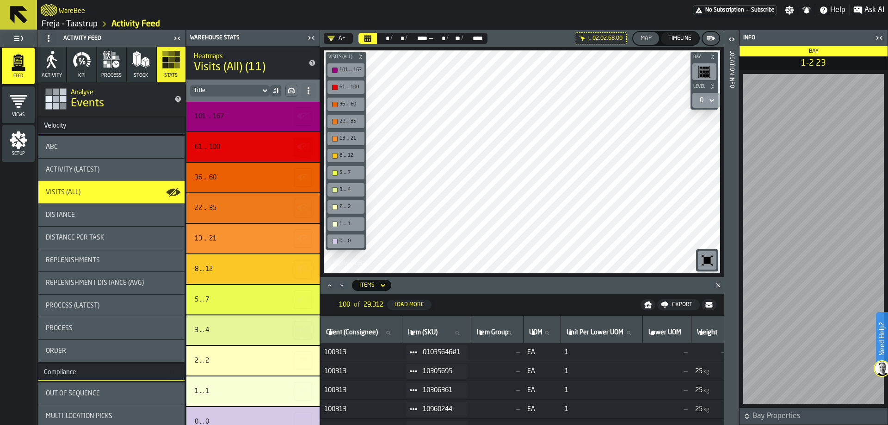
click at [874, 40] on icon "button-toggle-Close me" at bounding box center [878, 37] width 11 height 11
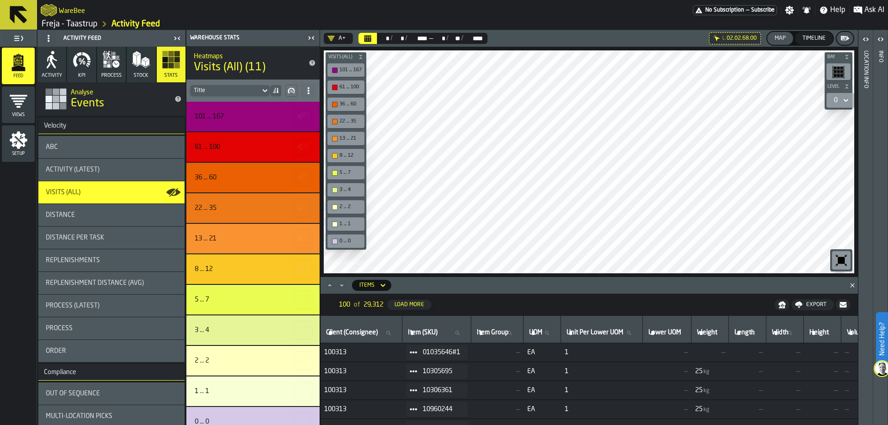
click at [726, 41] on div "L. 02.02.68.00" at bounding box center [735, 38] width 52 height 12
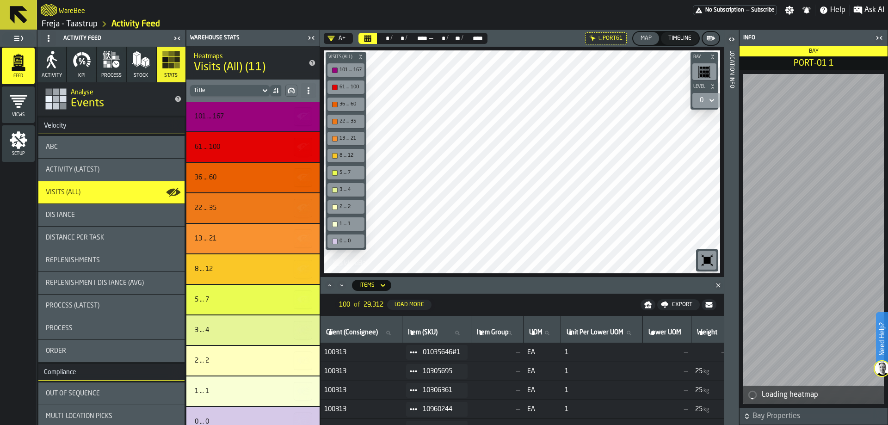
click at [877, 37] on icon "button-toggle-Close me" at bounding box center [878, 37] width 11 height 11
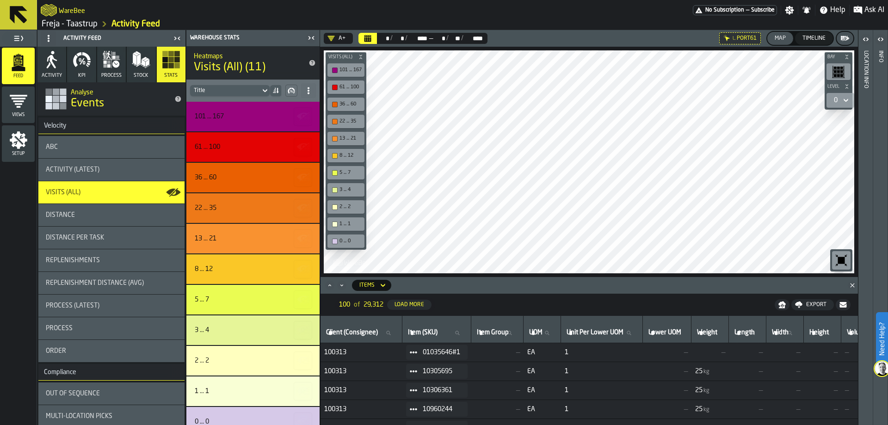
click at [0, 0] on icon at bounding box center [0, 0] width 0 height 0
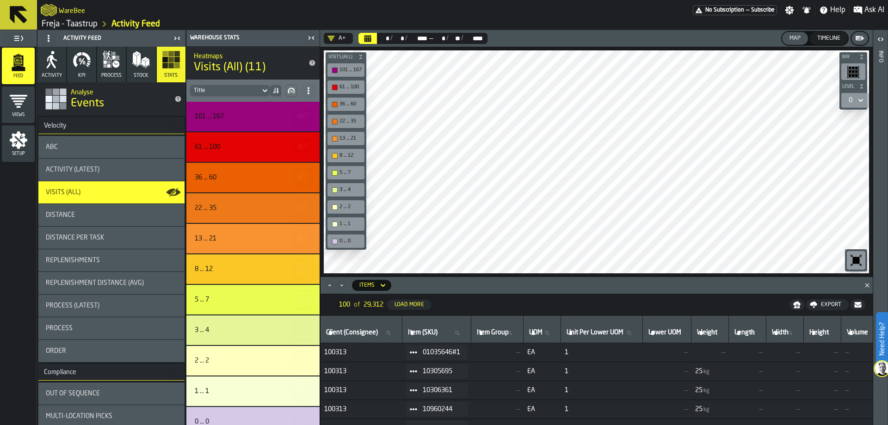
click at [362, 40] on button "Calendar" at bounding box center [367, 38] width 18 height 11
click at [345, 40] on div "A+" at bounding box center [336, 38] width 18 height 7
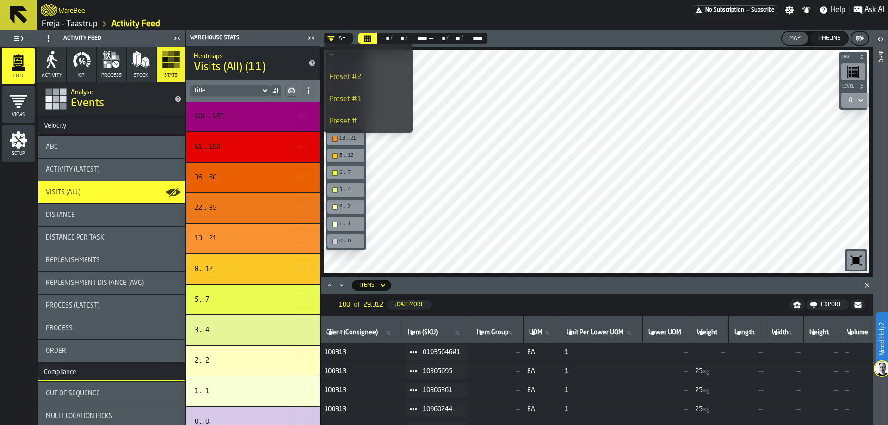
click at [346, 36] on div "A+" at bounding box center [336, 38] width 25 height 11
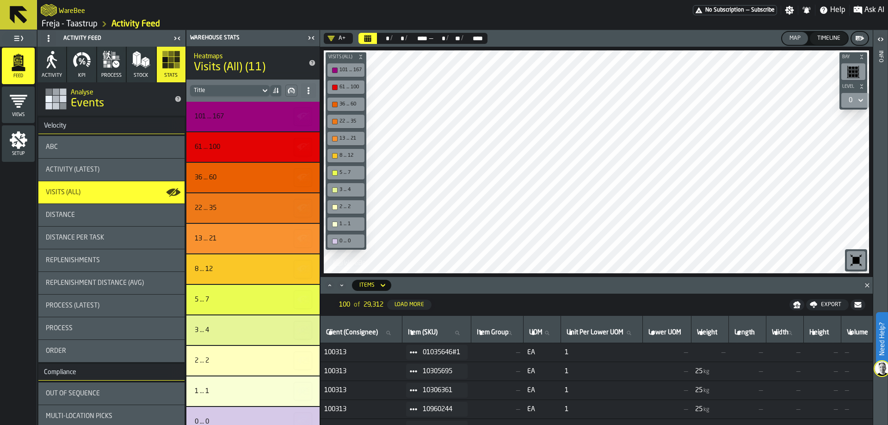
click at [361, 36] on button "Calendar" at bounding box center [367, 38] width 18 height 11
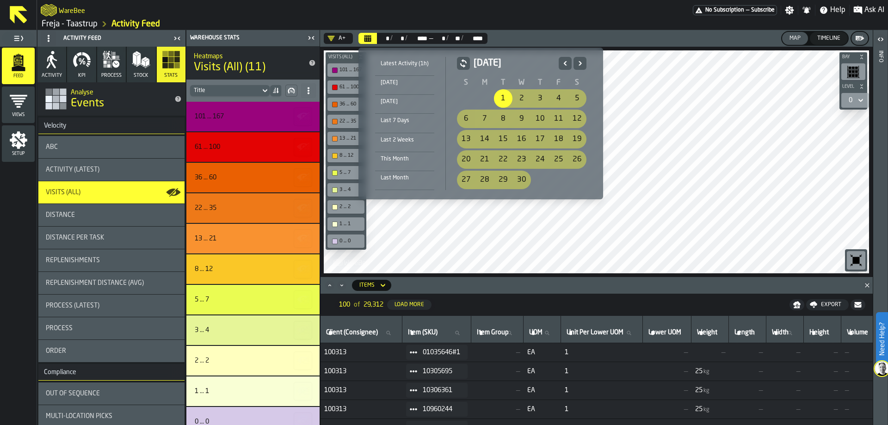
click at [583, 62] on icon "Next" at bounding box center [579, 63] width 9 height 11
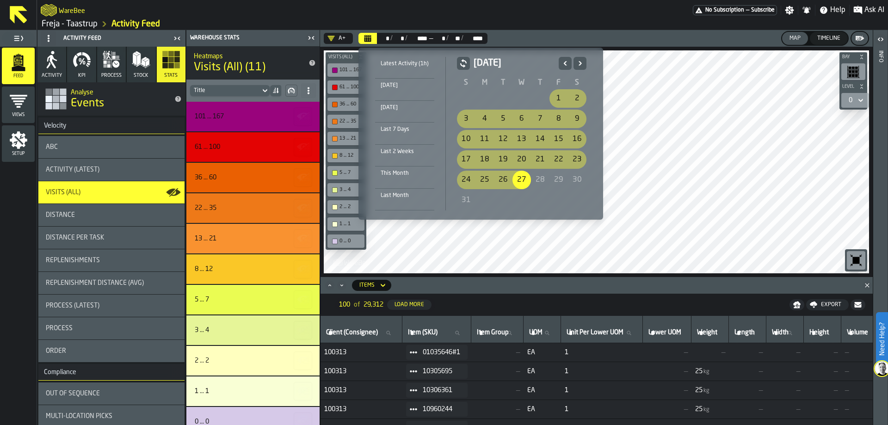
click at [558, 97] on div "1" at bounding box center [558, 98] width 18 height 18
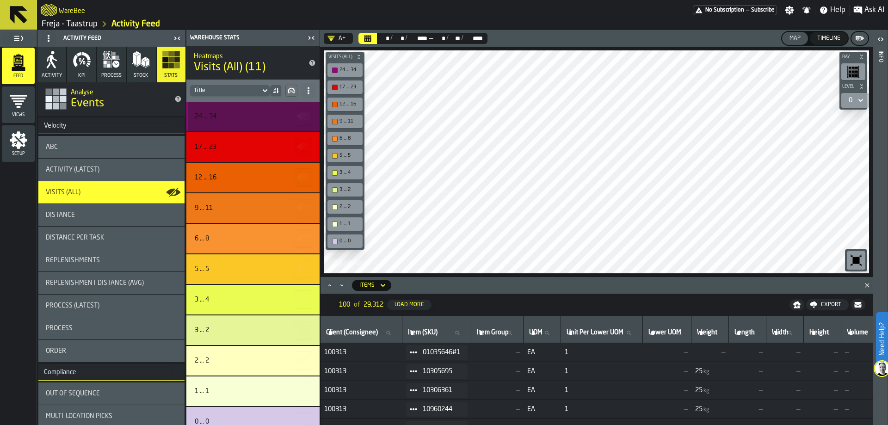
click at [242, 117] on div "24 ... 34" at bounding box center [252, 116] width 114 height 7
click at [301, 118] on icon "button-" at bounding box center [303, 116] width 15 height 15
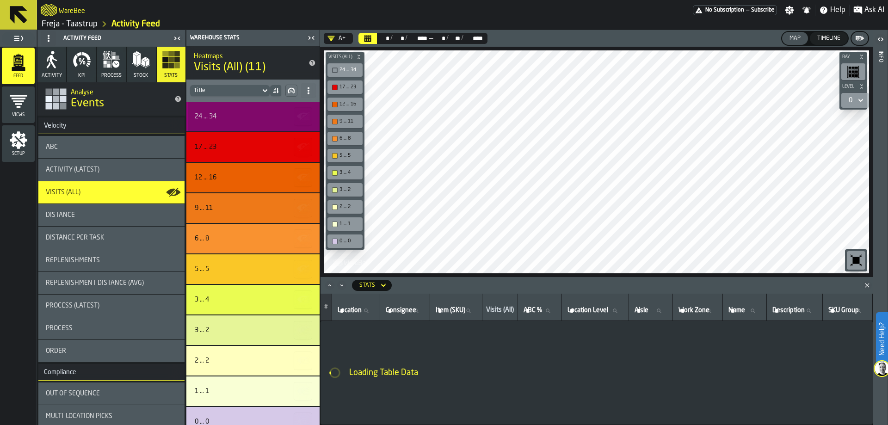
click at [281, 118] on div "24 ... 34" at bounding box center [252, 116] width 114 height 7
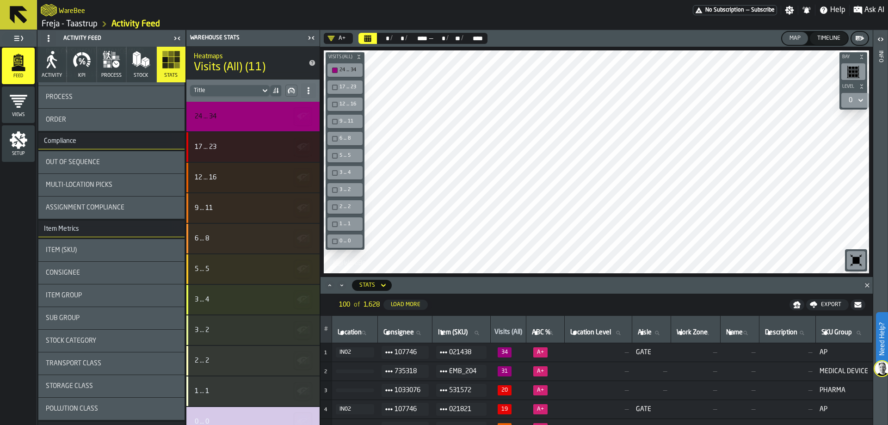
scroll to position [277, 0]
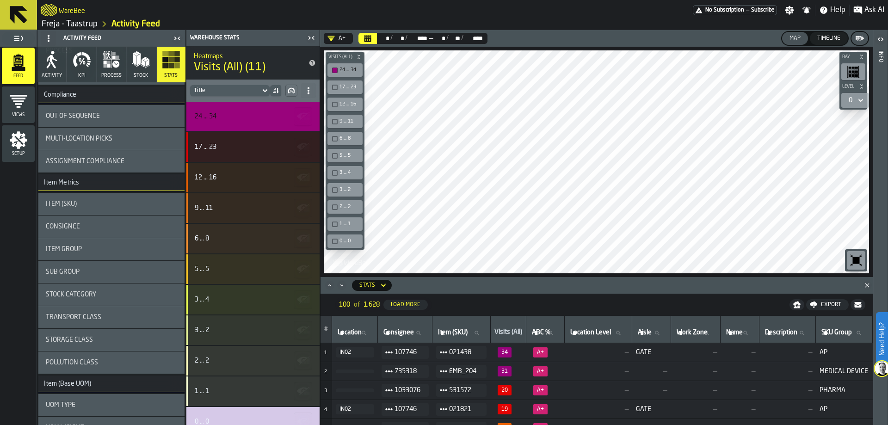
click at [137, 203] on div "Item (SKU)" at bounding box center [111, 203] width 131 height 7
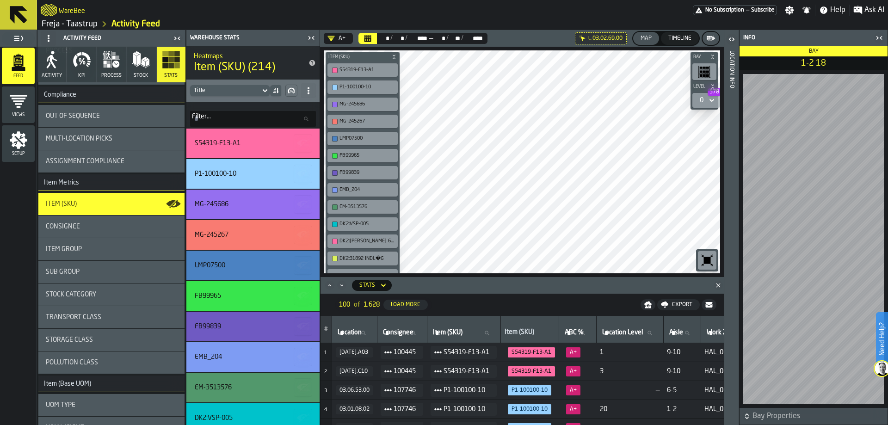
click at [0, 0] on icon at bounding box center [0, 0] width 0 height 0
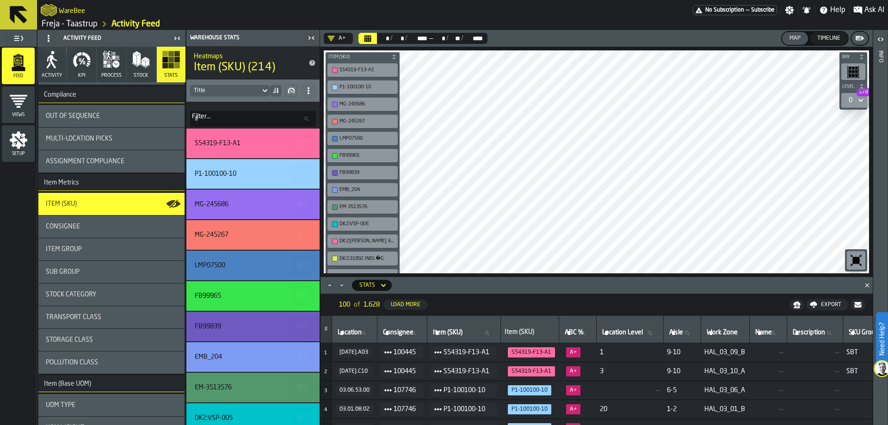
click at [859, 102] on icon at bounding box center [860, 100] width 9 height 11
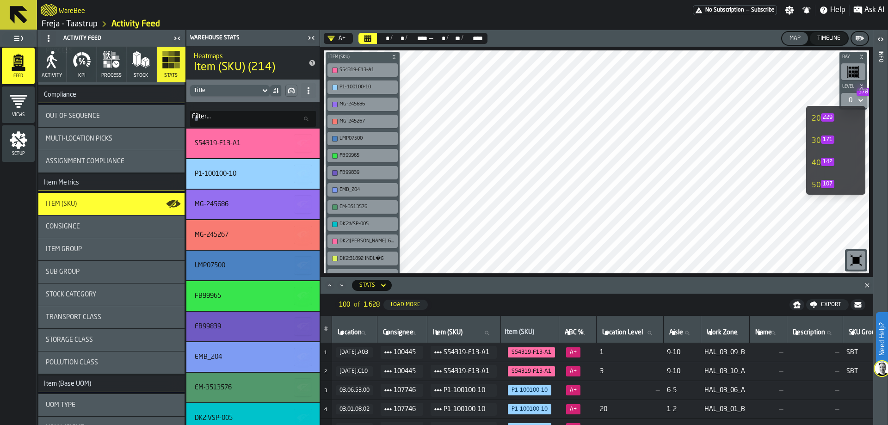
scroll to position [129, 0]
click at [833, 143] on span "297" at bounding box center [827, 141] width 13 height 8
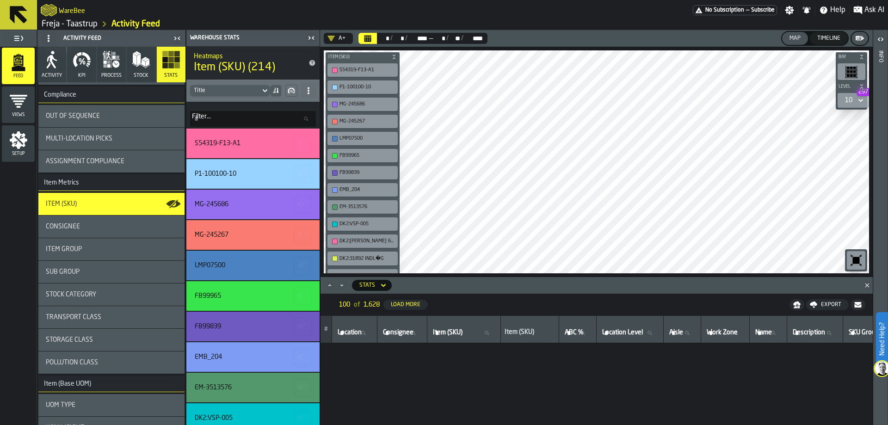
scroll to position [0, 0]
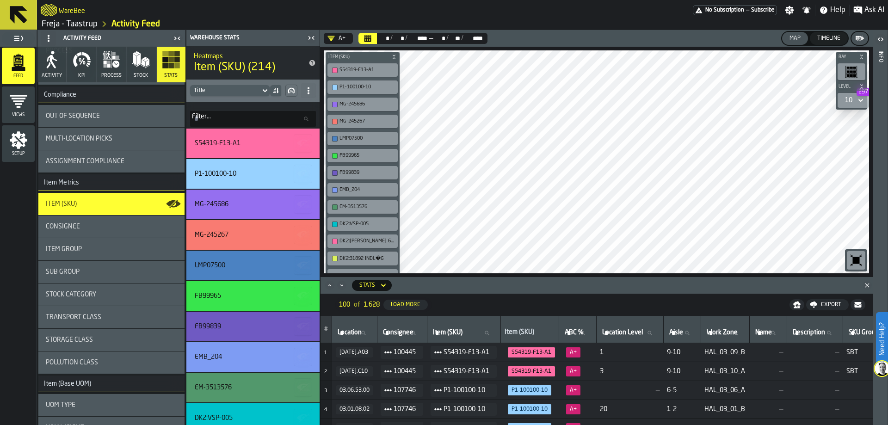
click at [858, 99] on icon at bounding box center [860, 100] width 4 height 3
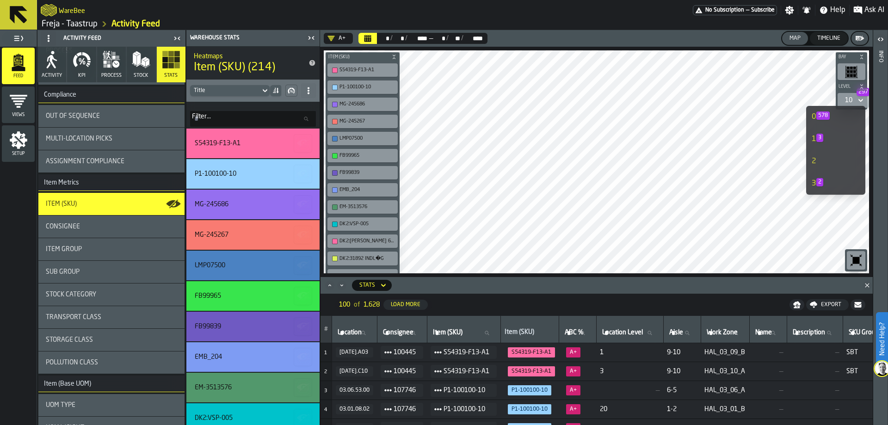
click at [814, 134] on div "1 3" at bounding box center [826, 139] width 30 height 11
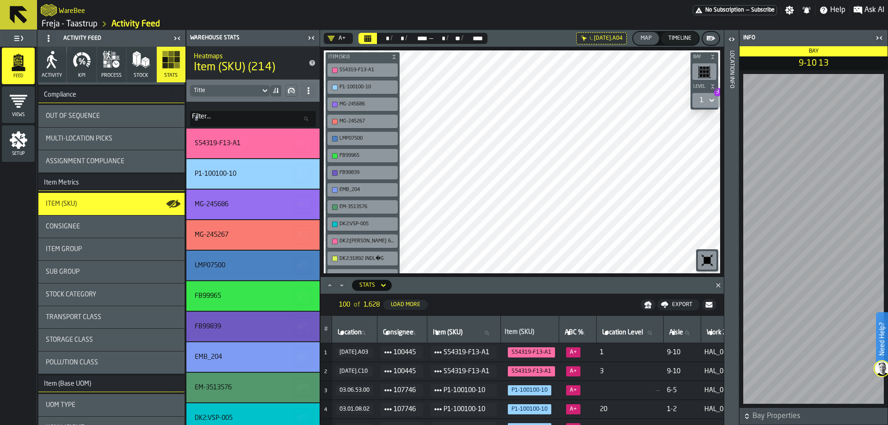
click at [707, 104] on icon at bounding box center [711, 100] width 9 height 11
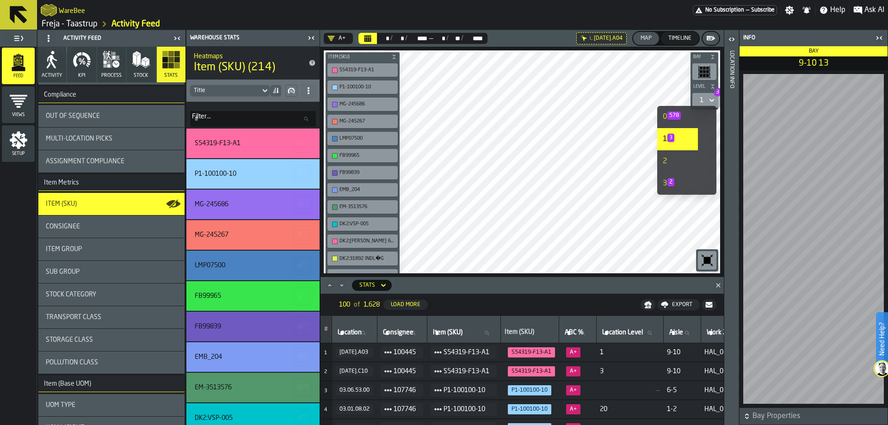
click at [682, 119] on div "0 578" at bounding box center [677, 116] width 30 height 11
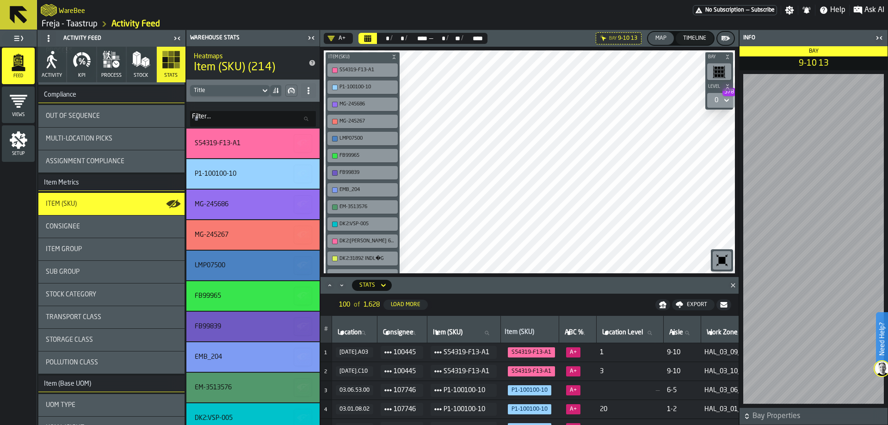
click at [883, 40] on icon "button-toggle-Close me" at bounding box center [878, 37] width 11 height 11
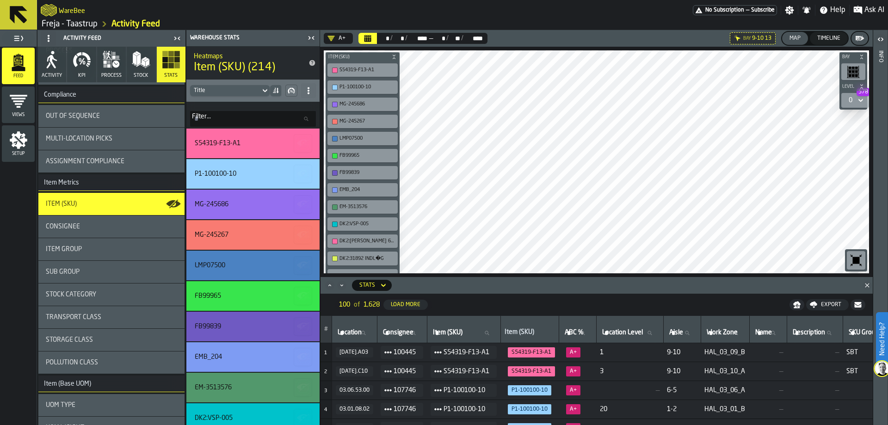
click at [853, 104] on div "0 578" at bounding box center [850, 100] width 11 height 11
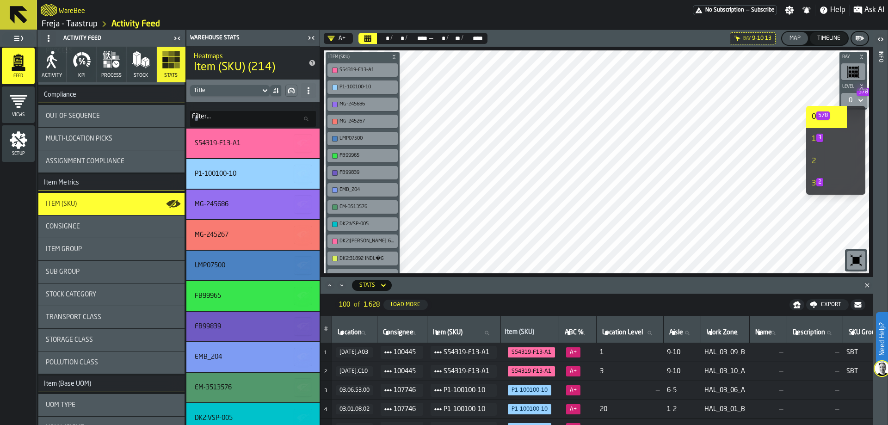
click at [854, 103] on div "0 578" at bounding box center [850, 100] width 11 height 11
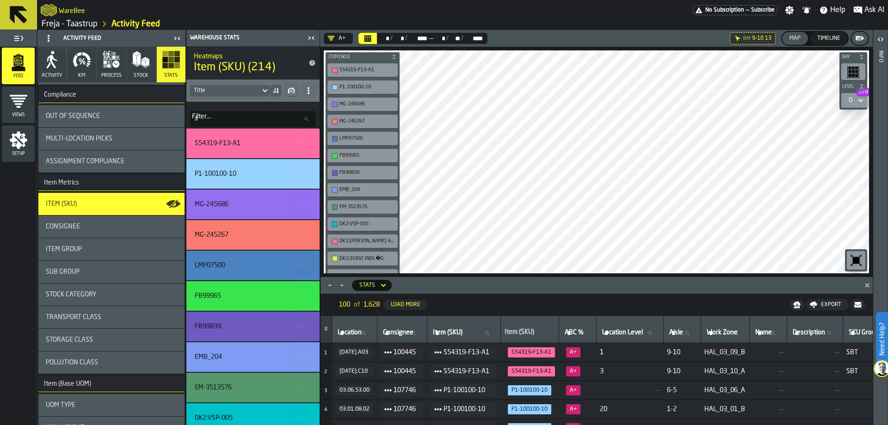
click at [858, 108] on div "0 578" at bounding box center [853, 100] width 28 height 18
click at [859, 101] on icon at bounding box center [860, 100] width 9 height 11
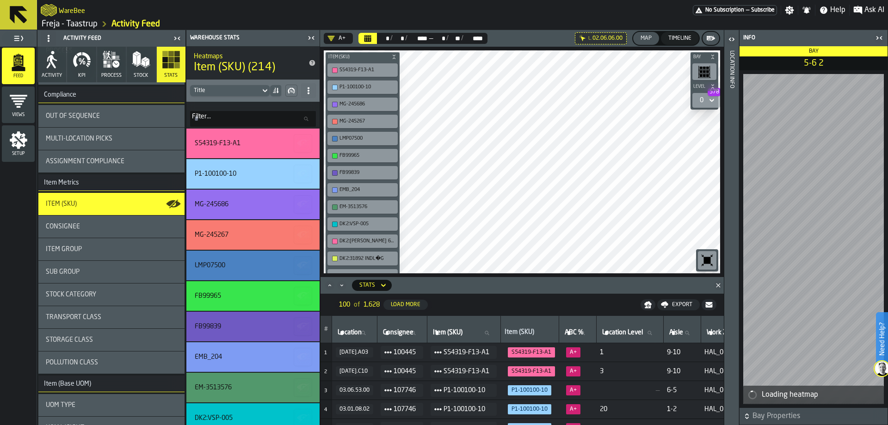
click at [713, 100] on icon at bounding box center [711, 100] width 4 height 3
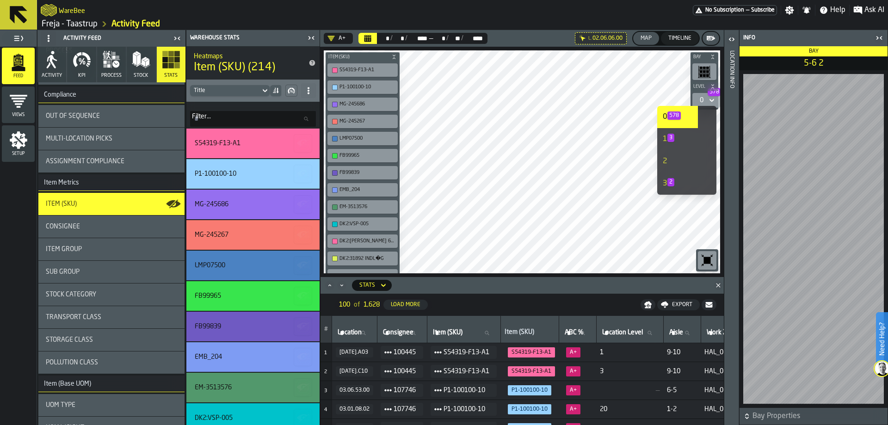
click at [709, 100] on icon at bounding box center [711, 100] width 9 height 11
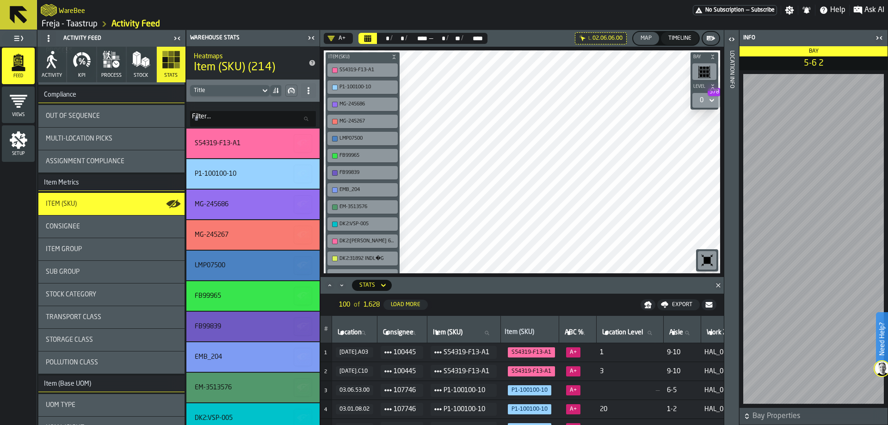
click at [710, 98] on icon at bounding box center [711, 100] width 9 height 11
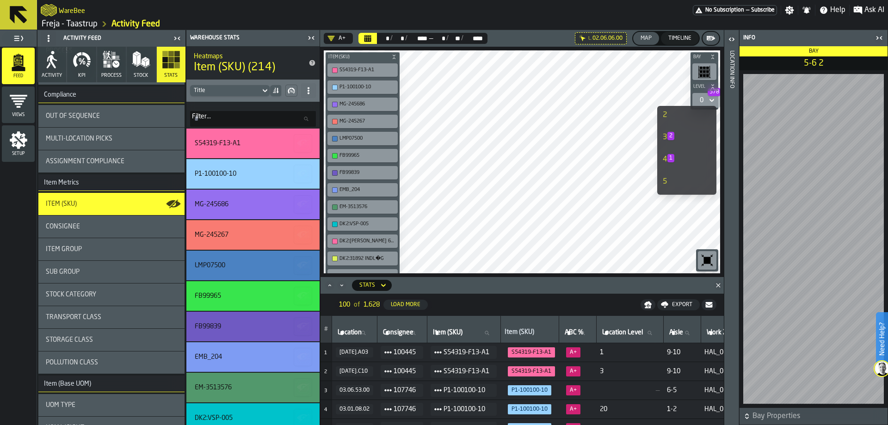
scroll to position [92, 0]
click at [680, 179] on span "297" at bounding box center [678, 178] width 13 height 8
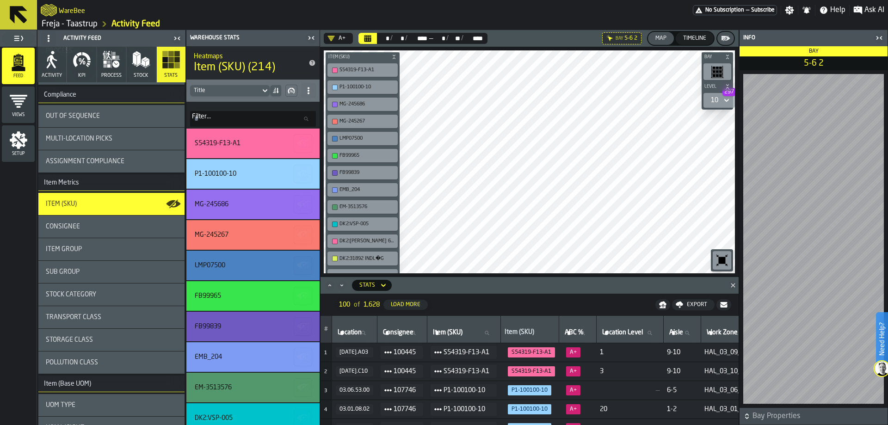
click at [879, 36] on icon "button-toggle-Close me" at bounding box center [878, 37] width 11 height 11
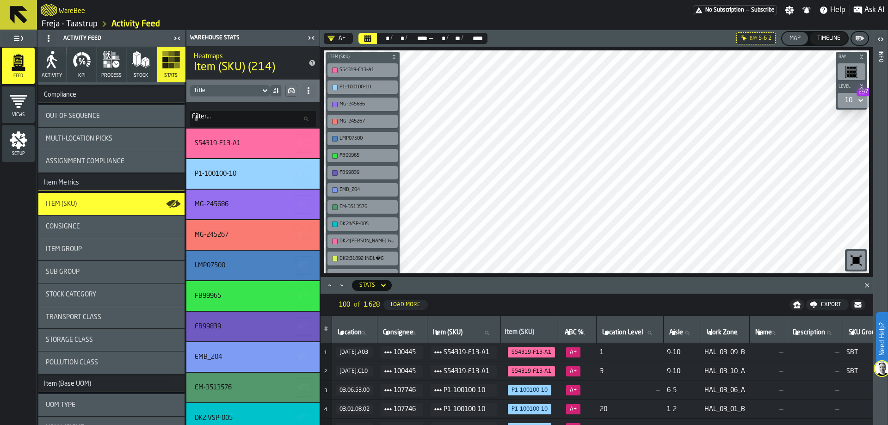
click at [845, 99] on div "10 297" at bounding box center [848, 100] width 7 height 7
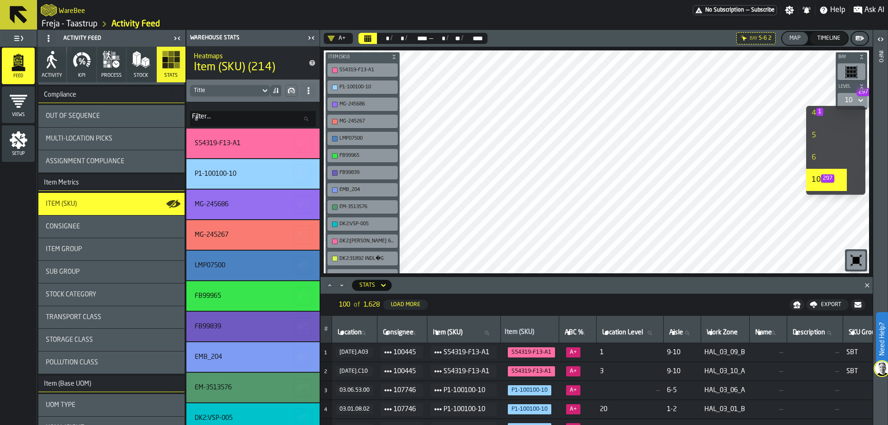
click at [820, 162] on div "6" at bounding box center [826, 157] width 30 height 11
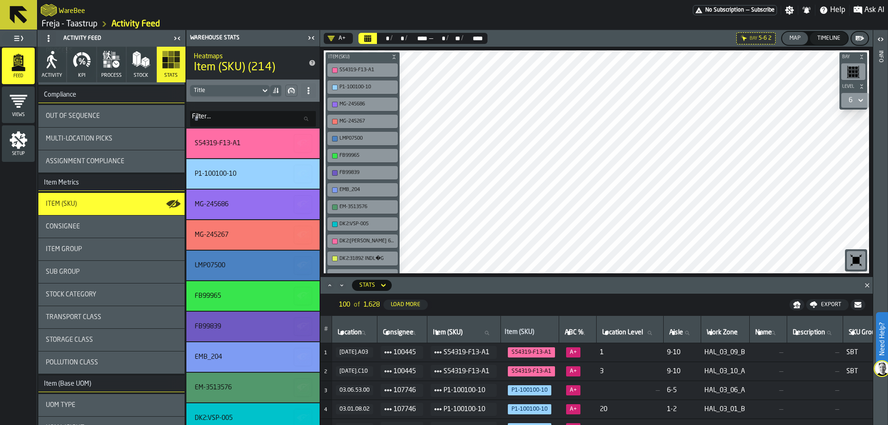
click at [843, 101] on div "6" at bounding box center [855, 100] width 28 height 15
click at [864, 101] on icon at bounding box center [860, 100] width 9 height 11
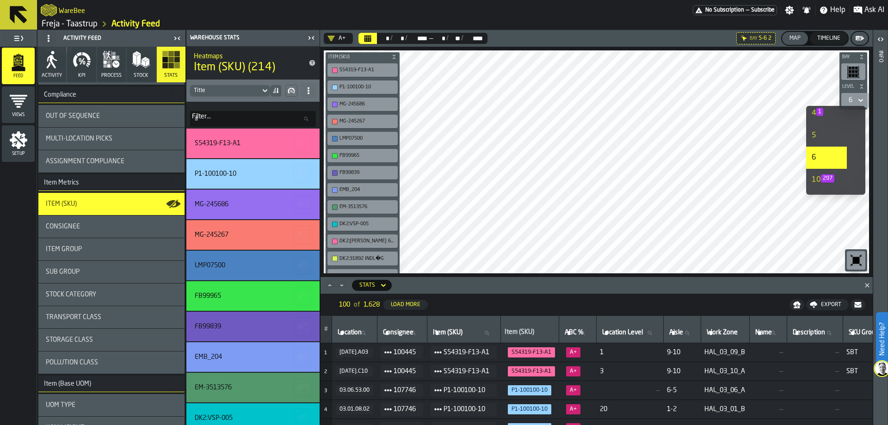
click at [821, 177] on span "297" at bounding box center [827, 178] width 13 height 8
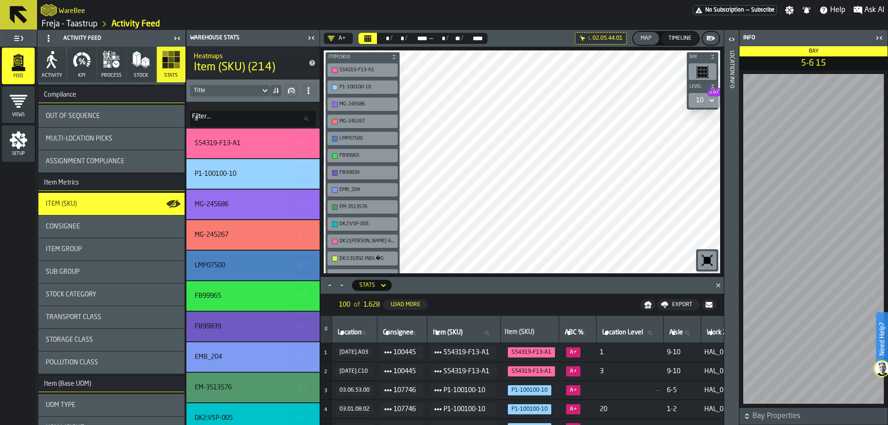
click at [709, 99] on icon at bounding box center [711, 100] width 9 height 11
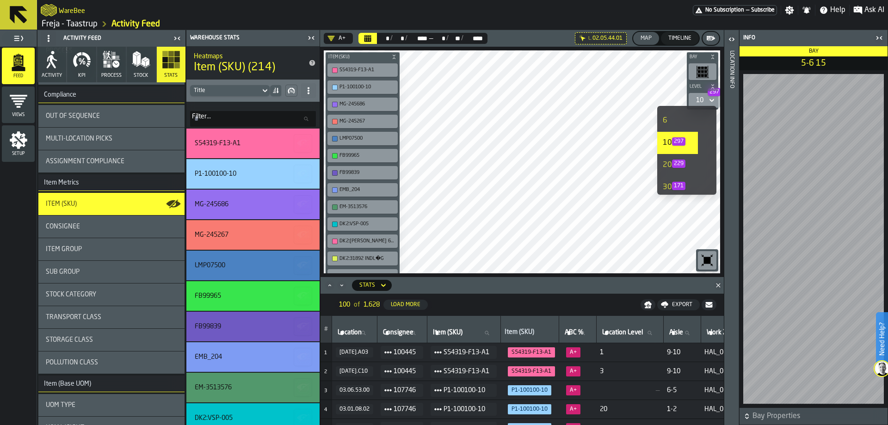
scroll to position [222, 0]
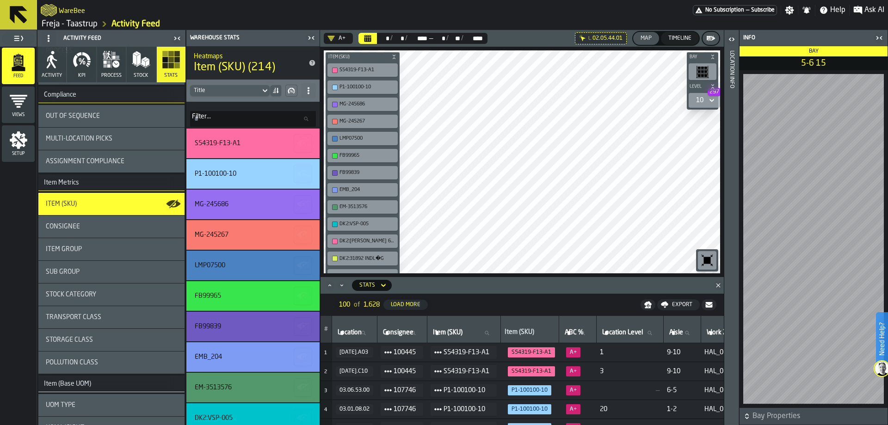
click at [0, 0] on icon at bounding box center [0, 0] width 0 height 0
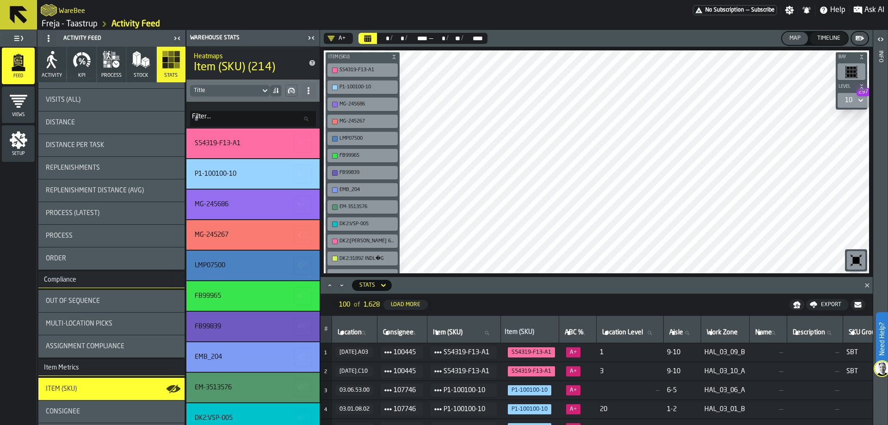
scroll to position [0, 0]
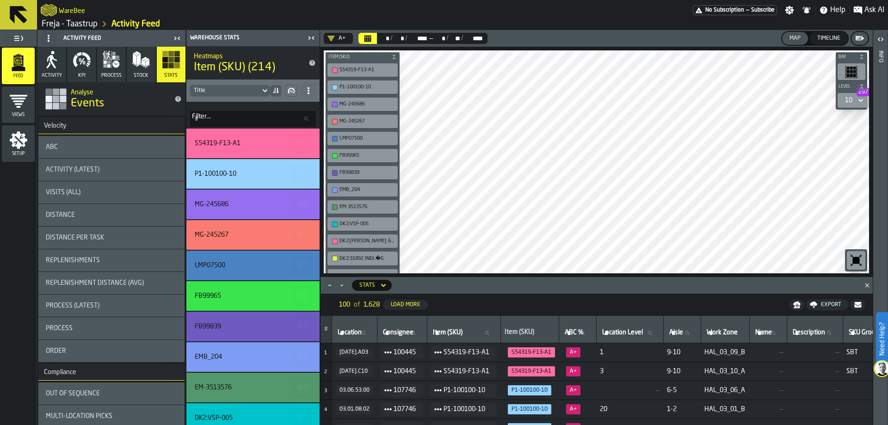
click at [98, 189] on div "Visits (All)" at bounding box center [111, 192] width 131 height 7
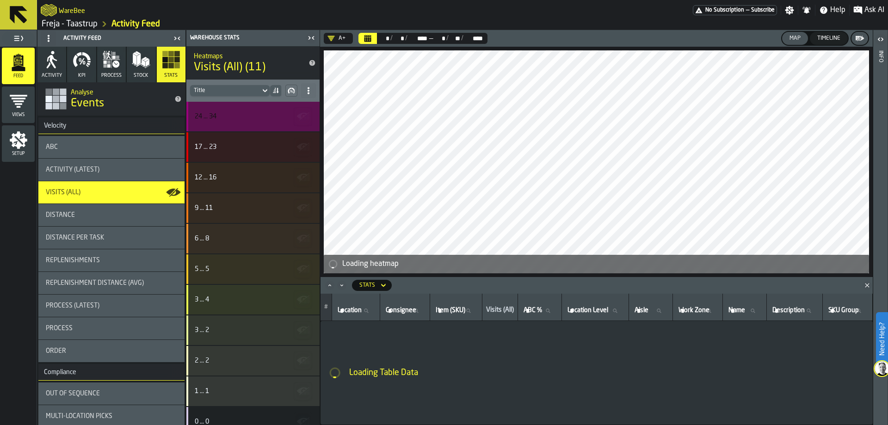
click at [297, 114] on icon "button-" at bounding box center [302, 115] width 11 height 6
click at [269, 116] on div "24 ... 34" at bounding box center [252, 116] width 114 height 7
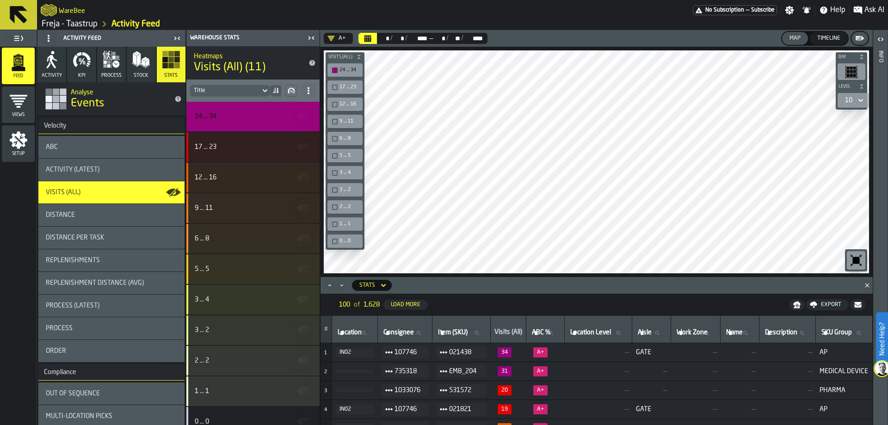
scroll to position [92, 0]
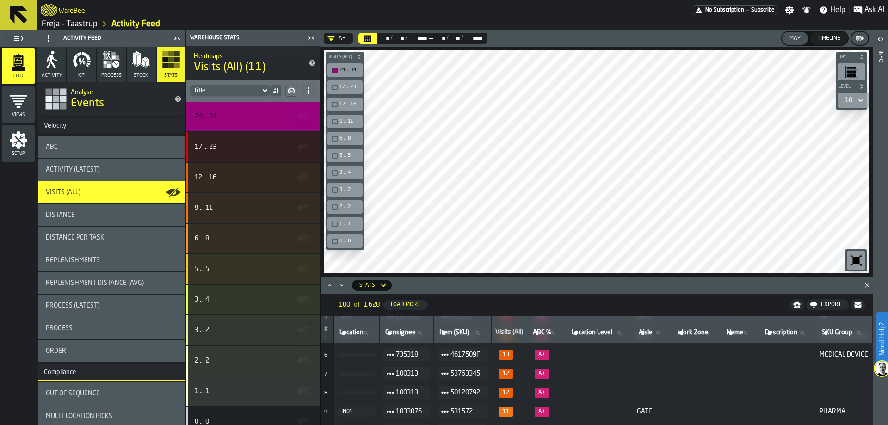
click at [51, 69] on button "Activity" at bounding box center [51, 65] width 29 height 36
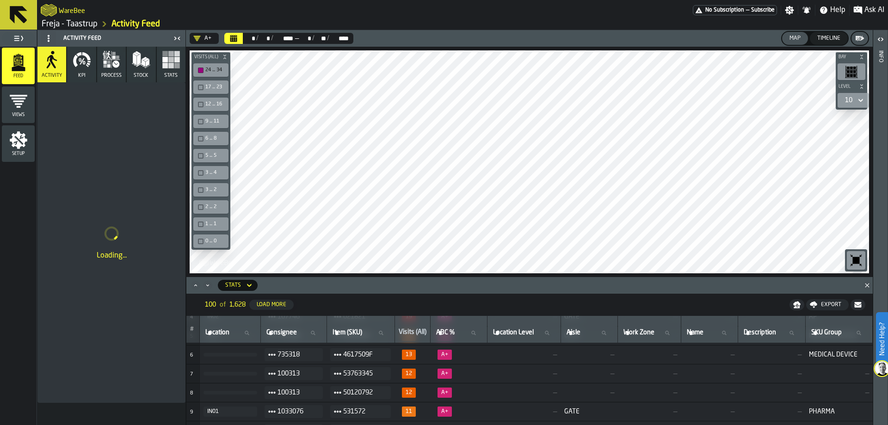
click at [204, 40] on div "A+" at bounding box center [202, 38] width 18 height 7
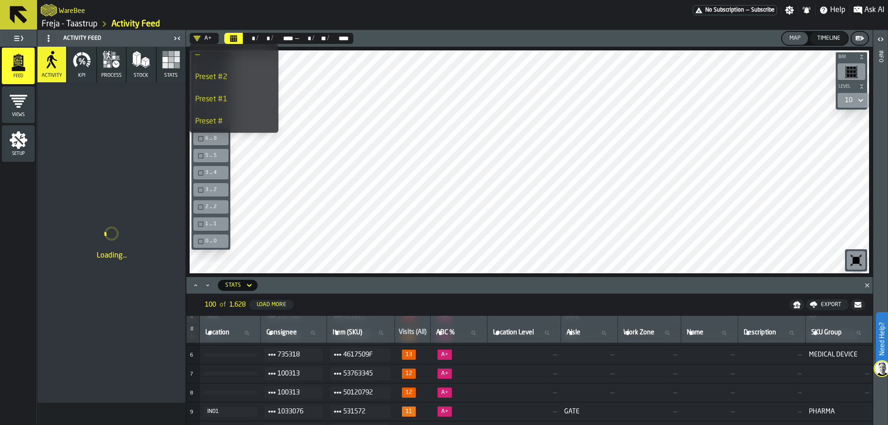
click at [222, 50] on div "—" at bounding box center [234, 54] width 78 height 11
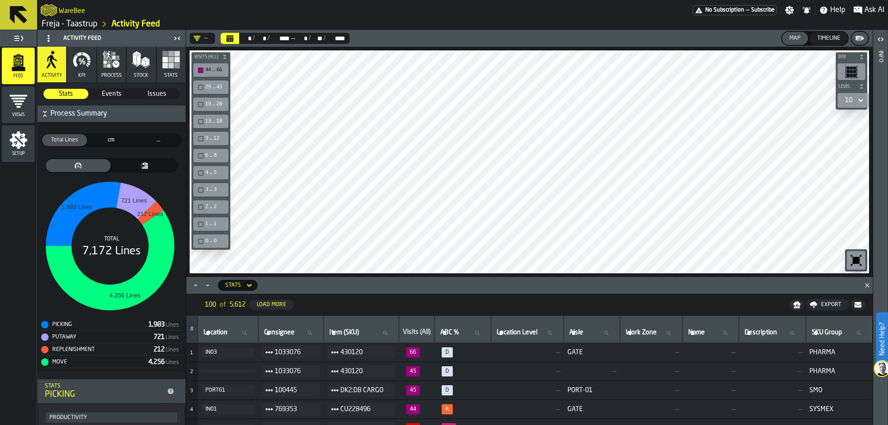
click at [236, 37] on button "Calendar" at bounding box center [230, 38] width 18 height 11
click at [222, 54] on button "Visits (All)" at bounding box center [210, 56] width 39 height 9
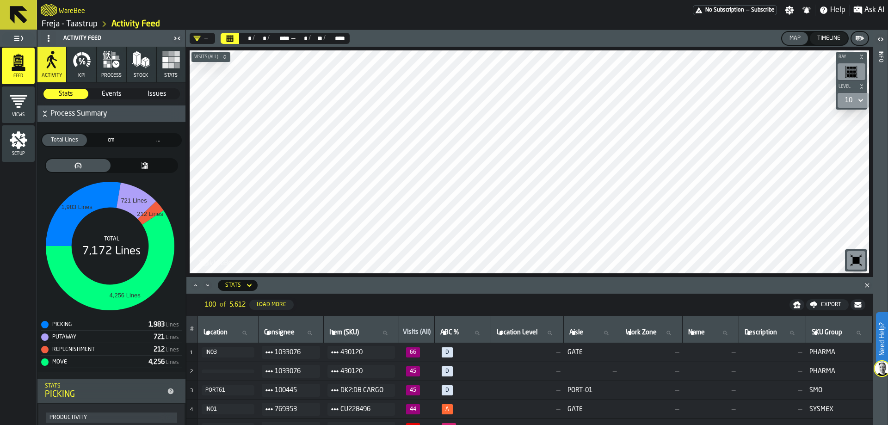
click at [222, 57] on icon "button-" at bounding box center [225, 57] width 6 height 6
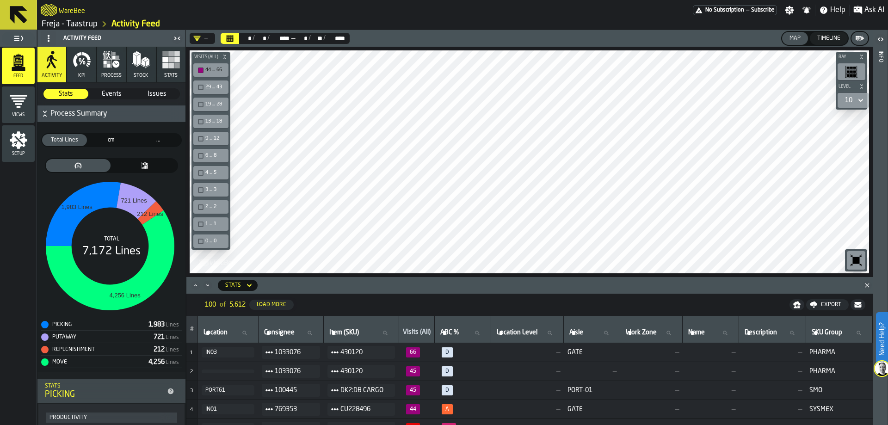
click at [203, 70] on div "button-toolbar-undefined" at bounding box center [201, 70] width 6 height 6
click at [224, 58] on icon "button-" at bounding box center [224, 58] width 2 height 2
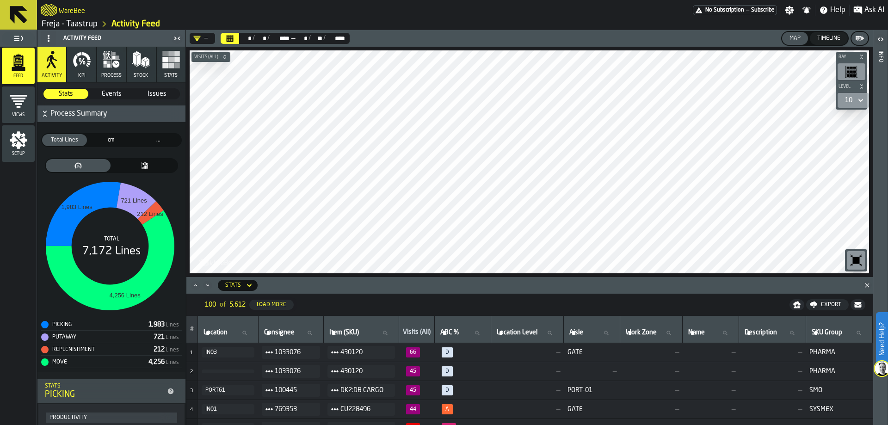
click at [867, 286] on polygon "Close" at bounding box center [867, 285] width 4 height 4
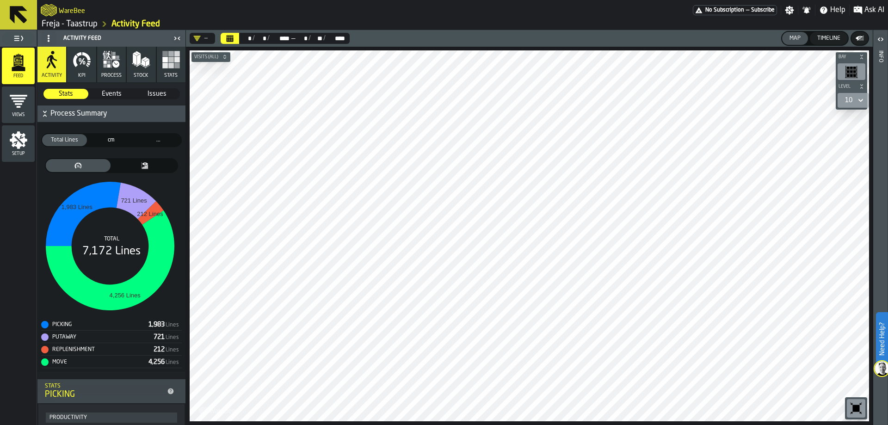
click at [217, 55] on span "Visits (All)" at bounding box center [206, 57] width 28 height 5
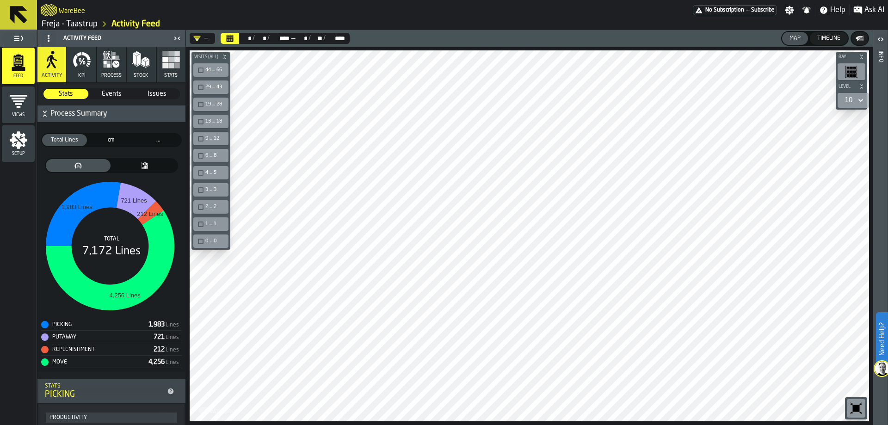
click at [204, 71] on div "44 ... 66" at bounding box center [210, 70] width 31 height 10
click at [202, 86] on div "button-toolbar-undefined" at bounding box center [201, 88] width 6 height 6
click at [199, 103] on div "button-toolbar-undefined" at bounding box center [201, 105] width 6 height 6
click at [199, 122] on div "button-toolbar-undefined" at bounding box center [201, 122] width 6 height 6
click at [200, 138] on div "button-toolbar-undefined" at bounding box center [201, 139] width 6 height 6
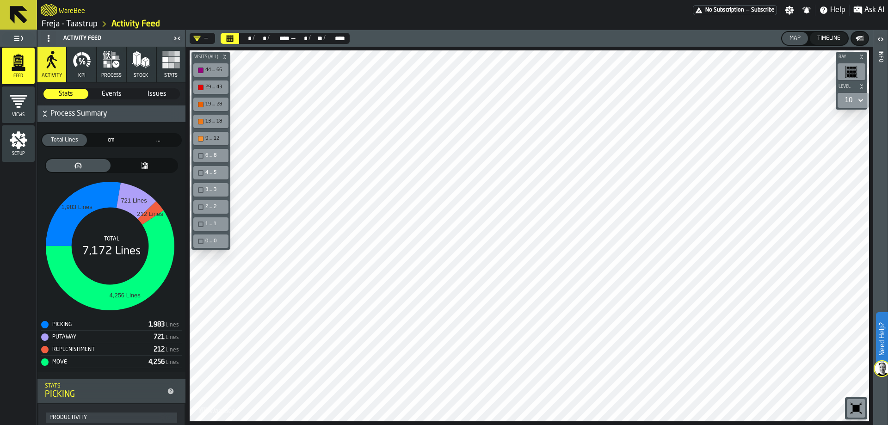
click at [200, 153] on div "button-toolbar-undefined" at bounding box center [201, 156] width 6 height 6
click at [200, 174] on div "button-toolbar-undefined" at bounding box center [201, 173] width 6 height 6
click at [200, 190] on div "button-toolbar-undefined" at bounding box center [201, 190] width 6 height 6
click at [203, 210] on div "2 ... 2" at bounding box center [210, 207] width 31 height 10
click at [202, 226] on div "button-toolbar-undefined" at bounding box center [201, 224] width 6 height 6
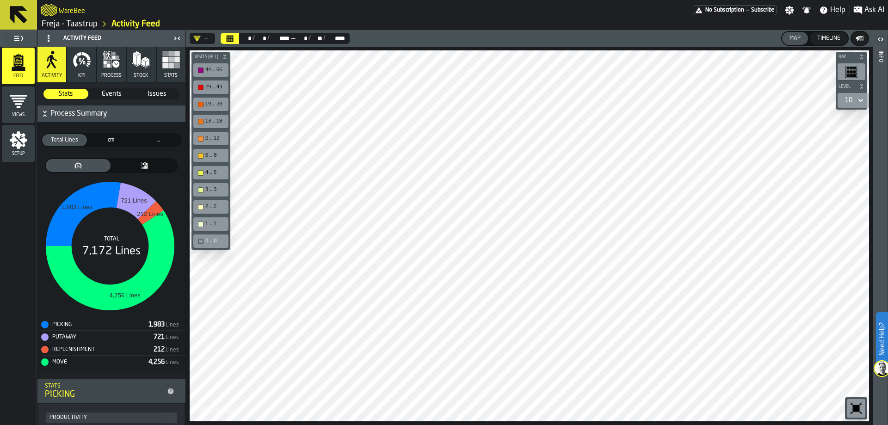
click at [200, 238] on div "0 ... 0" at bounding box center [210, 241] width 31 height 10
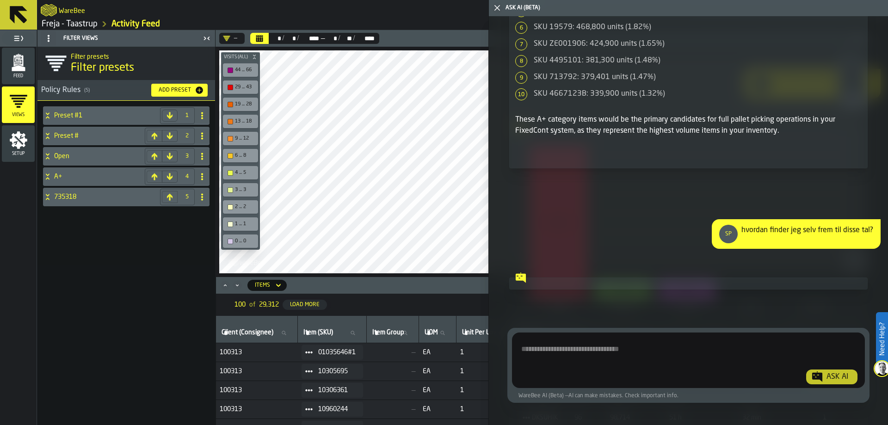
scroll to position [1746, 0]
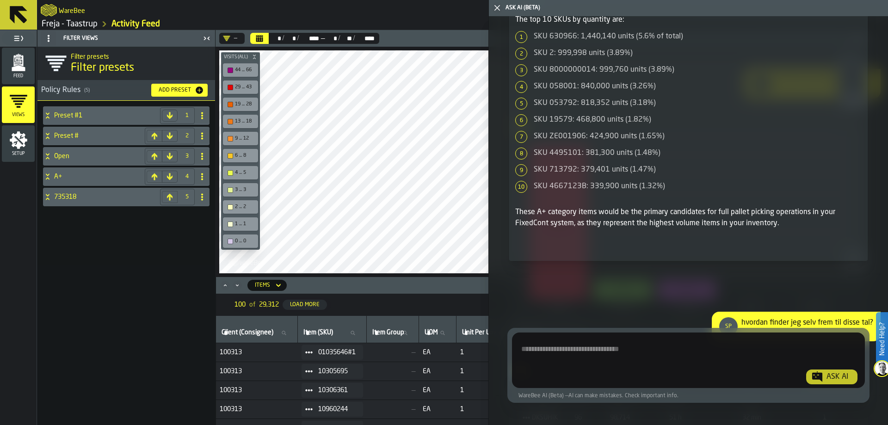
click at [834, 242] on span "Show Query" at bounding box center [839, 245] width 30 height 6
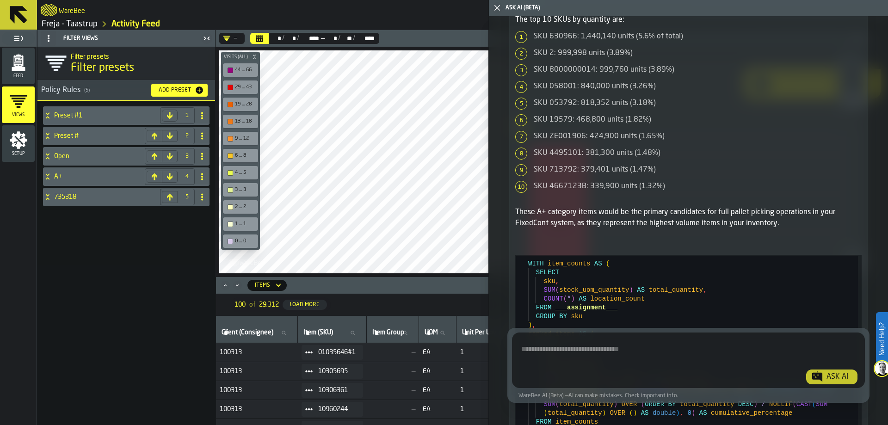
scroll to position [1931, 0]
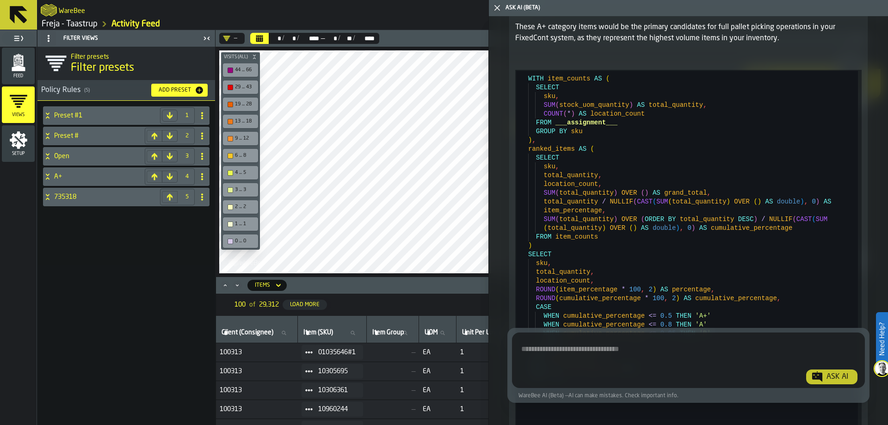
click at [830, 57] on span "Hide Query" at bounding box center [840, 60] width 27 height 6
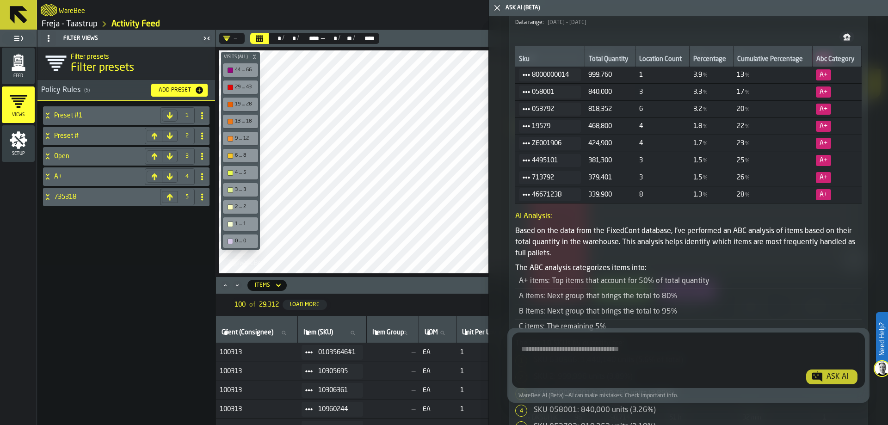
scroll to position [1838, 0]
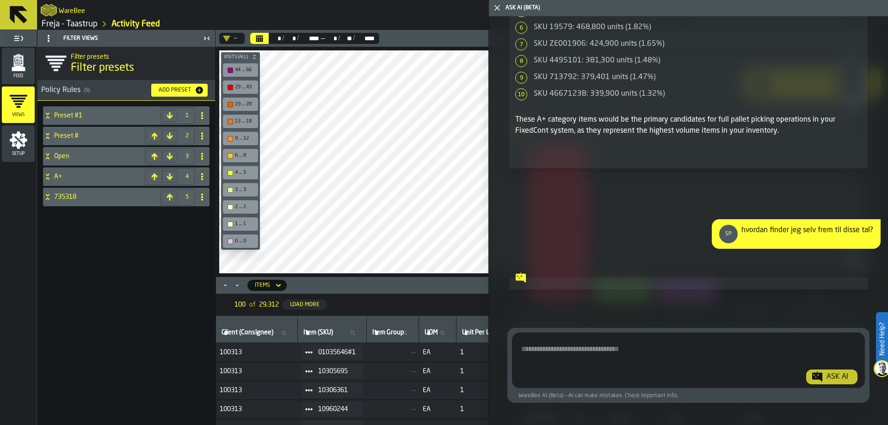
click at [663, 348] on textarea "Ask AI about the warehouse Activity" at bounding box center [687, 362] width 345 height 44
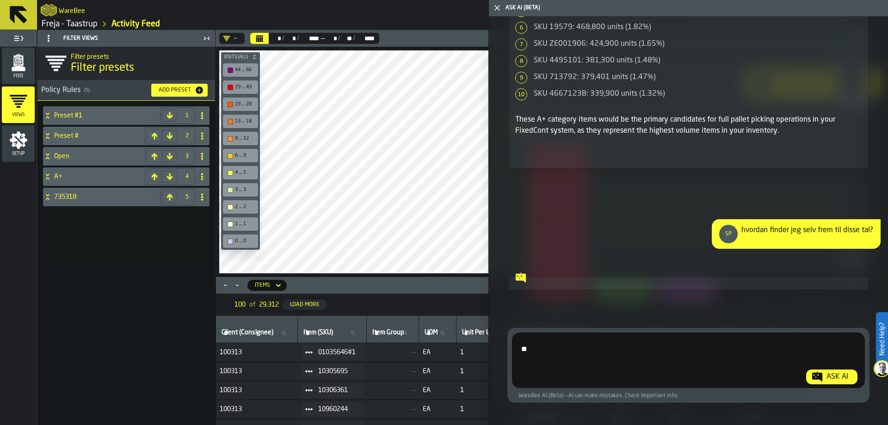
type textarea "*"
type textarea "**********"
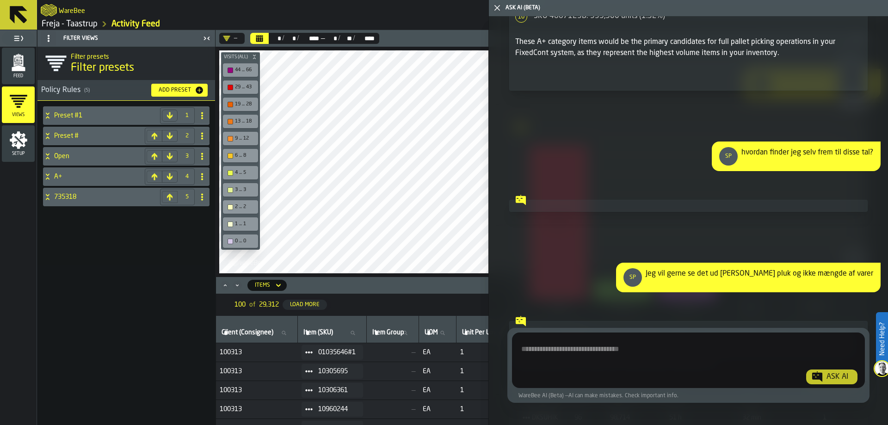
scroll to position [2008, 0]
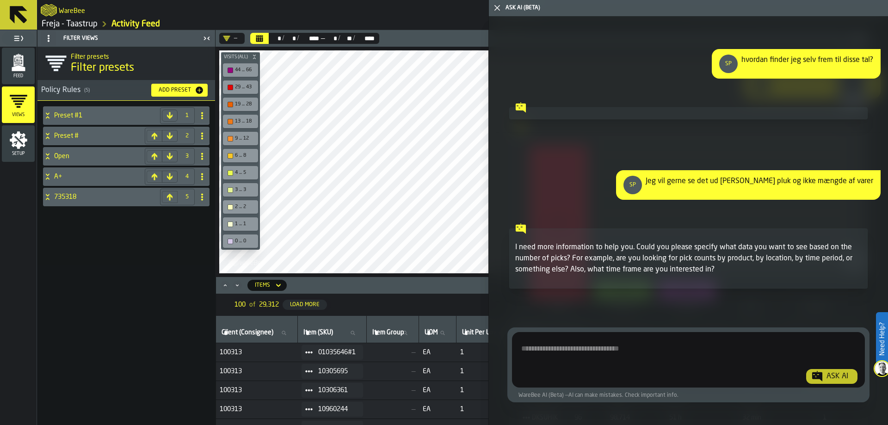
click at [661, 351] on textarea "Ask AI about the warehouse Activity" at bounding box center [686, 361] width 343 height 44
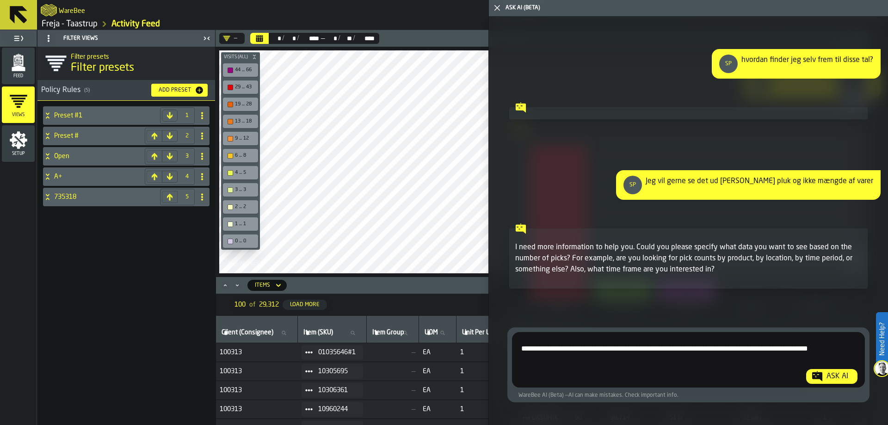
type textarea "**********"
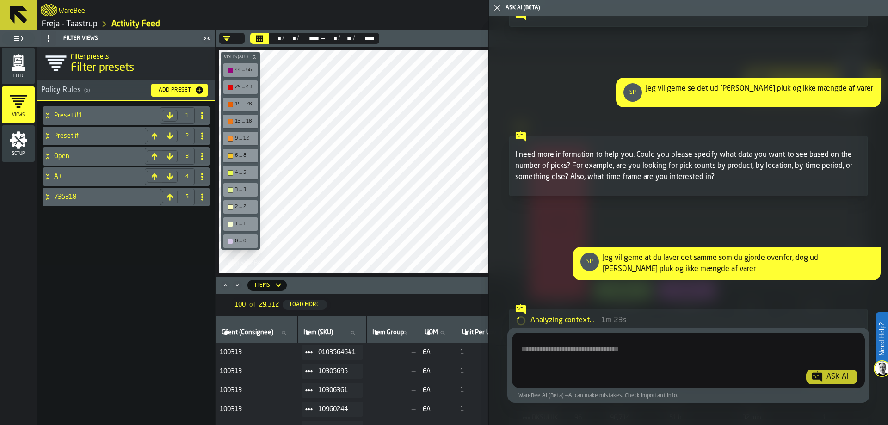
scroll to position [2146, 0]
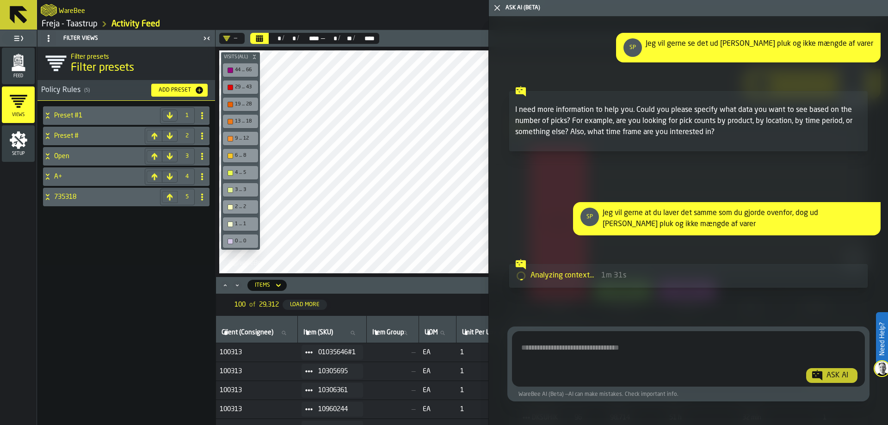
click at [345, 277] on div "— ** * / ** * / **** **** — ** * / ** ** / **** **** Bay Level 0 M A K I N G W …" at bounding box center [543, 227] width 656 height 395
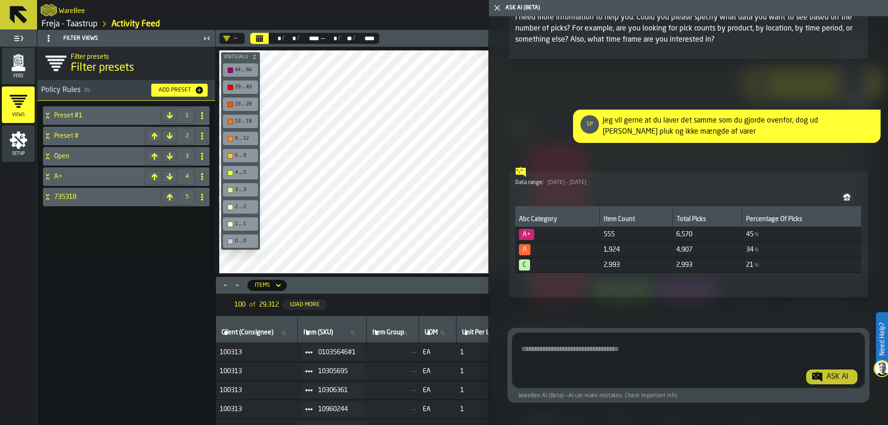
scroll to position [2248, 0]
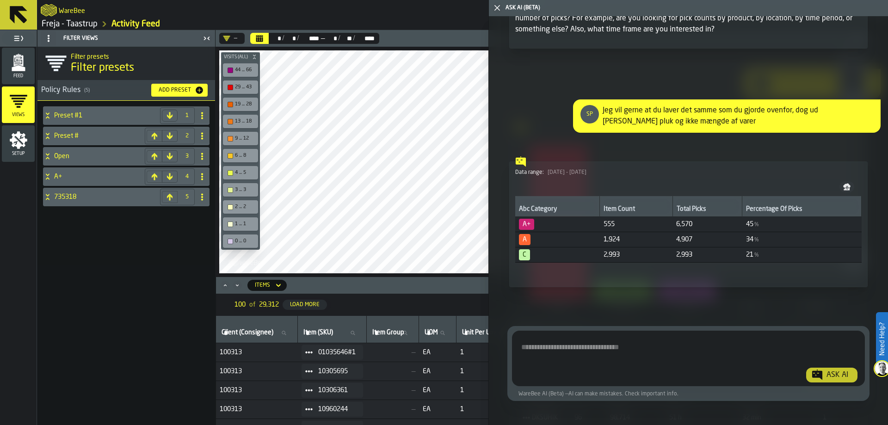
click at [532, 270] on span "Show Analysis" at bounding box center [548, 272] width 36 height 6
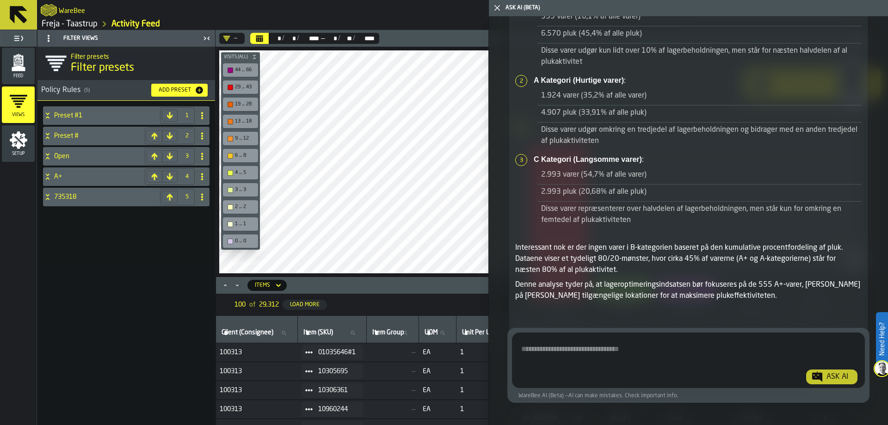
scroll to position [2426, 0]
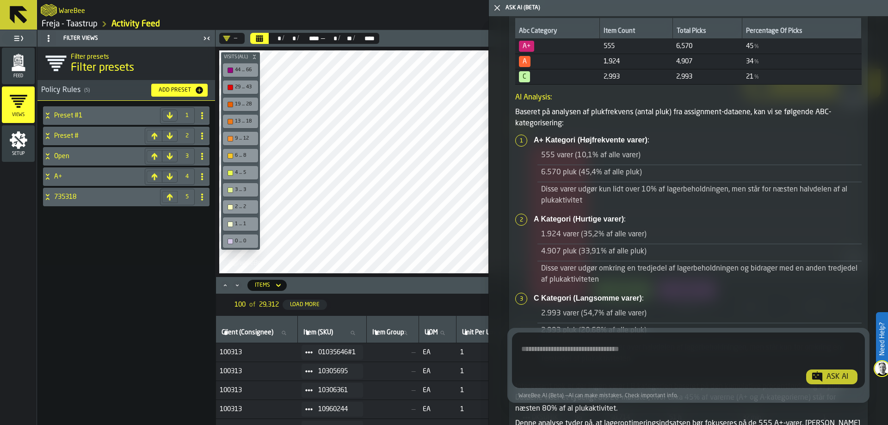
click at [551, 349] on textarea "Ask AI about the warehouse Activity" at bounding box center [686, 362] width 343 height 44
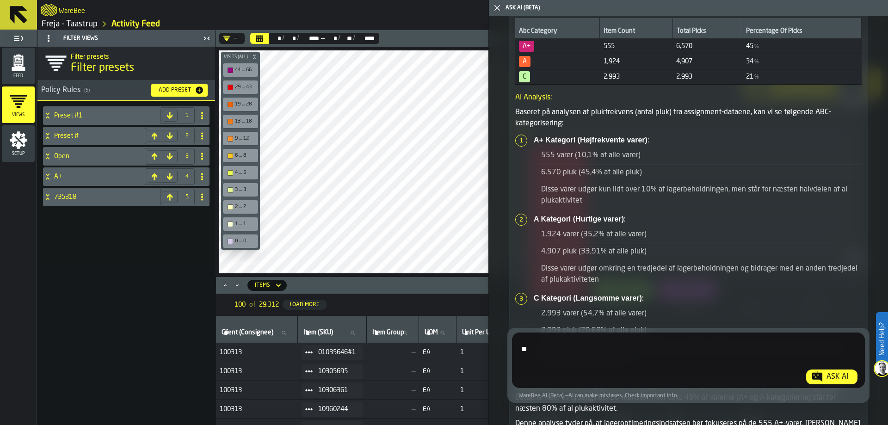
type textarea "*"
click at [715, 345] on textarea "**********" at bounding box center [686, 362] width 343 height 44
click at [757, 346] on textarea "**********" at bounding box center [686, 362] width 343 height 44
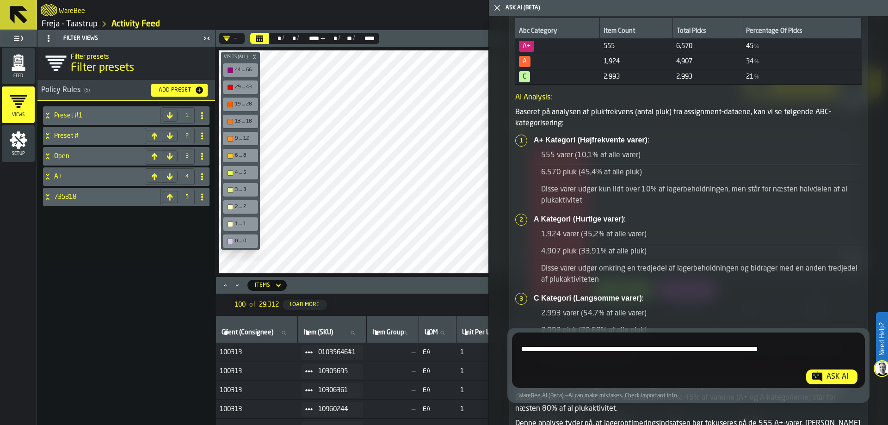
type textarea "**********"
click at [842, 381] on div "Ask AI" at bounding box center [836, 376] width 29 height 11
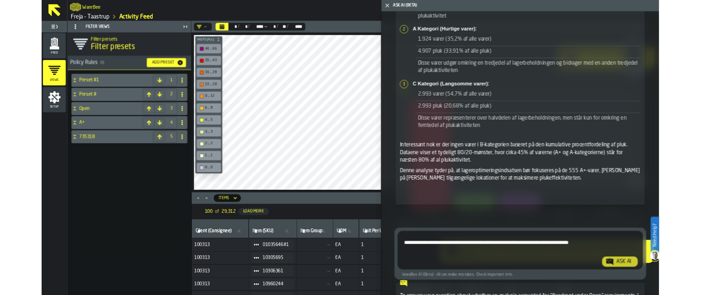
scroll to position [3064, 0]
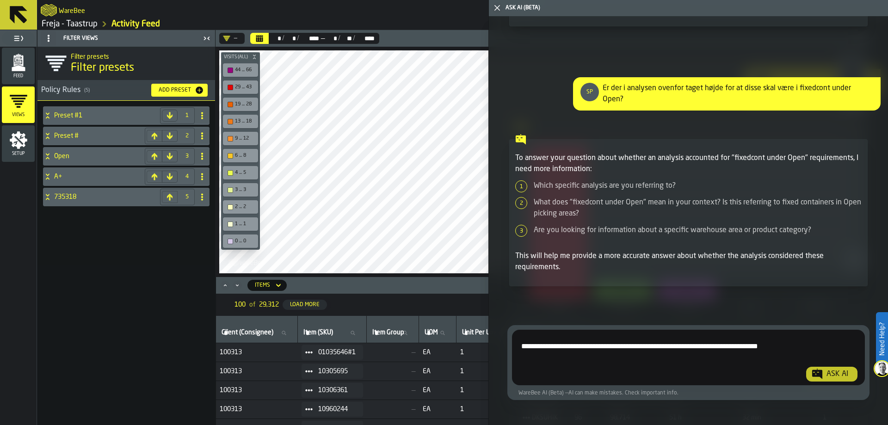
click at [562, 347] on textarea "**********" at bounding box center [686, 359] width 343 height 44
click at [712, 347] on textarea "**********" at bounding box center [686, 359] width 343 height 44
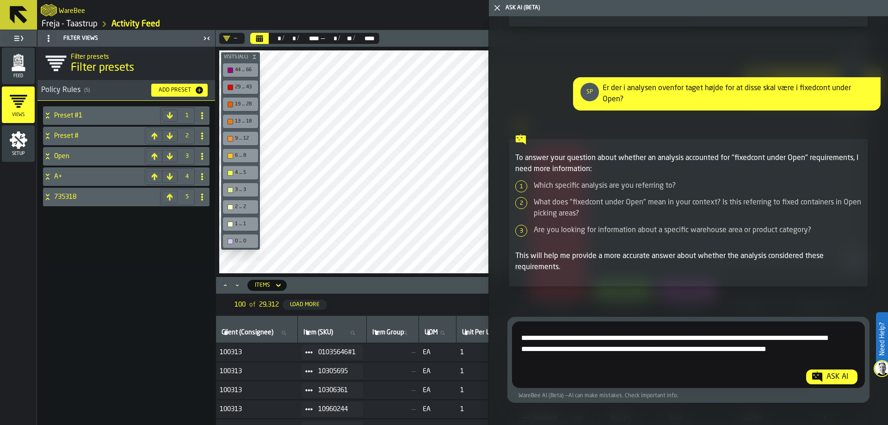
type textarea "**********"
click at [829, 378] on div "Ask AI" at bounding box center [836, 376] width 29 height 11
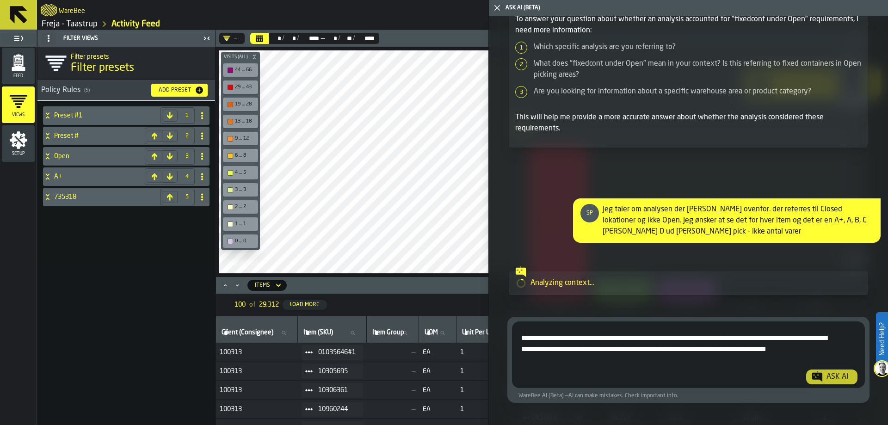
scroll to position [3224, 0]
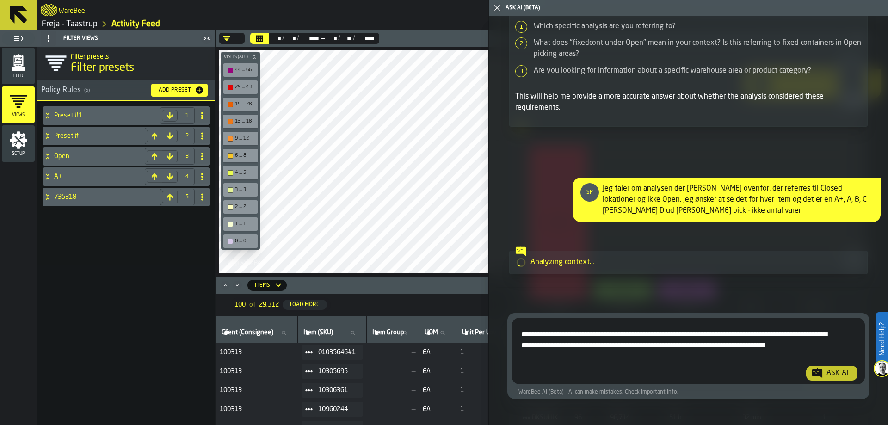
click at [343, 297] on nav "100 of 29,312 Load More Export" at bounding box center [544, 305] width 656 height 22
click at [23, 43] on icon "button-toggle-Toggle Full Menu" at bounding box center [18, 38] width 11 height 11
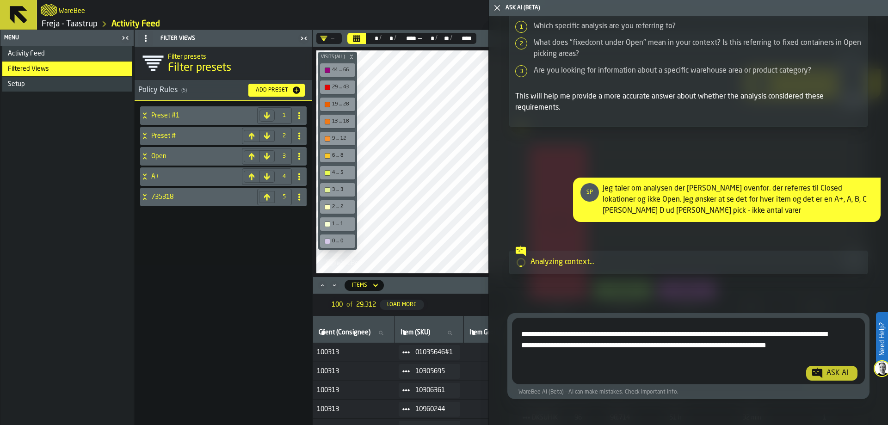
click at [119, 35] on div "button-toggle-Close me" at bounding box center [125, 37] width 13 height 11
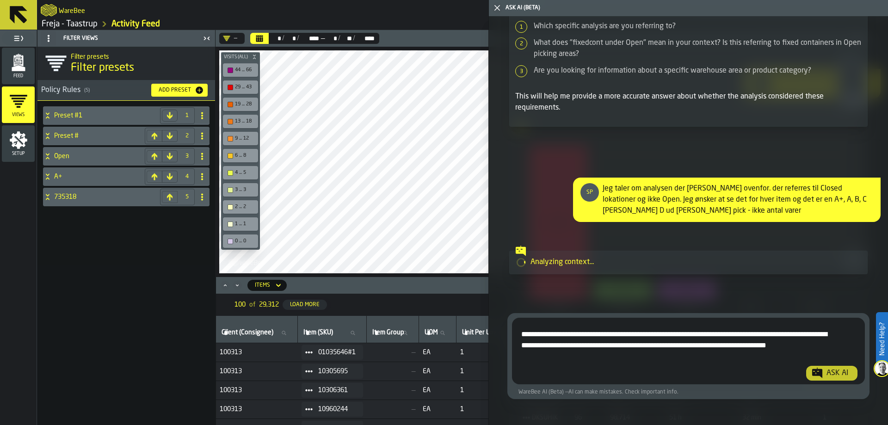
click at [98, 37] on div "Filter Views" at bounding box center [119, 38] width 161 height 15
click at [123, 18] on div "Activity Feed" at bounding box center [129, 23] width 62 height 11
click at [124, 22] on link "Activity Feed" at bounding box center [135, 24] width 49 height 10
click at [26, 55] on icon "menu Feed" at bounding box center [18, 62] width 18 height 18
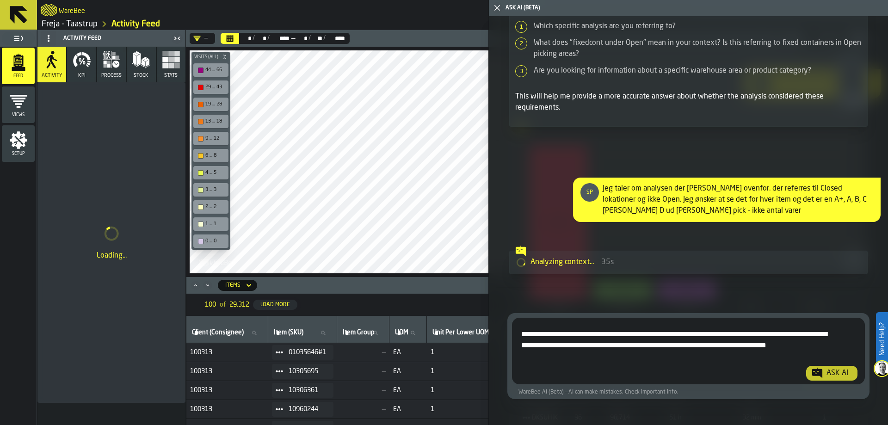
click at [45, 35] on icon at bounding box center [48, 38] width 7 height 7
click at [47, 37] on icon at bounding box center [48, 38] width 7 height 7
click at [50, 59] on icon "button" at bounding box center [52, 61] width 10 height 13
click at [50, 37] on icon at bounding box center [48, 38] width 7 height 7
click at [55, 55] on div "Hide Setup" at bounding box center [71, 56] width 48 height 11
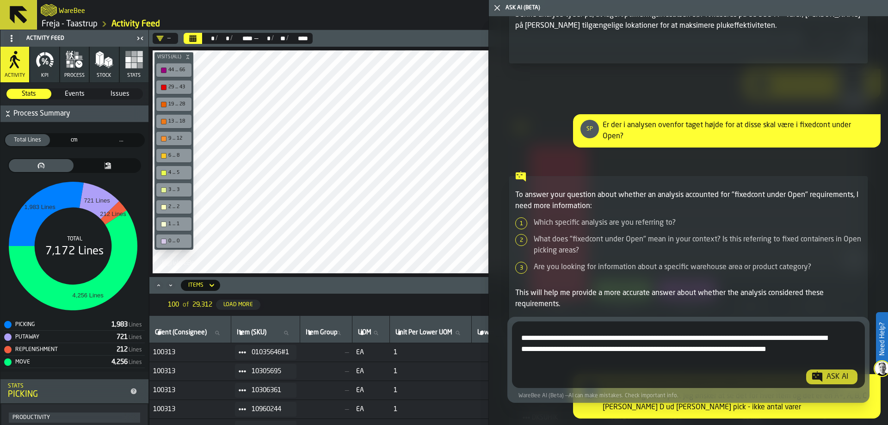
scroll to position [3212, 0]
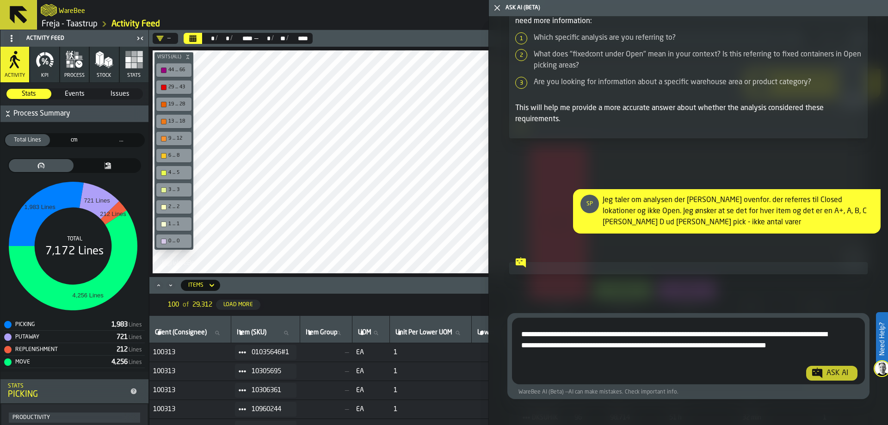
click at [521, 262] on icon at bounding box center [520, 262] width 10 height 10
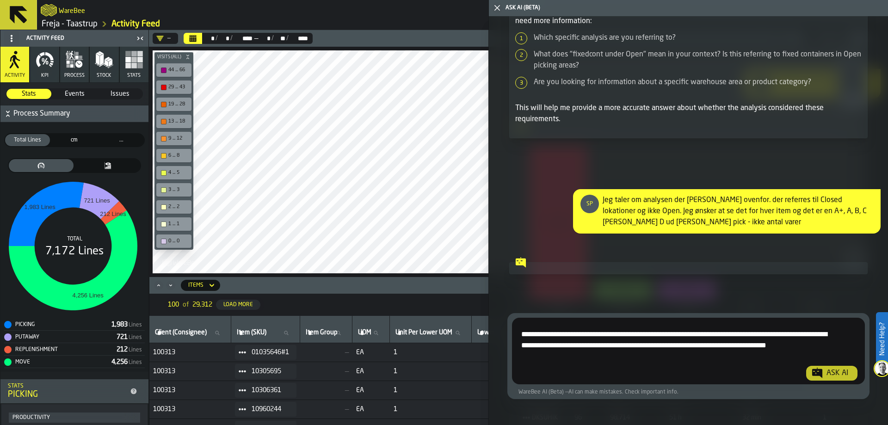
click at [591, 345] on textarea "**********" at bounding box center [686, 352] width 343 height 55
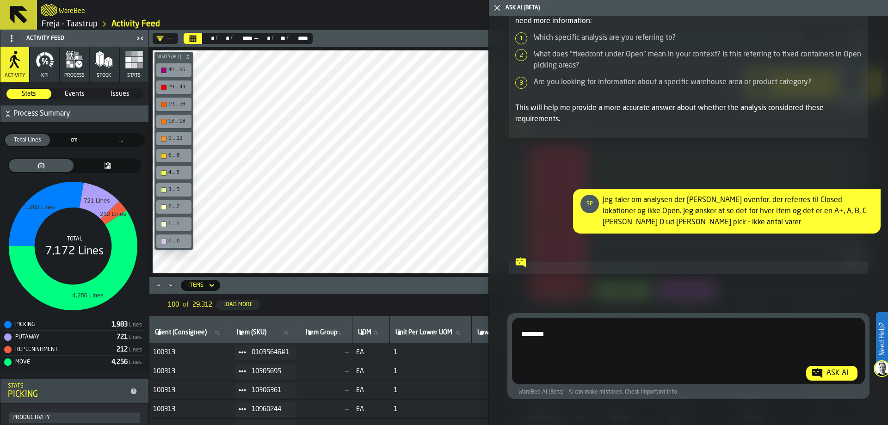
type textarea "*********"
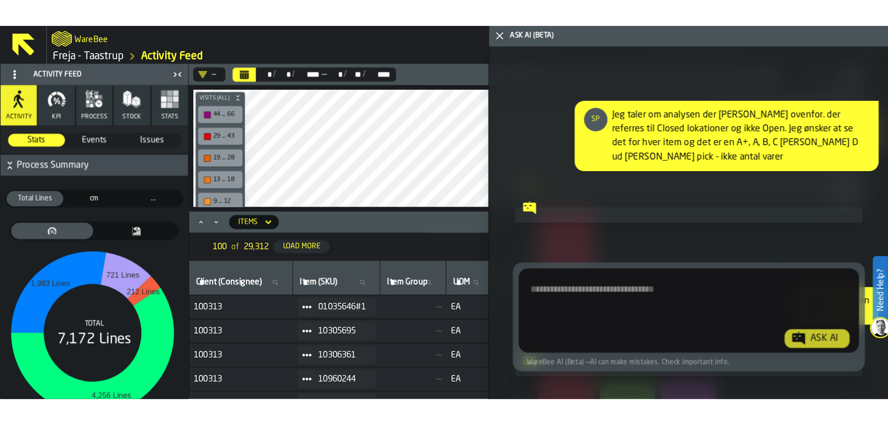
scroll to position [3334, 0]
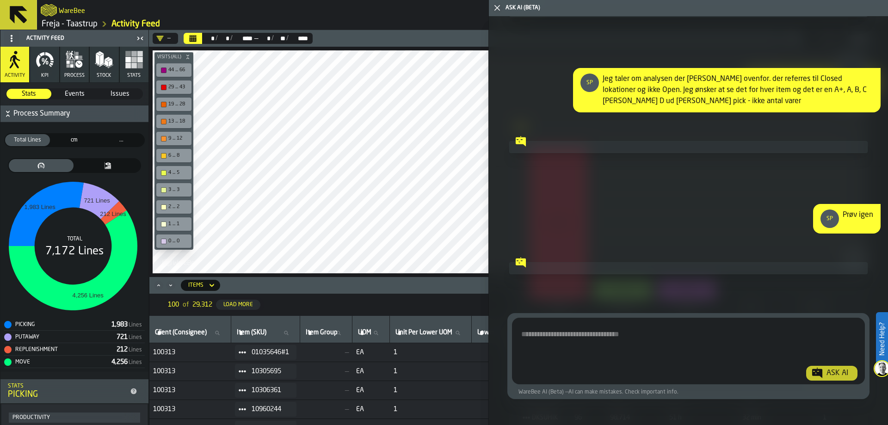
click at [555, 328] on textarea "Ask AI about the warehouse Activity" at bounding box center [686, 352] width 343 height 55
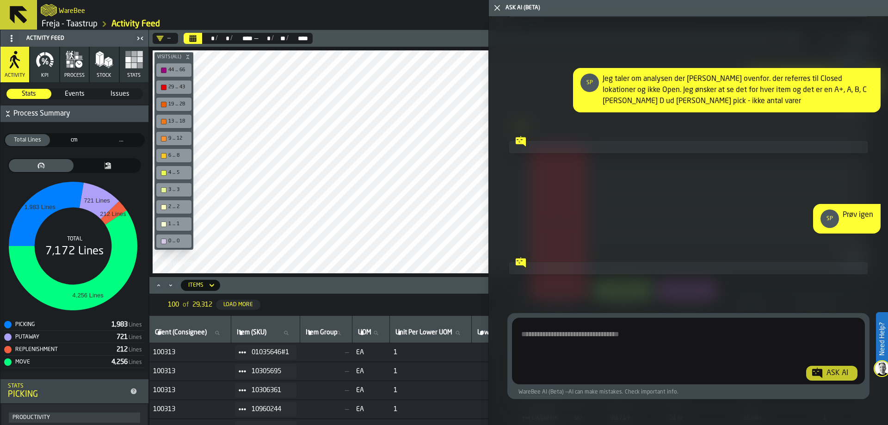
click at [554, 330] on textarea "Ask AI about the warehouse Activity" at bounding box center [686, 352] width 343 height 55
type textarea "*"
type textarea "**********"
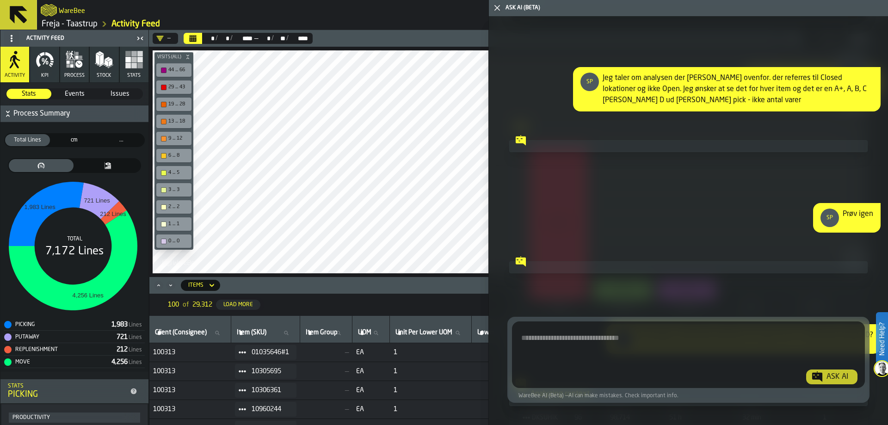
click at [576, 262] on div at bounding box center [688, 267] width 358 height 12
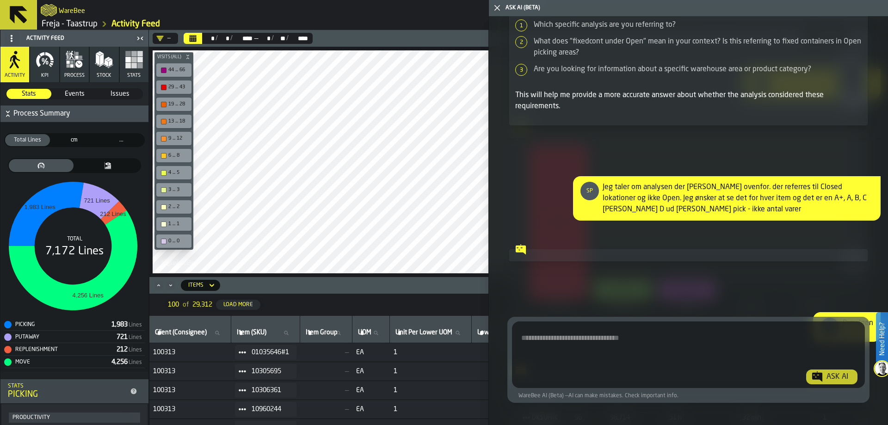
scroll to position [3456, 0]
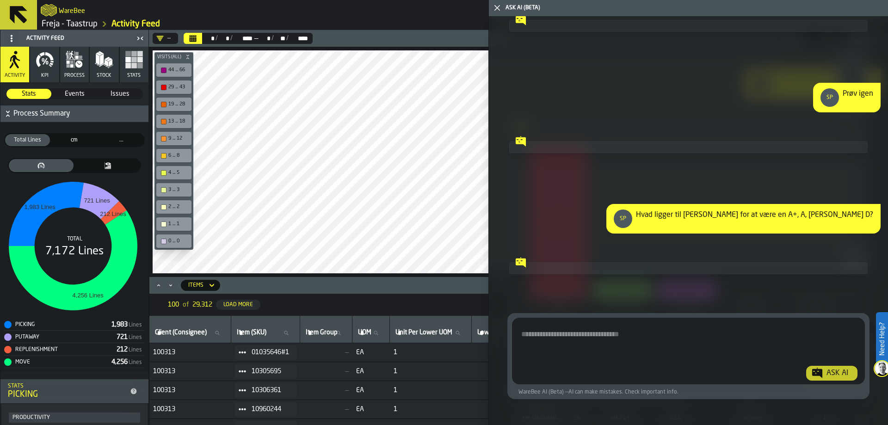
click at [638, 332] on textarea "Ask AI about the warehouse Activity" at bounding box center [686, 352] width 343 height 55
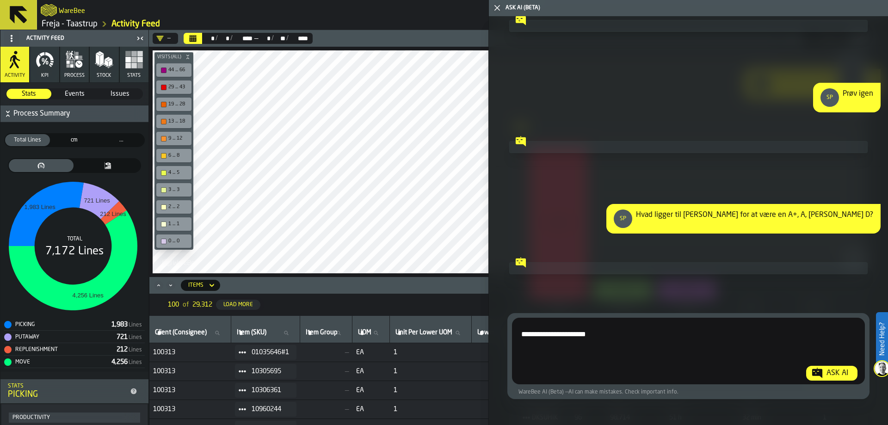
type textarea "**********"
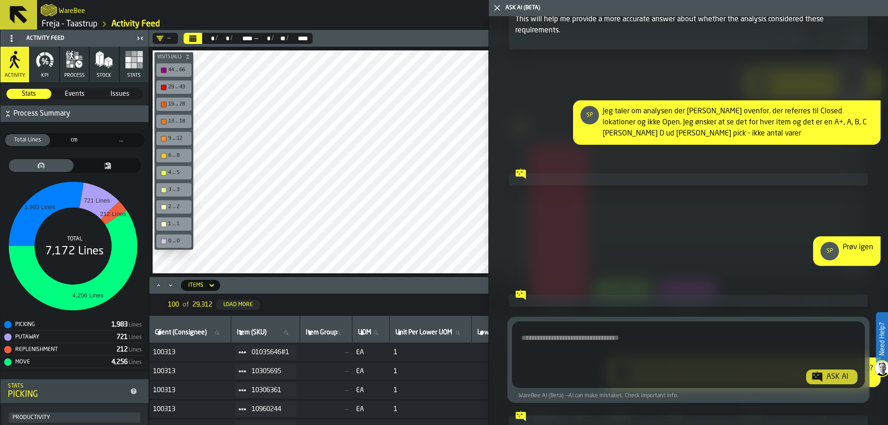
scroll to position [3023, 0]
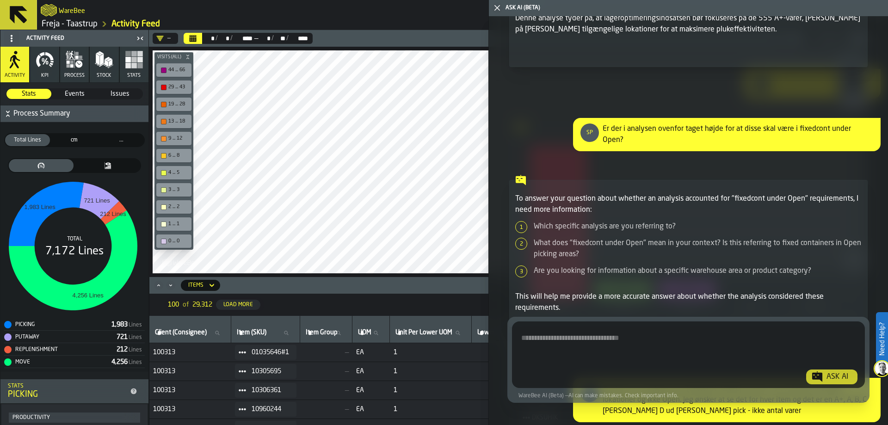
click at [499, 7] on icon "button-toggle-Close me" at bounding box center [496, 7] width 11 height 11
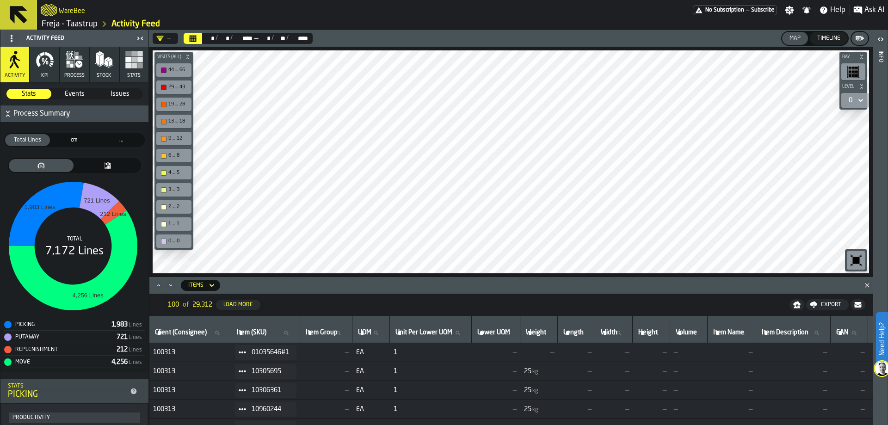
click at [277, 15] on div "WareBee" at bounding box center [367, 10] width 652 height 17
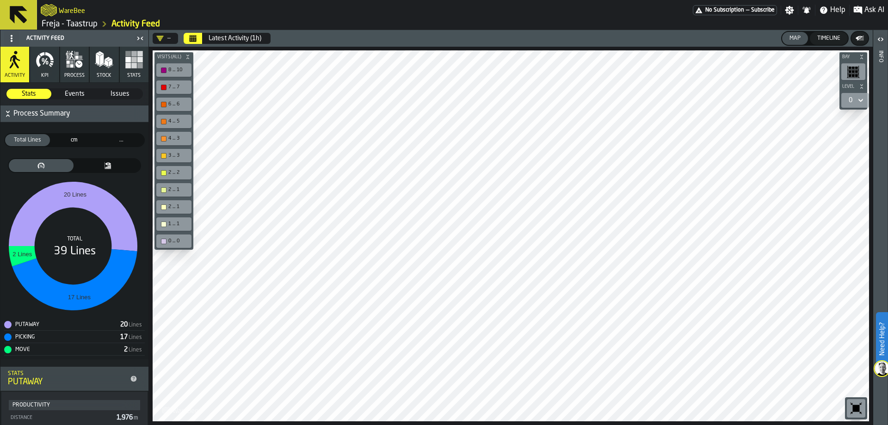
click at [194, 33] on button "Calendar" at bounding box center [193, 38] width 18 height 11
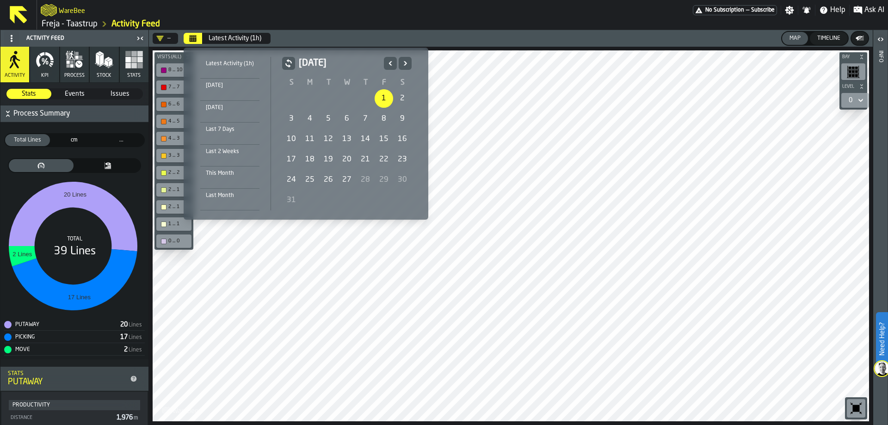
click at [383, 96] on div "1" at bounding box center [383, 98] width 18 height 18
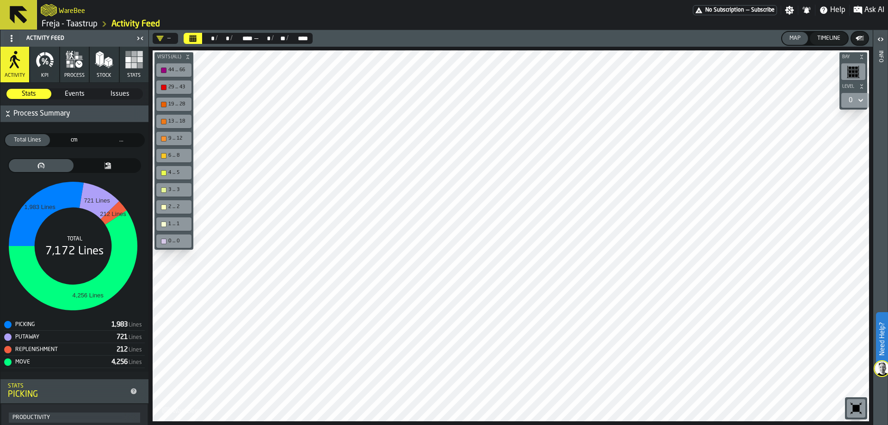
click at [65, 18] on div "WareBee" at bounding box center [367, 10] width 652 height 17
click at [65, 24] on link "Freja - Taastrup" at bounding box center [70, 24] width 56 height 10
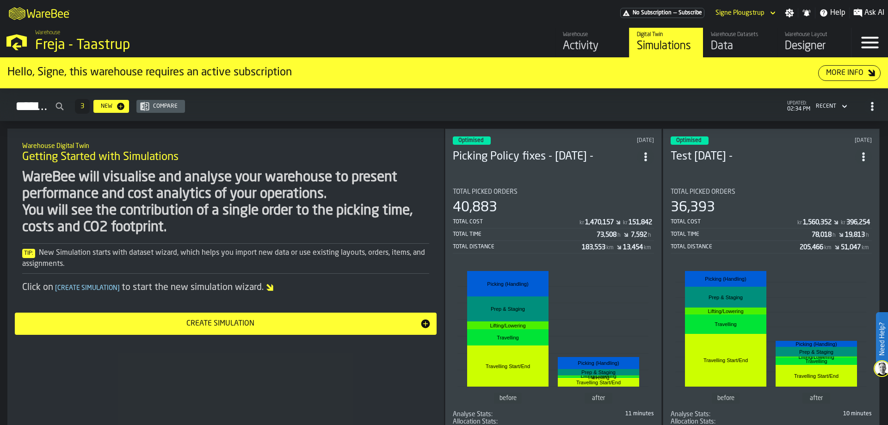
click at [673, 14] on div "No Subscription — Subscribe" at bounding box center [662, 13] width 84 height 10
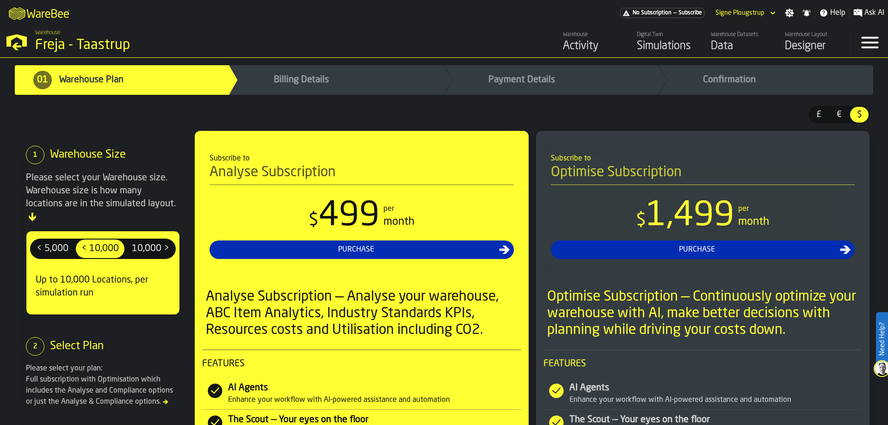
click at [603, 25] on div "M A K I N G W A R E H O U S E S M O R E EF F I C I E N T No Subscription — Subs…" at bounding box center [444, 13] width 888 height 26
click at [579, 37] on div "Warehouse" at bounding box center [592, 34] width 59 height 6
